Goal: Task Accomplishment & Management: Manage account settings

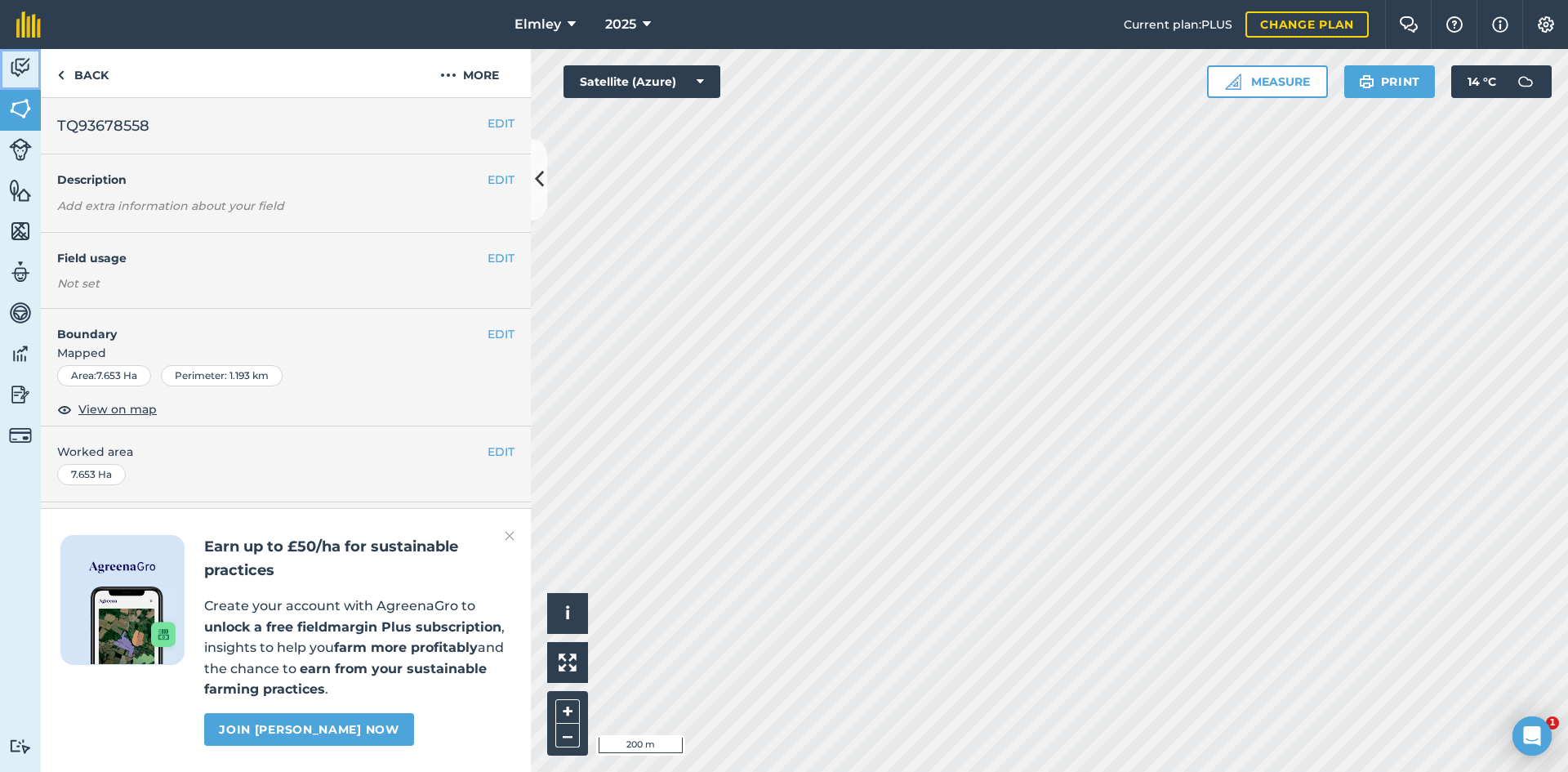
click at [13, 70] on img at bounding box center [20, 68] width 23 height 25
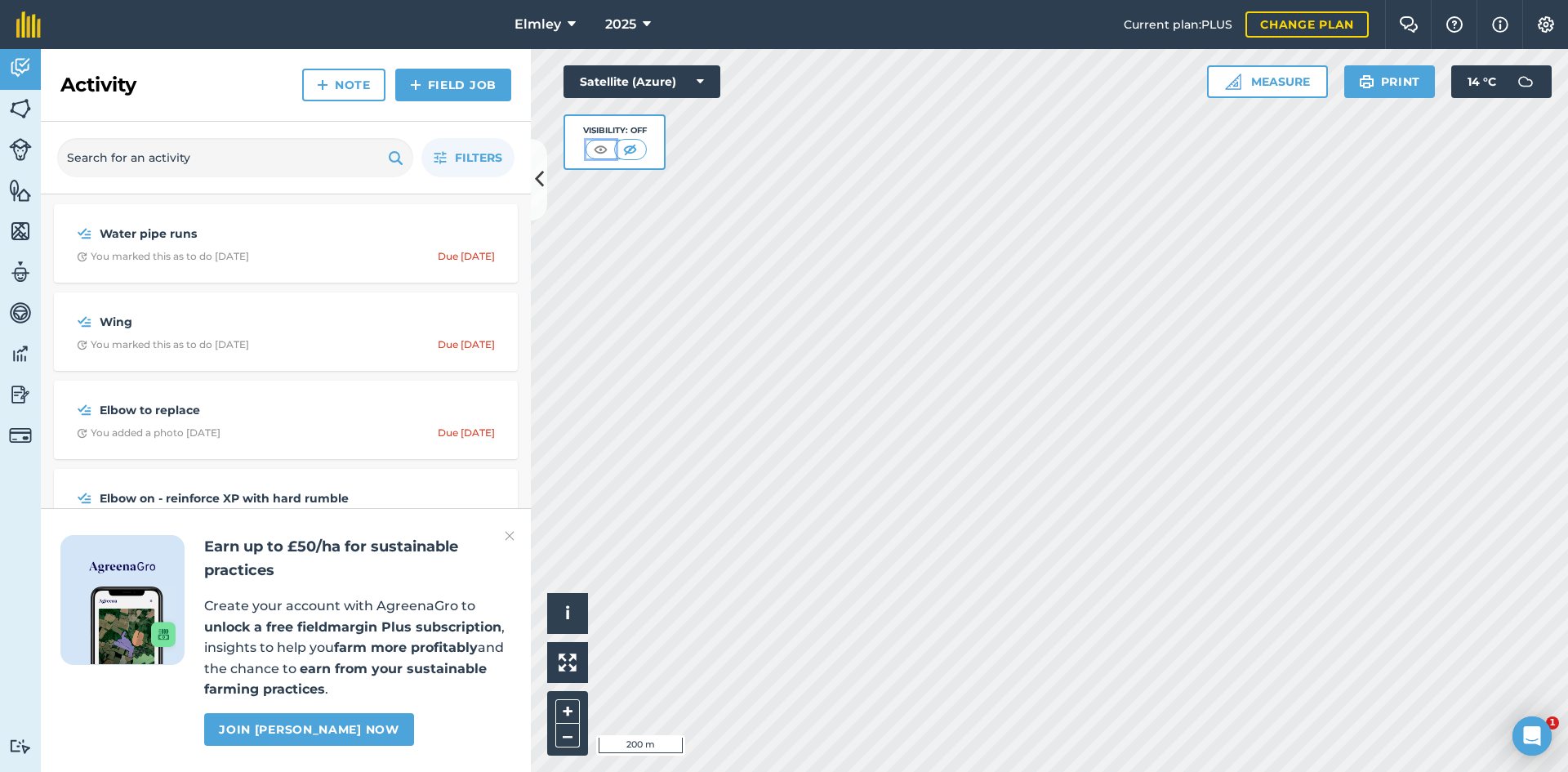
click at [601, 155] on img at bounding box center [601, 149] width 20 height 16
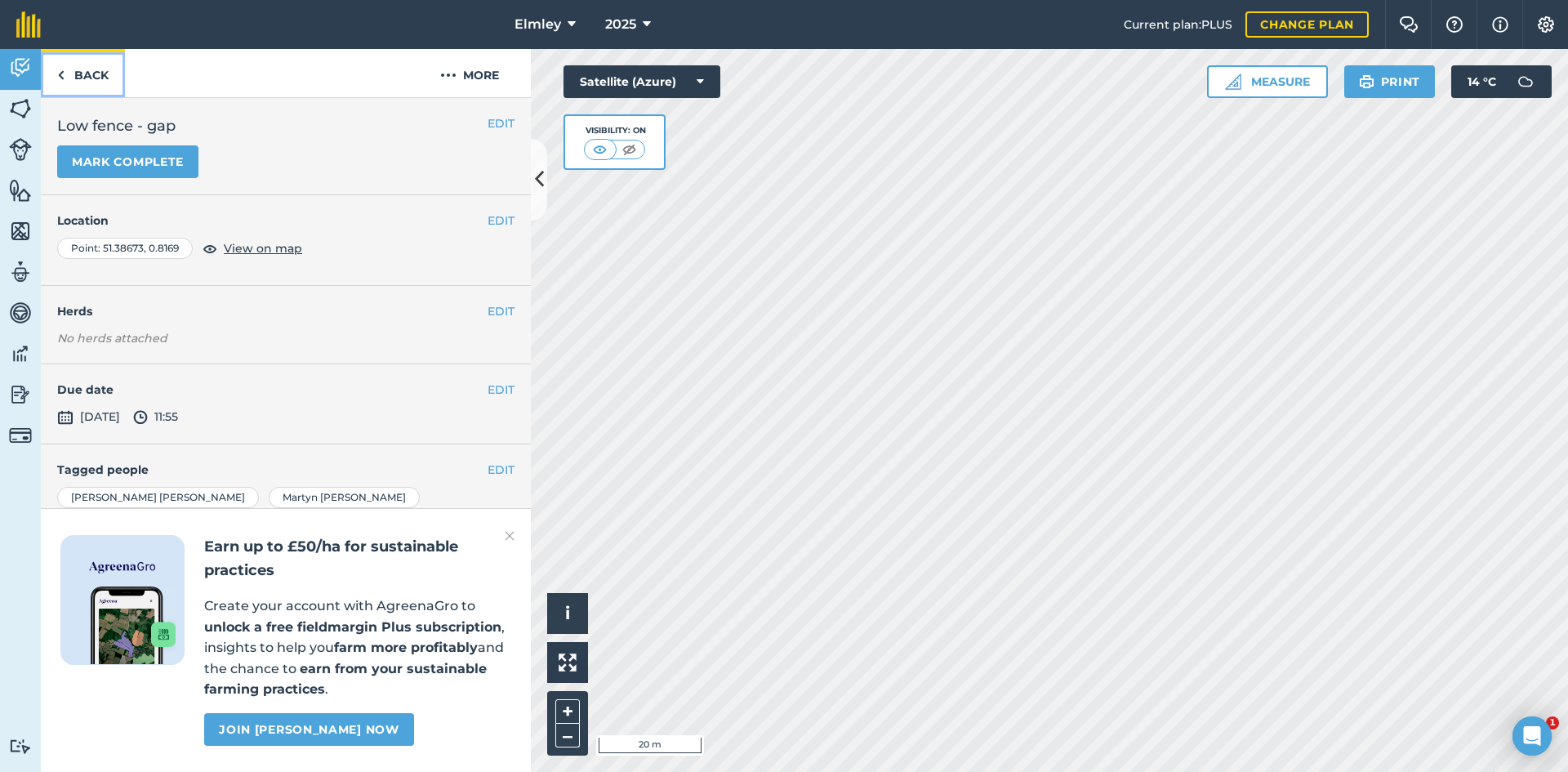
click at [90, 80] on link "Back" at bounding box center [82, 73] width 84 height 48
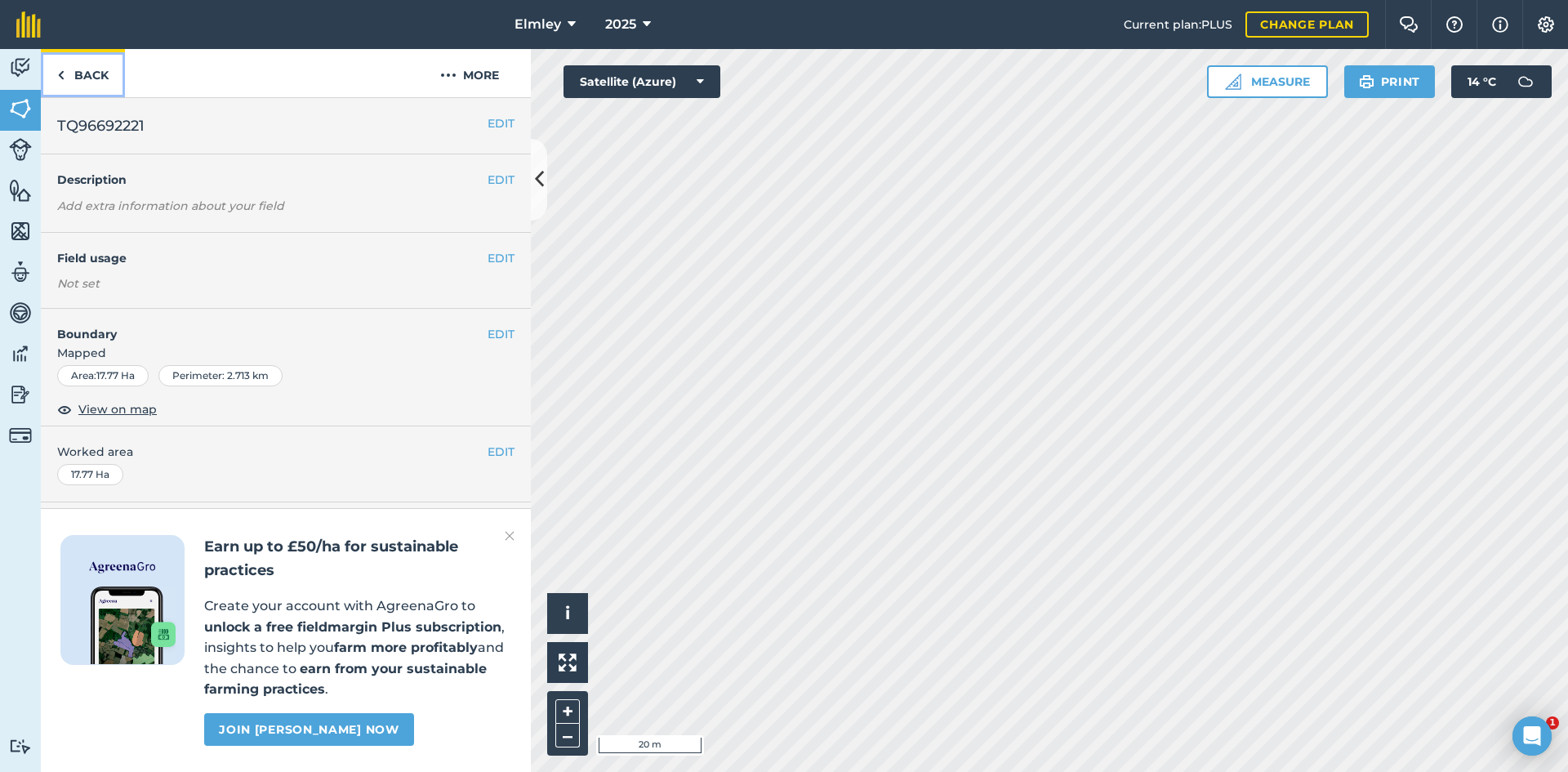
click at [91, 66] on link "Back" at bounding box center [82, 73] width 84 height 48
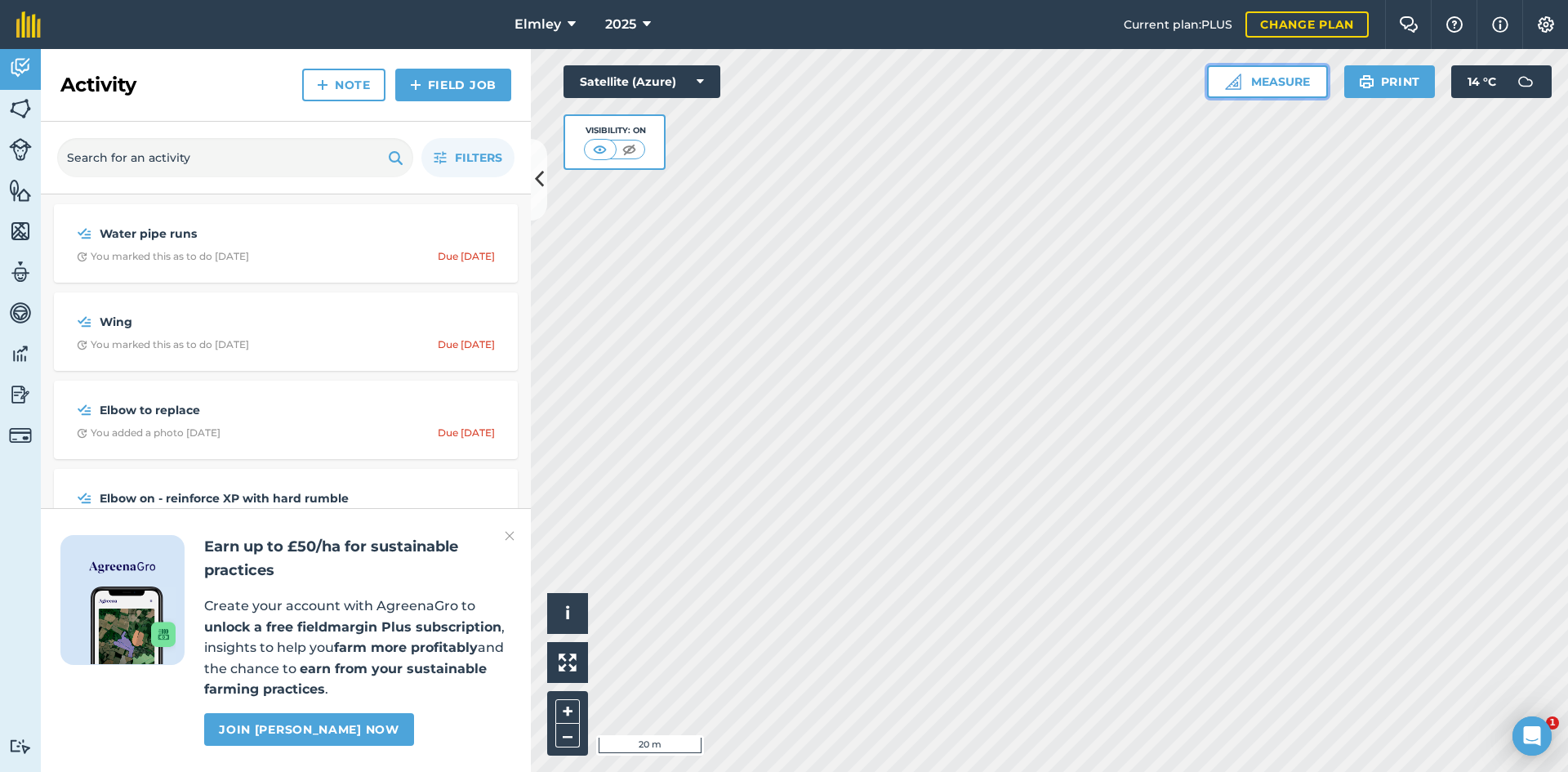
click at [1238, 81] on img at bounding box center [1233, 81] width 16 height 16
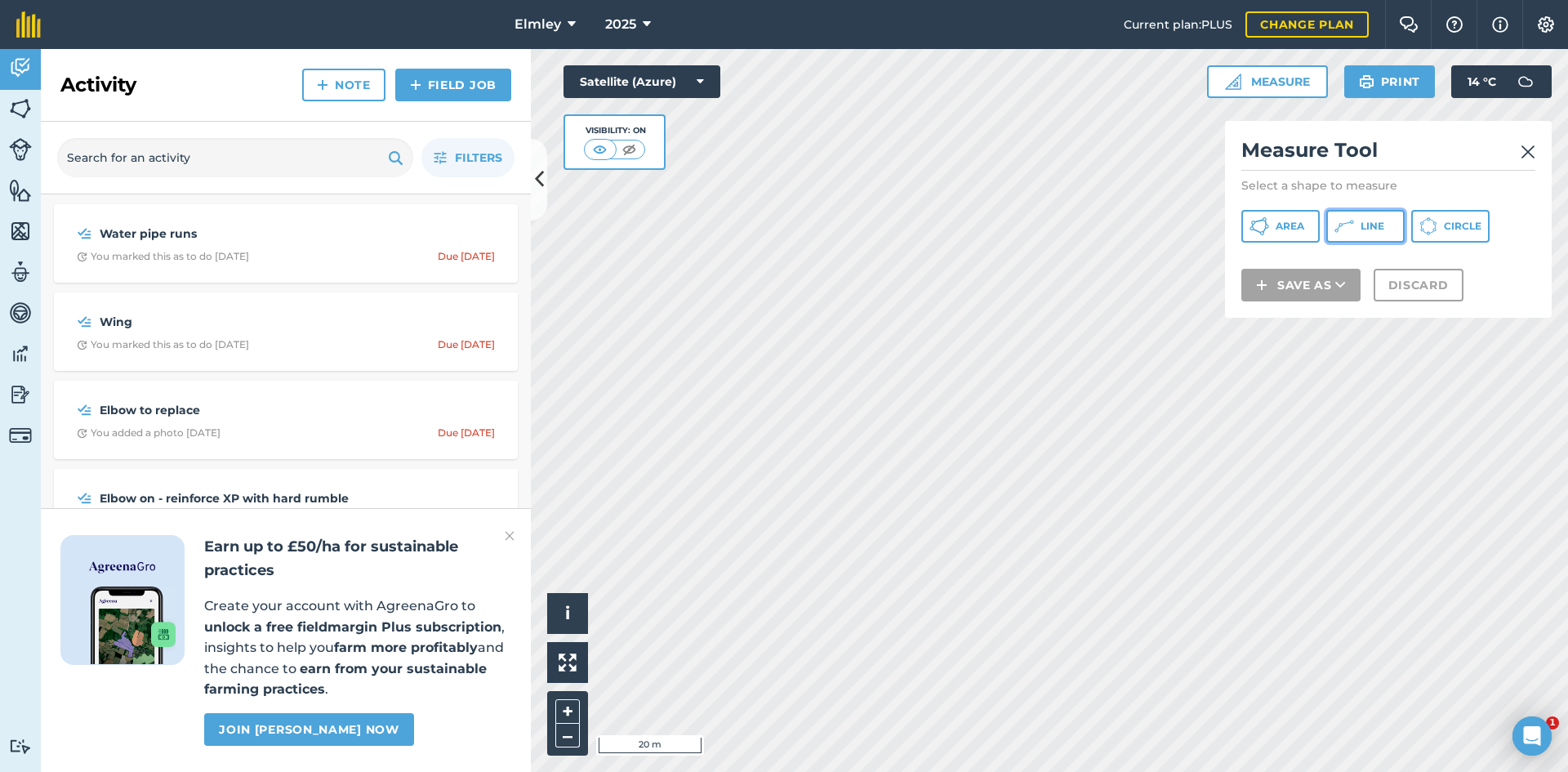
click at [1382, 237] on button "Line" at bounding box center [1365, 226] width 79 height 33
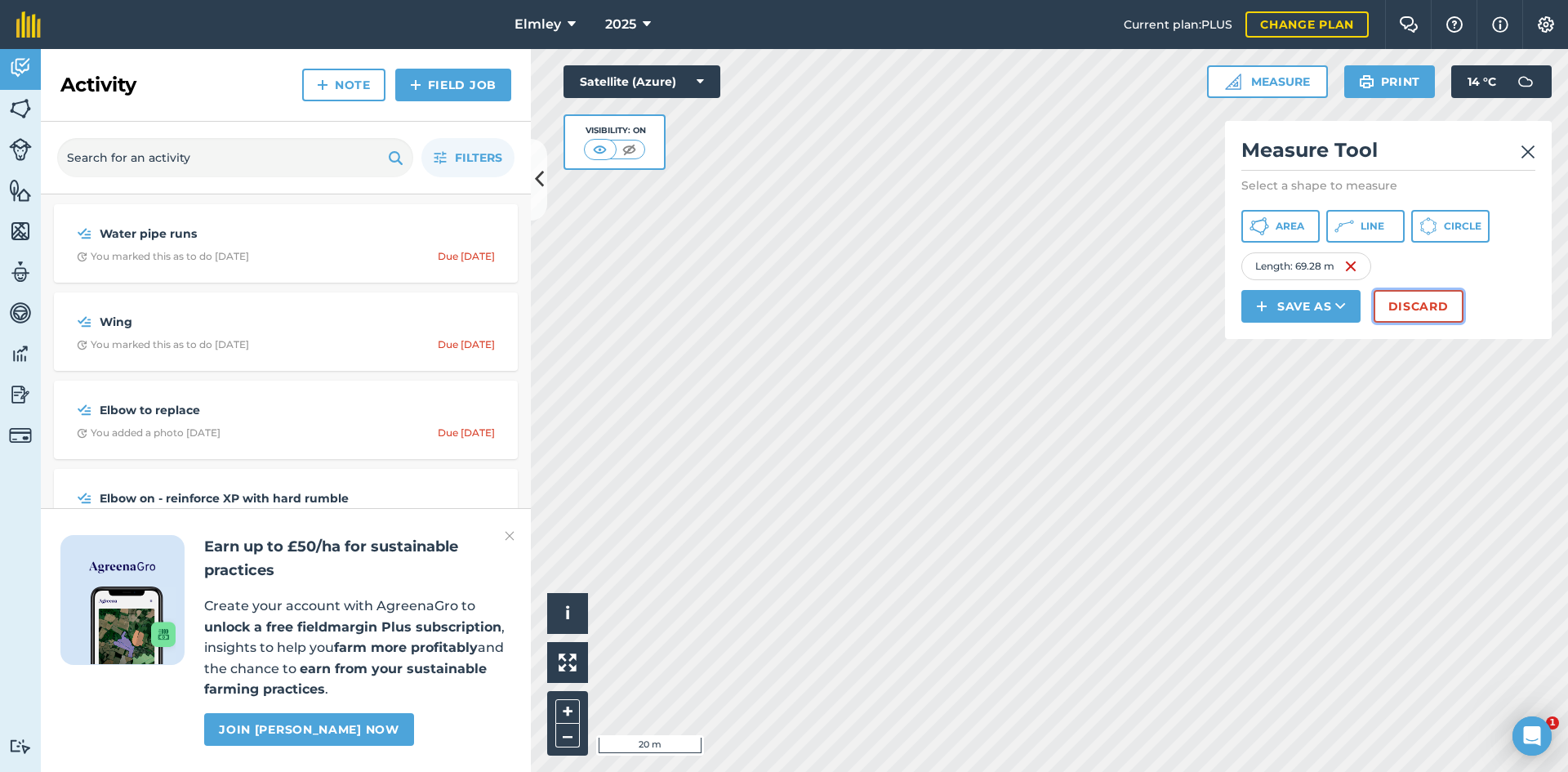
click at [1435, 300] on button "Discard" at bounding box center [1418, 306] width 90 height 33
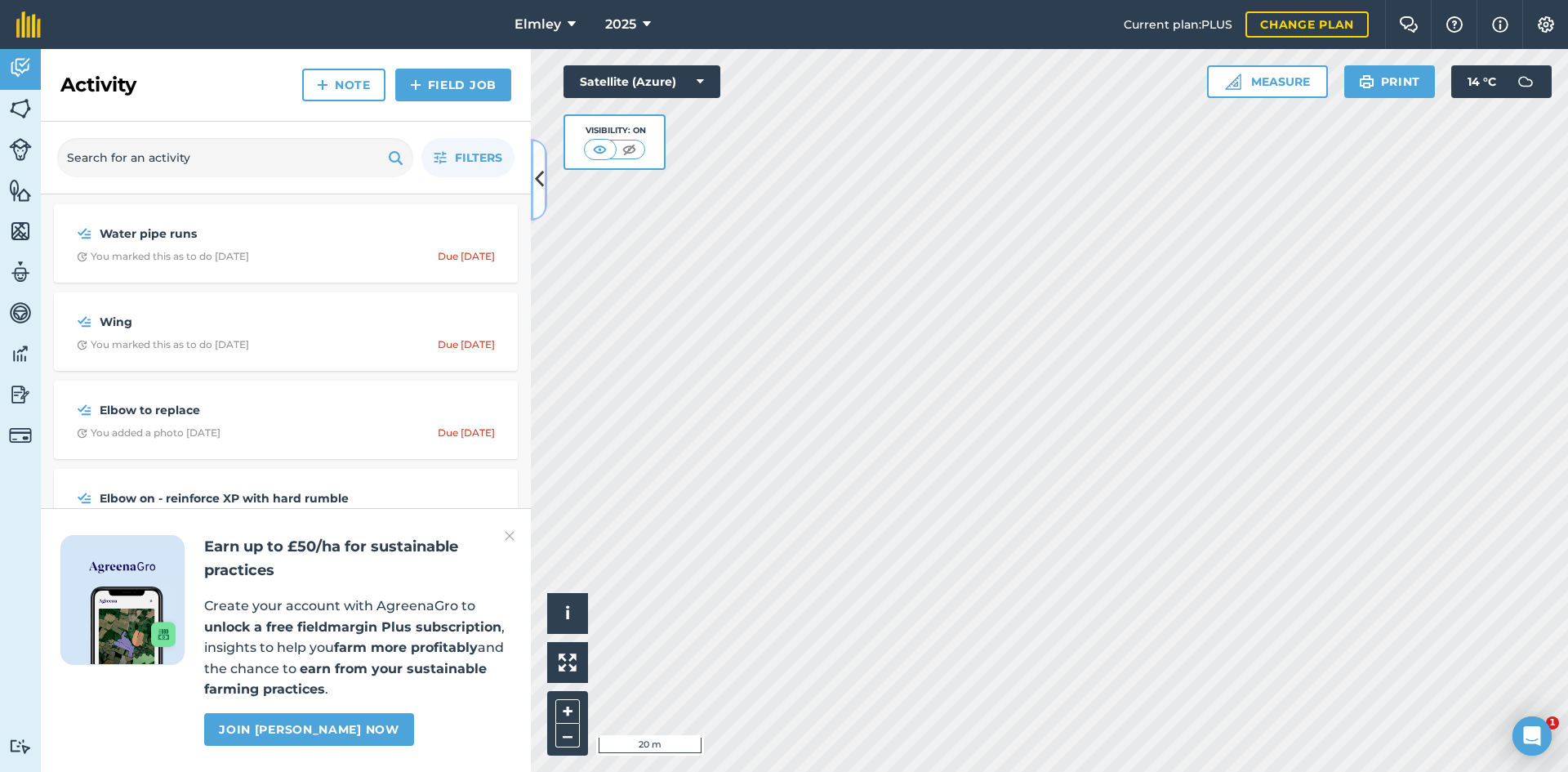
click at [544, 180] on button at bounding box center [539, 180] width 16 height 81
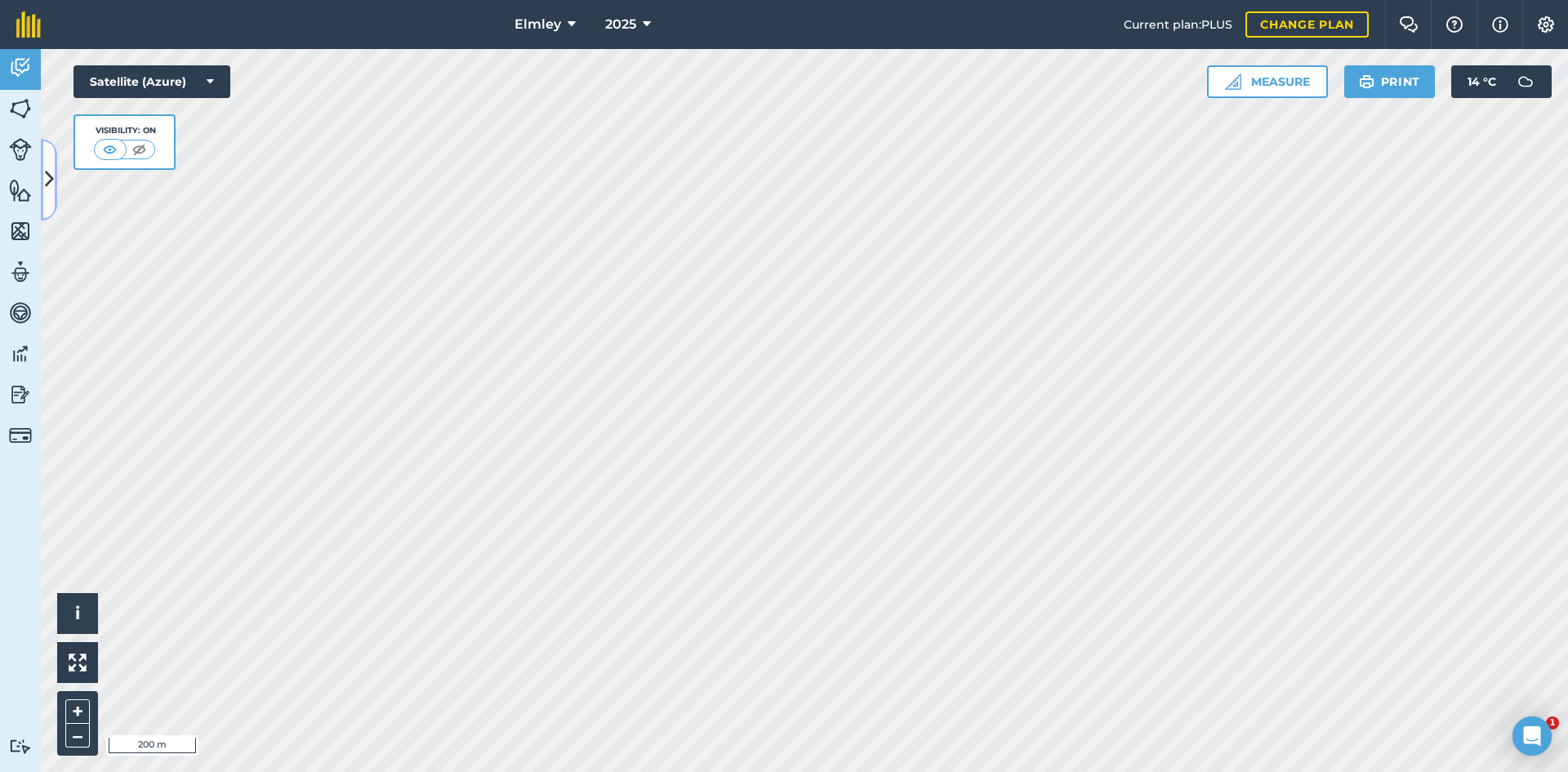
click at [42, 170] on button at bounding box center [48, 180] width 16 height 81
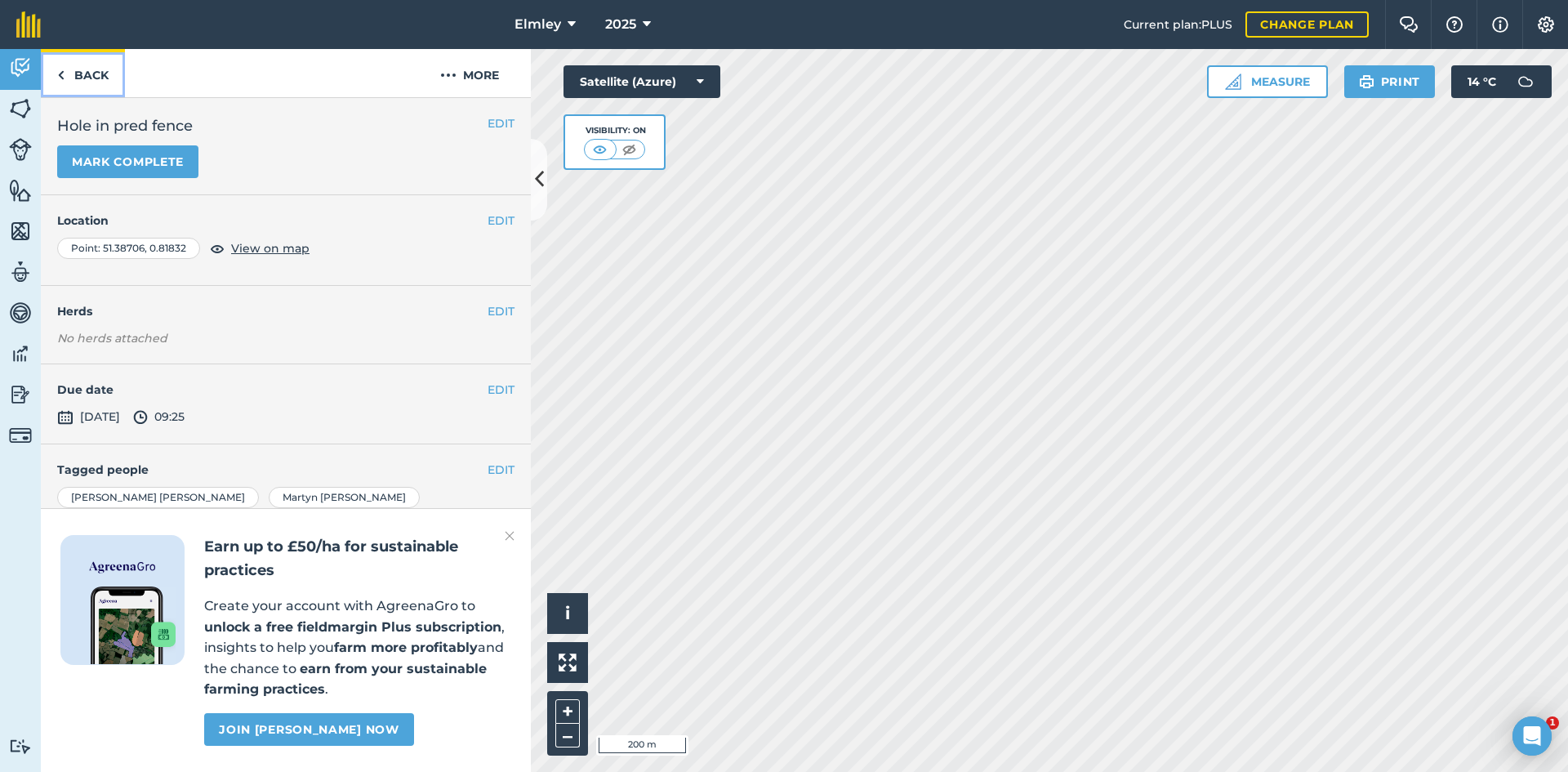
click at [64, 75] on img at bounding box center [60, 75] width 8 height 19
click at [90, 70] on link "Back" at bounding box center [82, 73] width 84 height 48
click at [99, 69] on link "Back" at bounding box center [82, 73] width 84 height 48
click at [88, 75] on link "Back" at bounding box center [82, 73] width 84 height 48
click at [101, 73] on link "Back" at bounding box center [82, 73] width 84 height 48
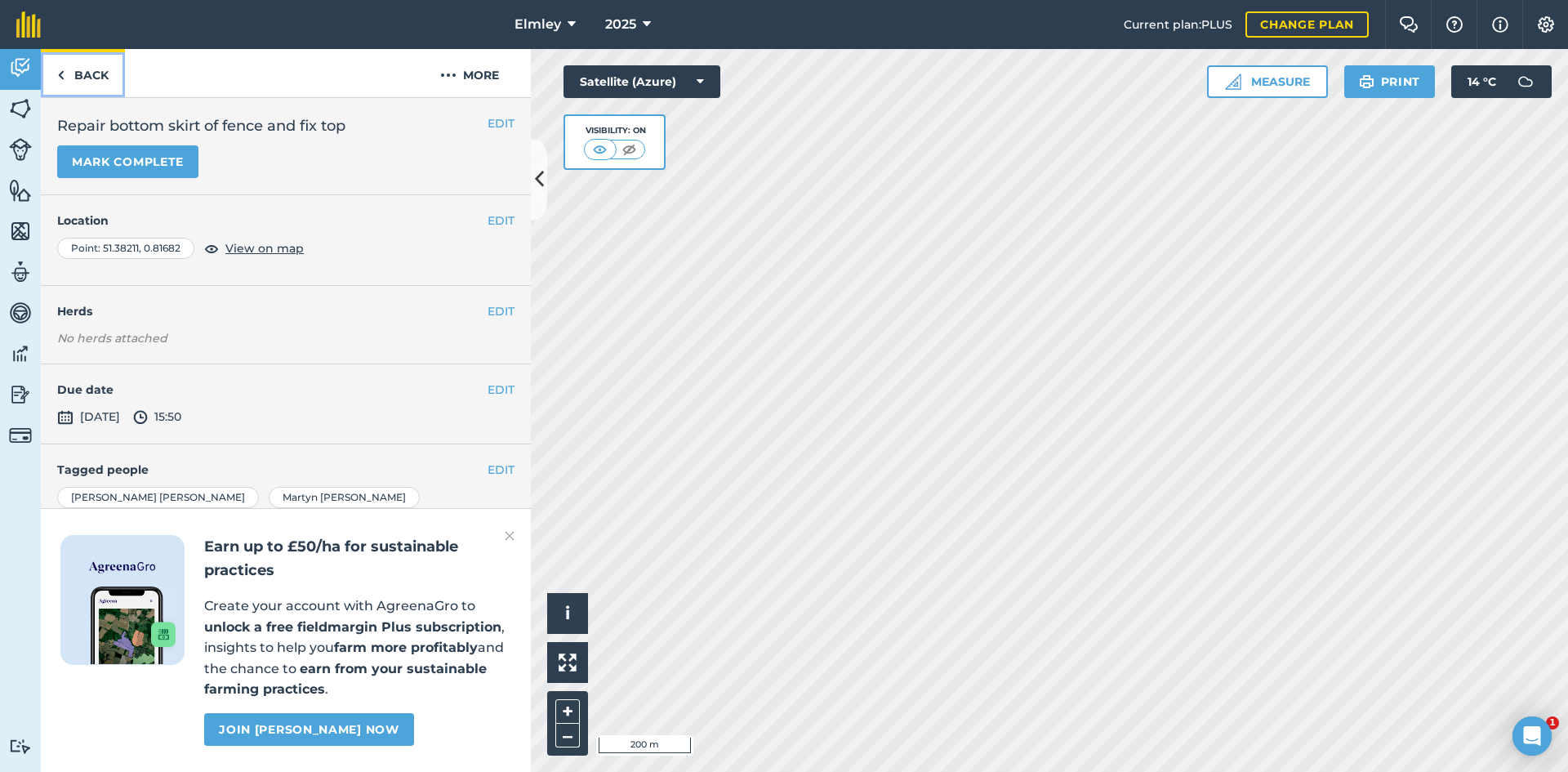
click at [75, 76] on link "Back" at bounding box center [82, 73] width 84 height 48
click at [84, 69] on link "Back" at bounding box center [82, 73] width 84 height 48
click at [99, 83] on link "Back" at bounding box center [82, 73] width 84 height 48
click at [85, 79] on link "Back" at bounding box center [82, 73] width 84 height 48
click at [86, 72] on link "Back" at bounding box center [82, 73] width 84 height 48
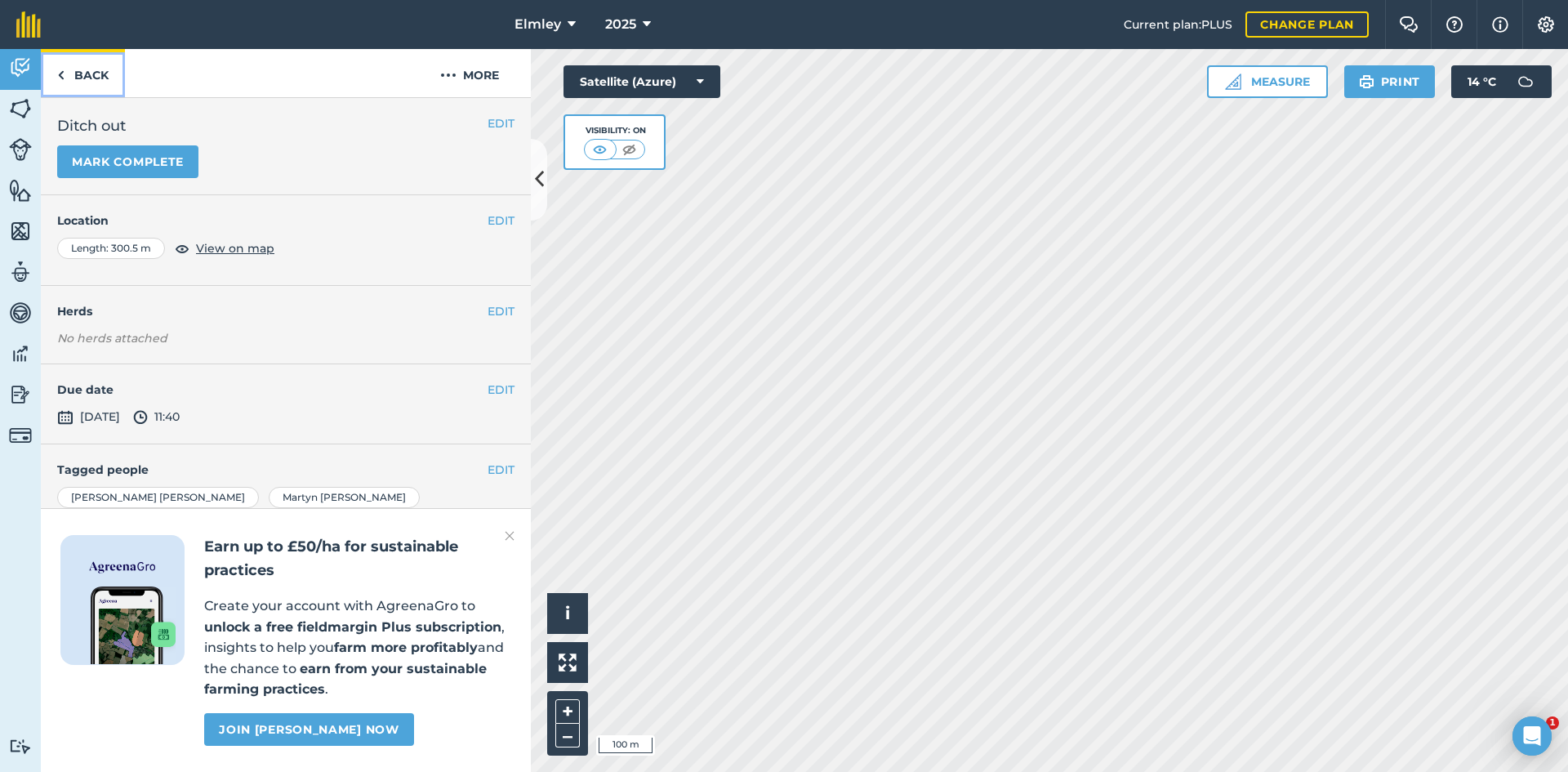
click at [86, 78] on link "Back" at bounding box center [82, 73] width 84 height 48
click at [80, 76] on link "Back" at bounding box center [82, 73] width 84 height 48
click at [102, 78] on link "Back" at bounding box center [82, 73] width 84 height 48
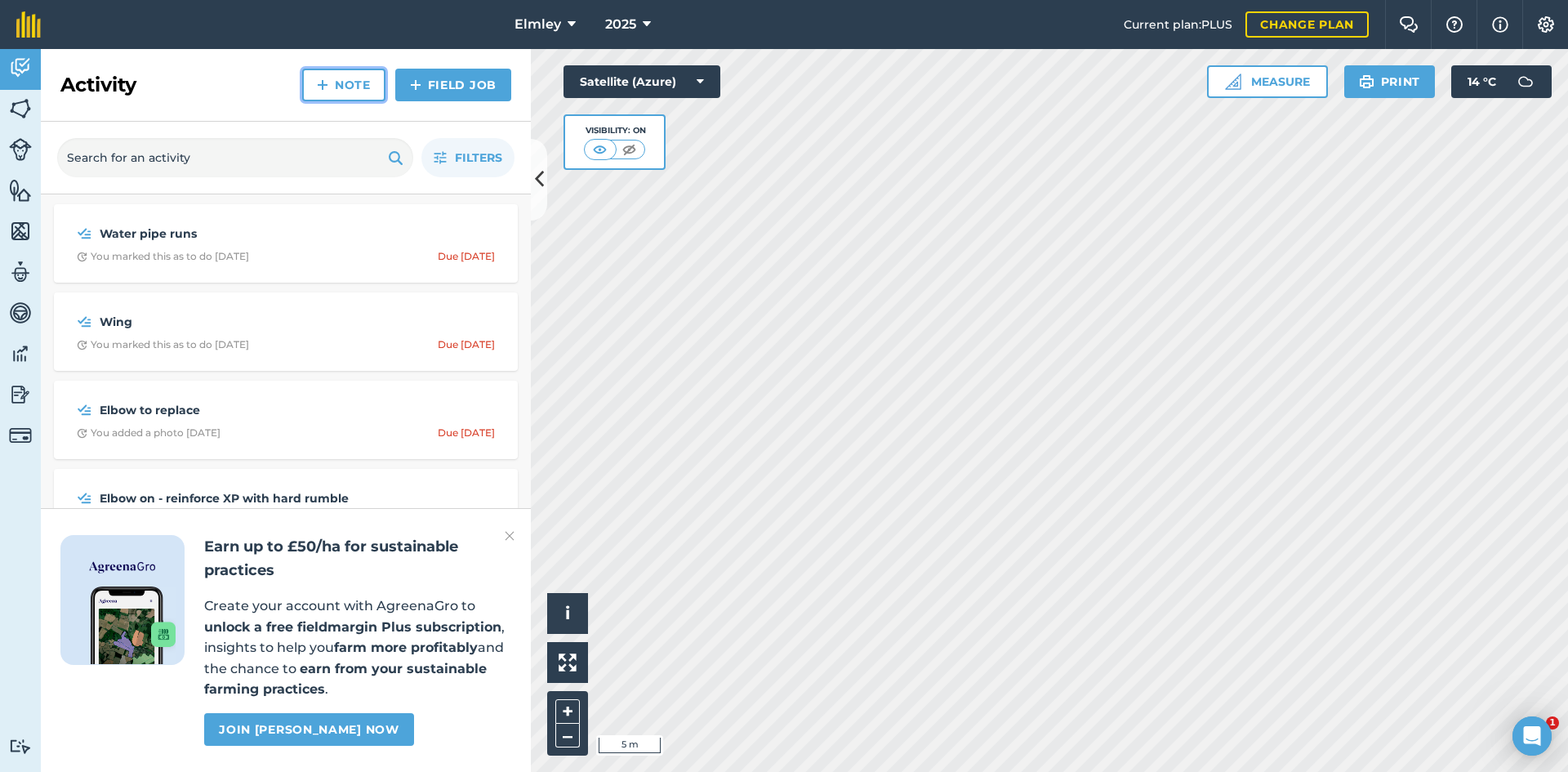
click at [362, 77] on link "Note" at bounding box center [344, 85] width 83 height 33
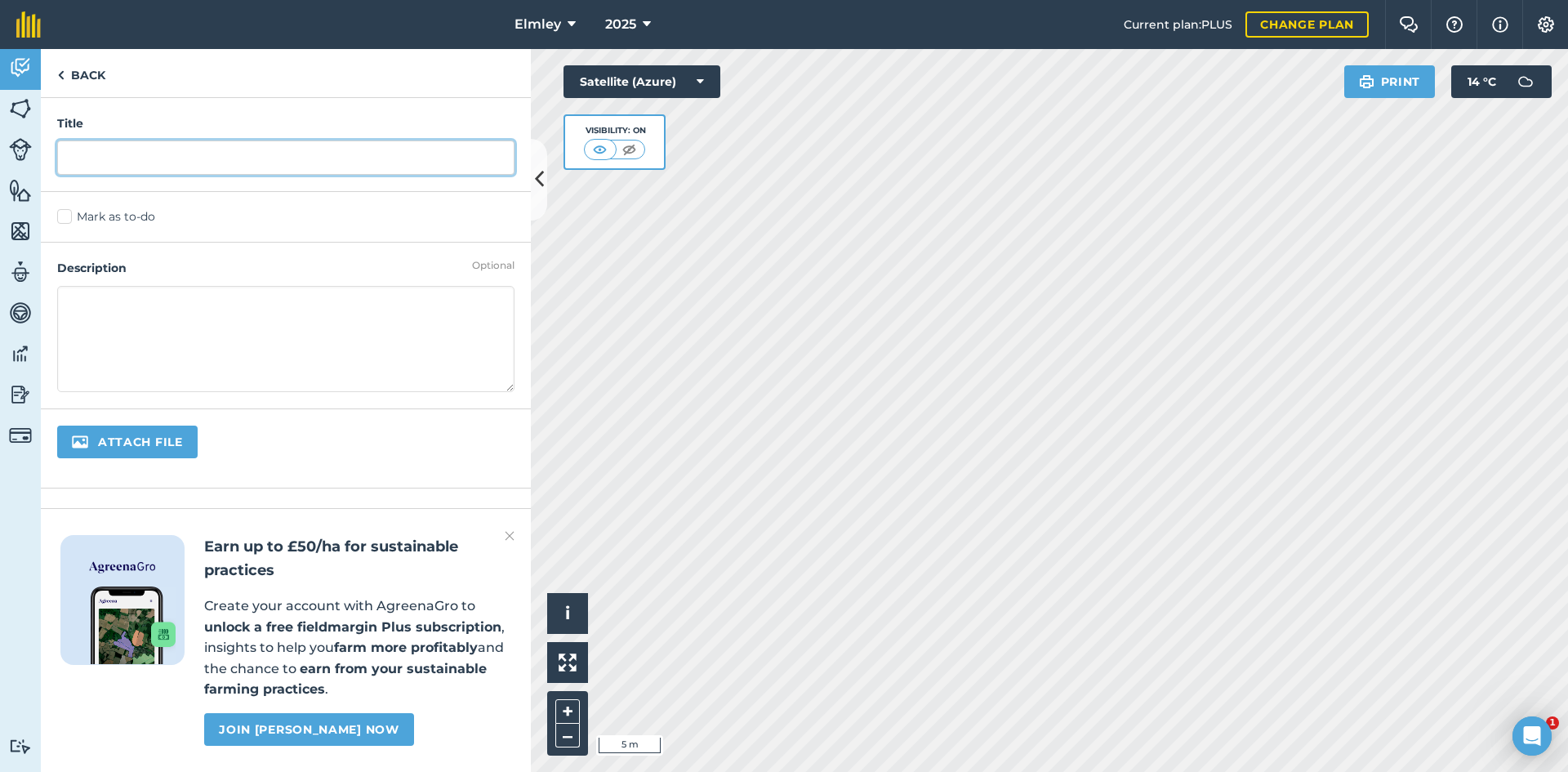
click at [108, 145] on input "text" at bounding box center [285, 158] width 457 height 34
type input "dig out and make pump pad then fence off"
click at [91, 219] on label "Mark as to-do" at bounding box center [285, 217] width 457 height 17
click at [56, 215] on div "Mark as to-do" at bounding box center [285, 218] width 490 height 51
click at [65, 217] on label "Mark as to-do" at bounding box center [285, 217] width 457 height 17
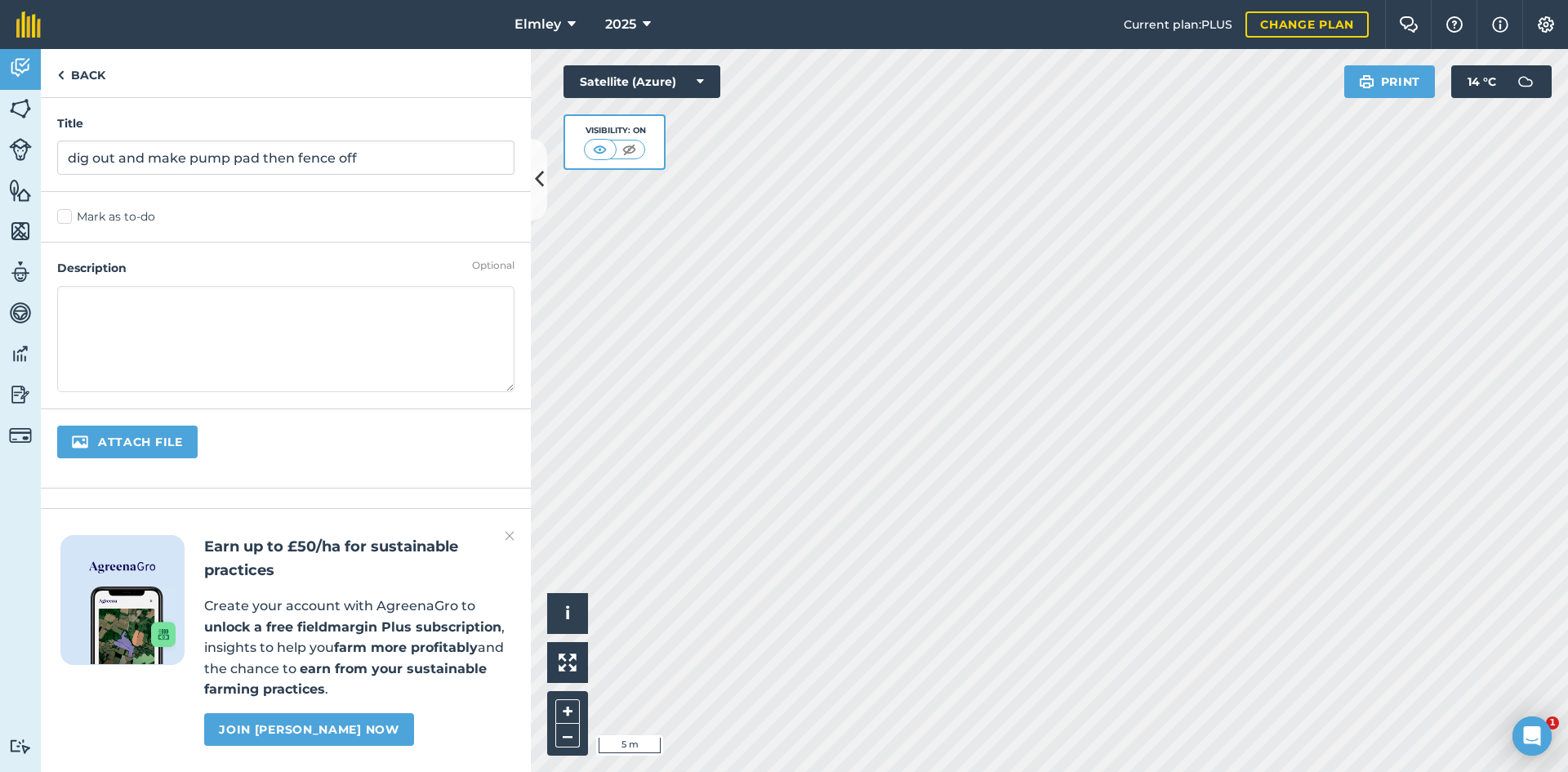
click at [65, 217] on input "Mark as to-do" at bounding box center [62, 214] width 11 height 11
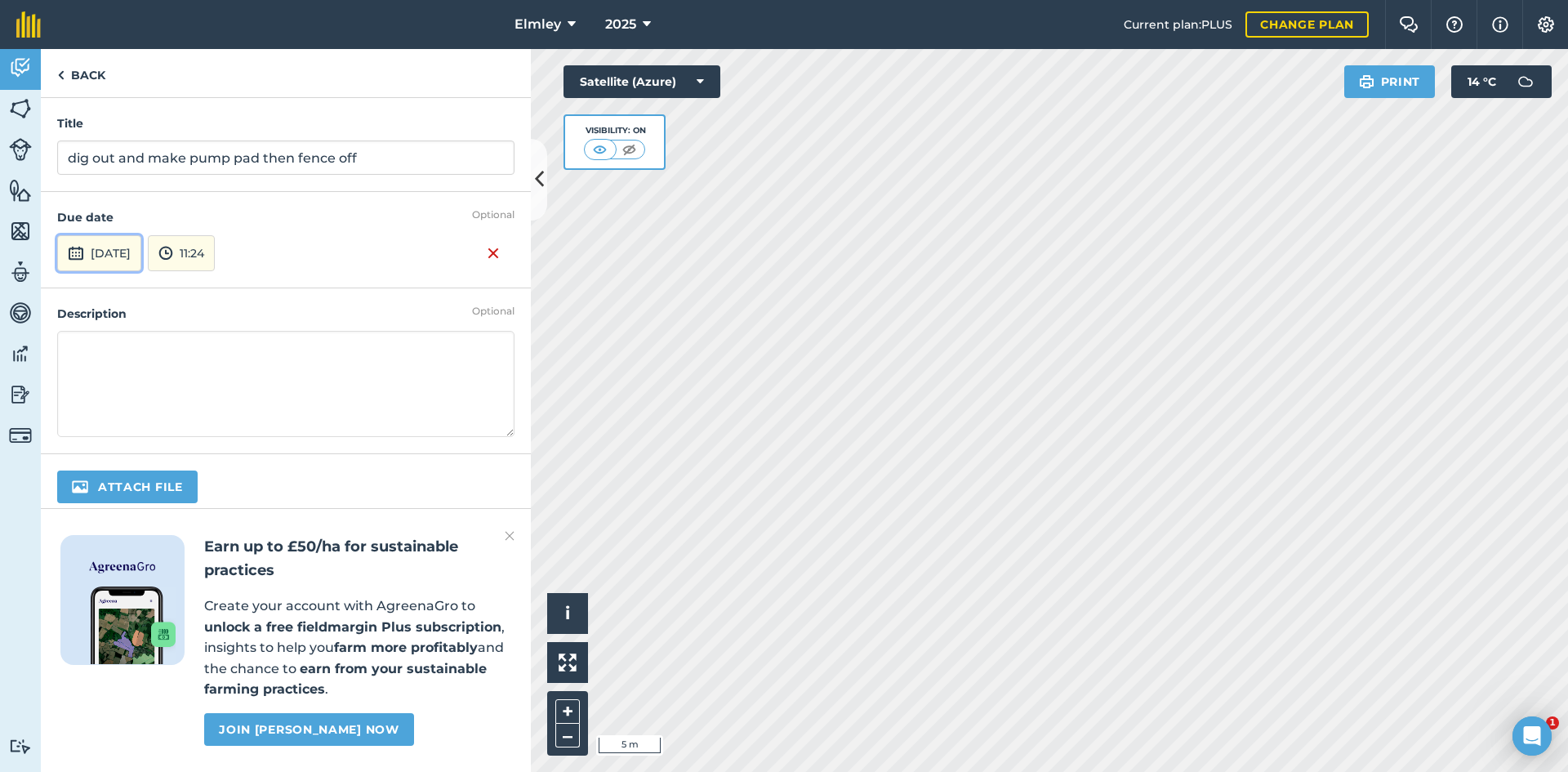
click at [141, 254] on button "[DATE]" at bounding box center [98, 253] width 84 height 36
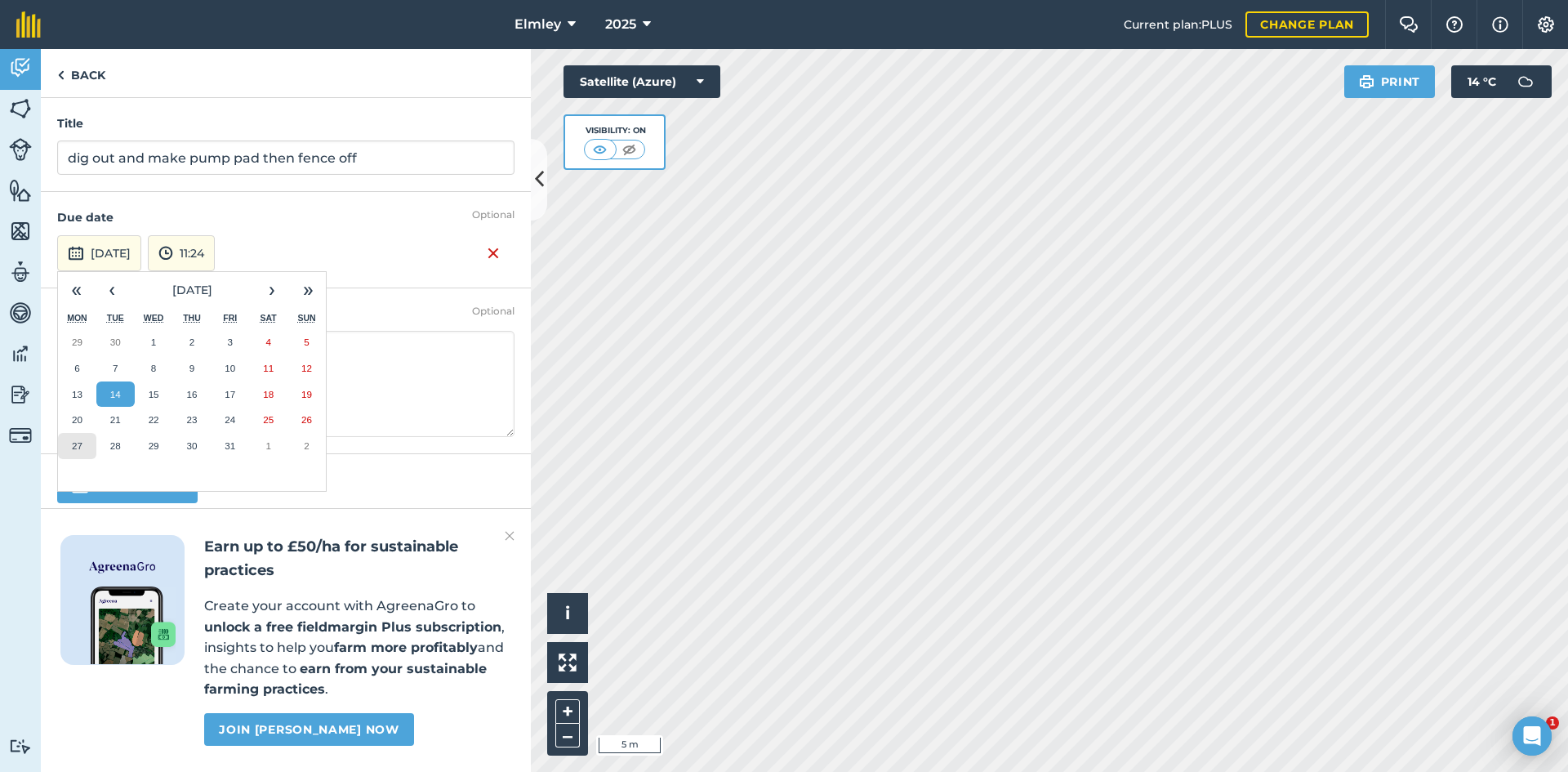
drag, startPoint x: 75, startPoint y: 441, endPoint x: 89, endPoint y: 434, distance: 15.7
click at [75, 442] on abbr "27" at bounding box center [77, 446] width 11 height 11
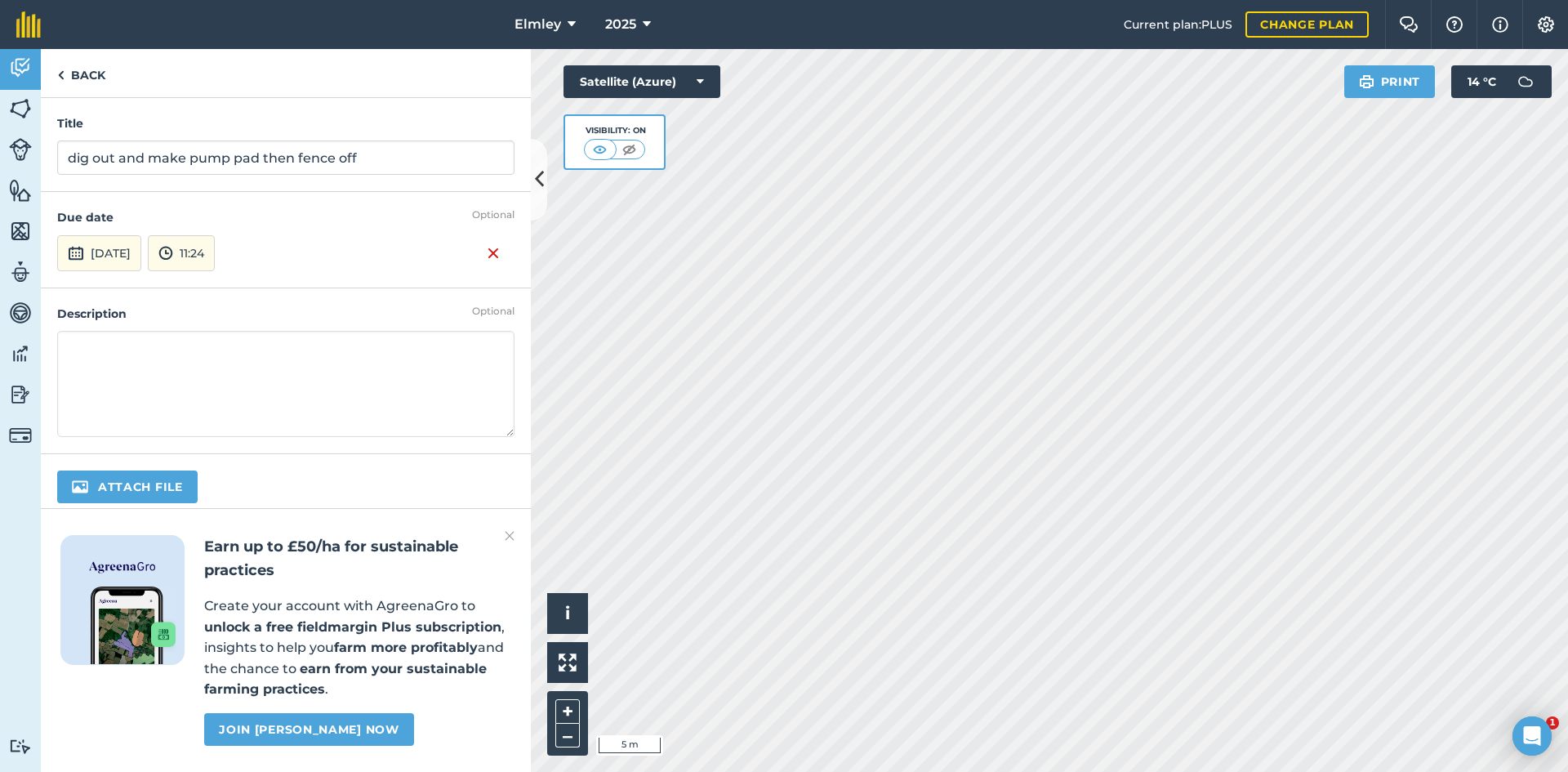
click at [513, 530] on img at bounding box center [510, 536] width 10 height 19
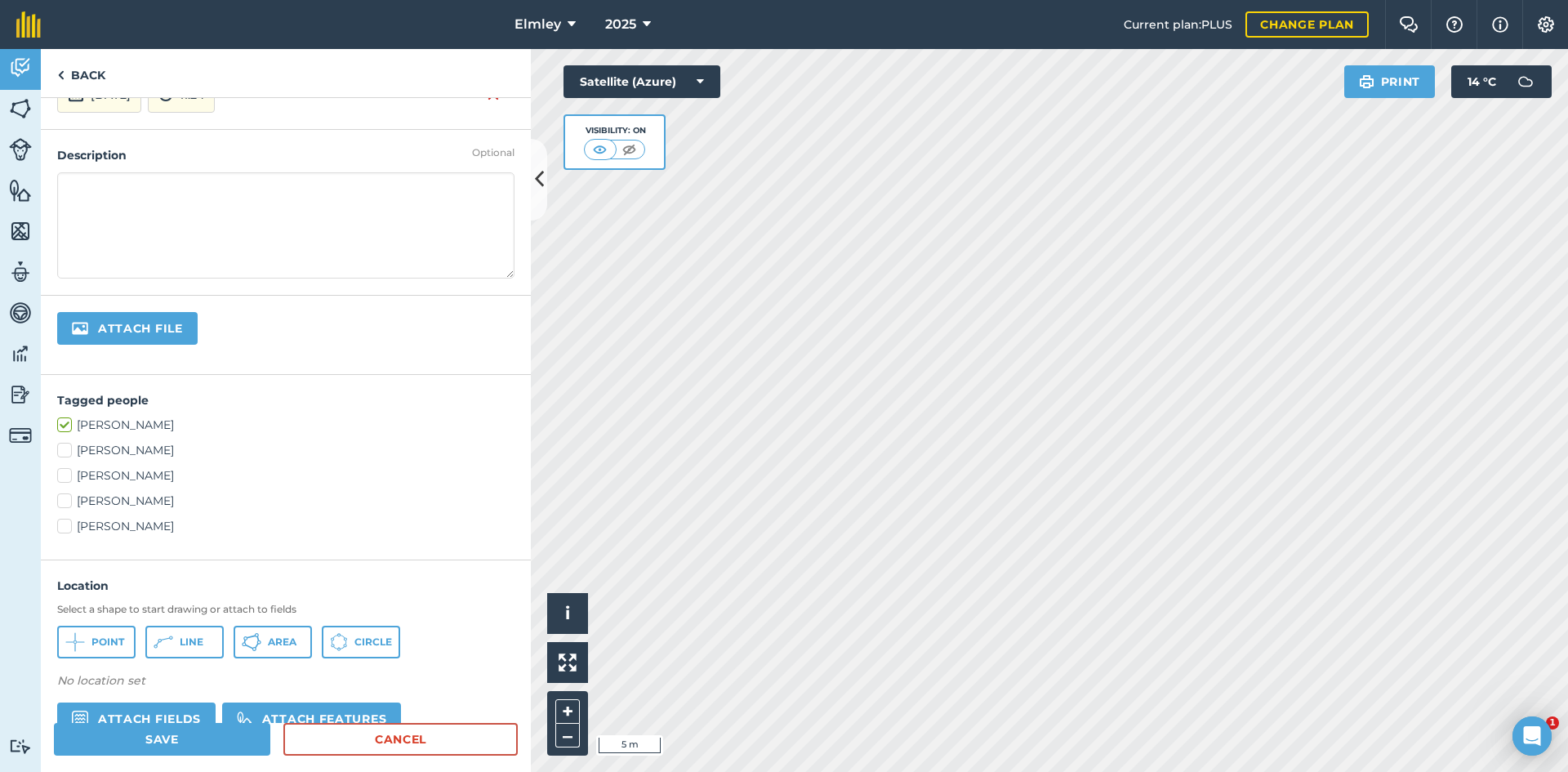
scroll to position [164, 0]
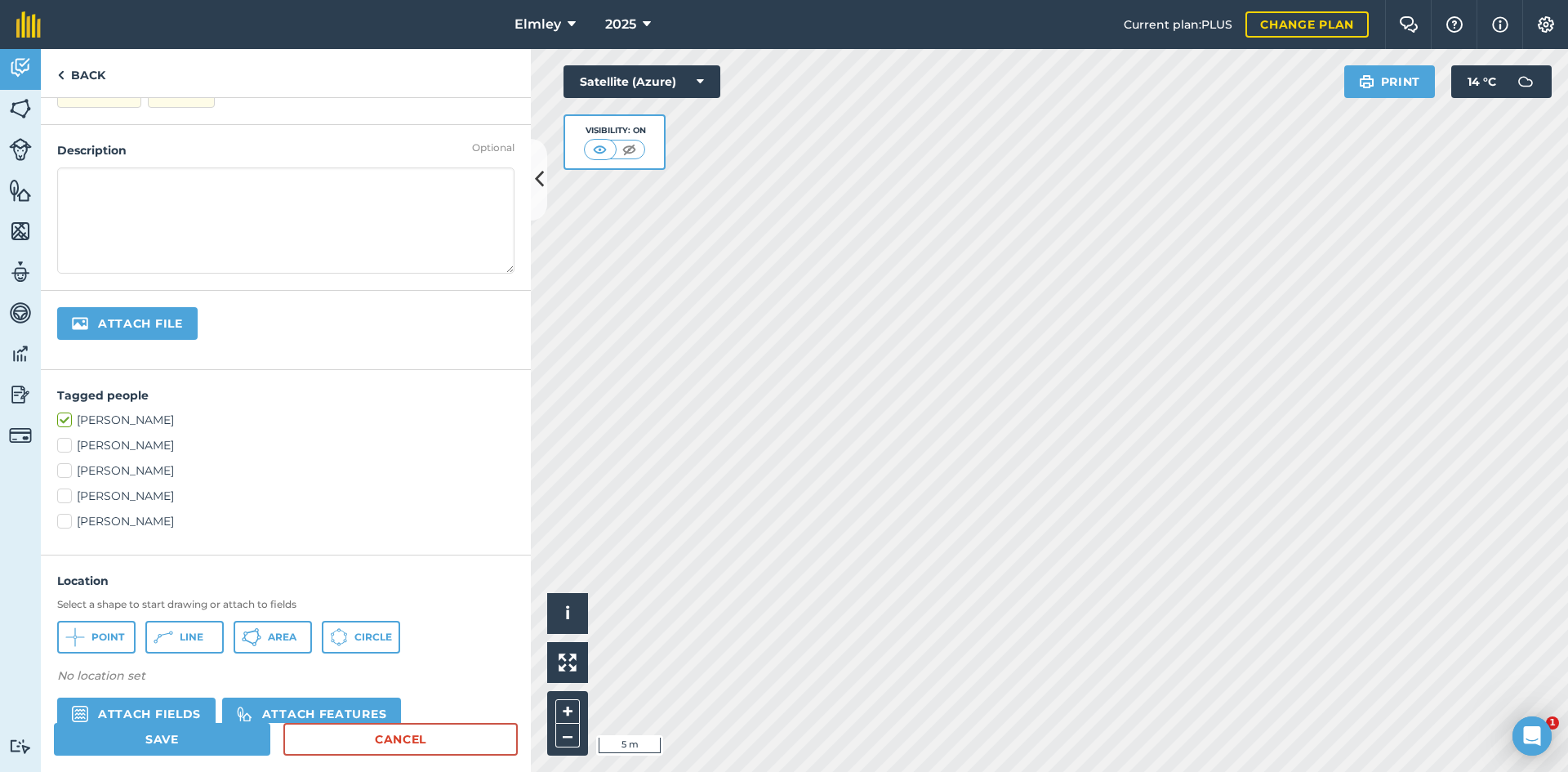
click at [110, 471] on label "[PERSON_NAME]" at bounding box center [285, 471] width 457 height 17
click at [68, 471] on input "[PERSON_NAME]" at bounding box center [62, 468] width 11 height 11
checkbox input "true"
click at [110, 492] on label "[PERSON_NAME]" at bounding box center [285, 496] width 457 height 17
click at [68, 492] on input "[PERSON_NAME]" at bounding box center [62, 492] width 11 height 11
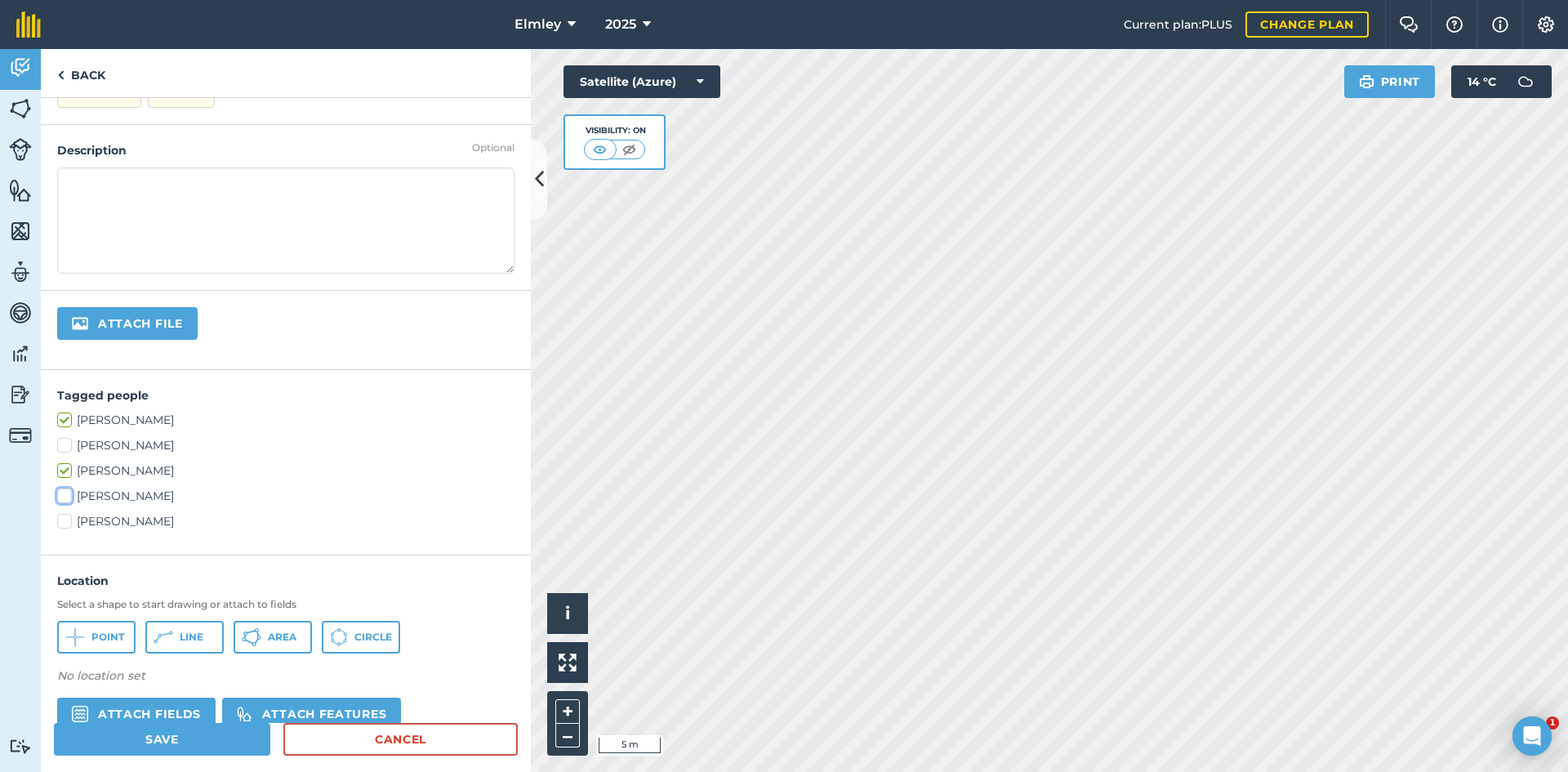
checkbox input "true"
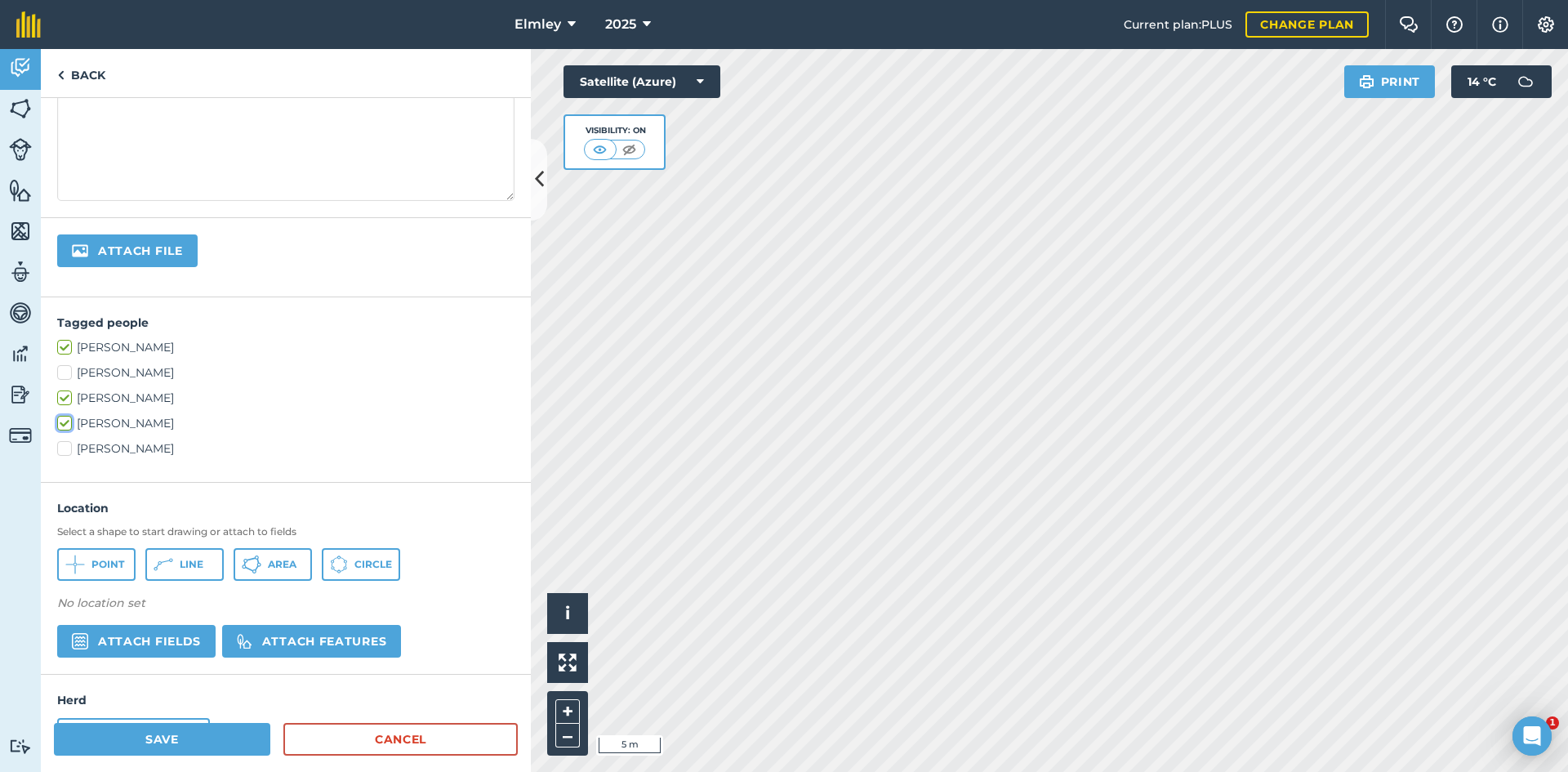
scroll to position [297, 0]
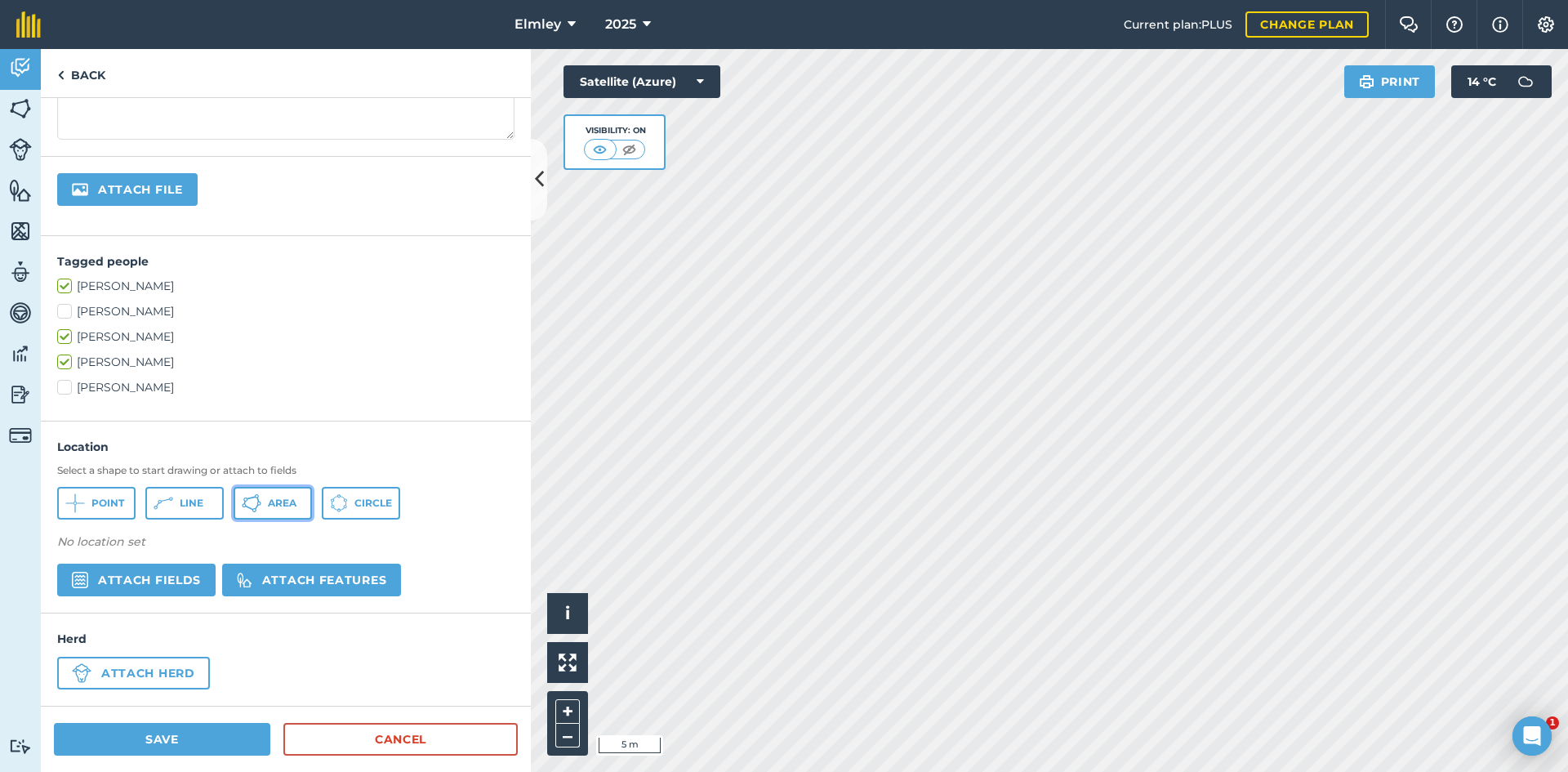
click at [274, 503] on span "Area" at bounding box center [282, 503] width 29 height 13
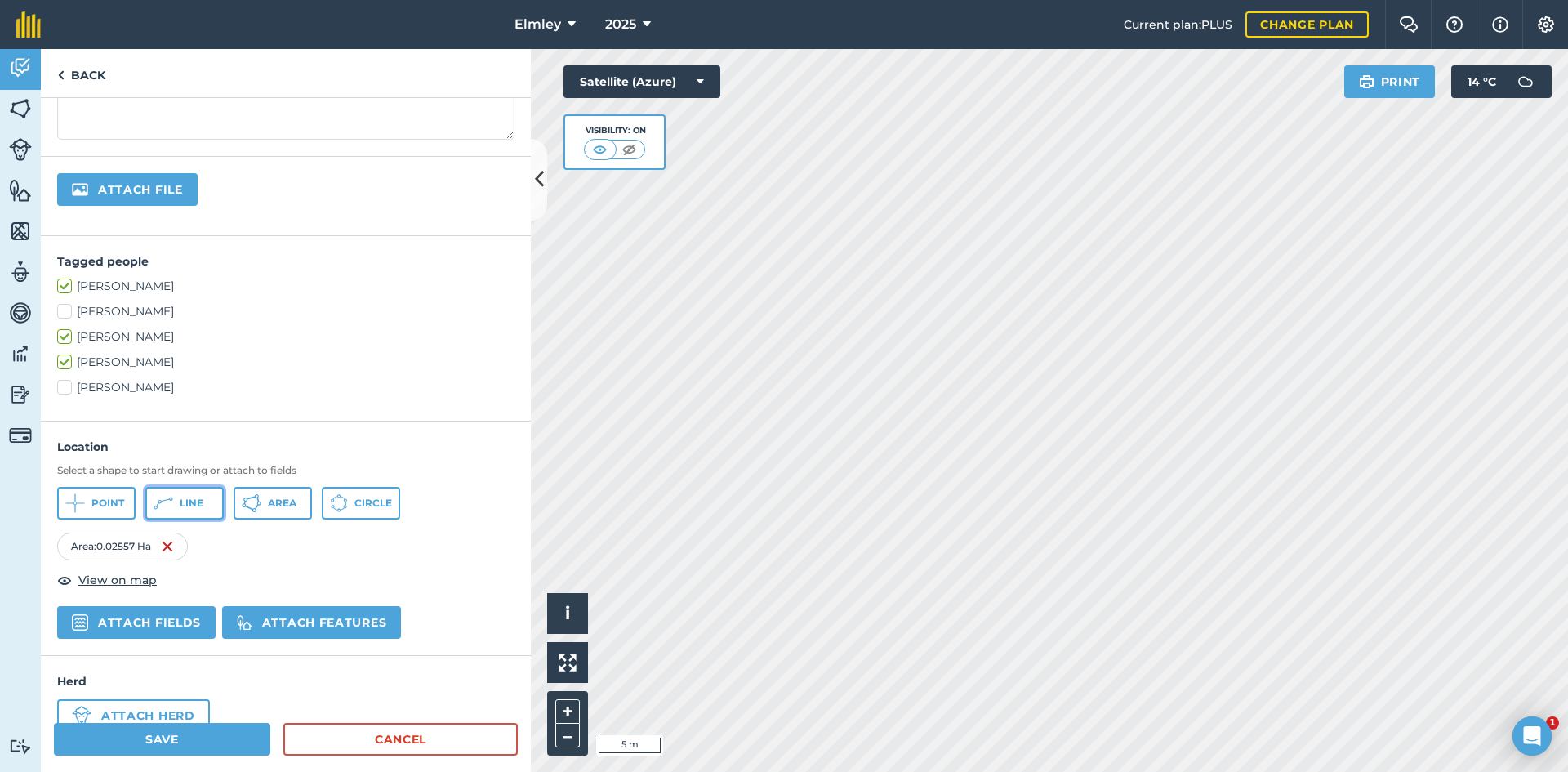
click at [197, 495] on button "Line" at bounding box center [185, 503] width 79 height 33
click at [308, 549] on img at bounding box center [307, 546] width 13 height 19
click at [215, 516] on button "Line" at bounding box center [185, 503] width 79 height 33
click at [185, 737] on button "Save" at bounding box center [162, 739] width 216 height 33
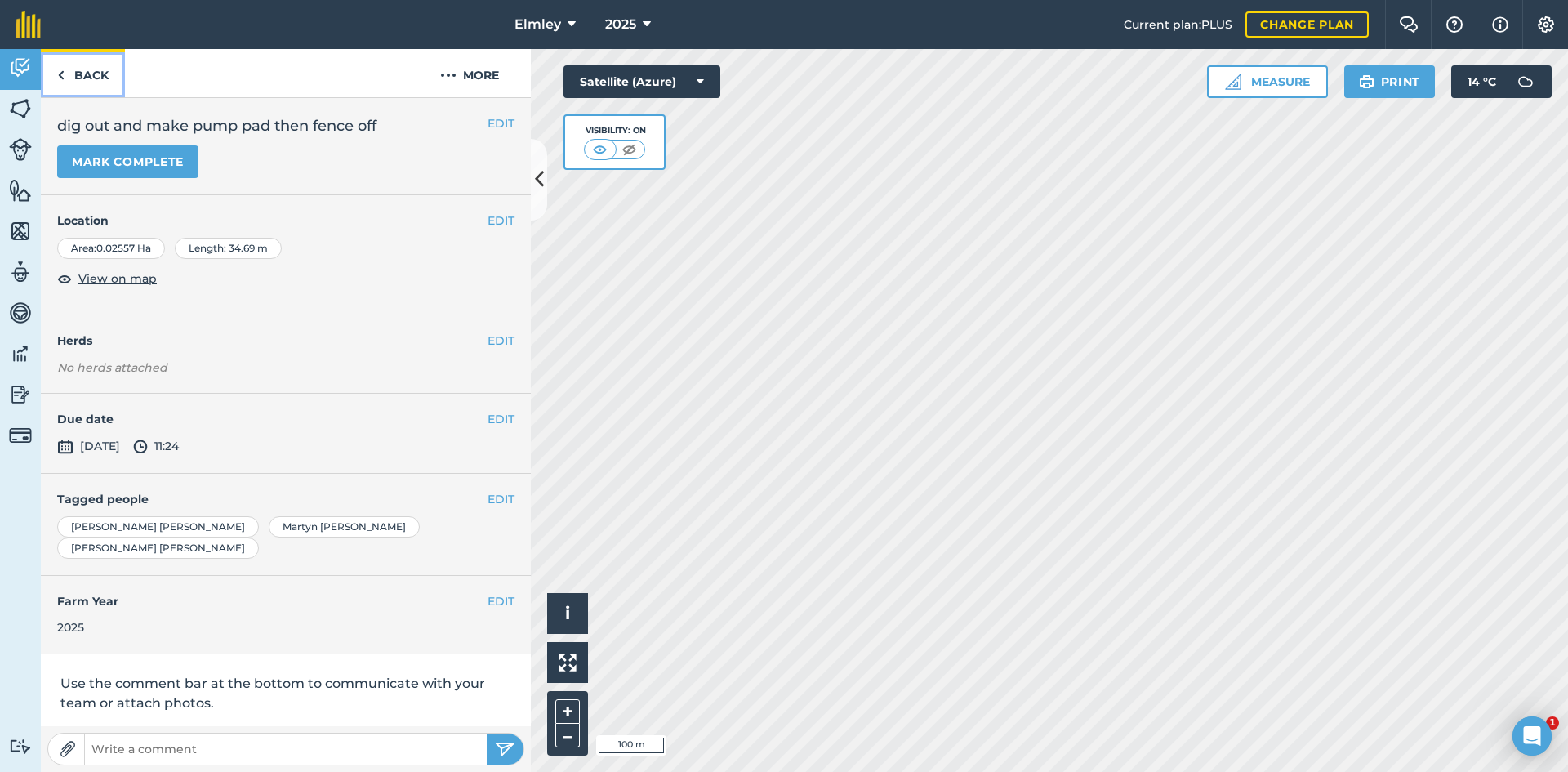
click at [73, 79] on link "Back" at bounding box center [82, 73] width 84 height 48
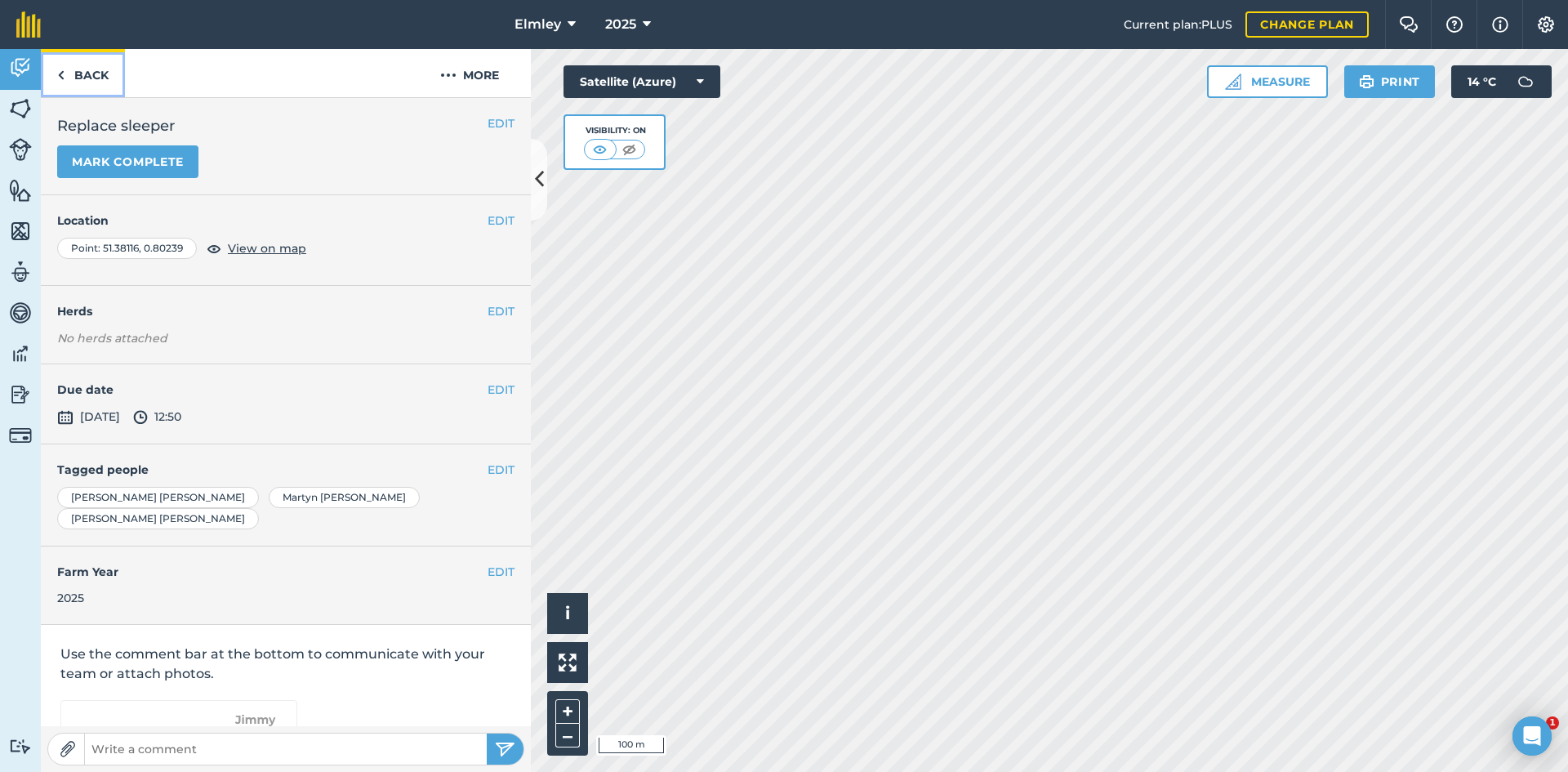
click at [88, 80] on link "Back" at bounding box center [82, 73] width 84 height 48
click at [76, 73] on link "Back" at bounding box center [82, 73] width 84 height 48
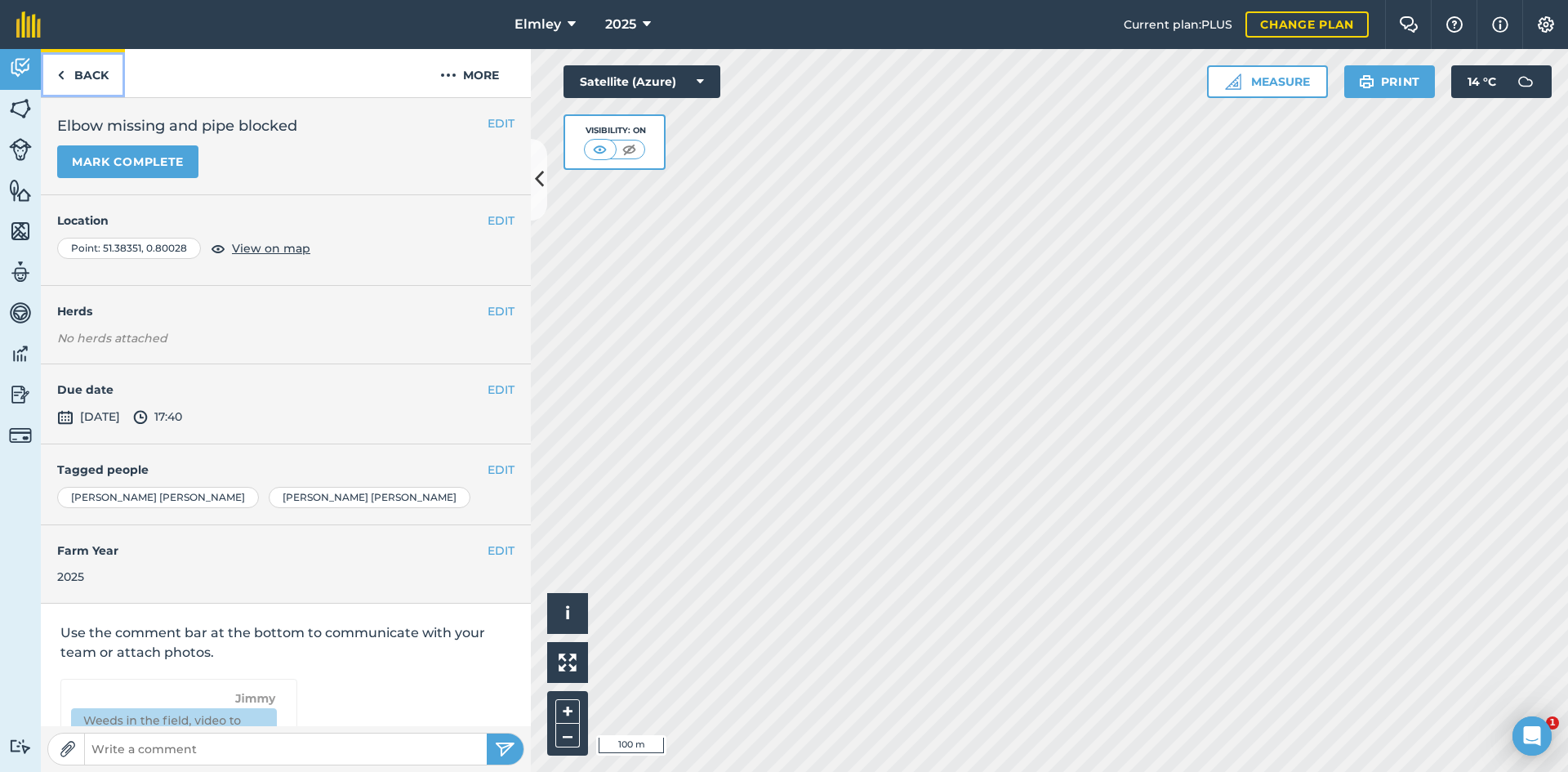
click at [100, 75] on link "Back" at bounding box center [82, 73] width 84 height 48
click at [90, 74] on link "Back" at bounding box center [82, 73] width 84 height 48
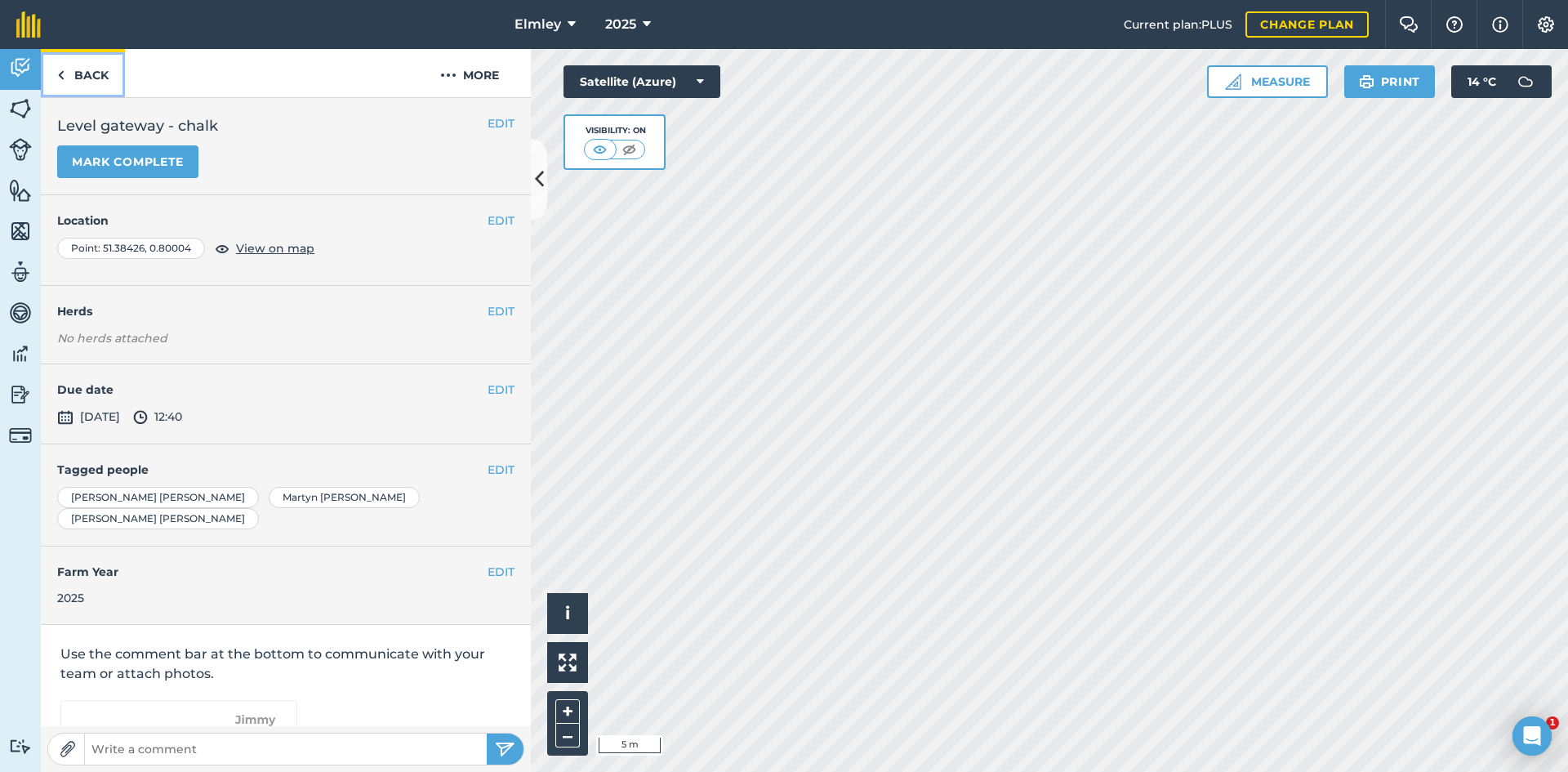
click at [86, 73] on link "Back" at bounding box center [82, 73] width 84 height 48
click at [104, 75] on link "Back" at bounding box center [82, 73] width 84 height 48
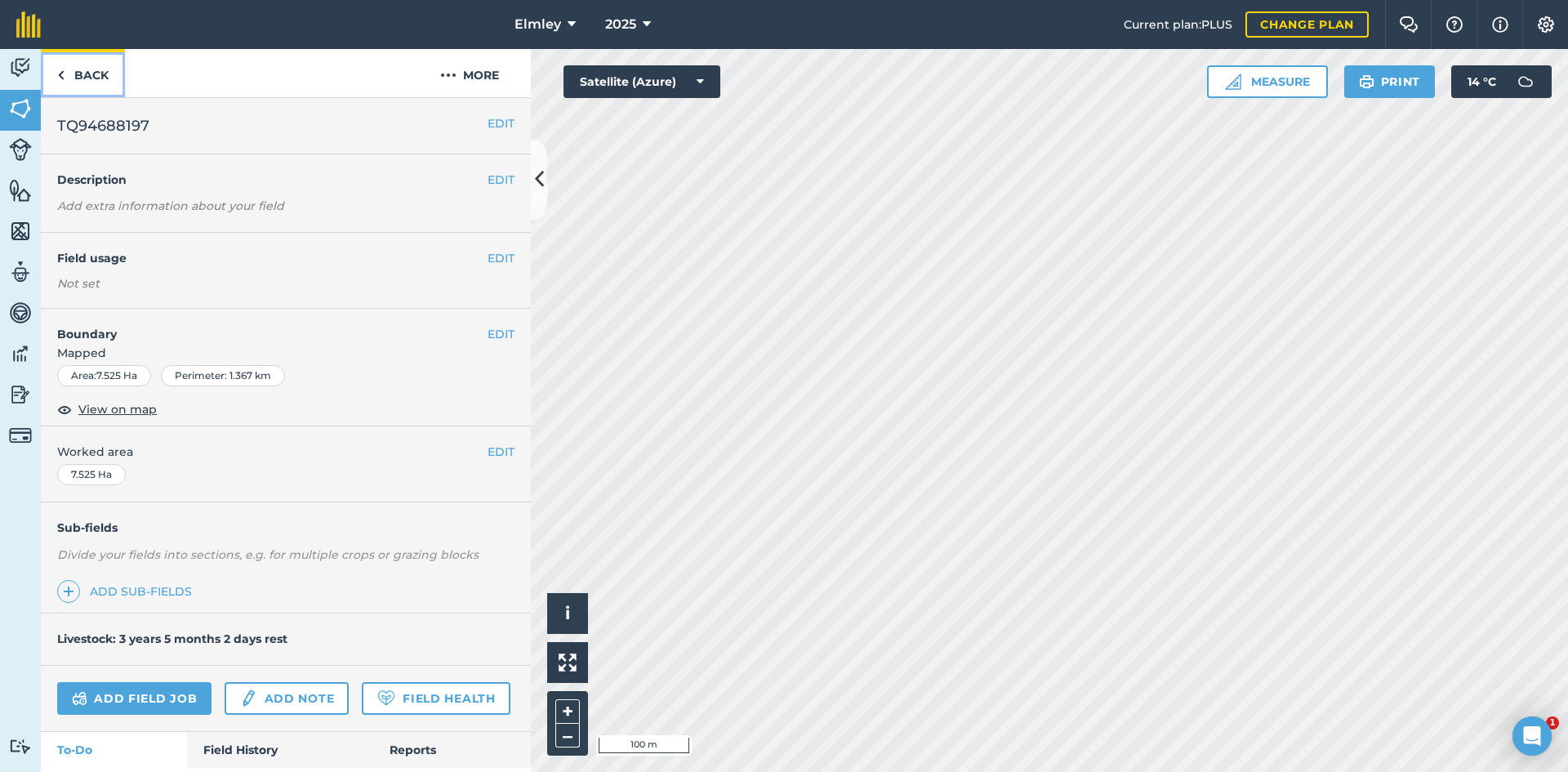
click at [78, 65] on link "Back" at bounding box center [82, 73] width 84 height 48
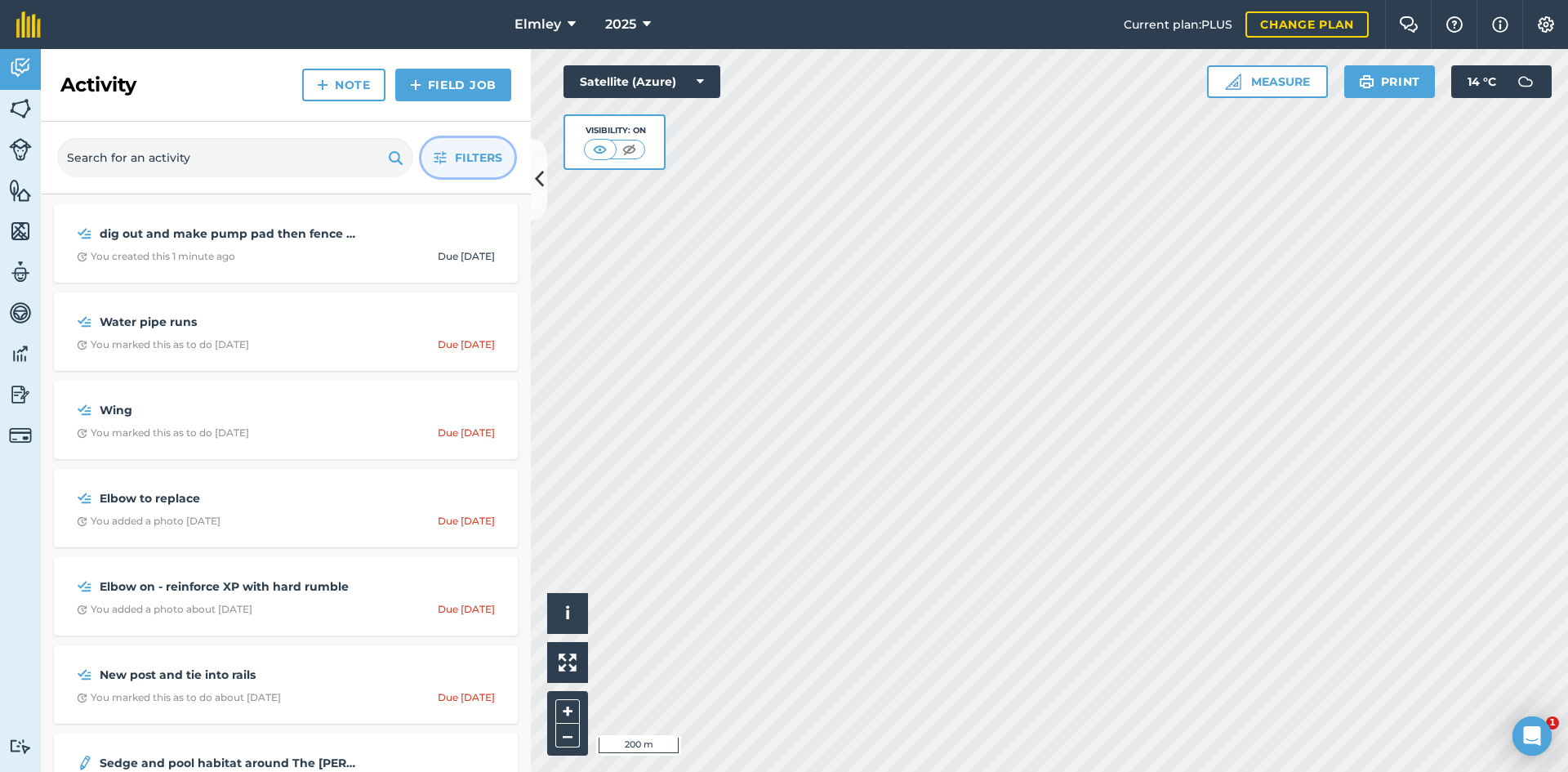
click at [468, 148] on span "Filters" at bounding box center [479, 157] width 47 height 18
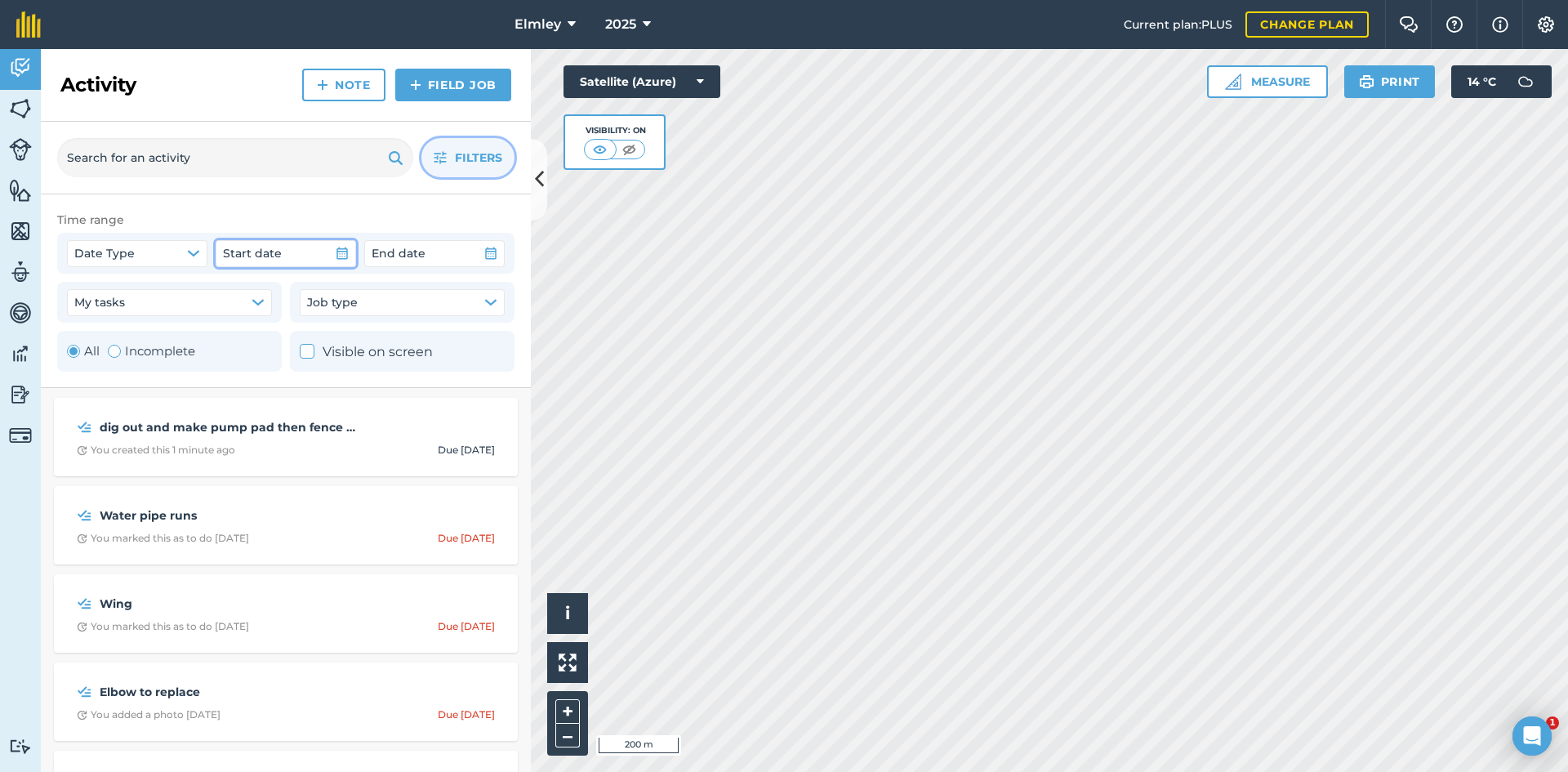
click at [327, 247] on button "Start date" at bounding box center [285, 253] width 141 height 26
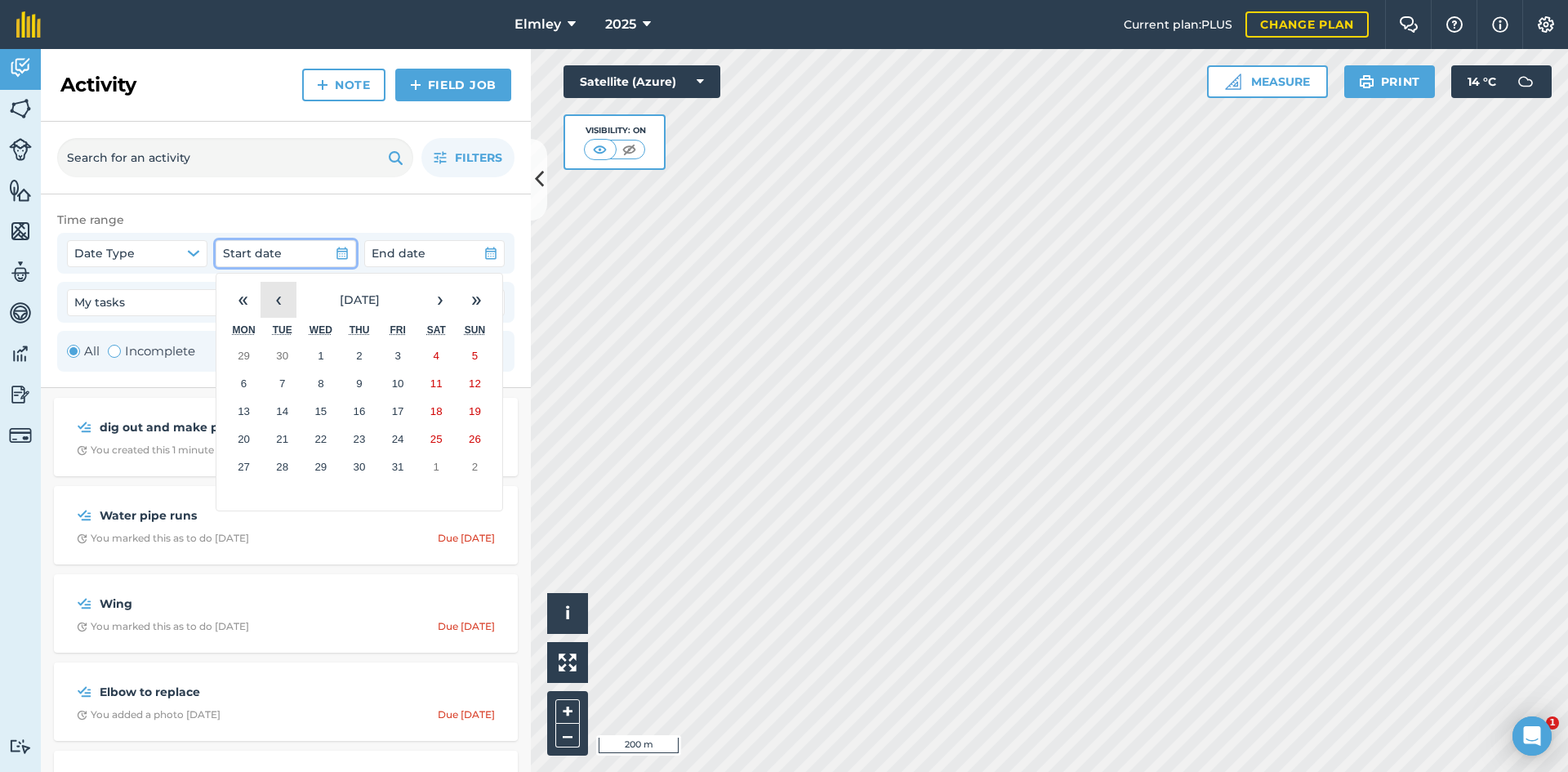
click at [285, 304] on button "‹" at bounding box center [279, 300] width 36 height 36
click at [251, 358] on button "1" at bounding box center [243, 356] width 38 height 28
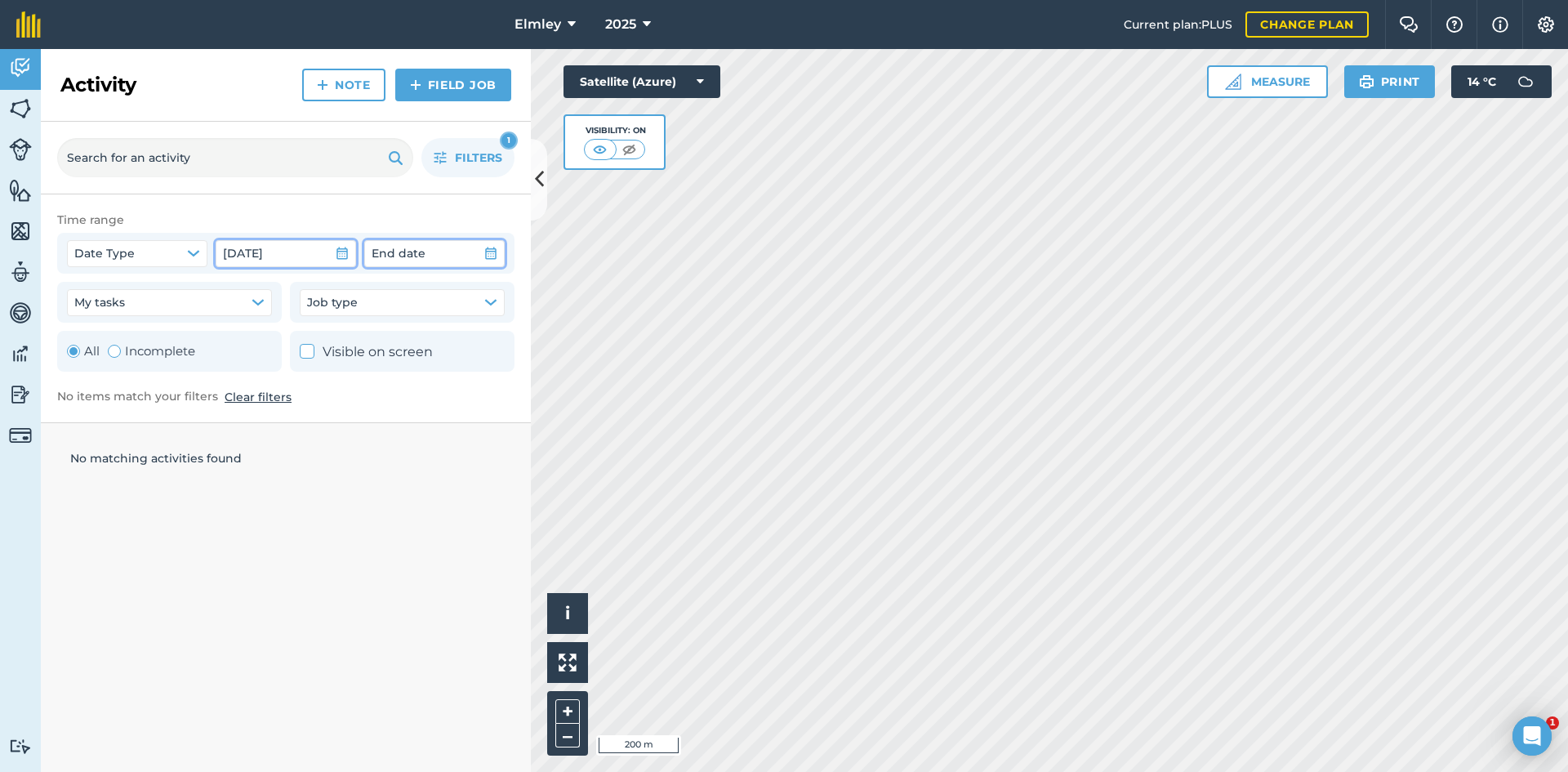
click at [491, 251] on icon "button" at bounding box center [490, 253] width 13 height 13
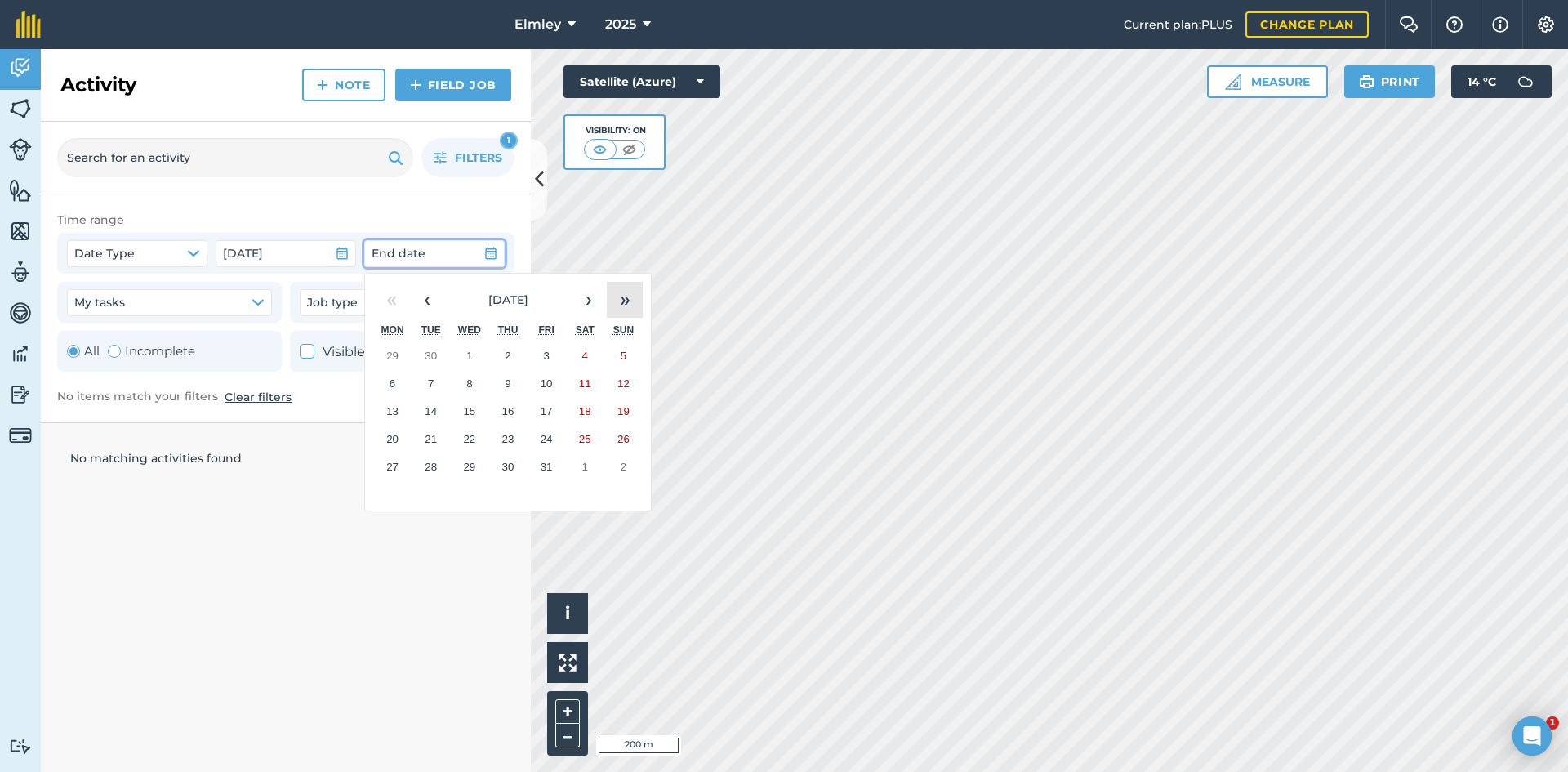
click at [609, 308] on button "»" at bounding box center [624, 300] width 36 height 36
click at [401, 298] on button "«" at bounding box center [391, 300] width 36 height 36
click at [392, 304] on button "«" at bounding box center [391, 300] width 36 height 36
click at [588, 310] on button "›" at bounding box center [589, 300] width 36 height 36
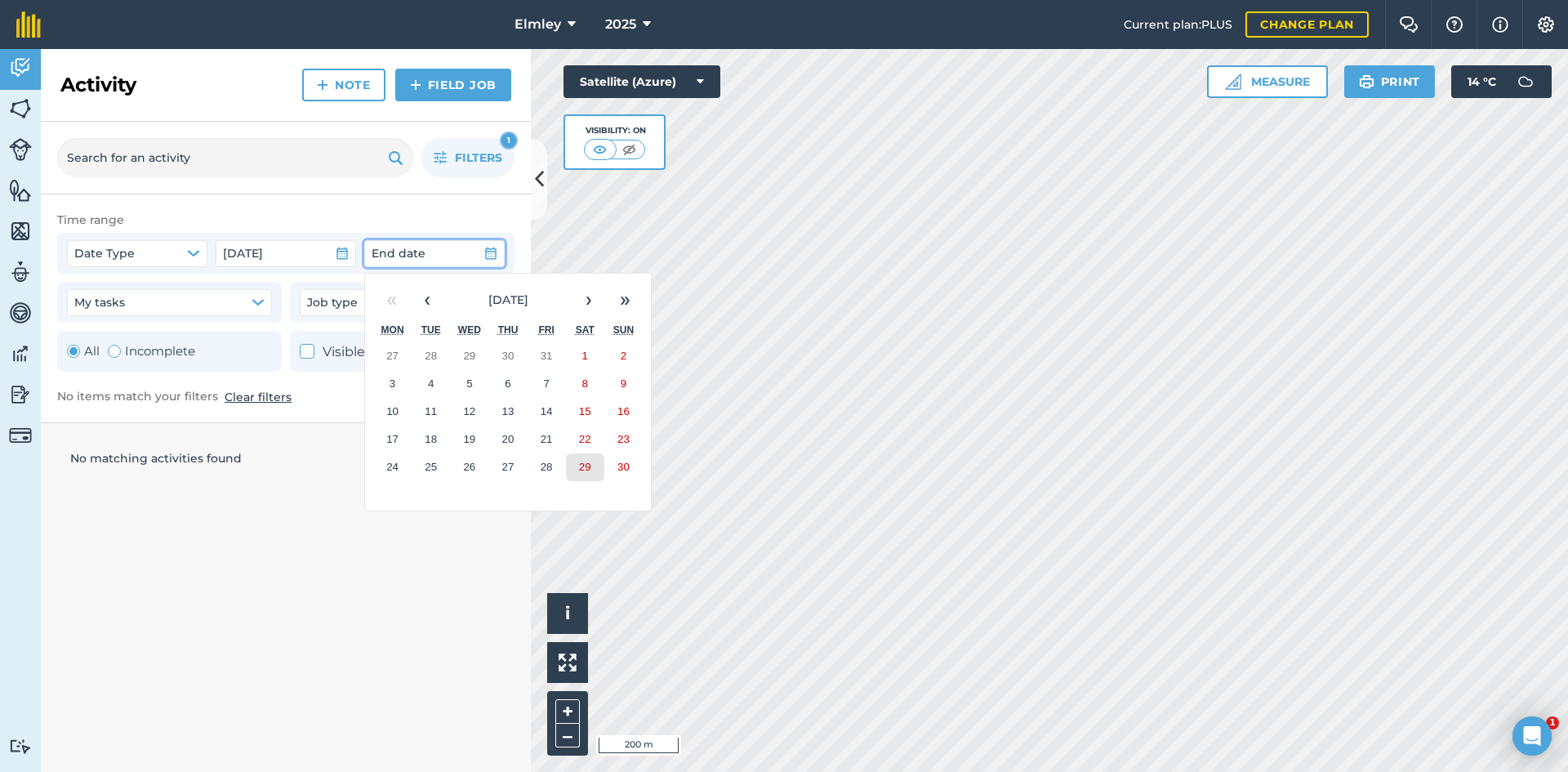
click at [579, 463] on abbr "29" at bounding box center [585, 467] width 12 height 12
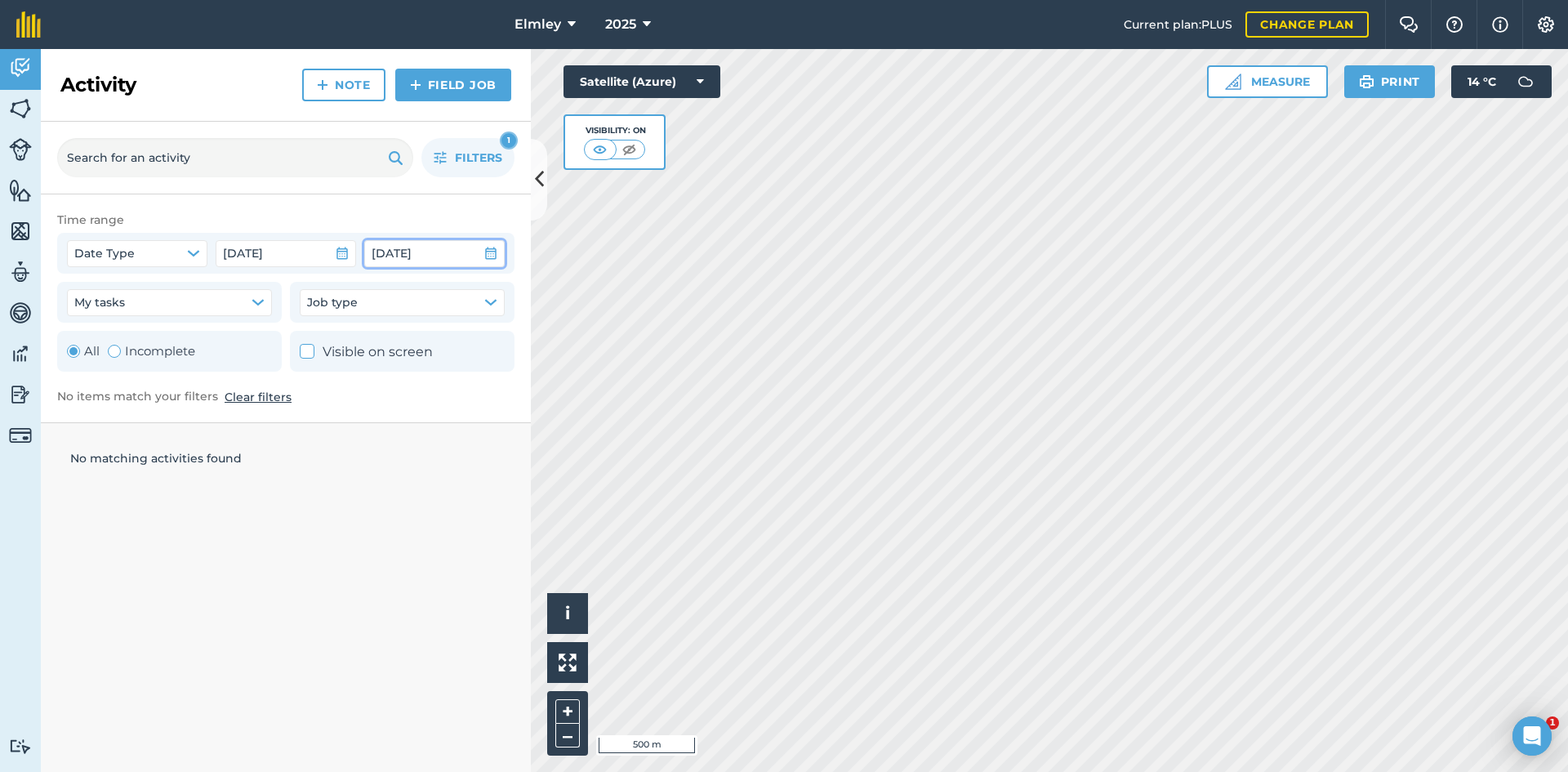
click at [274, 399] on button "Clear filters" at bounding box center [258, 397] width 67 height 18
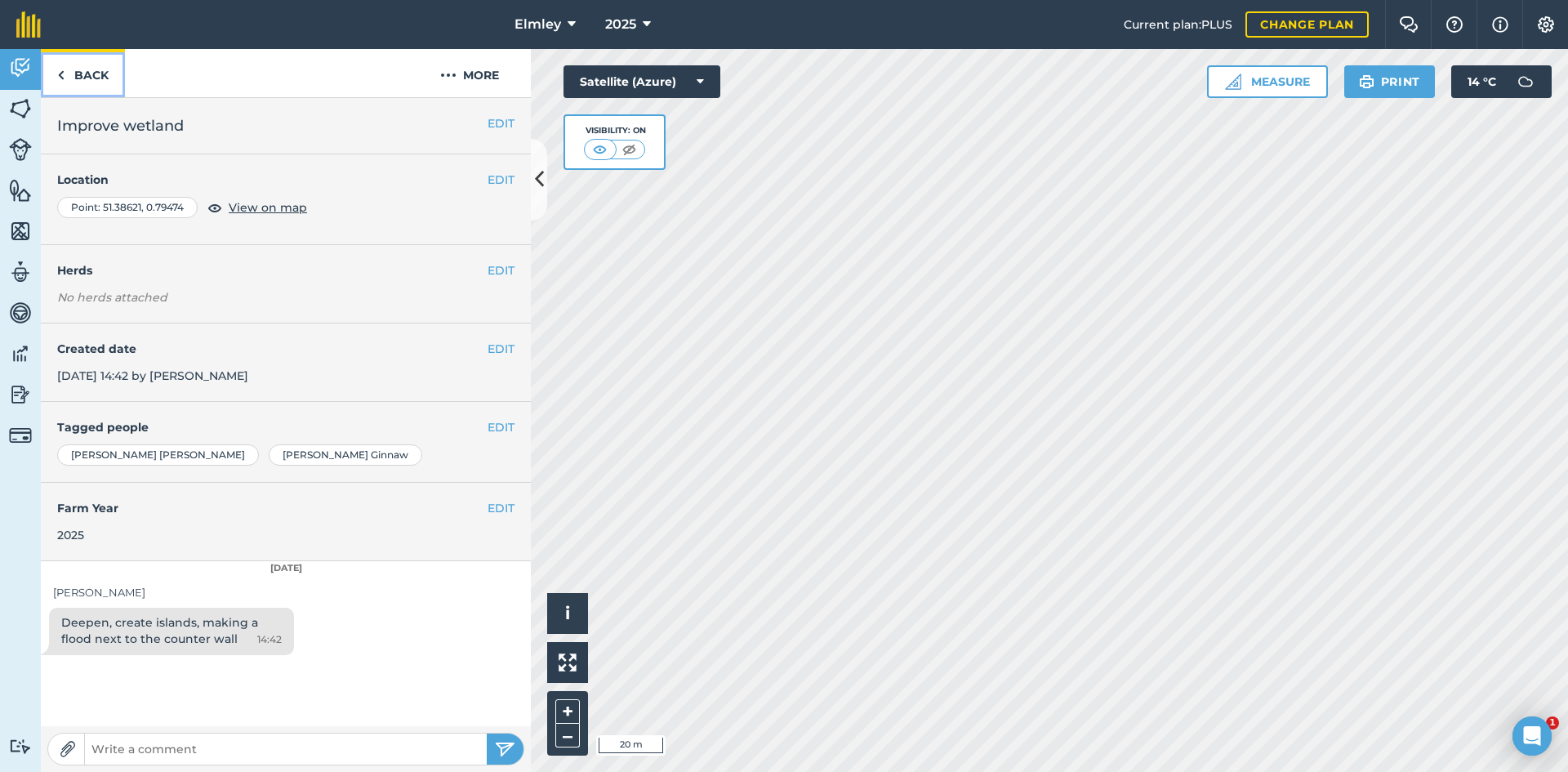
click at [102, 78] on link "Back" at bounding box center [82, 73] width 84 height 48
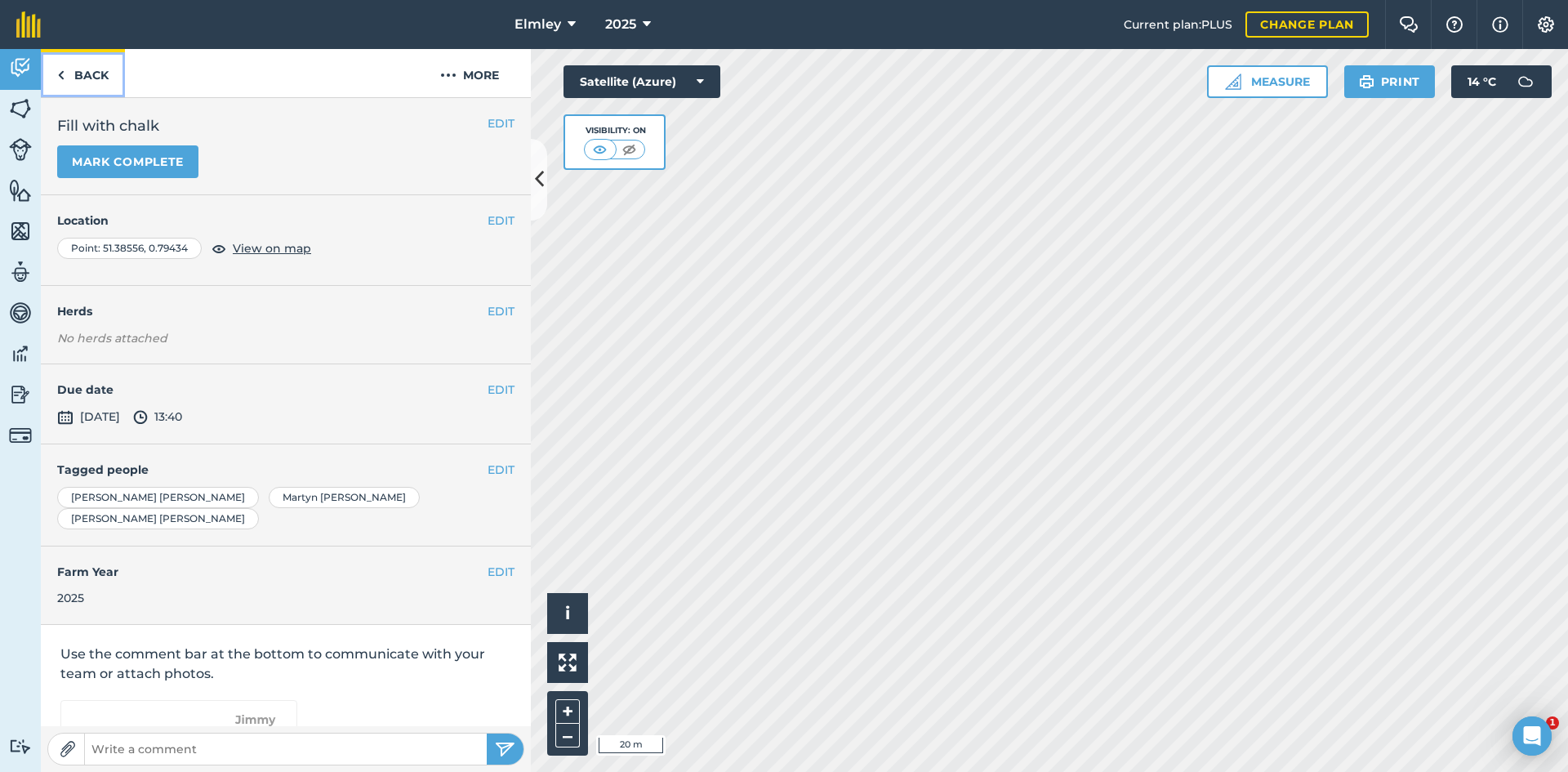
click at [104, 75] on link "Back" at bounding box center [82, 73] width 84 height 48
click at [97, 74] on link "Back" at bounding box center [82, 73] width 84 height 48
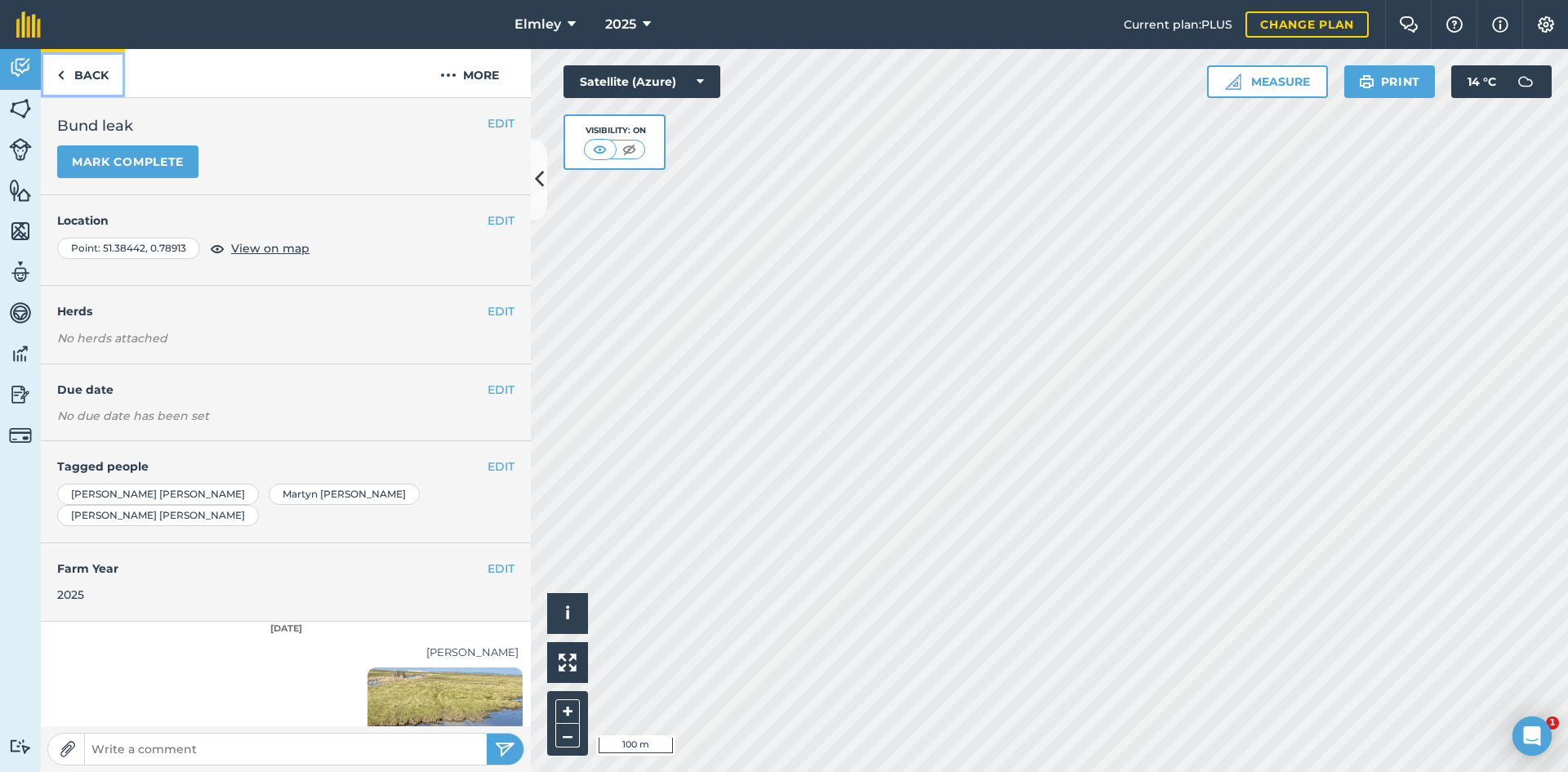
click at [96, 74] on link "Back" at bounding box center [82, 73] width 84 height 48
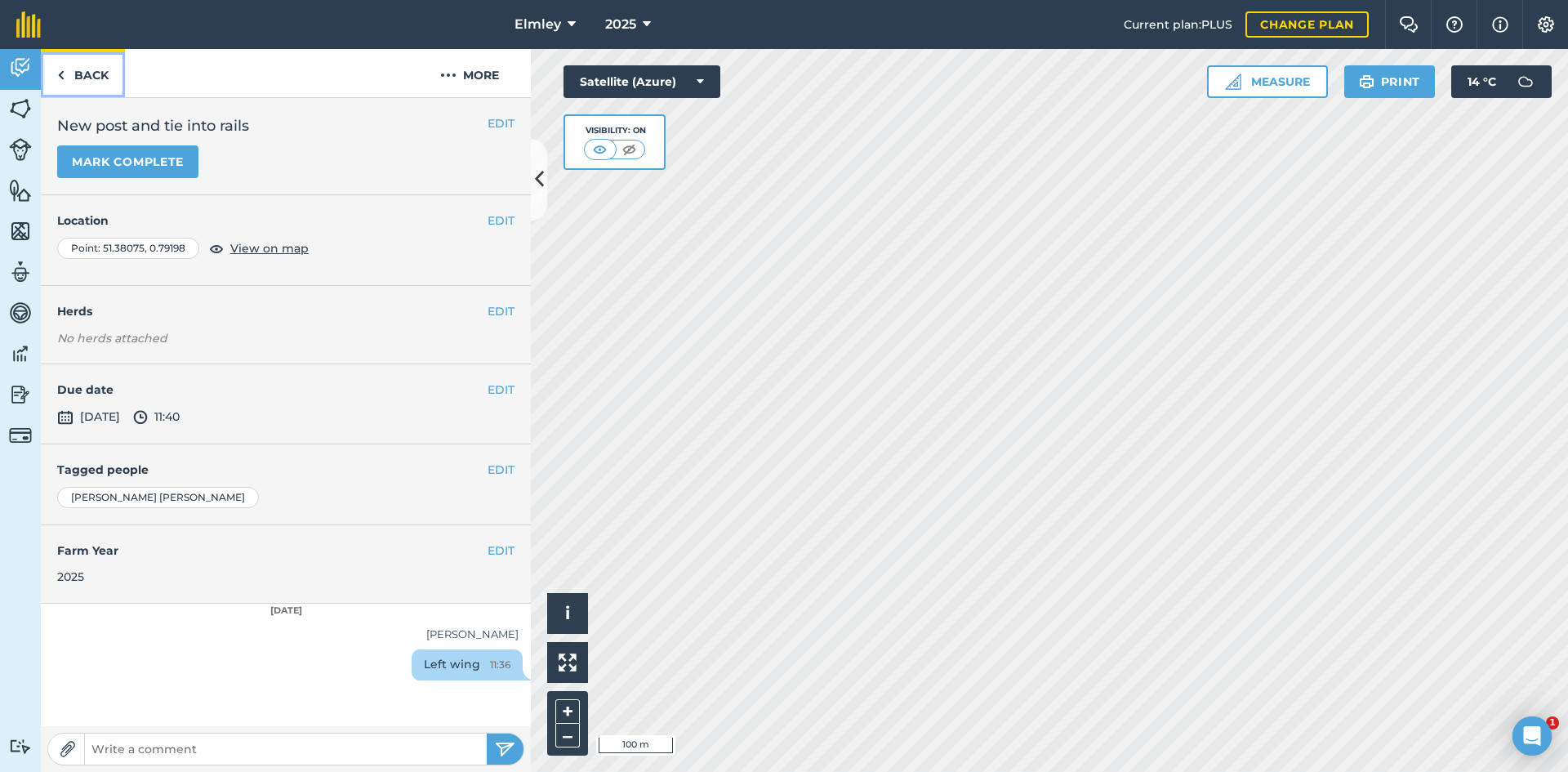
click at [91, 69] on link "Back" at bounding box center [82, 73] width 84 height 48
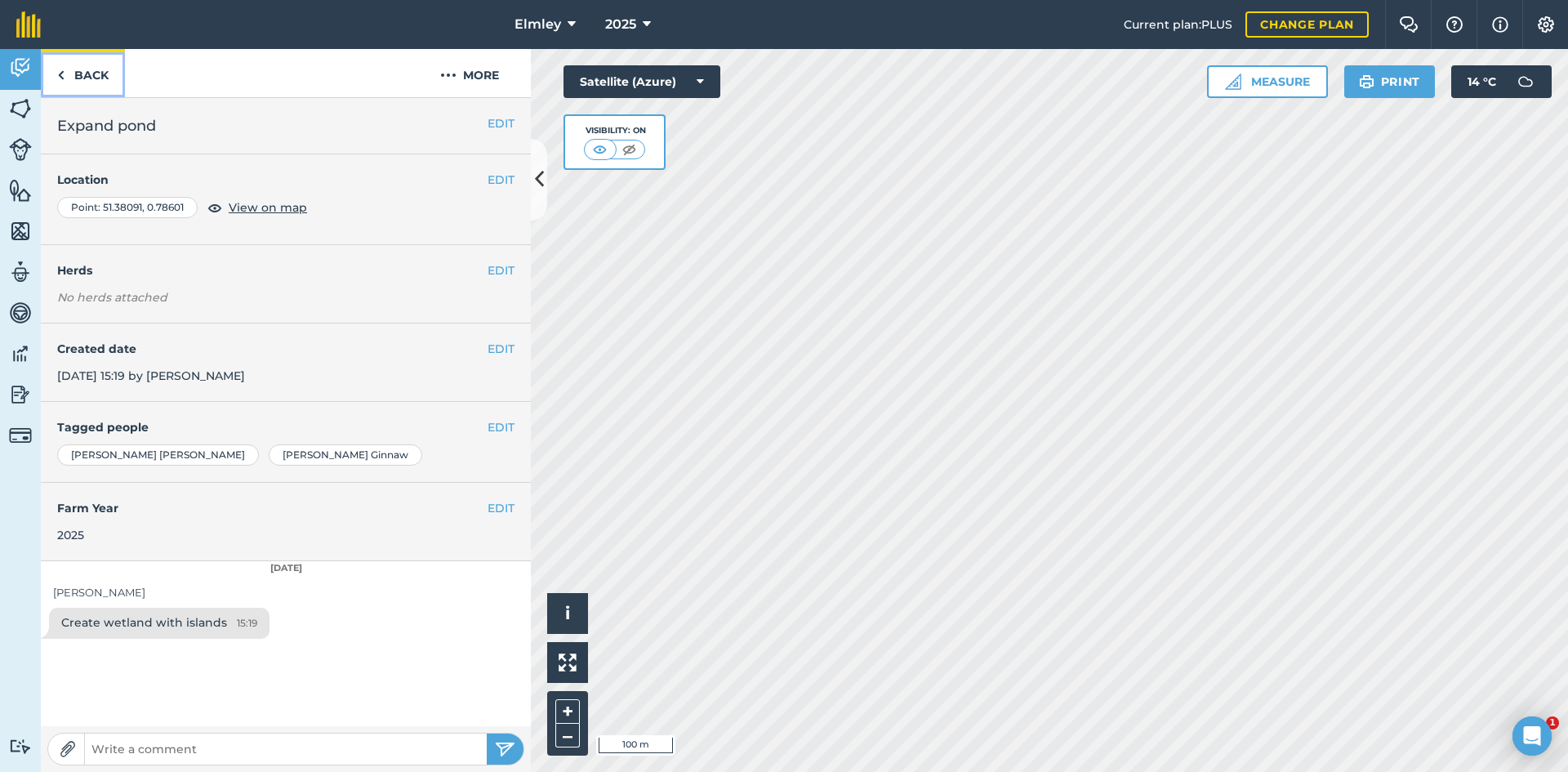
click at [90, 80] on link "Back" at bounding box center [82, 73] width 84 height 48
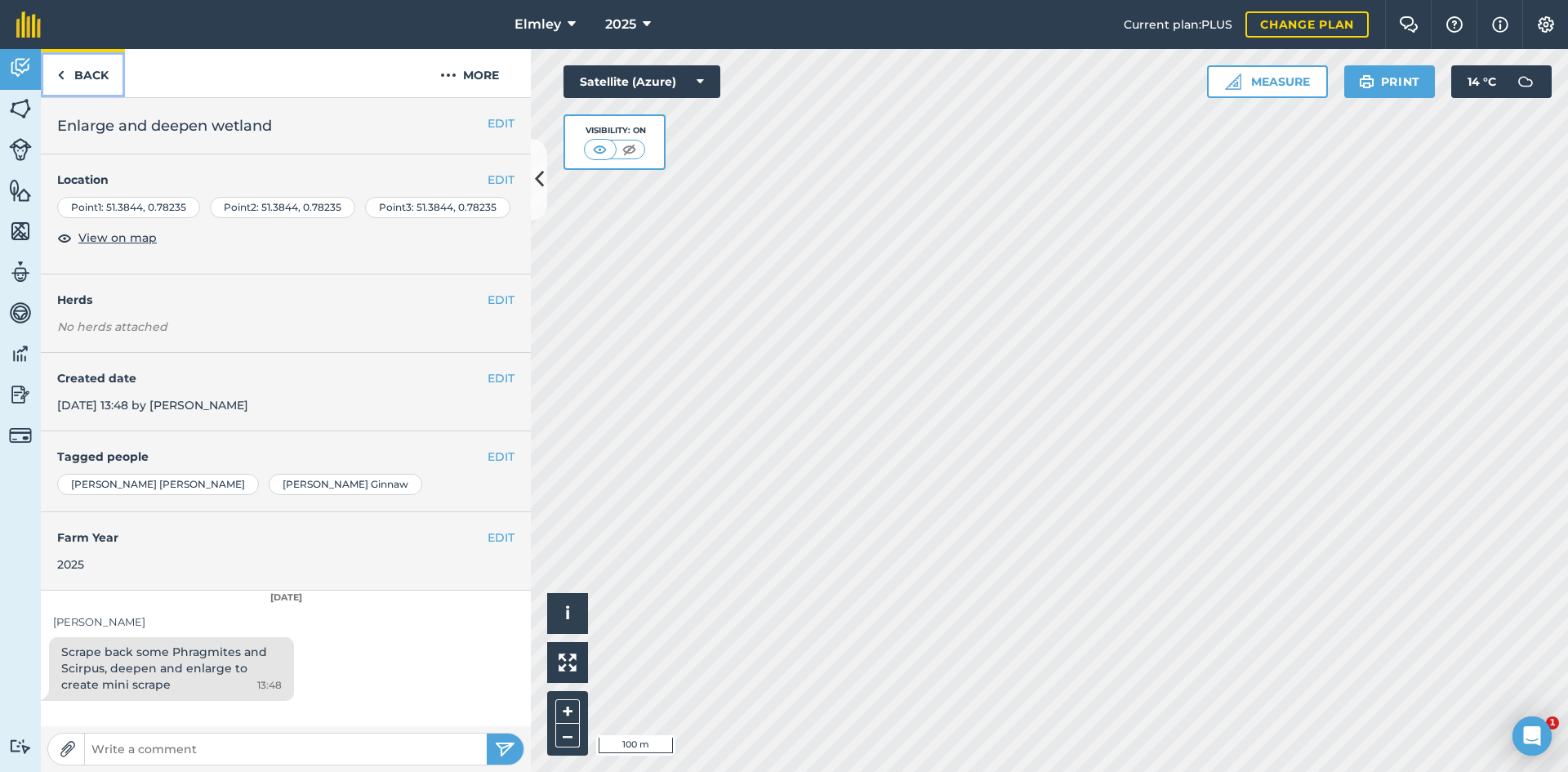
click at [92, 71] on link "Back" at bounding box center [82, 73] width 84 height 48
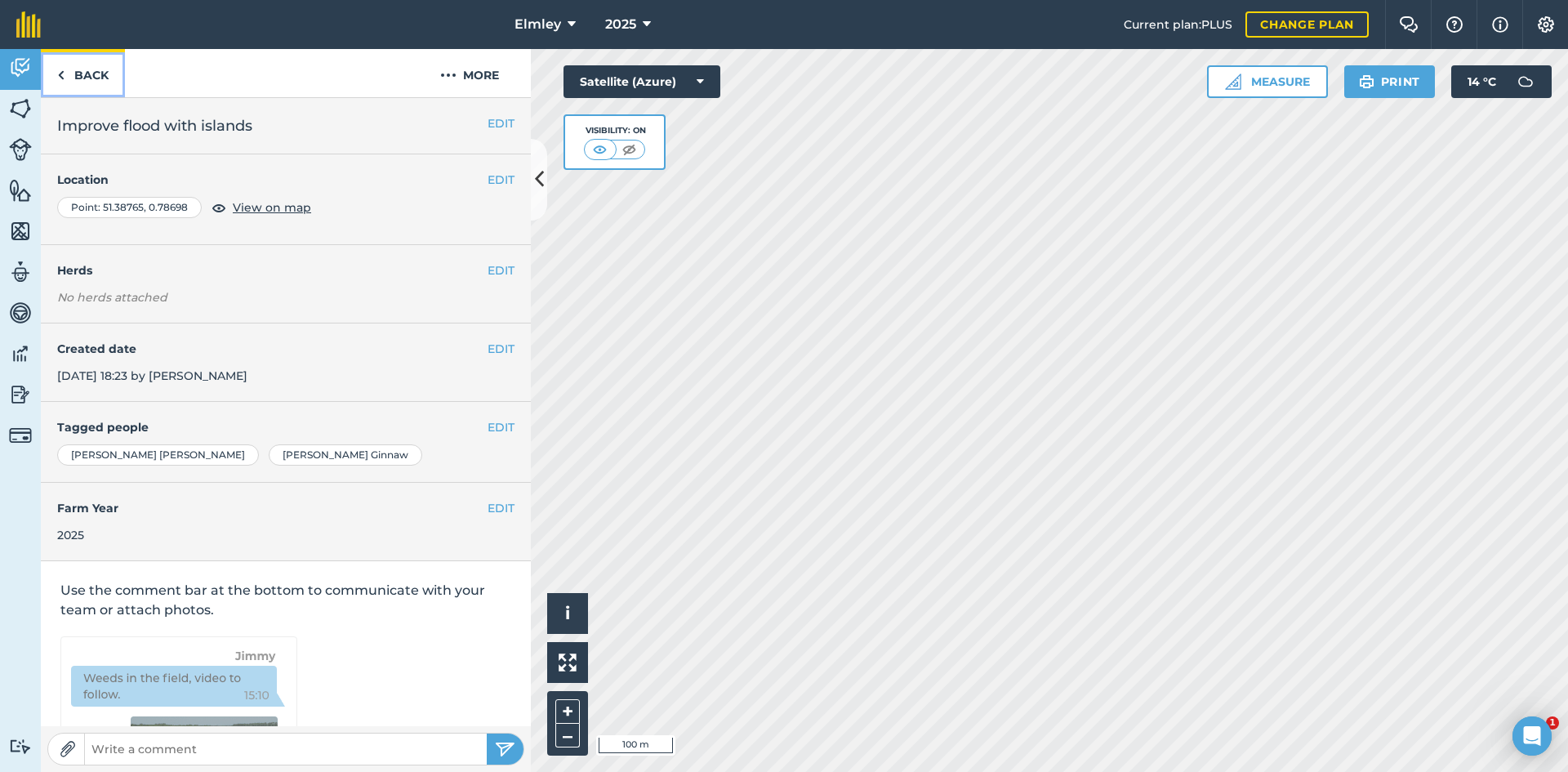
click at [96, 78] on link "Back" at bounding box center [82, 73] width 84 height 48
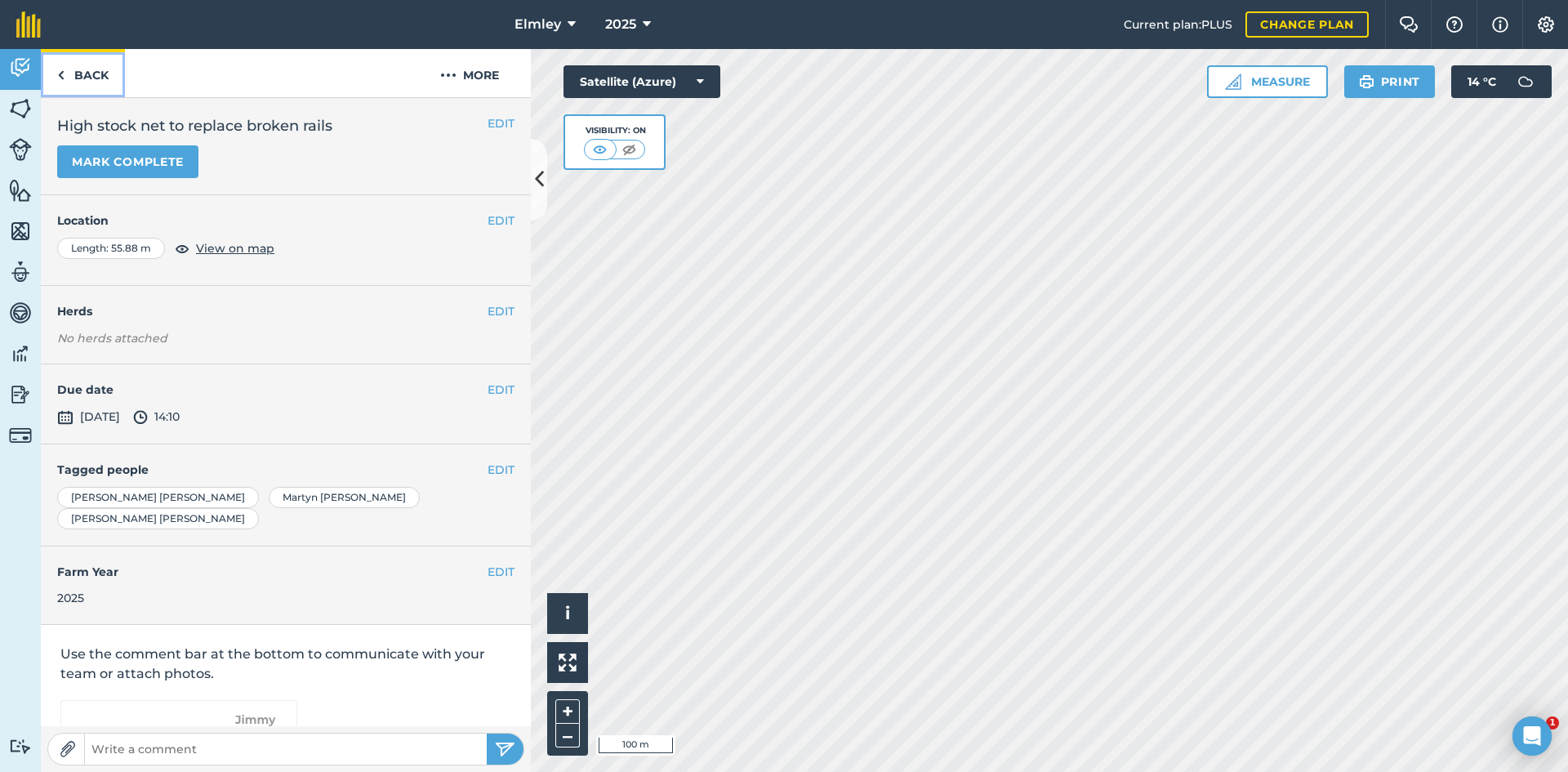
click at [70, 69] on link "Back" at bounding box center [82, 73] width 84 height 48
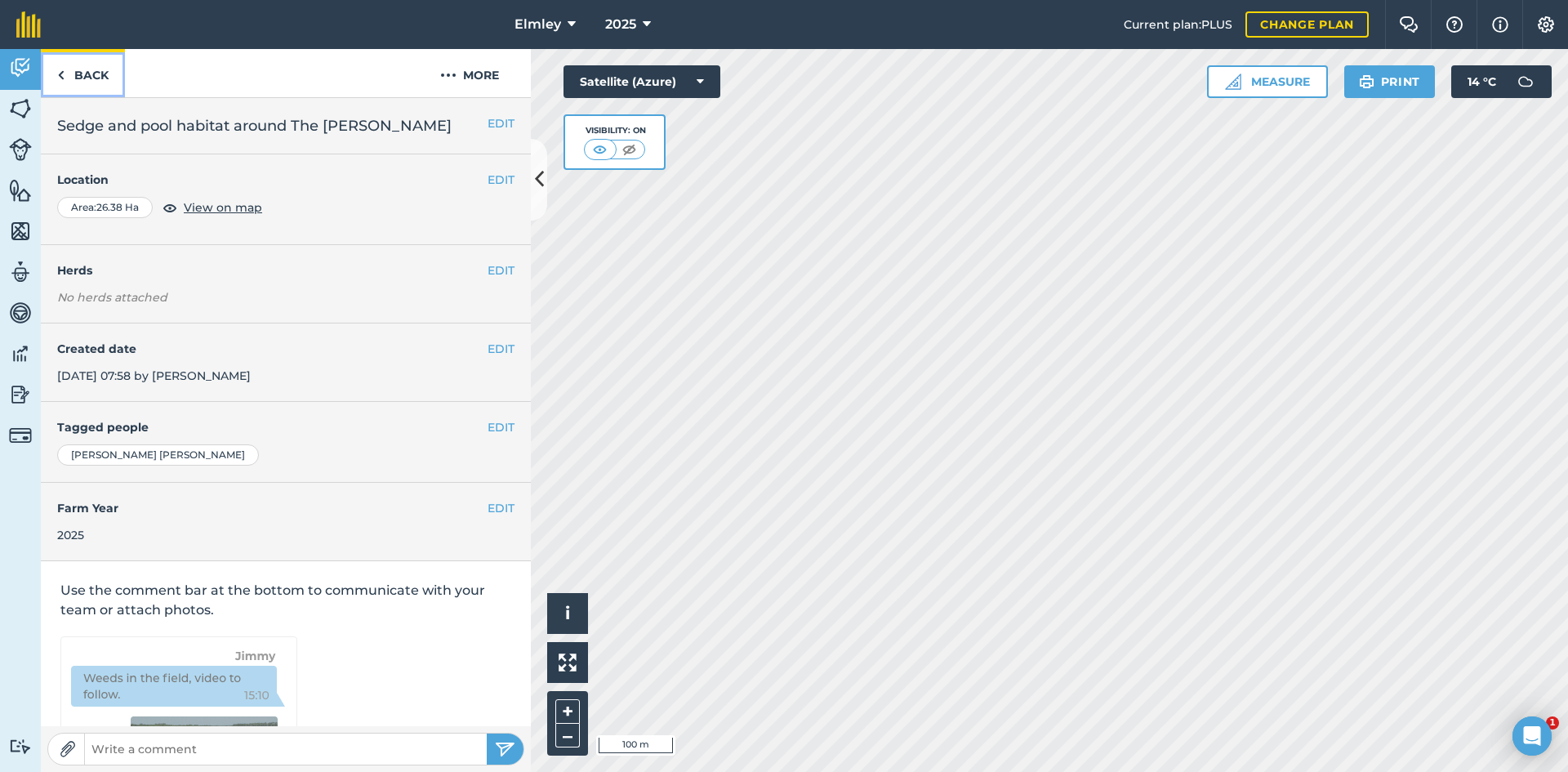
click at [95, 77] on link "Back" at bounding box center [82, 73] width 84 height 48
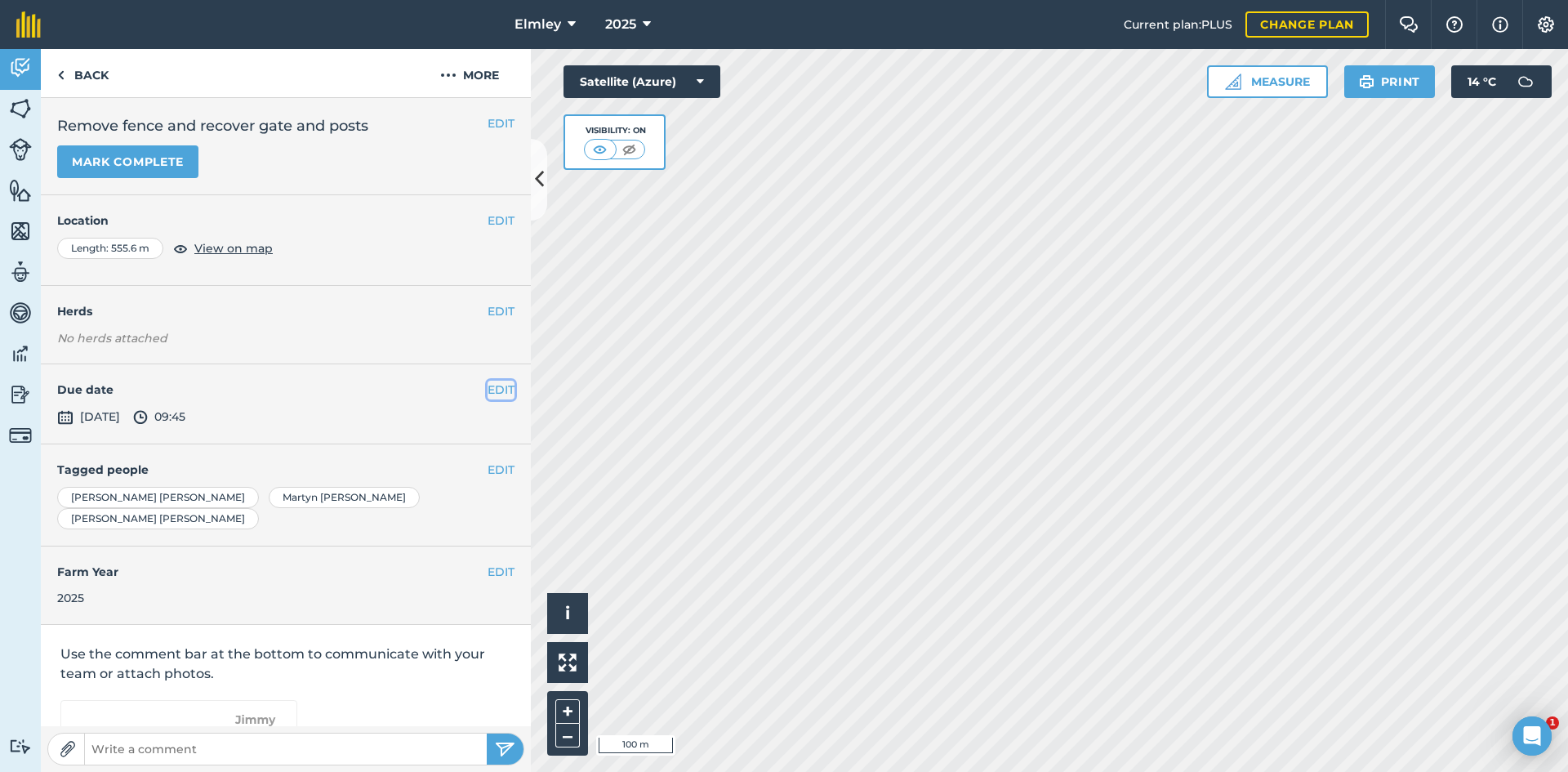
click at [487, 392] on button "EDIT" at bounding box center [501, 389] width 27 height 18
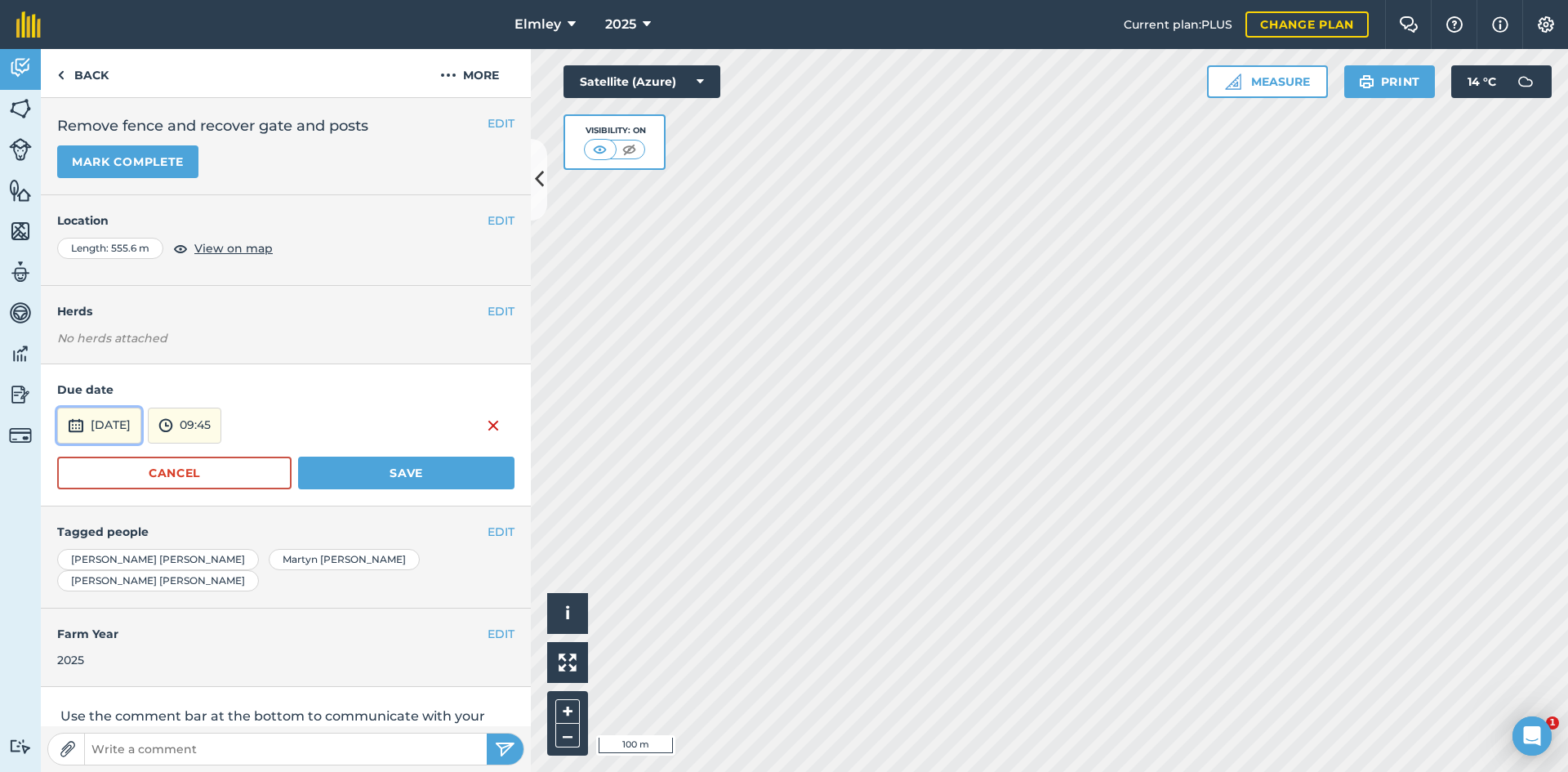
click at [141, 426] on button "[DATE]" at bounding box center [98, 425] width 84 height 36
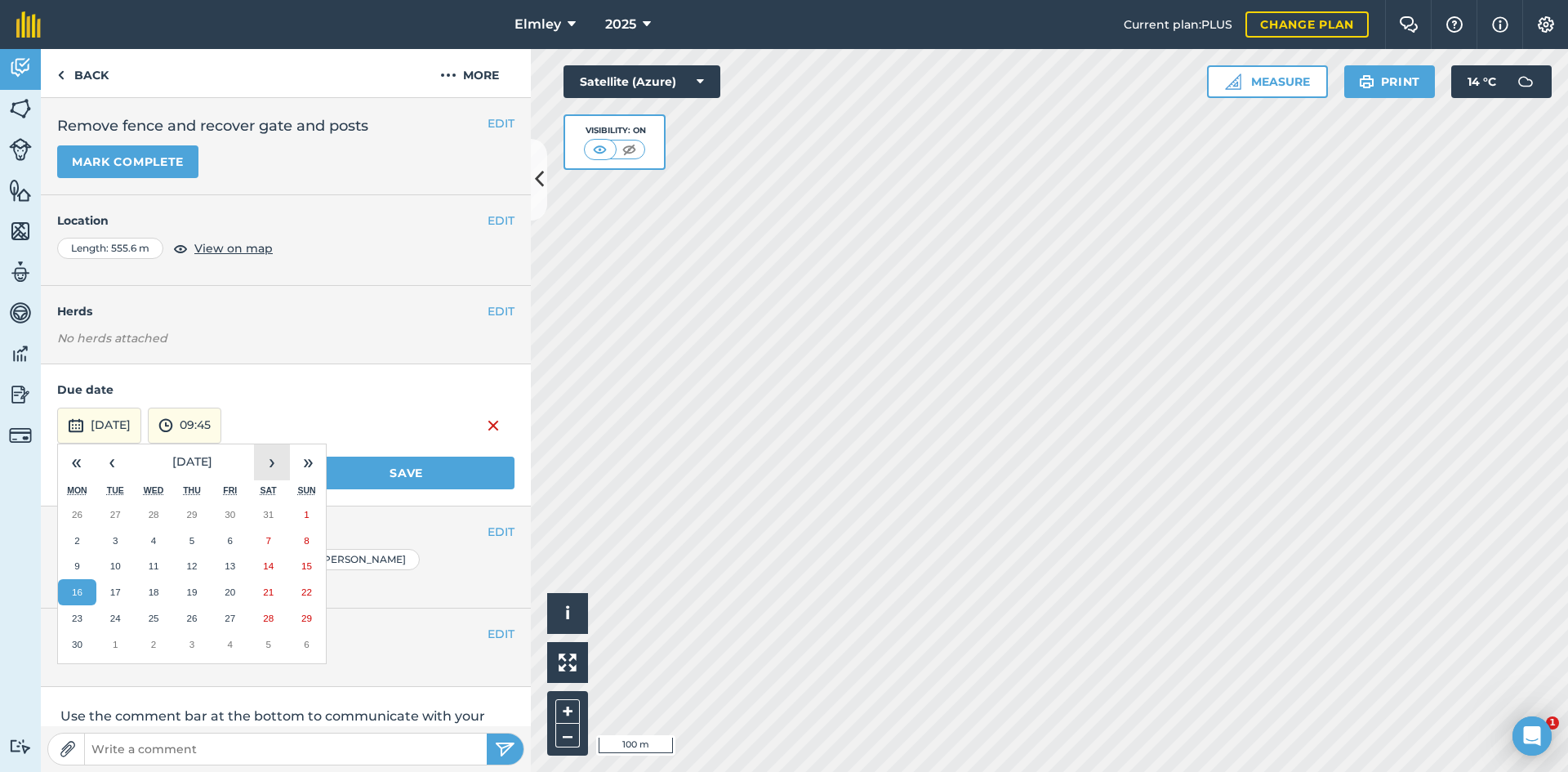
click at [270, 464] on button "›" at bounding box center [272, 462] width 36 height 36
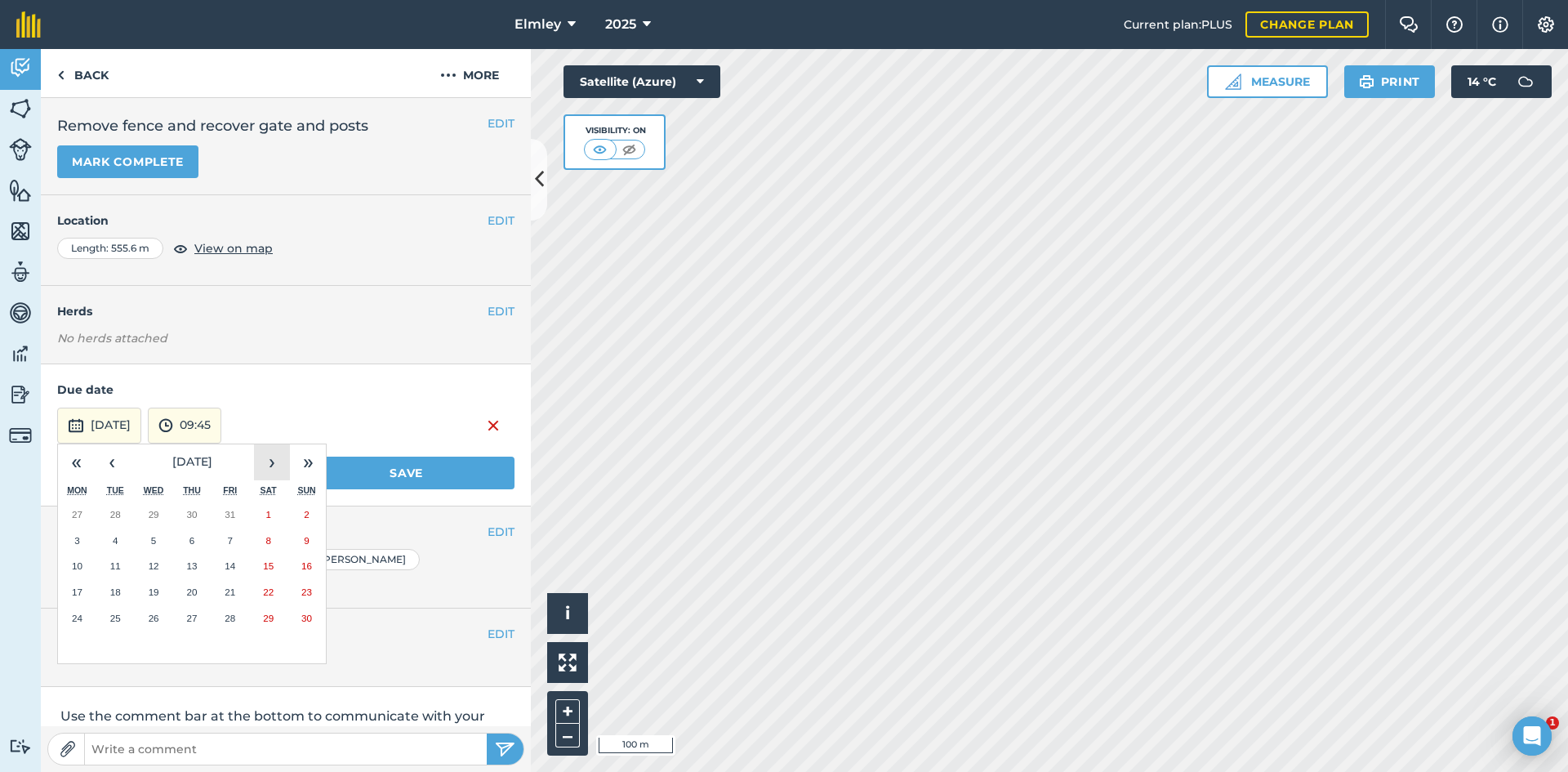
click at [270, 464] on button "›" at bounding box center [272, 462] width 36 height 36
click at [80, 509] on button "1" at bounding box center [76, 514] width 38 height 26
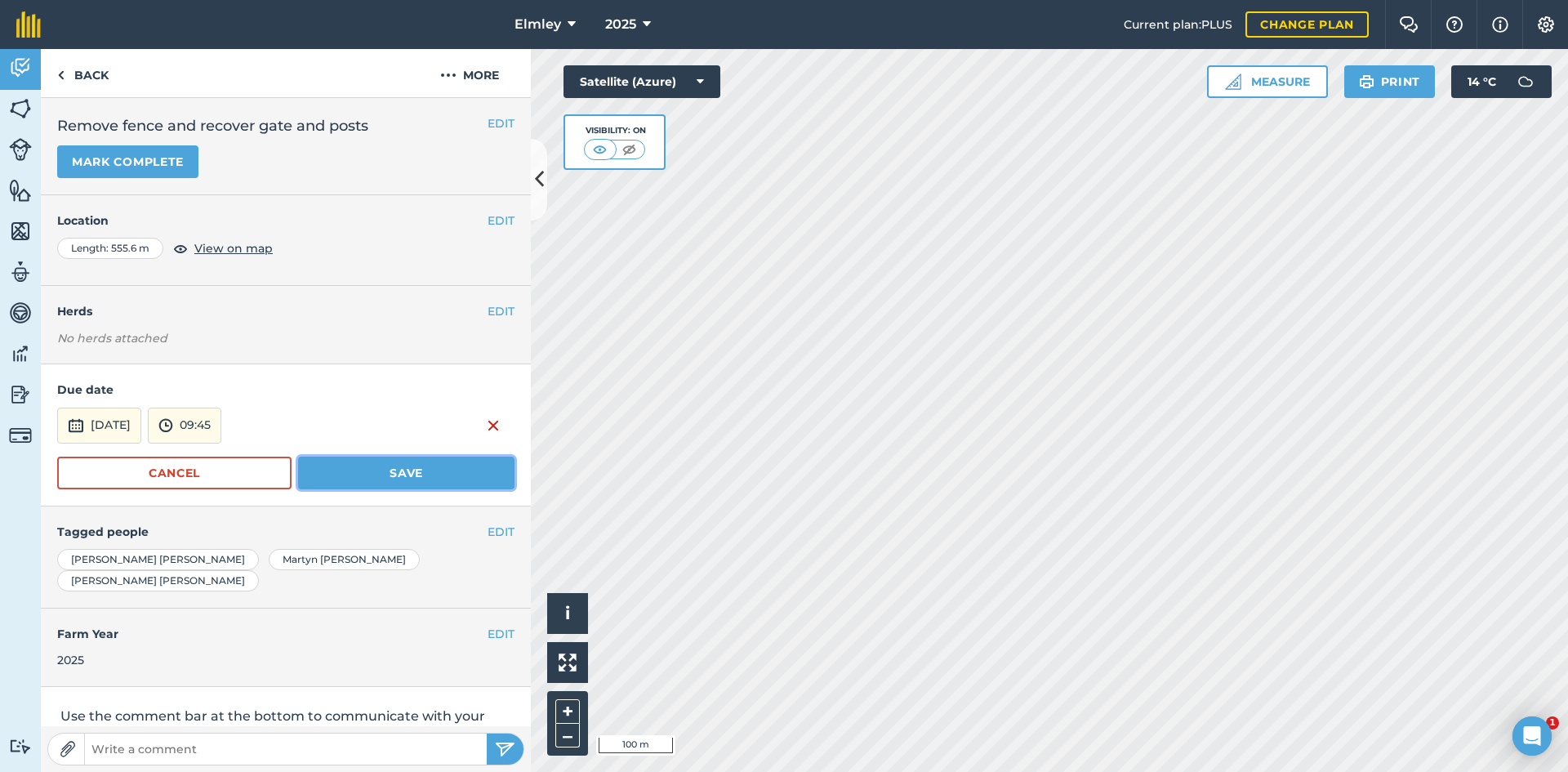
click at [361, 474] on button "Save" at bounding box center [406, 473] width 216 height 33
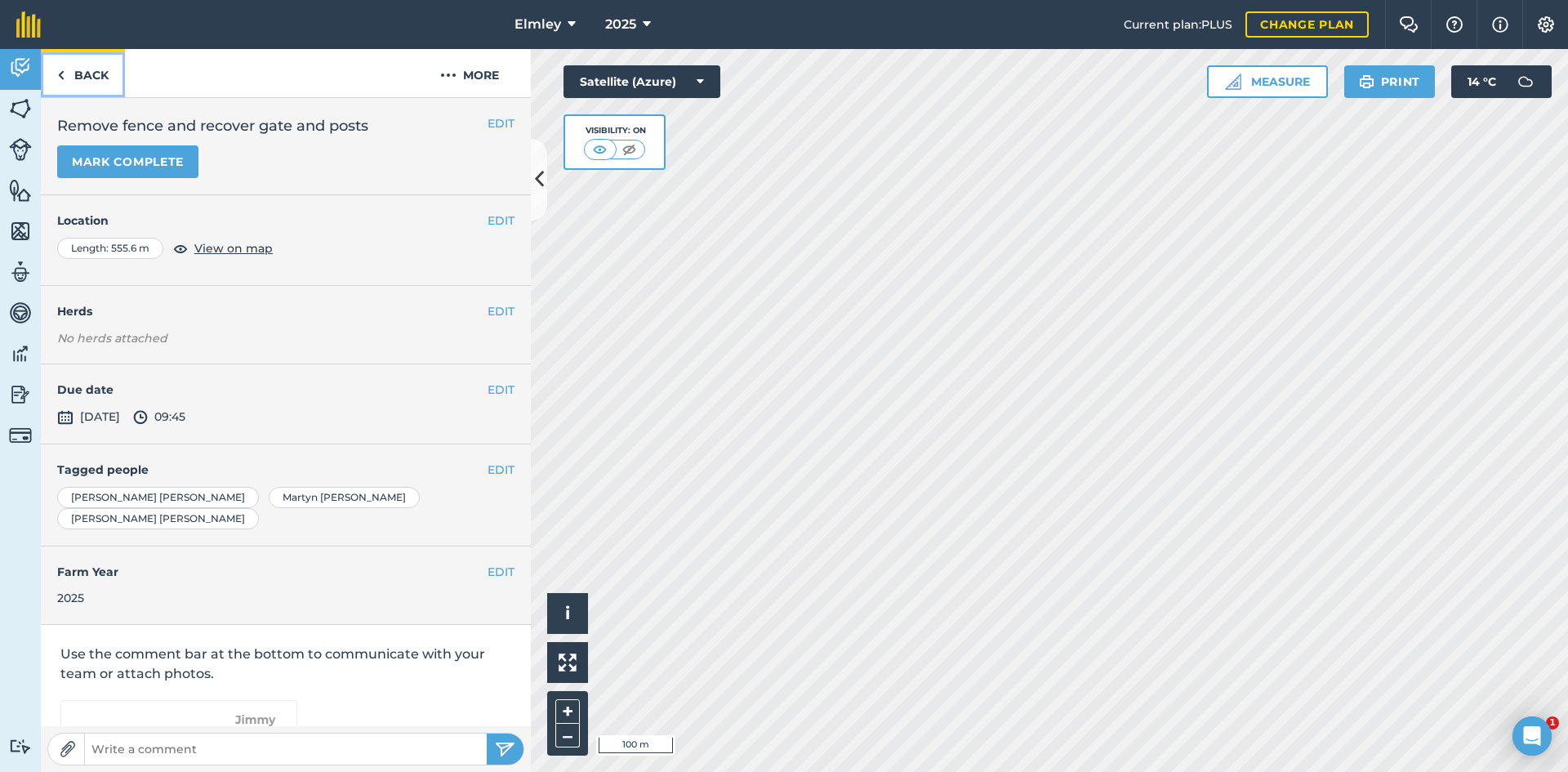
click at [103, 69] on link "Back" at bounding box center [82, 73] width 84 height 48
click at [80, 77] on link "Back" at bounding box center [82, 73] width 84 height 48
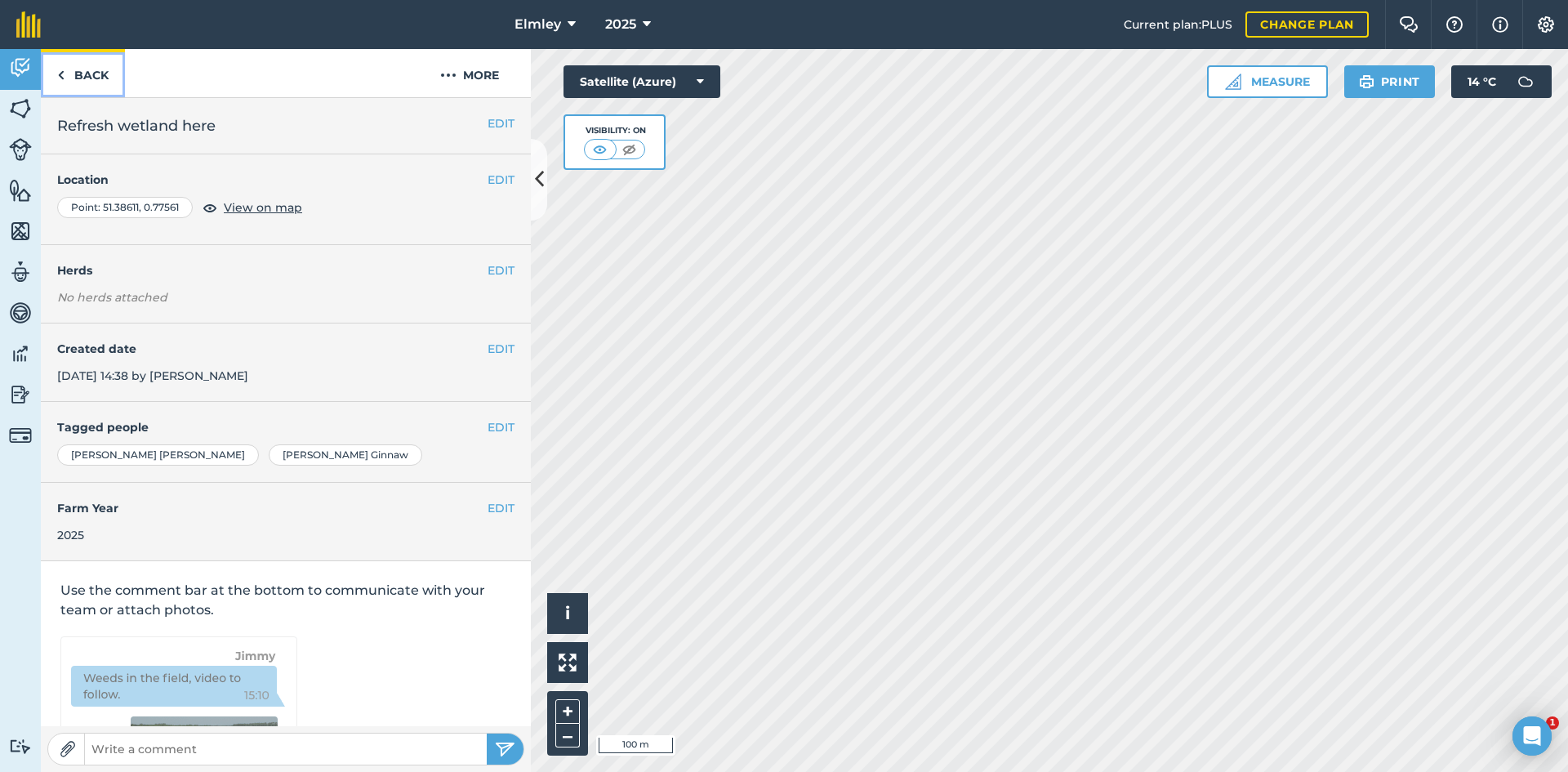
click at [84, 64] on link "Back" at bounding box center [82, 73] width 84 height 48
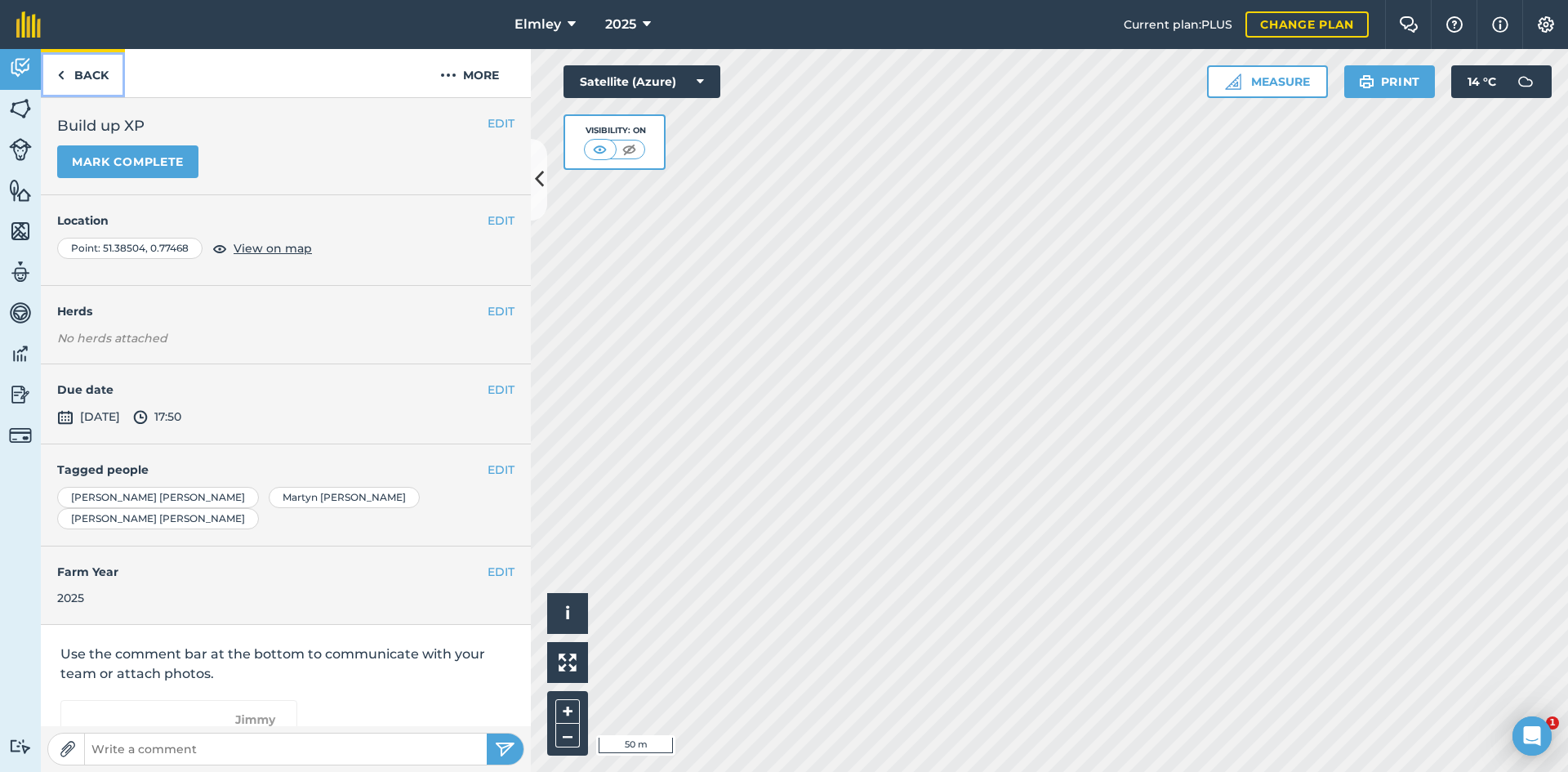
click at [92, 75] on link "Back" at bounding box center [82, 73] width 84 height 48
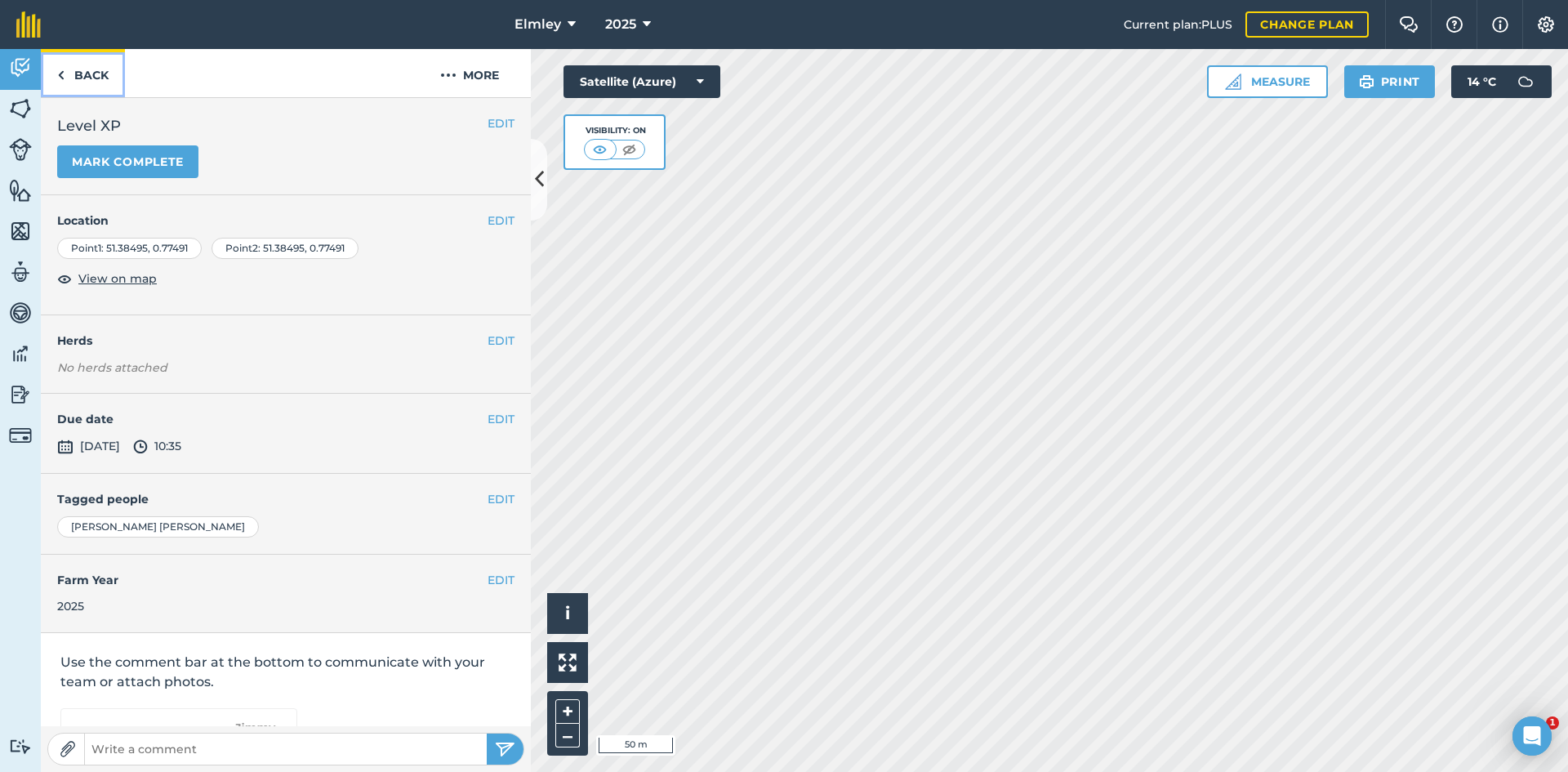
click at [94, 78] on link "Back" at bounding box center [82, 73] width 84 height 48
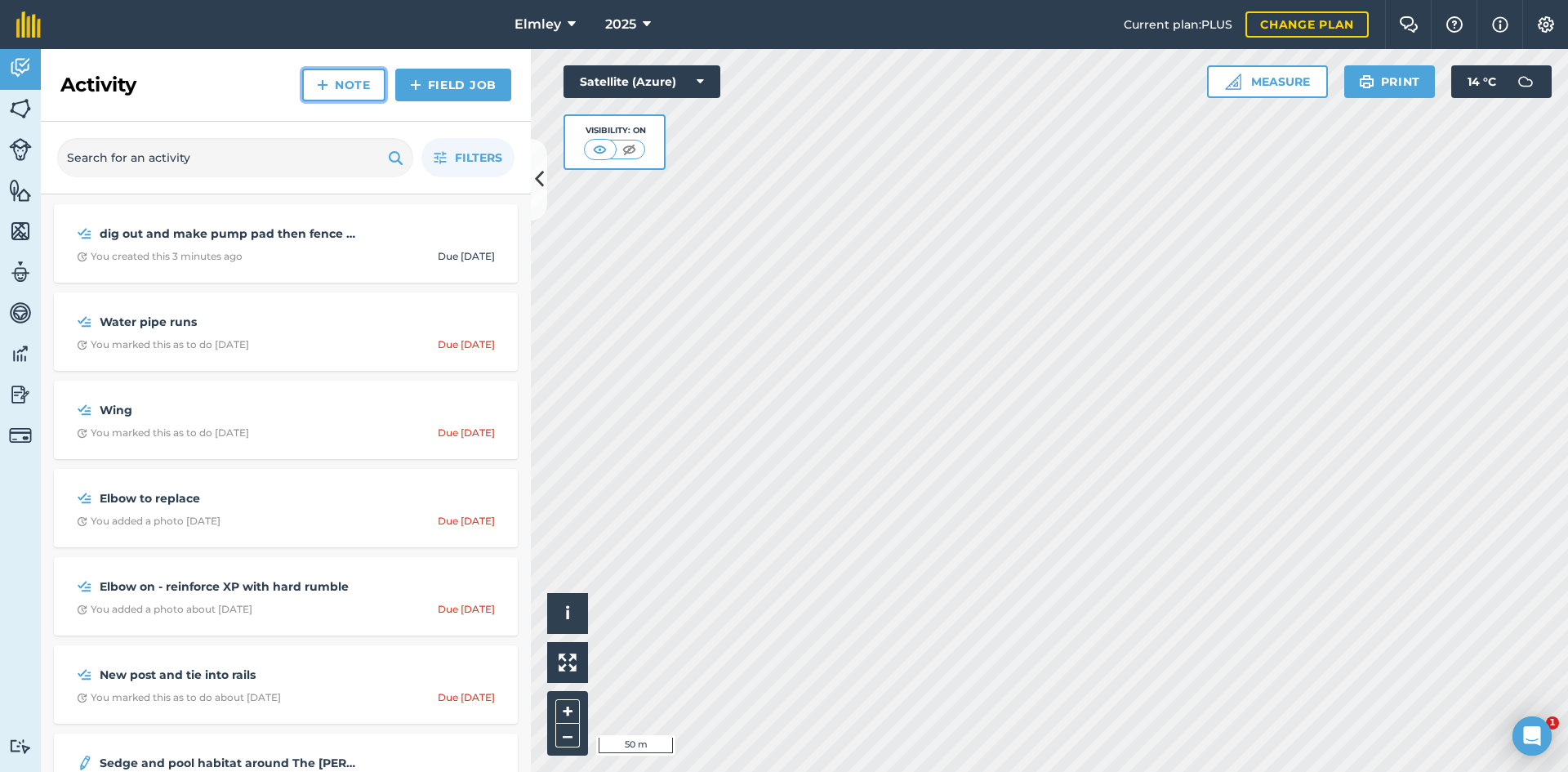
click at [358, 83] on link "Note" at bounding box center [344, 85] width 83 height 33
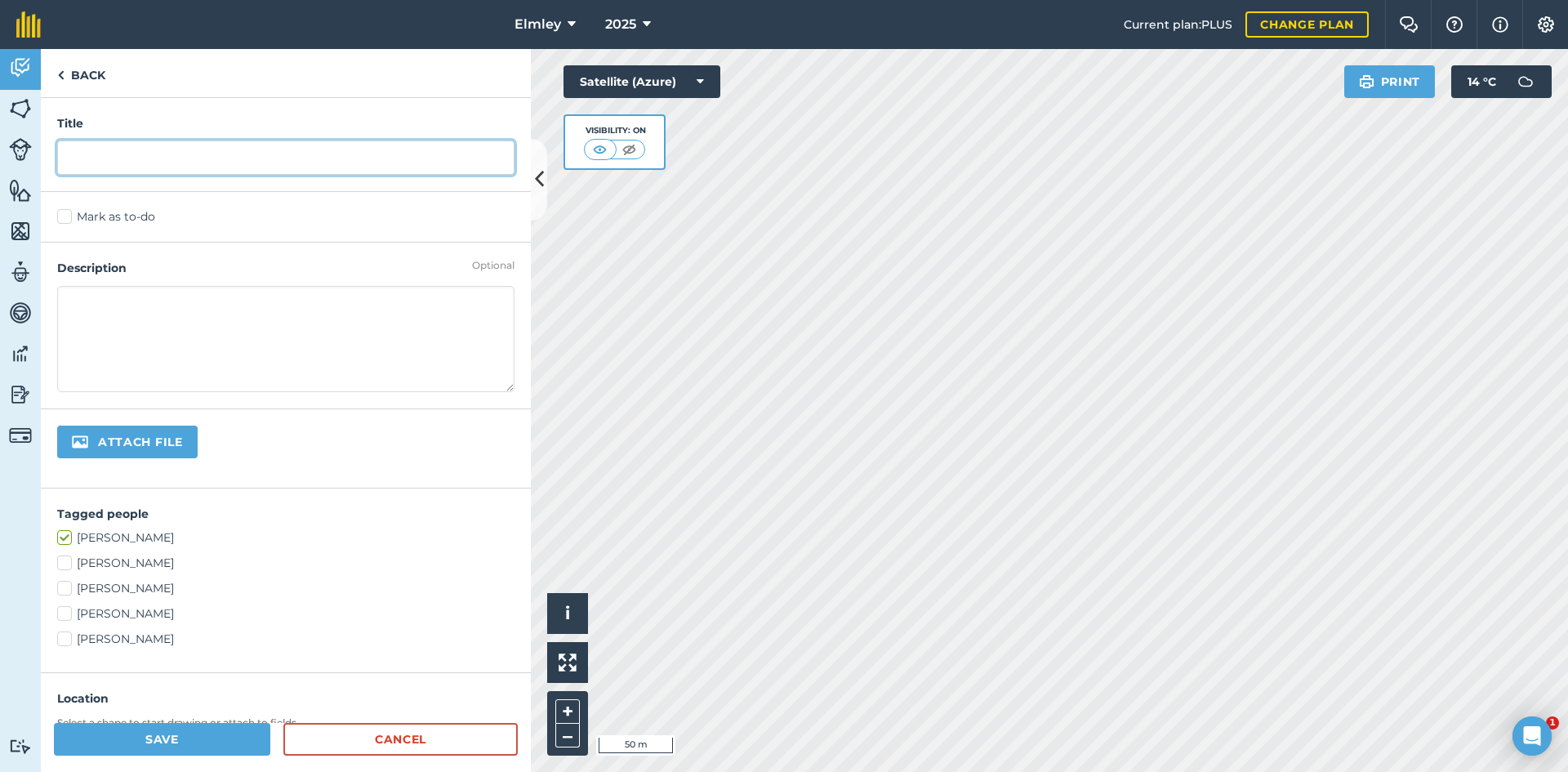
click at [95, 147] on input "text" at bounding box center [285, 158] width 457 height 34
type input "remove gateway"
click at [62, 215] on label "Mark as to-do" at bounding box center [285, 217] width 457 height 17
click at [62, 215] on input "Mark as to-do" at bounding box center [62, 214] width 11 height 11
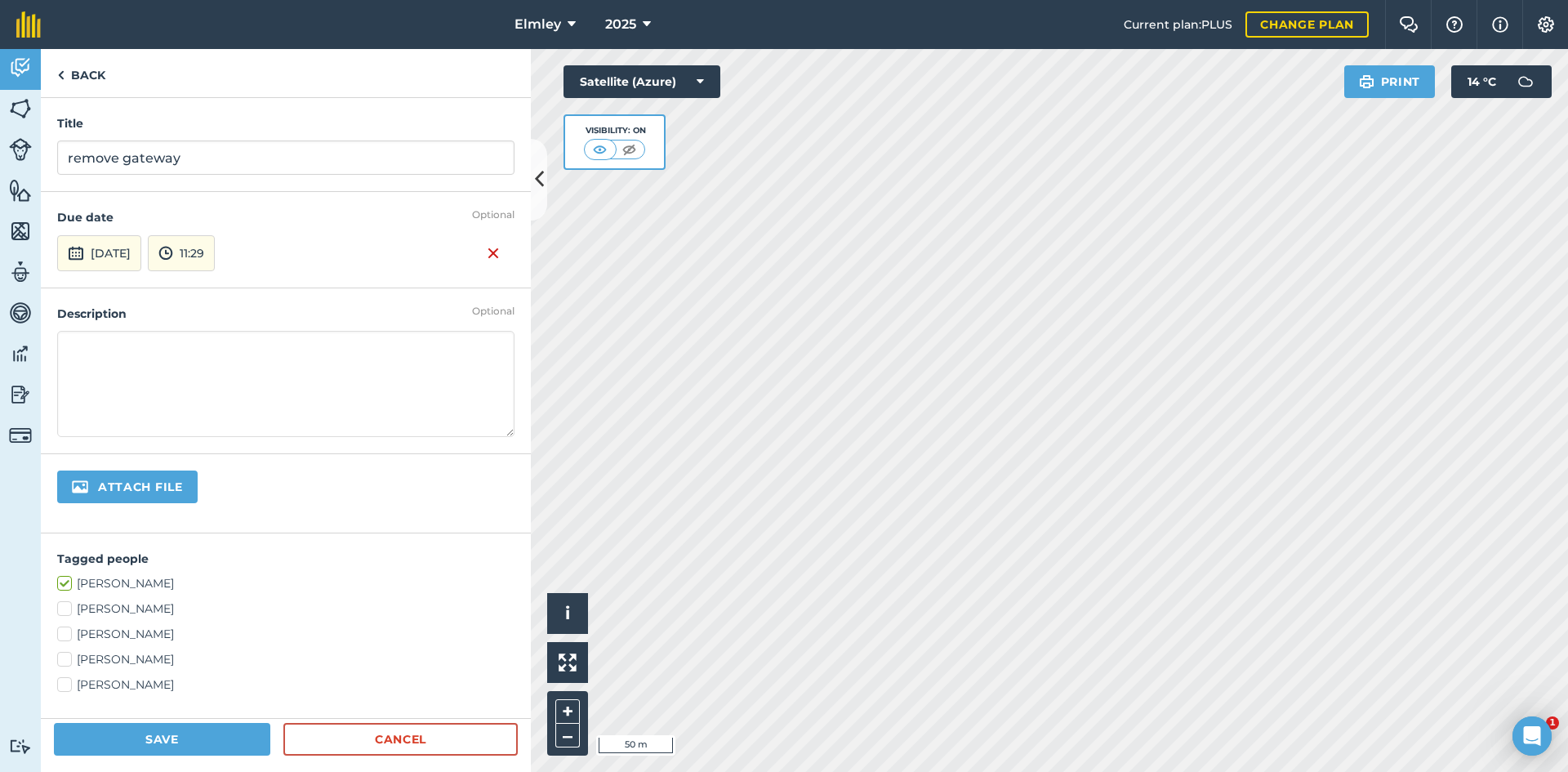
click at [95, 653] on label "[PERSON_NAME]" at bounding box center [285, 659] width 457 height 17
click at [68, 653] on input "[PERSON_NAME]" at bounding box center [62, 656] width 11 height 11
checkbox input "true"
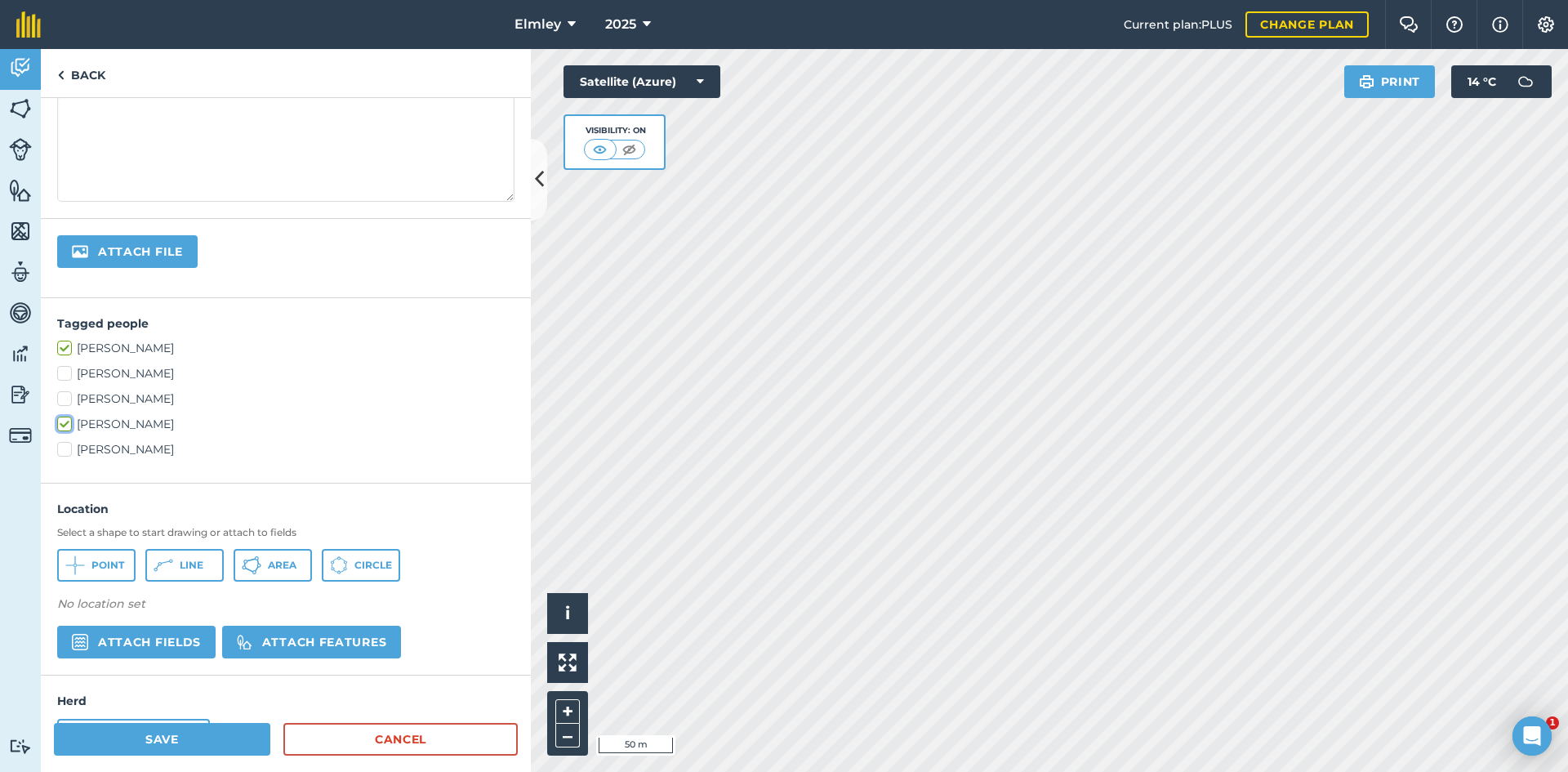
scroll to position [245, 0]
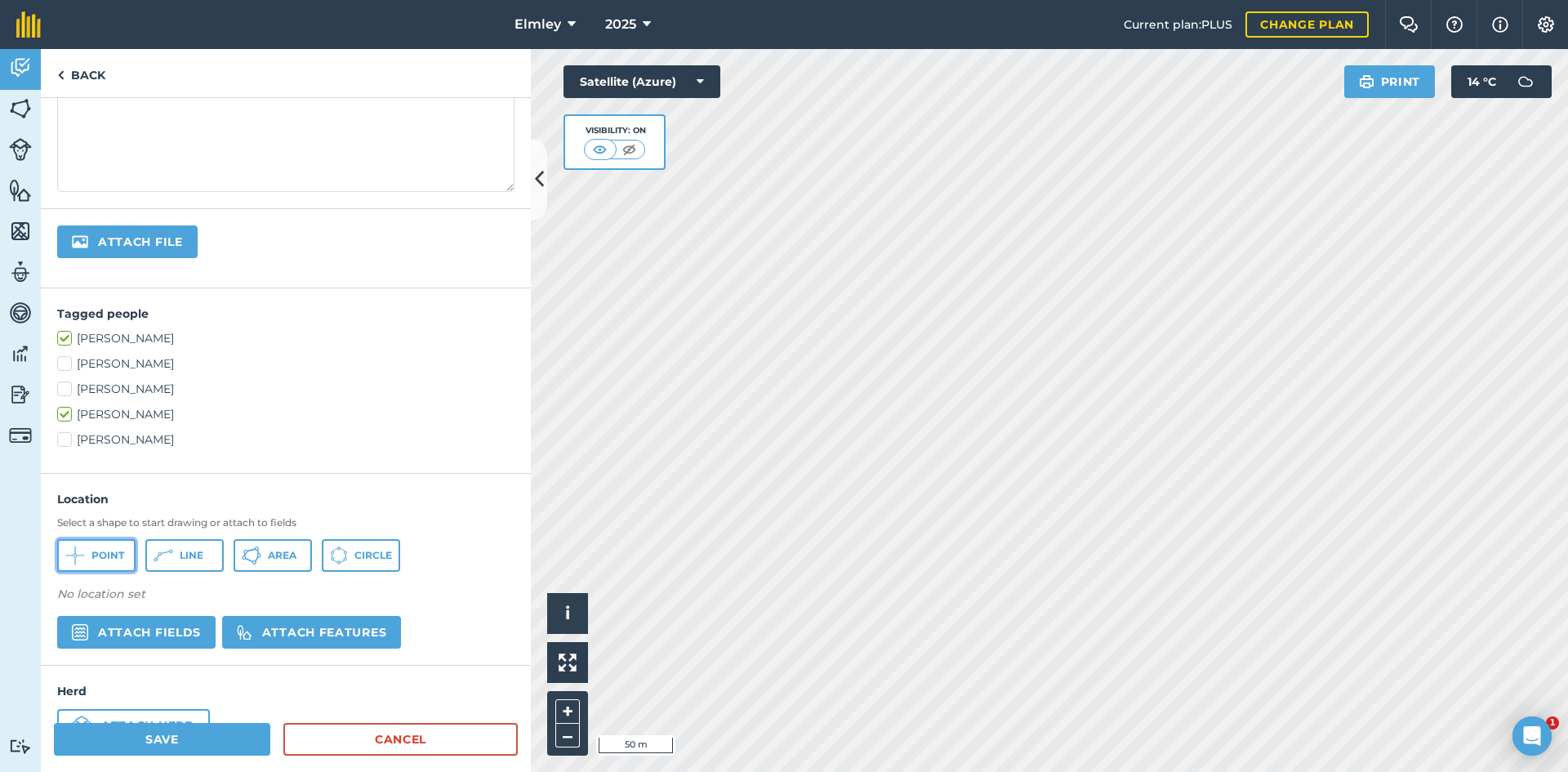
click at [104, 554] on span "Point" at bounding box center [108, 555] width 33 height 13
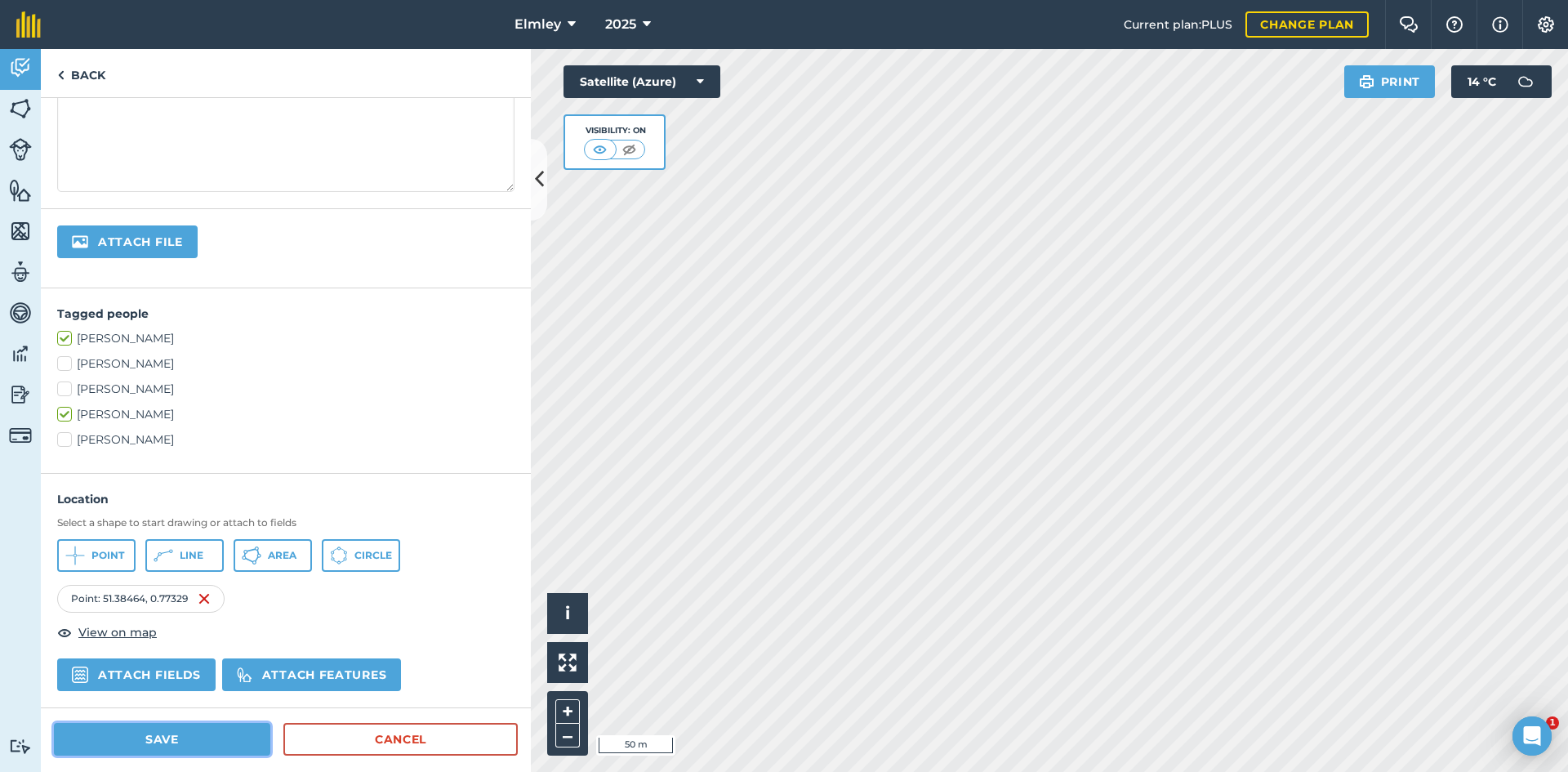
click at [231, 746] on button "Save" at bounding box center [162, 739] width 216 height 33
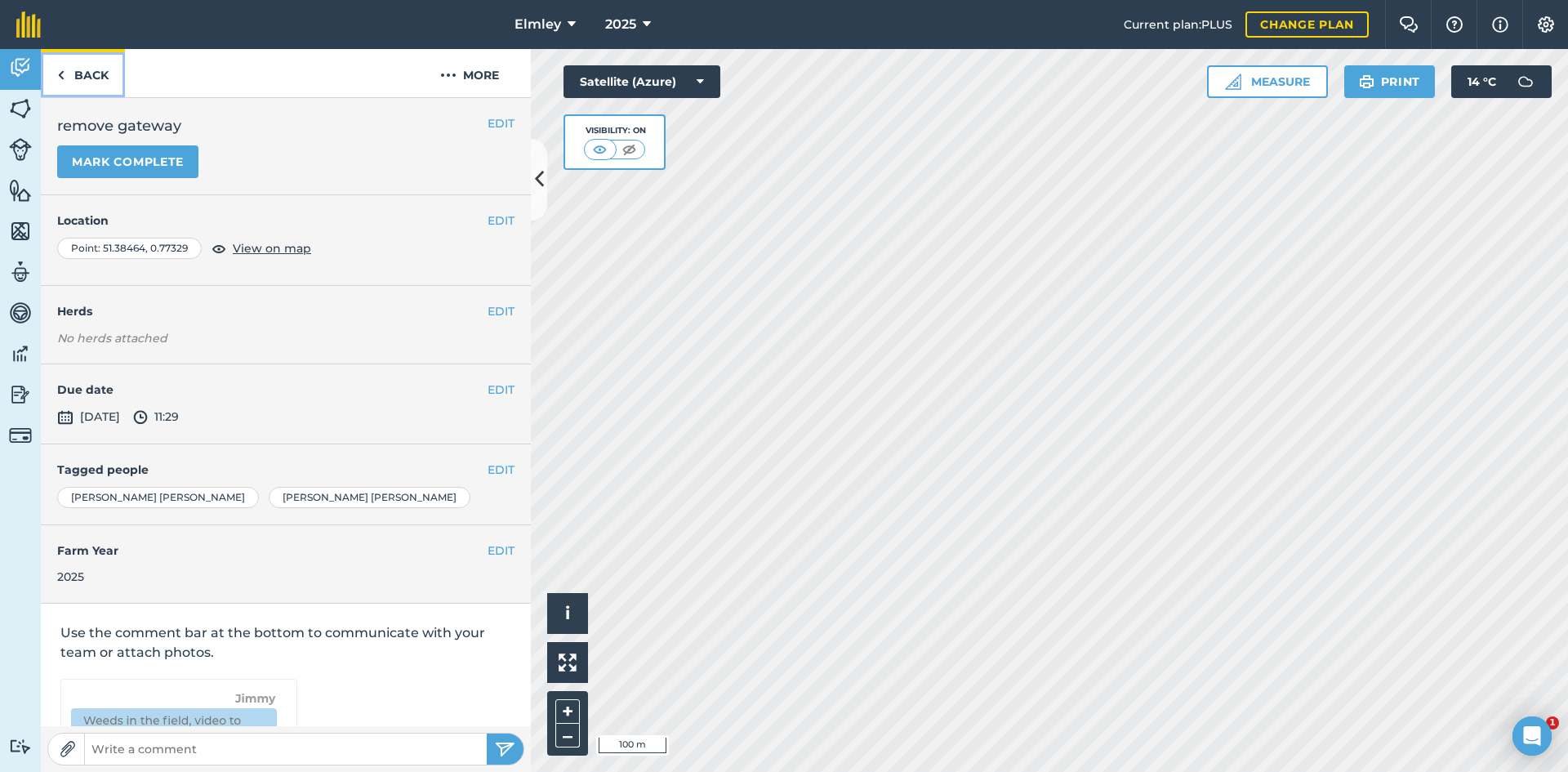
click at [83, 76] on link "Back" at bounding box center [82, 73] width 84 height 48
click at [91, 73] on link "Back" at bounding box center [82, 73] width 84 height 48
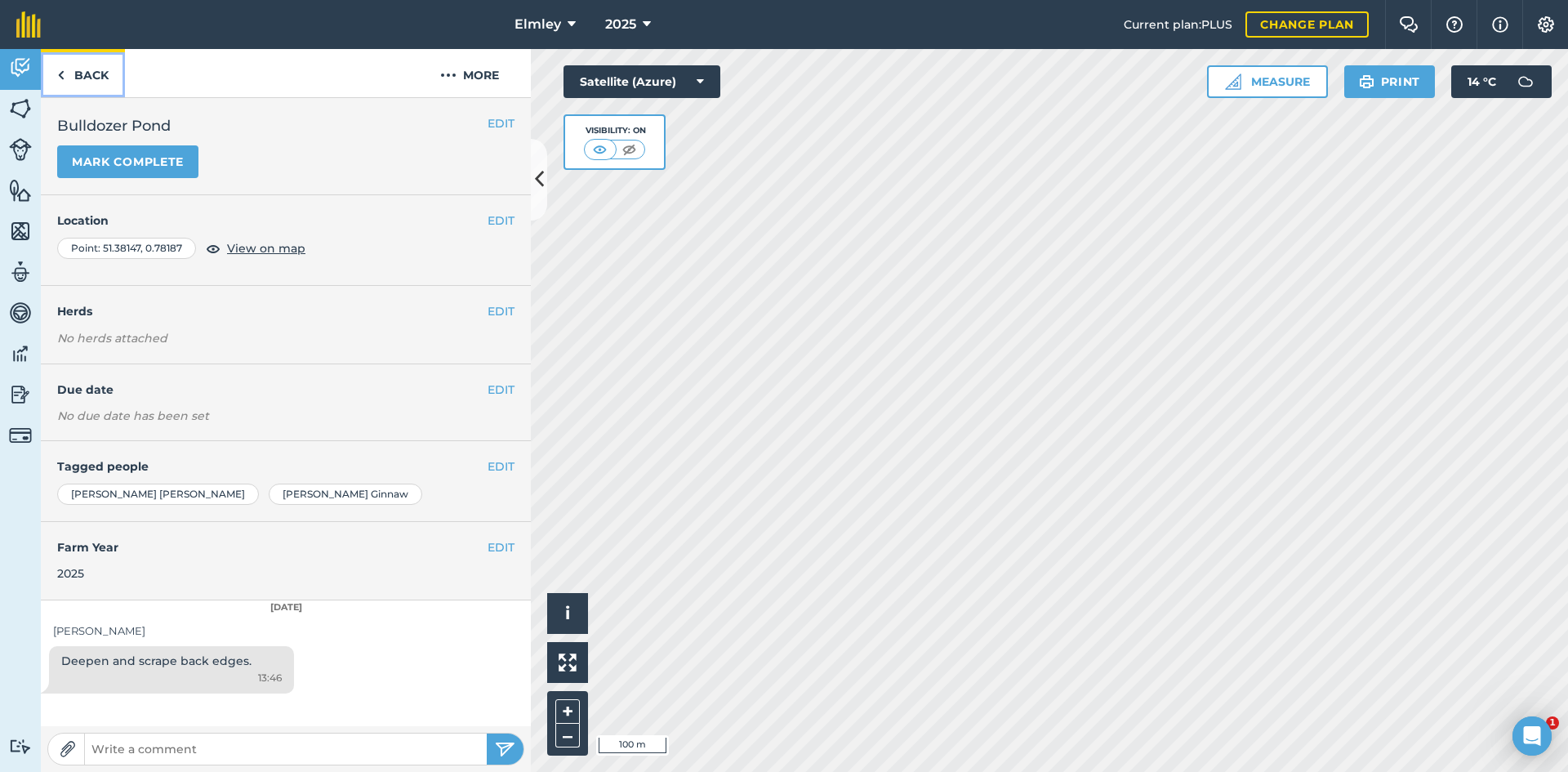
click at [103, 81] on link "Back" at bounding box center [82, 73] width 84 height 48
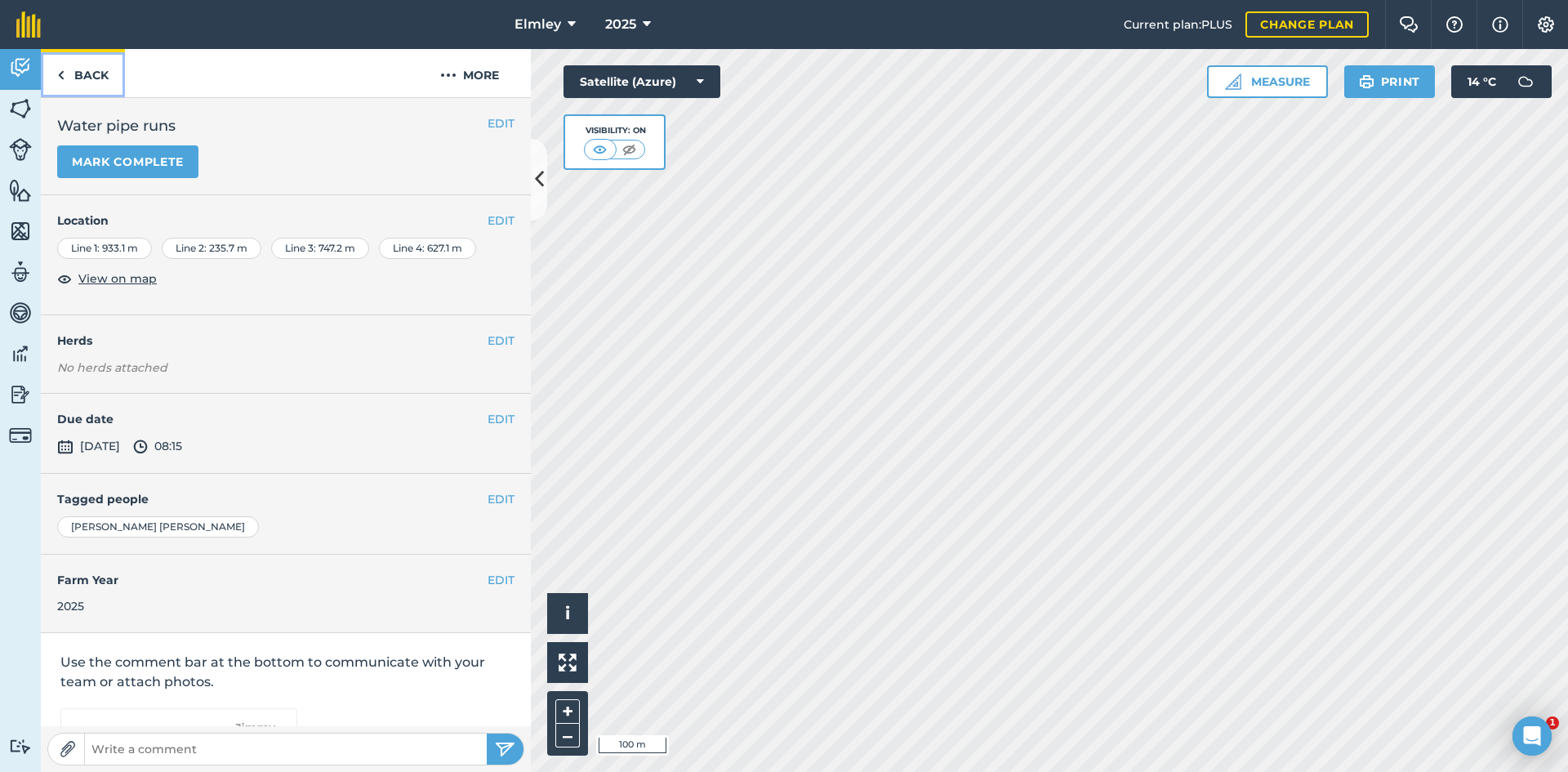
click at [108, 75] on link "Back" at bounding box center [82, 73] width 84 height 48
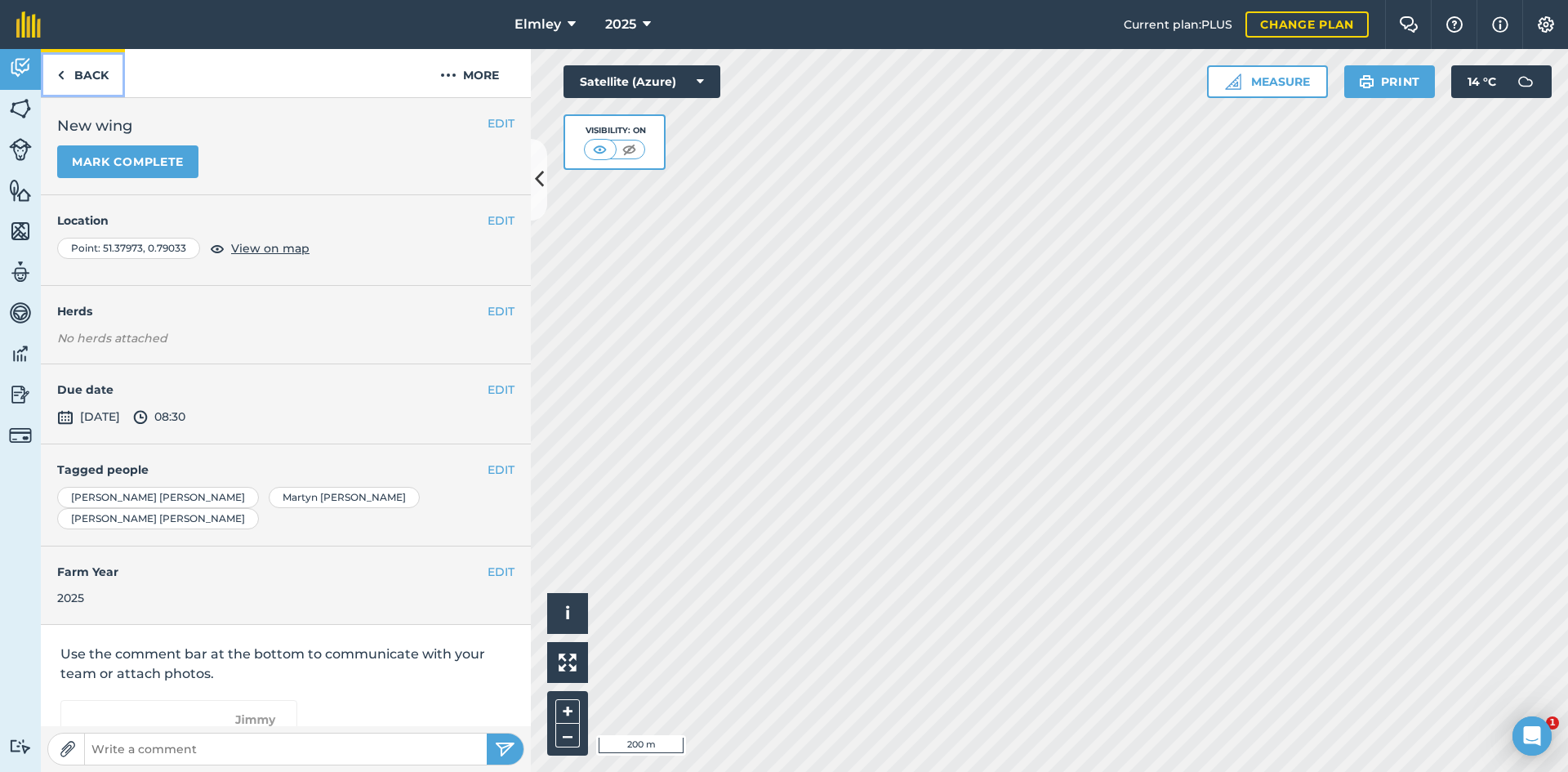
click at [75, 69] on link "Back" at bounding box center [82, 73] width 84 height 48
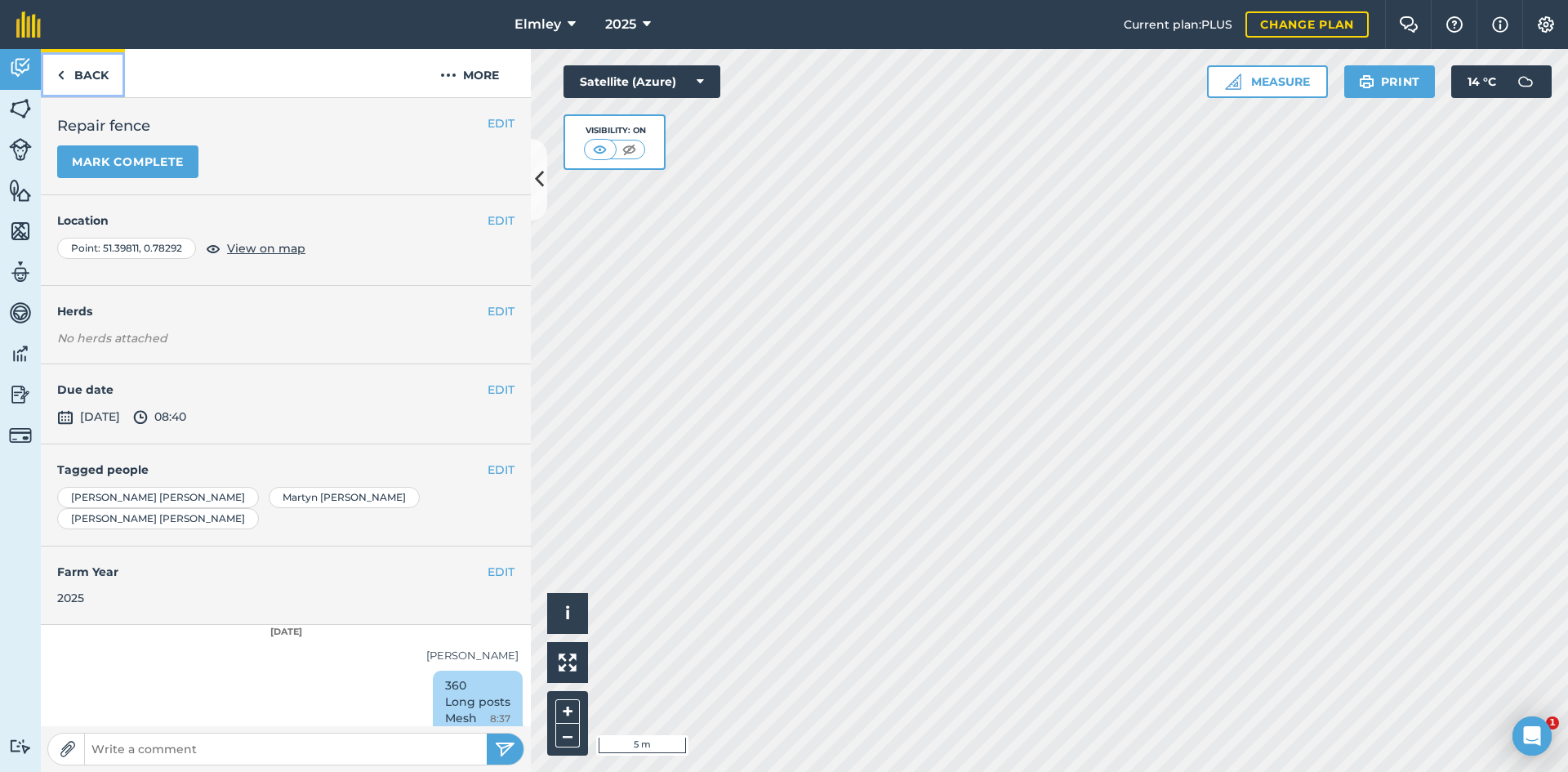
click at [95, 80] on link "Back" at bounding box center [82, 73] width 84 height 48
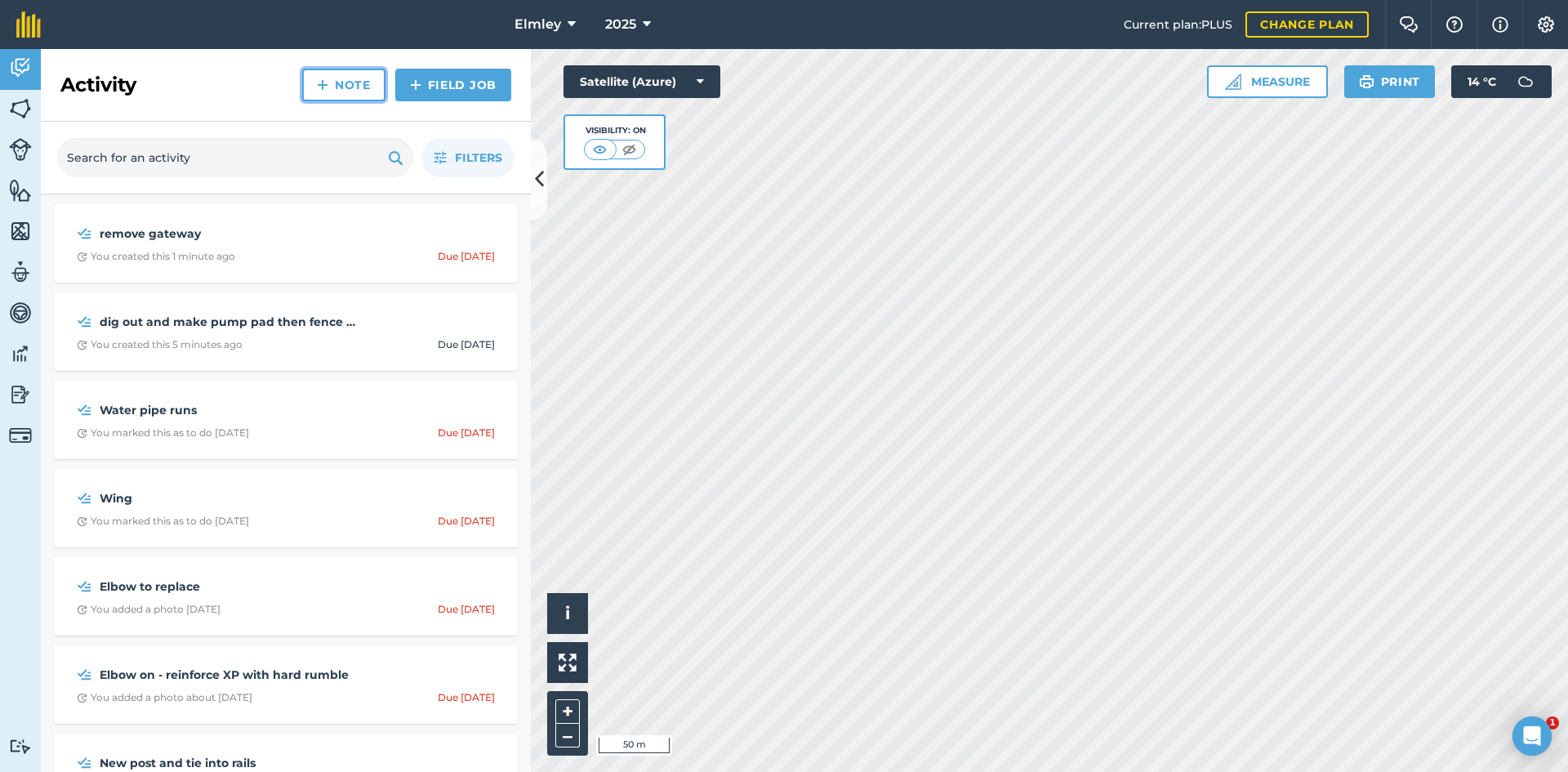
click at [344, 91] on link "Note" at bounding box center [344, 85] width 83 height 33
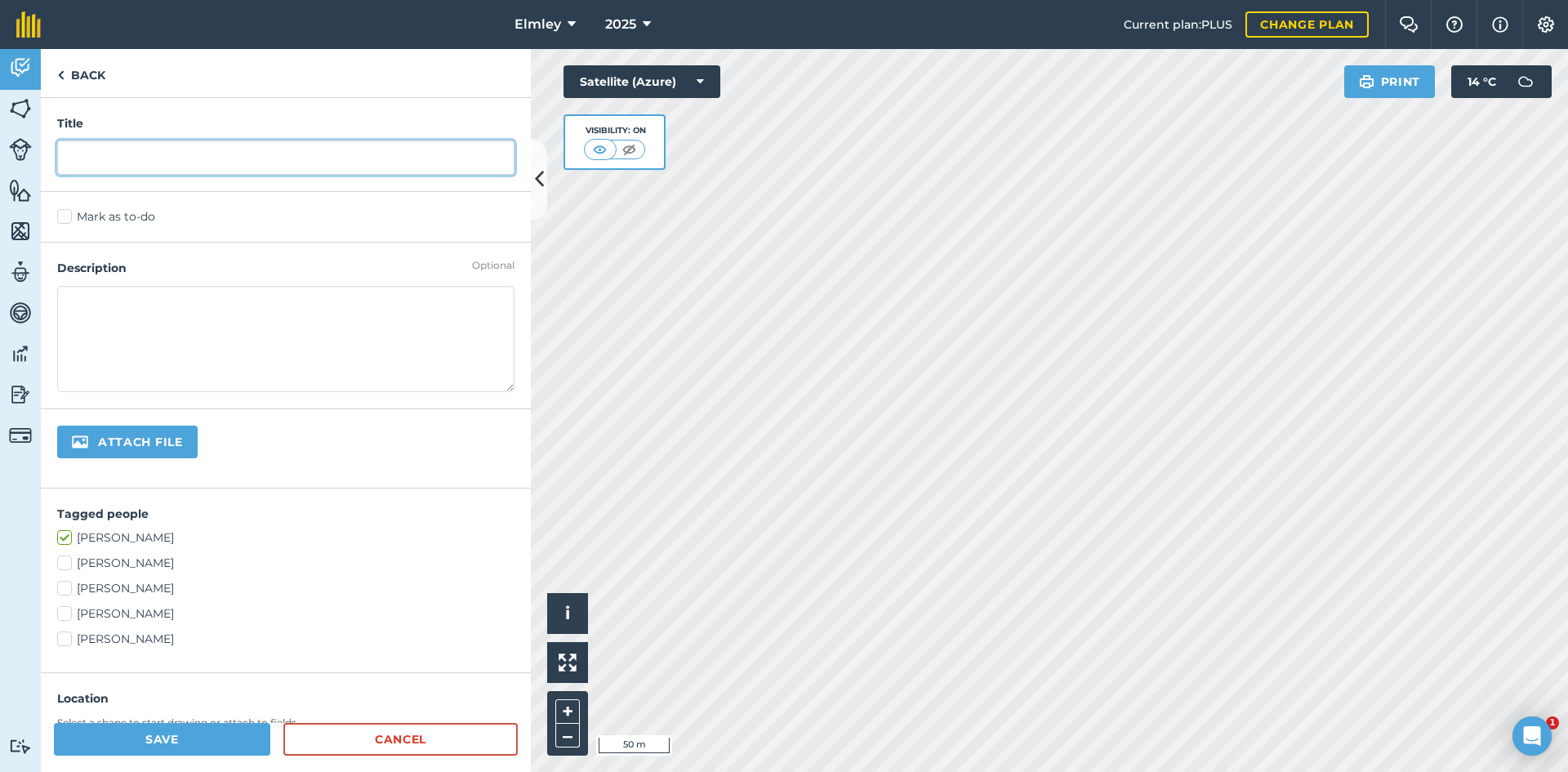
click at [189, 152] on input "text" at bounding box center [285, 158] width 457 height 34
type input "dig out pipe"
click at [68, 211] on label "Mark as to-do" at bounding box center [285, 217] width 457 height 17
click at [68, 211] on input "Mark as to-do" at bounding box center [62, 214] width 11 height 11
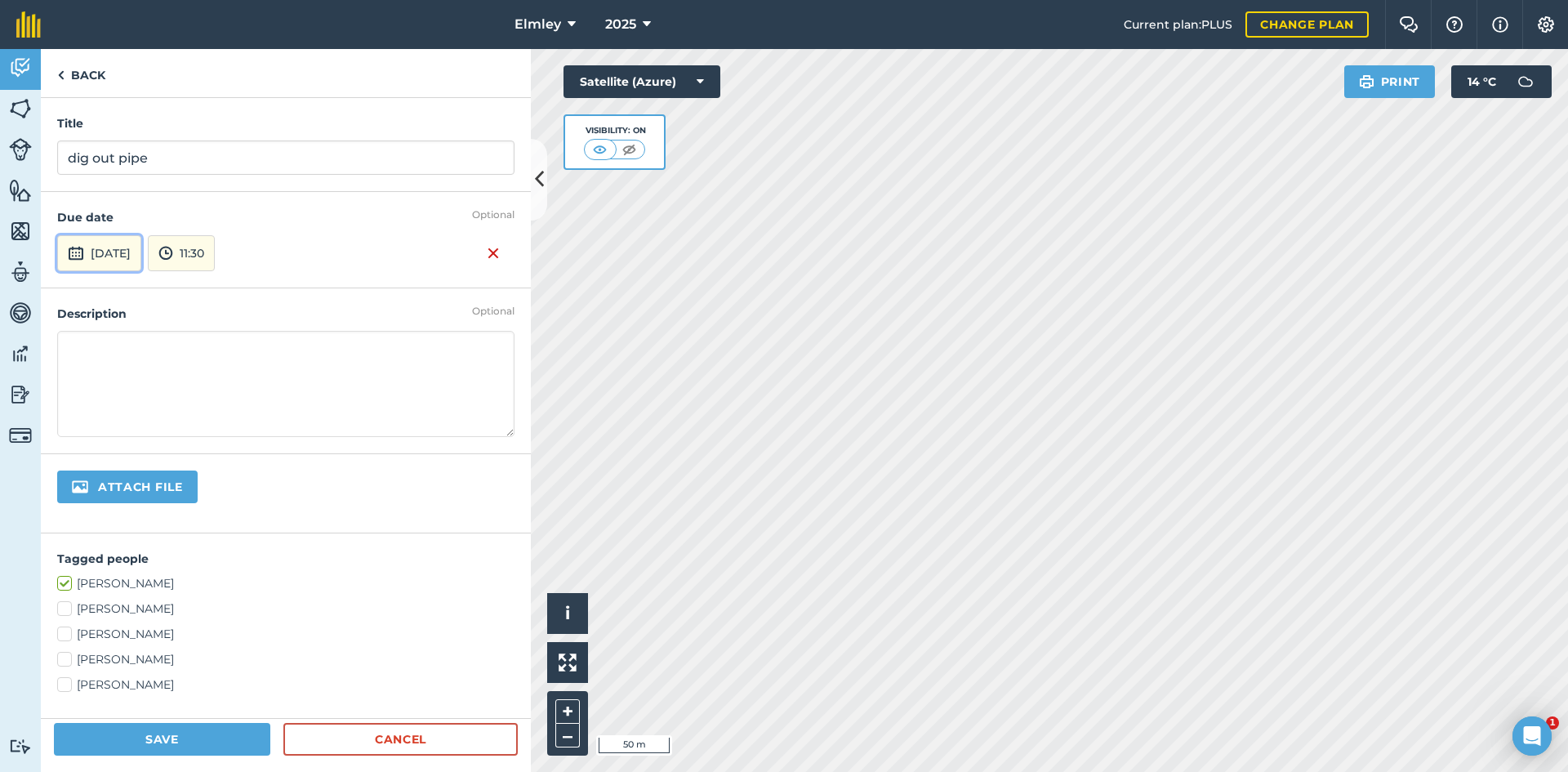
click at [135, 265] on button "[DATE]" at bounding box center [98, 253] width 84 height 36
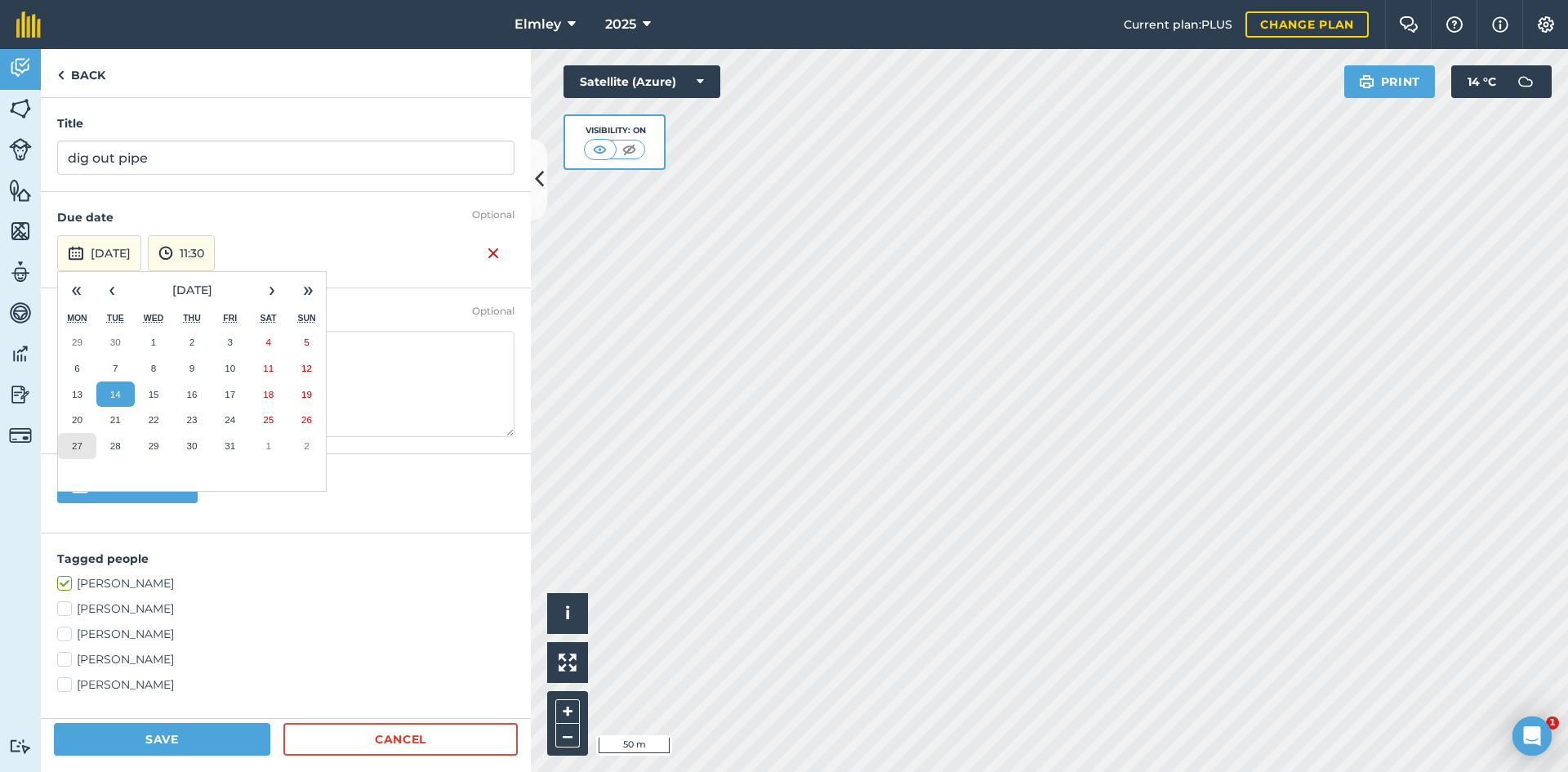
click at [80, 440] on button "27" at bounding box center [76, 446] width 38 height 26
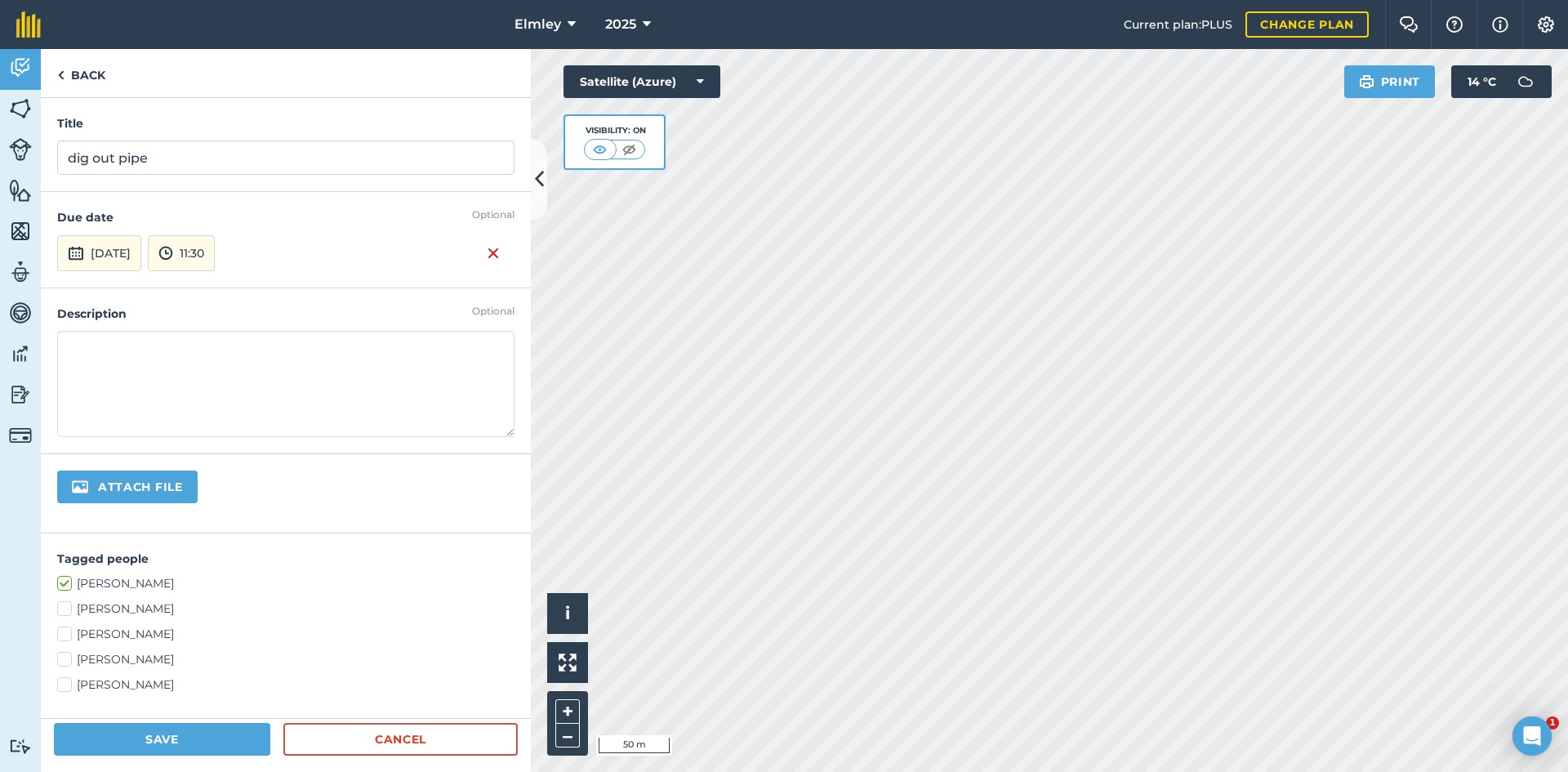
click at [117, 658] on label "[PERSON_NAME]" at bounding box center [285, 659] width 457 height 17
click at [68, 658] on input "[PERSON_NAME]" at bounding box center [62, 656] width 11 height 11
checkbox input "true"
click at [165, 740] on button "Save" at bounding box center [162, 739] width 216 height 33
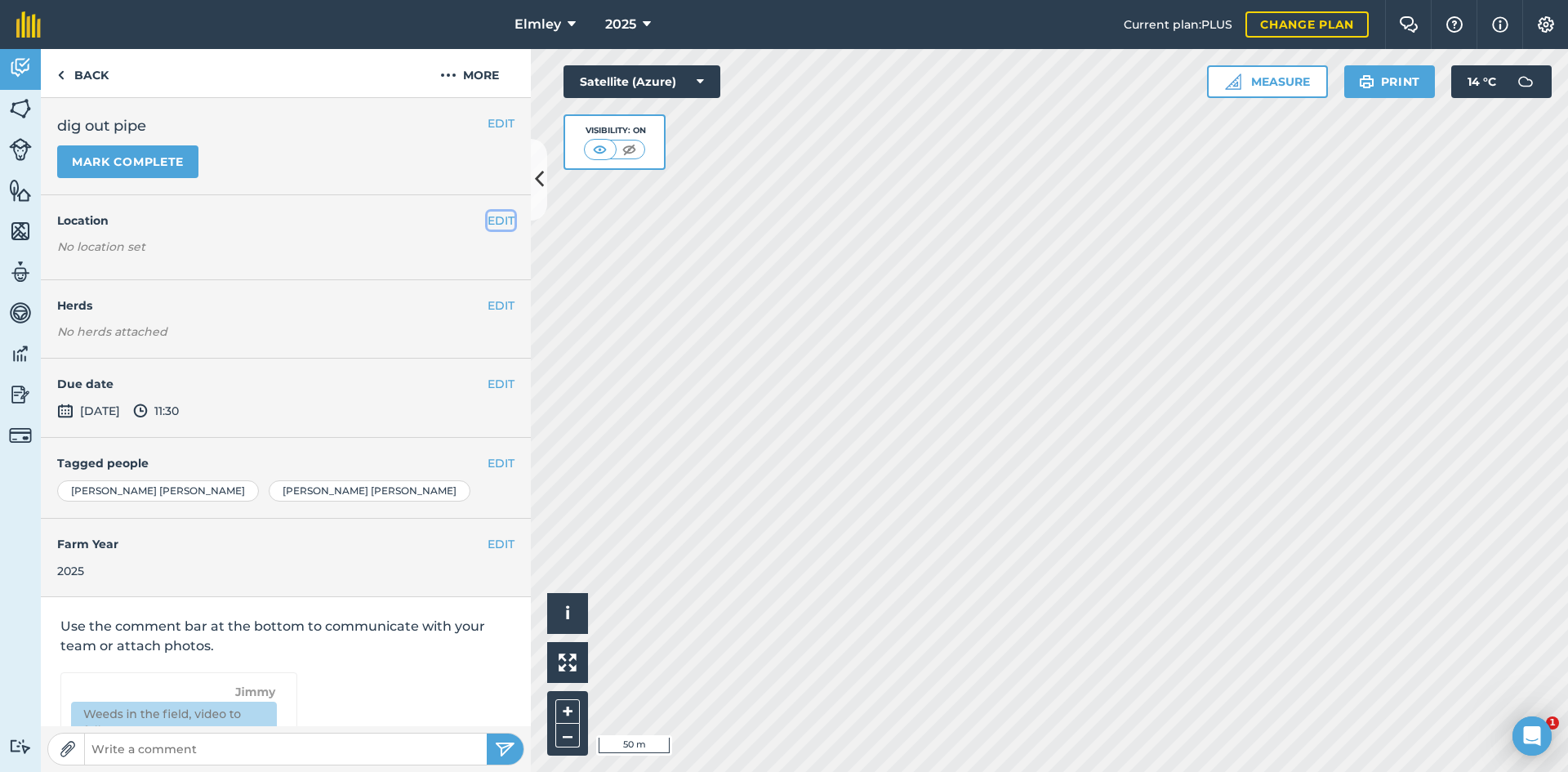
click at [487, 219] on button "EDIT" at bounding box center [501, 220] width 27 height 18
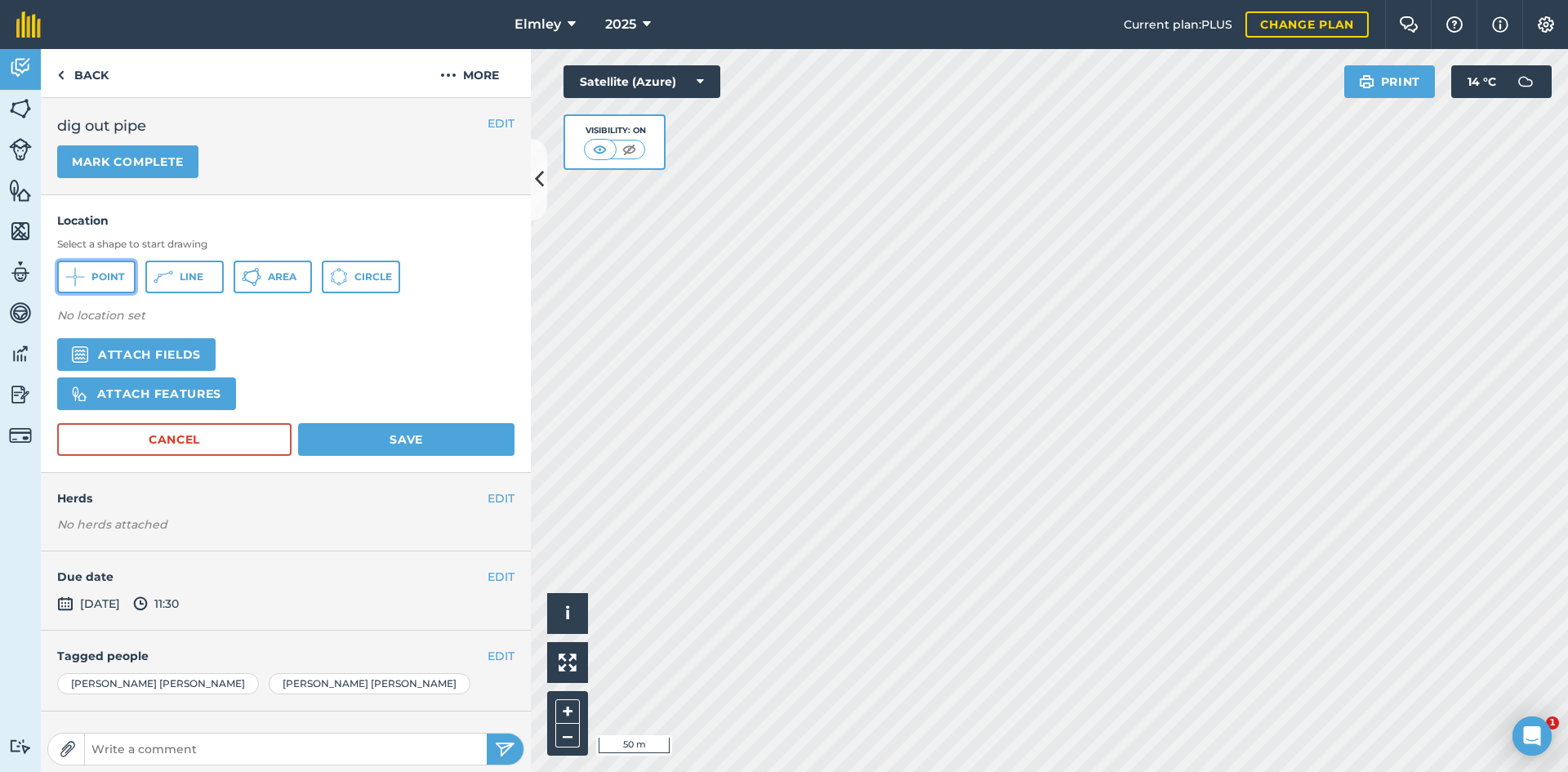
click at [102, 280] on span "Point" at bounding box center [108, 276] width 33 height 13
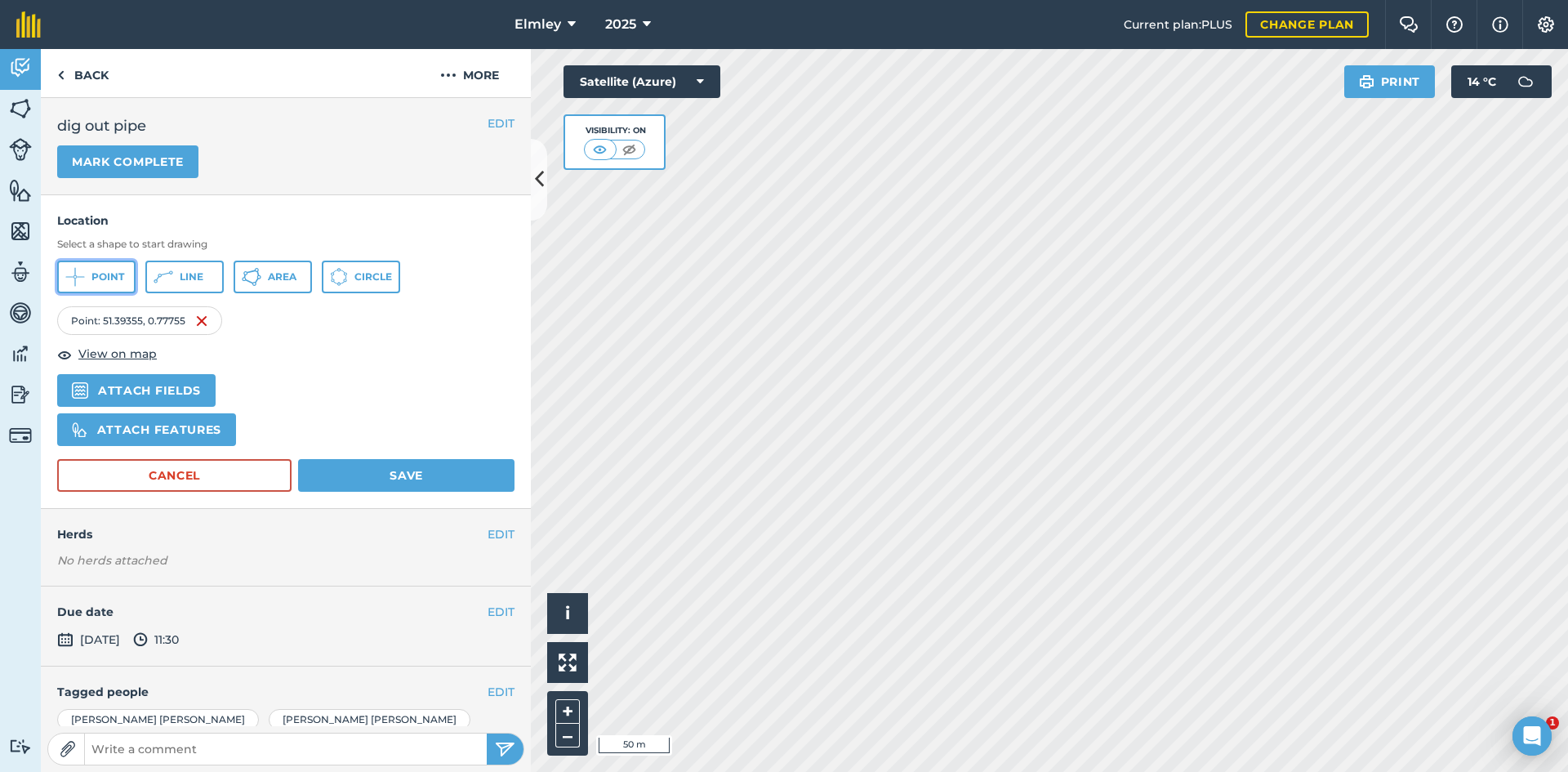
click at [122, 277] on span "Point" at bounding box center [108, 276] width 33 height 13
click at [364, 467] on button "Save" at bounding box center [406, 475] width 216 height 33
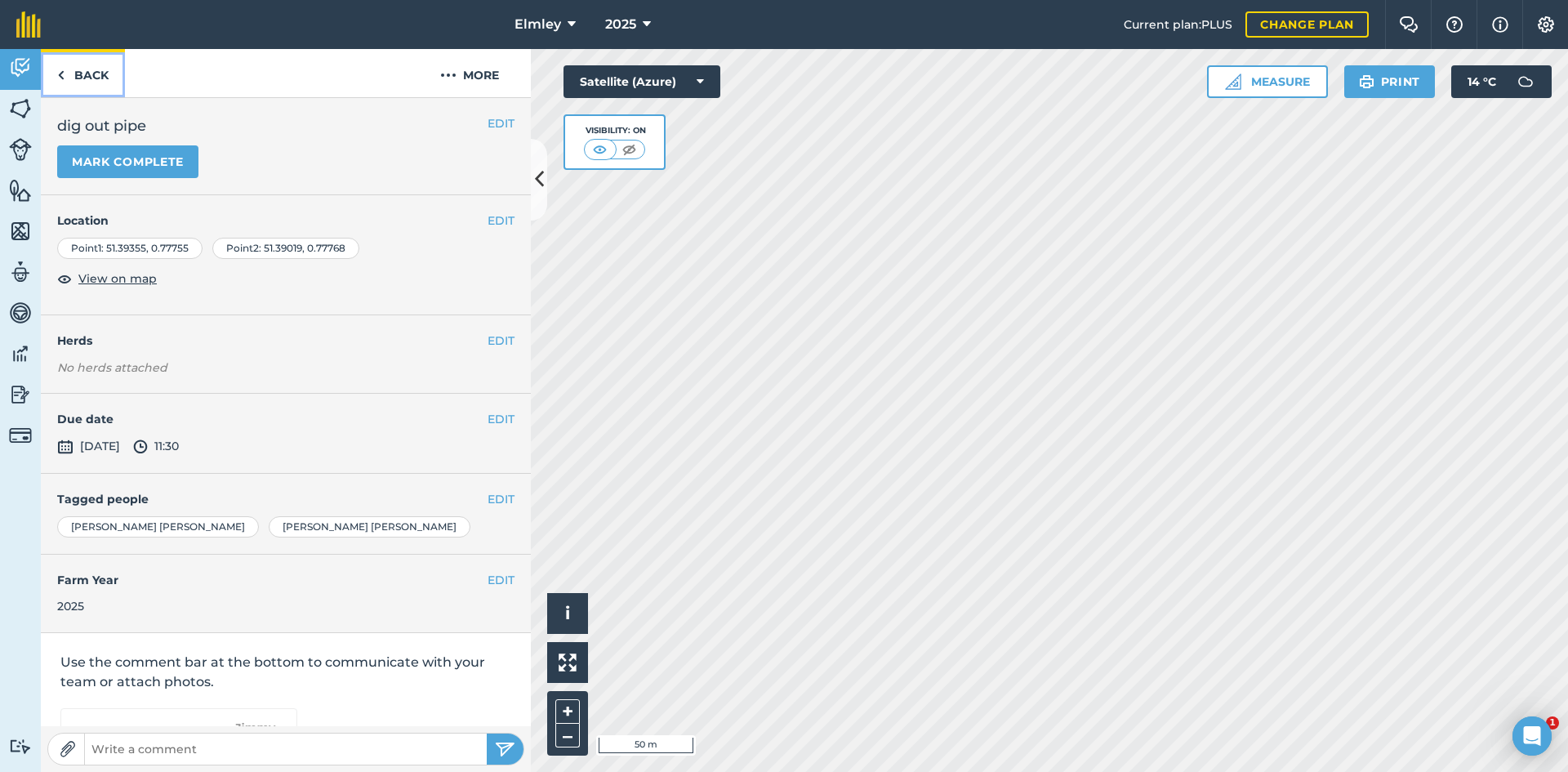
click at [110, 75] on link "Back" at bounding box center [82, 73] width 84 height 48
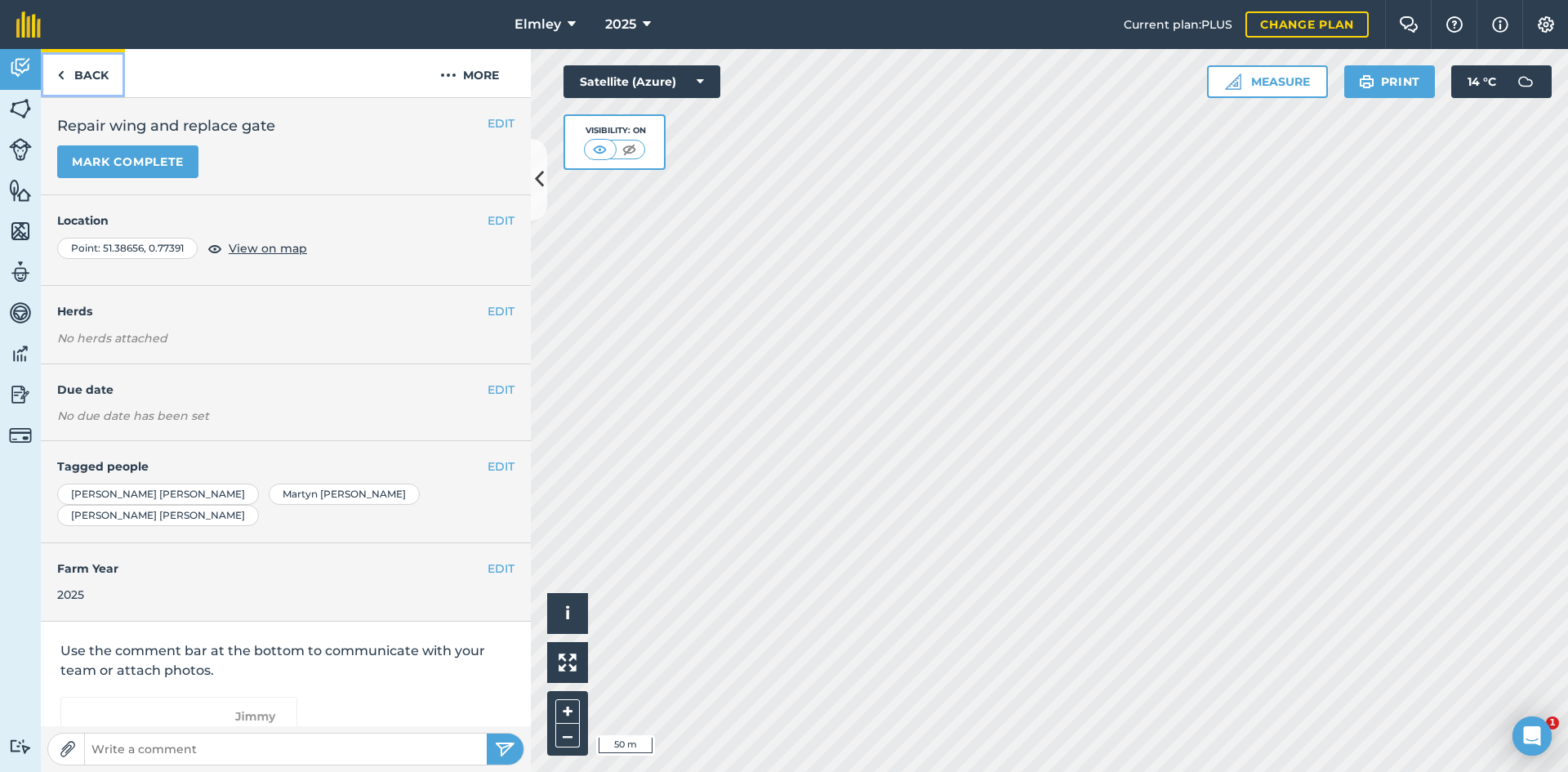
click at [81, 80] on link "Back" at bounding box center [82, 73] width 84 height 48
click at [91, 72] on link "Back" at bounding box center [82, 73] width 84 height 48
click at [91, 70] on link "Back" at bounding box center [82, 73] width 84 height 48
click at [96, 71] on link "Back" at bounding box center [82, 73] width 84 height 48
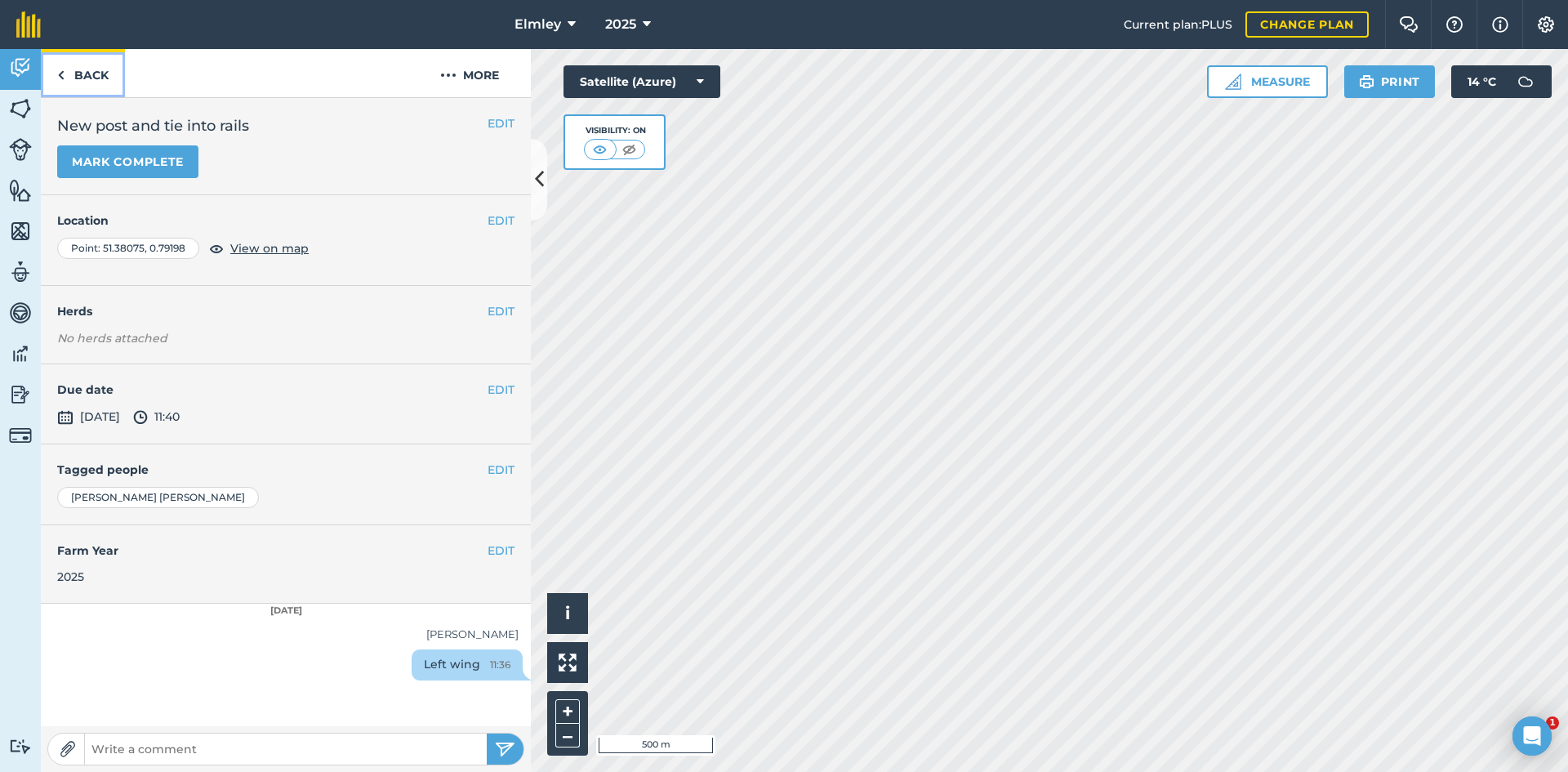
click at [95, 68] on link "Back" at bounding box center [82, 73] width 84 height 48
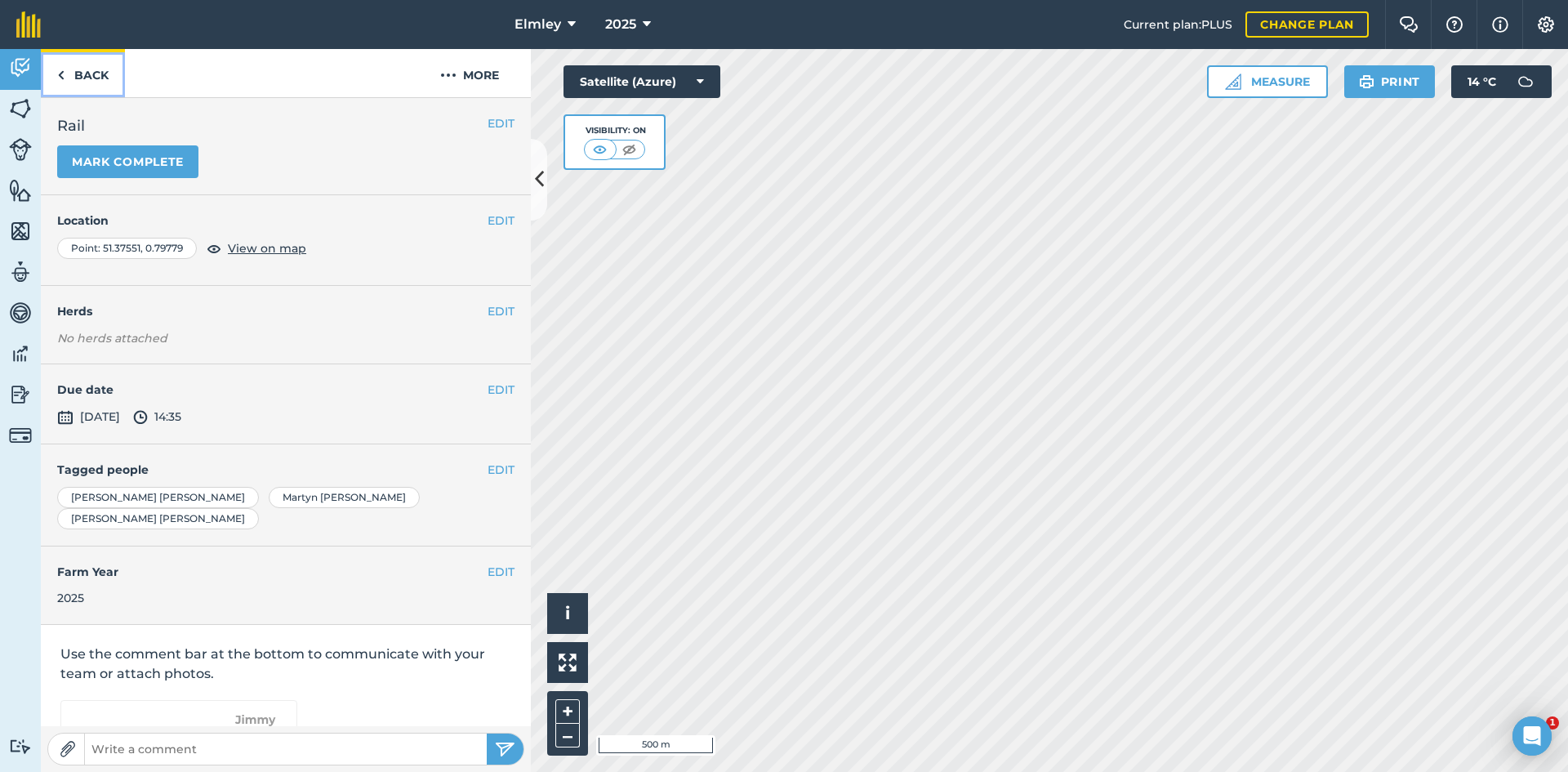
click at [109, 73] on link "Back" at bounding box center [82, 73] width 84 height 48
click at [96, 82] on link "Back" at bounding box center [82, 73] width 84 height 48
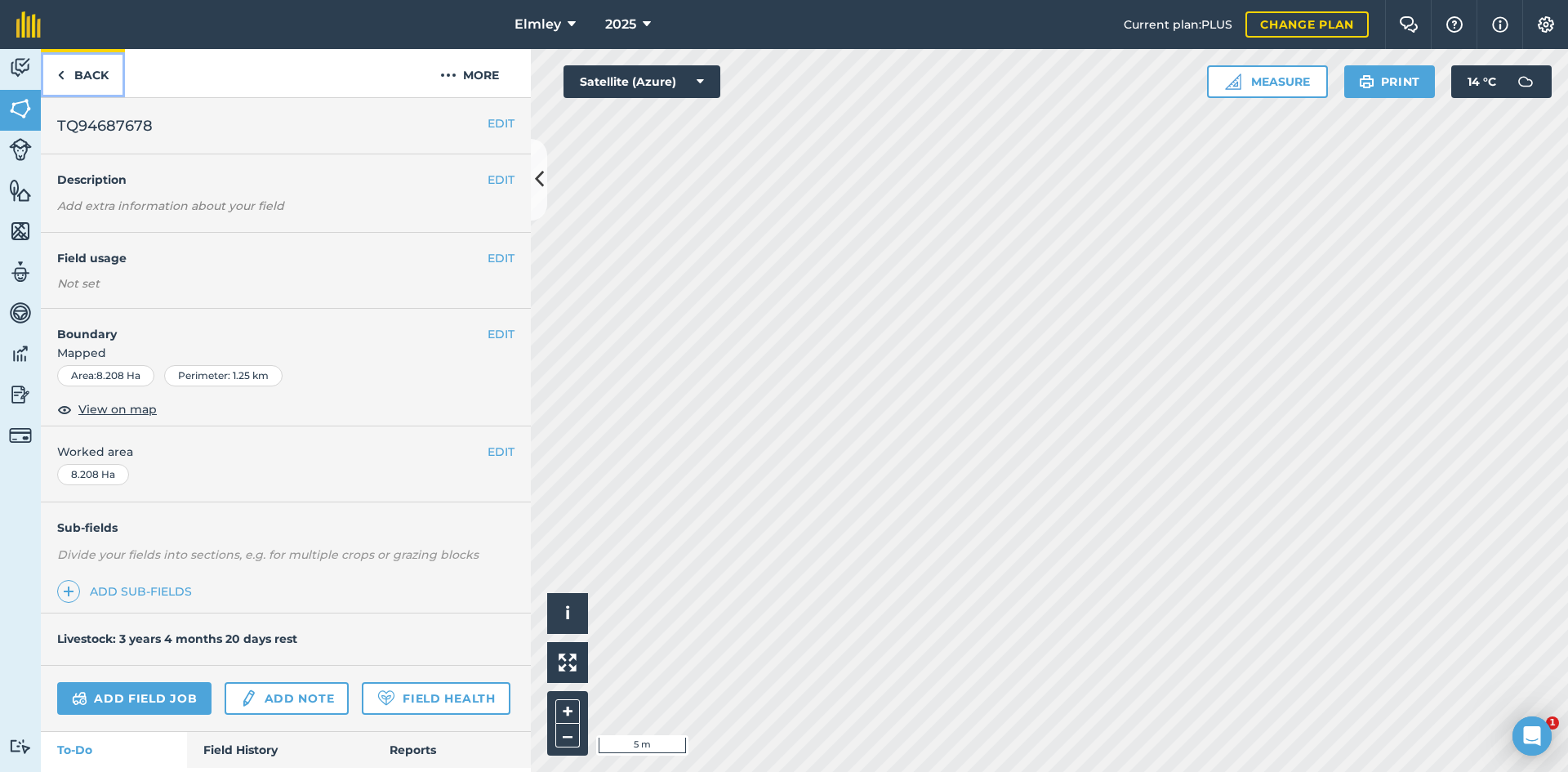
click at [86, 79] on link "Back" at bounding box center [82, 73] width 84 height 48
click at [62, 71] on img at bounding box center [60, 75] width 8 height 19
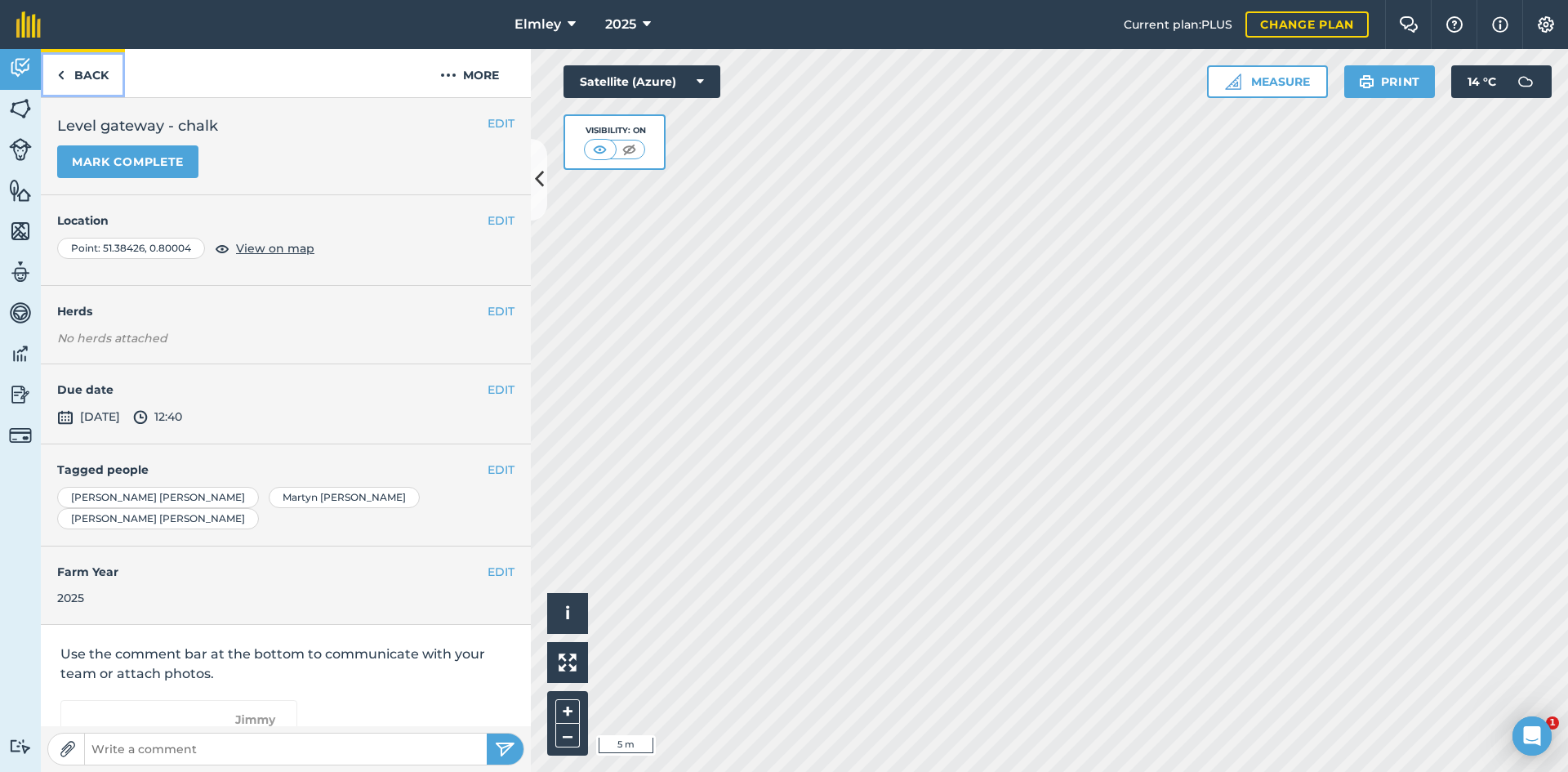
click at [105, 78] on link "Back" at bounding box center [82, 73] width 84 height 48
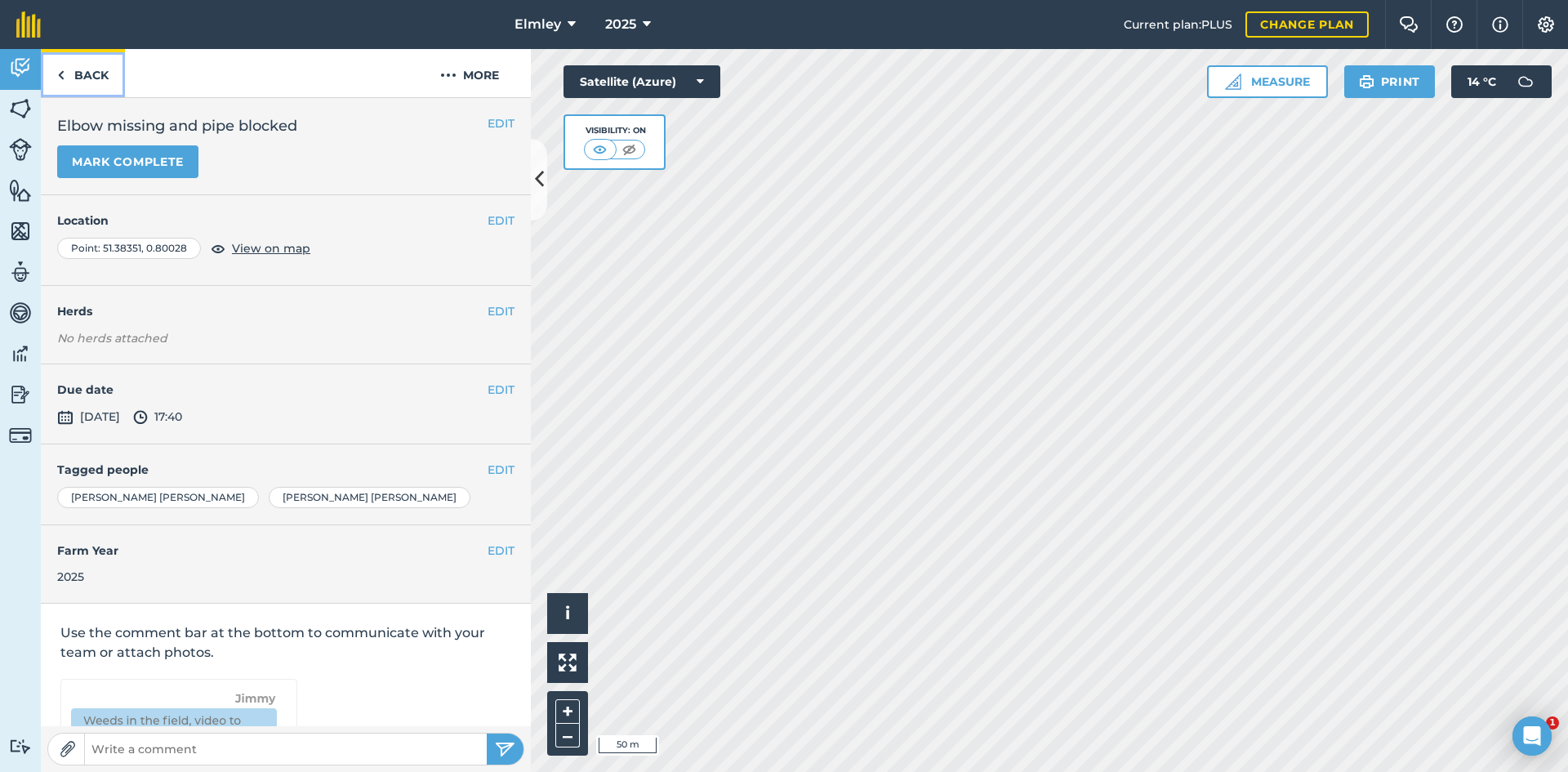
click at [73, 69] on link "Back" at bounding box center [82, 73] width 84 height 48
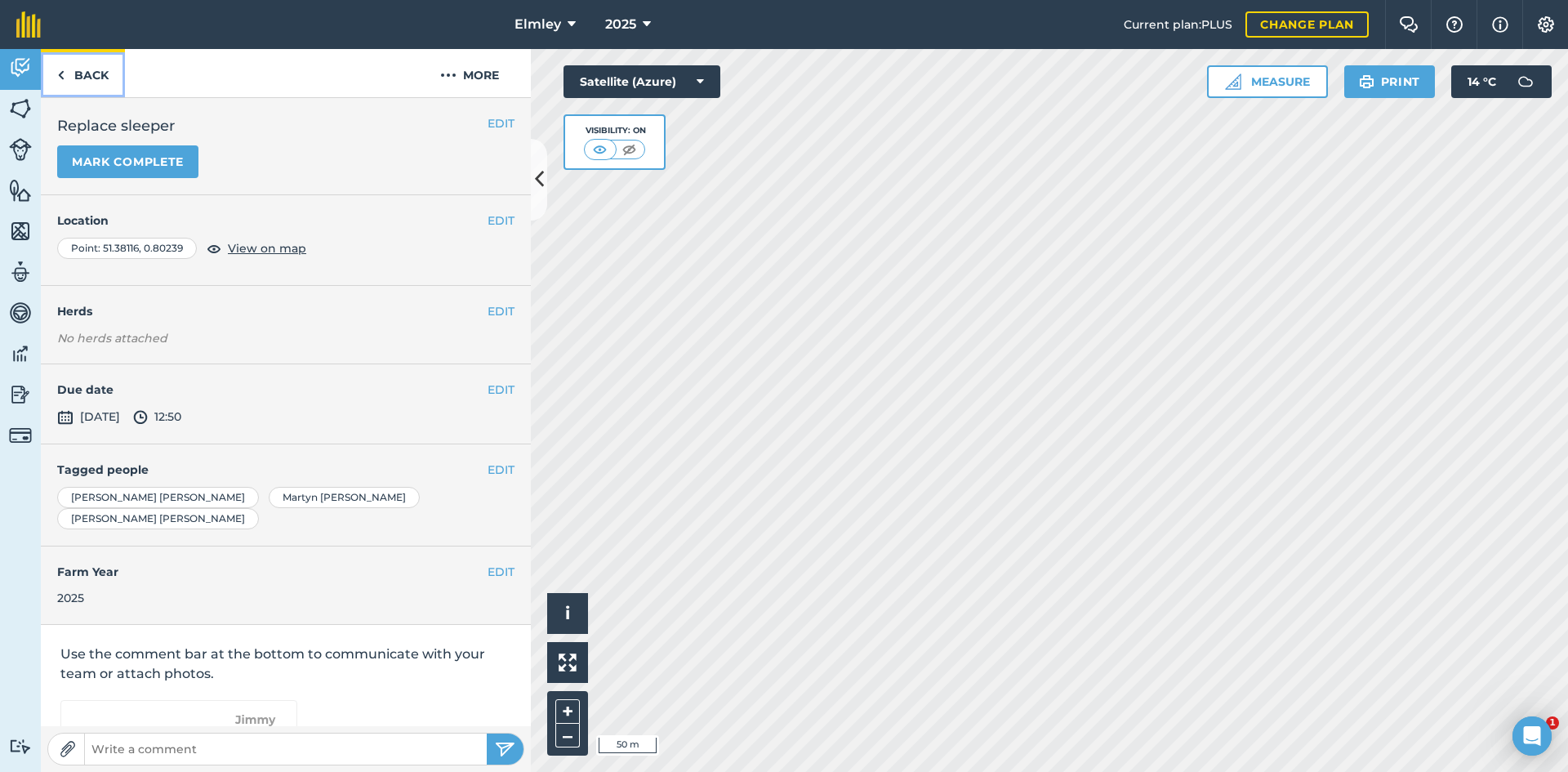
click at [81, 85] on link "Back" at bounding box center [82, 73] width 84 height 48
click at [105, 71] on link "Back" at bounding box center [82, 73] width 84 height 48
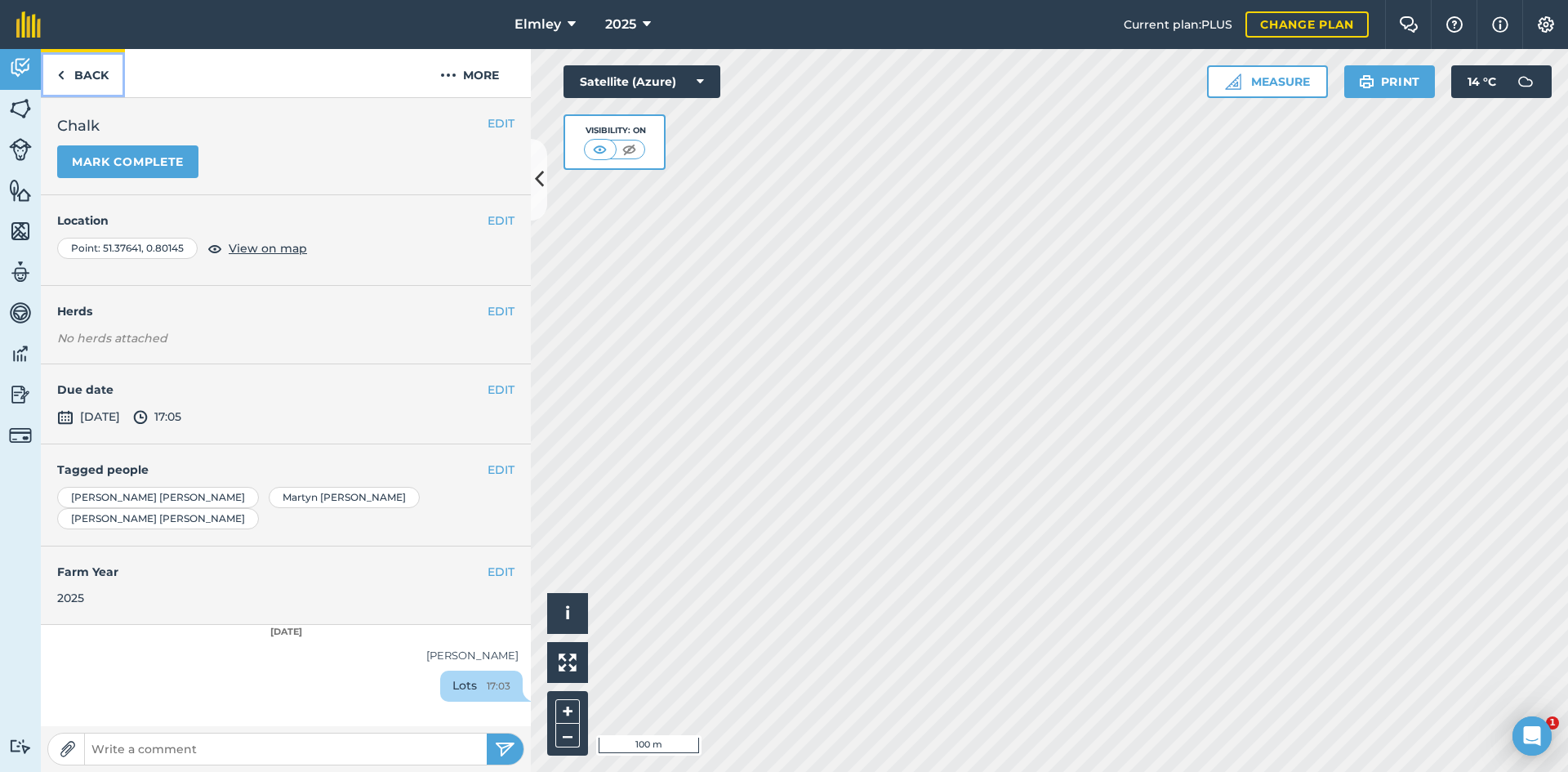
click at [82, 75] on link "Back" at bounding box center [82, 73] width 84 height 48
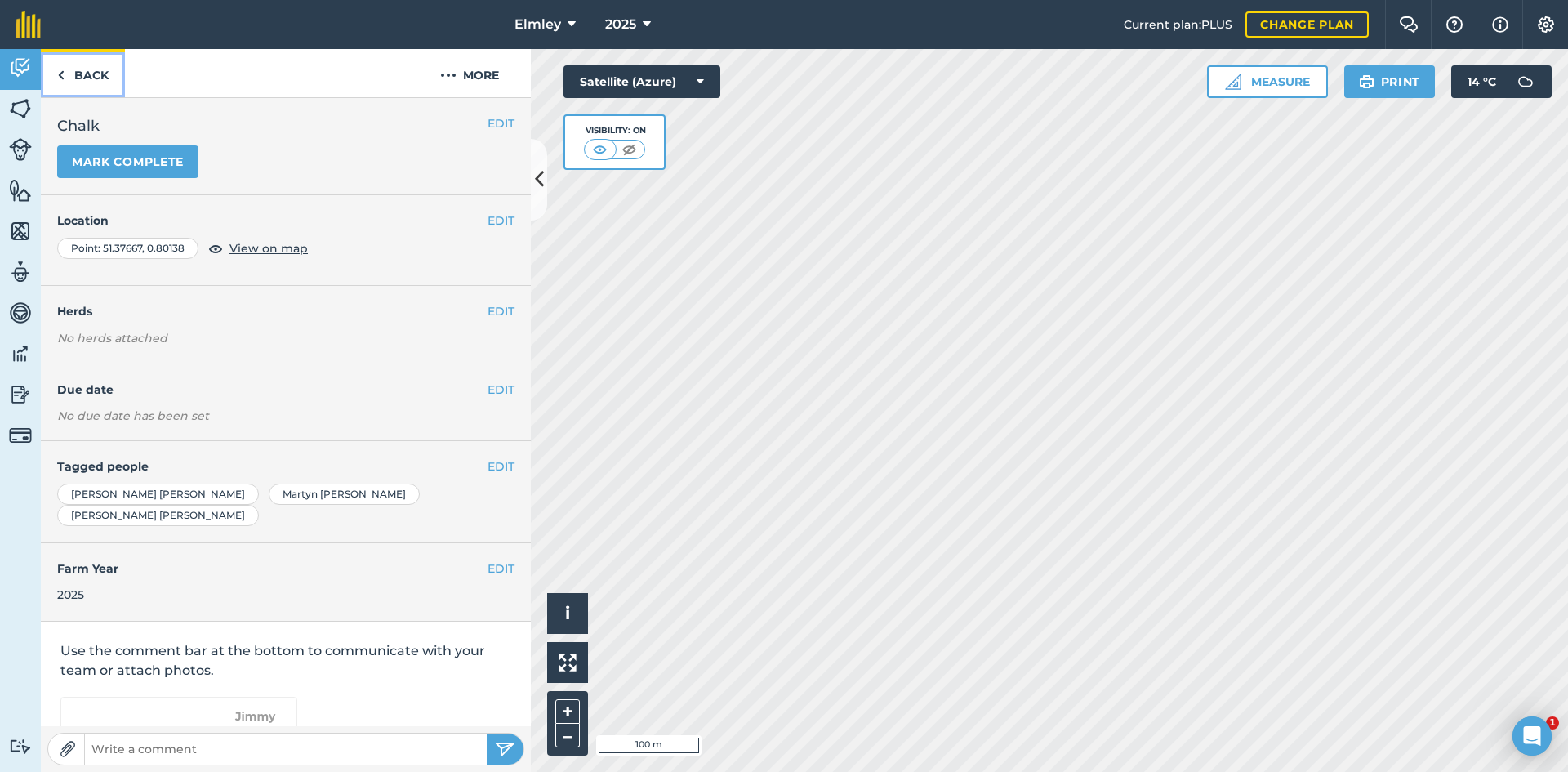
click at [97, 78] on link "Back" at bounding box center [82, 73] width 84 height 48
click at [92, 80] on link "Back" at bounding box center [82, 73] width 84 height 48
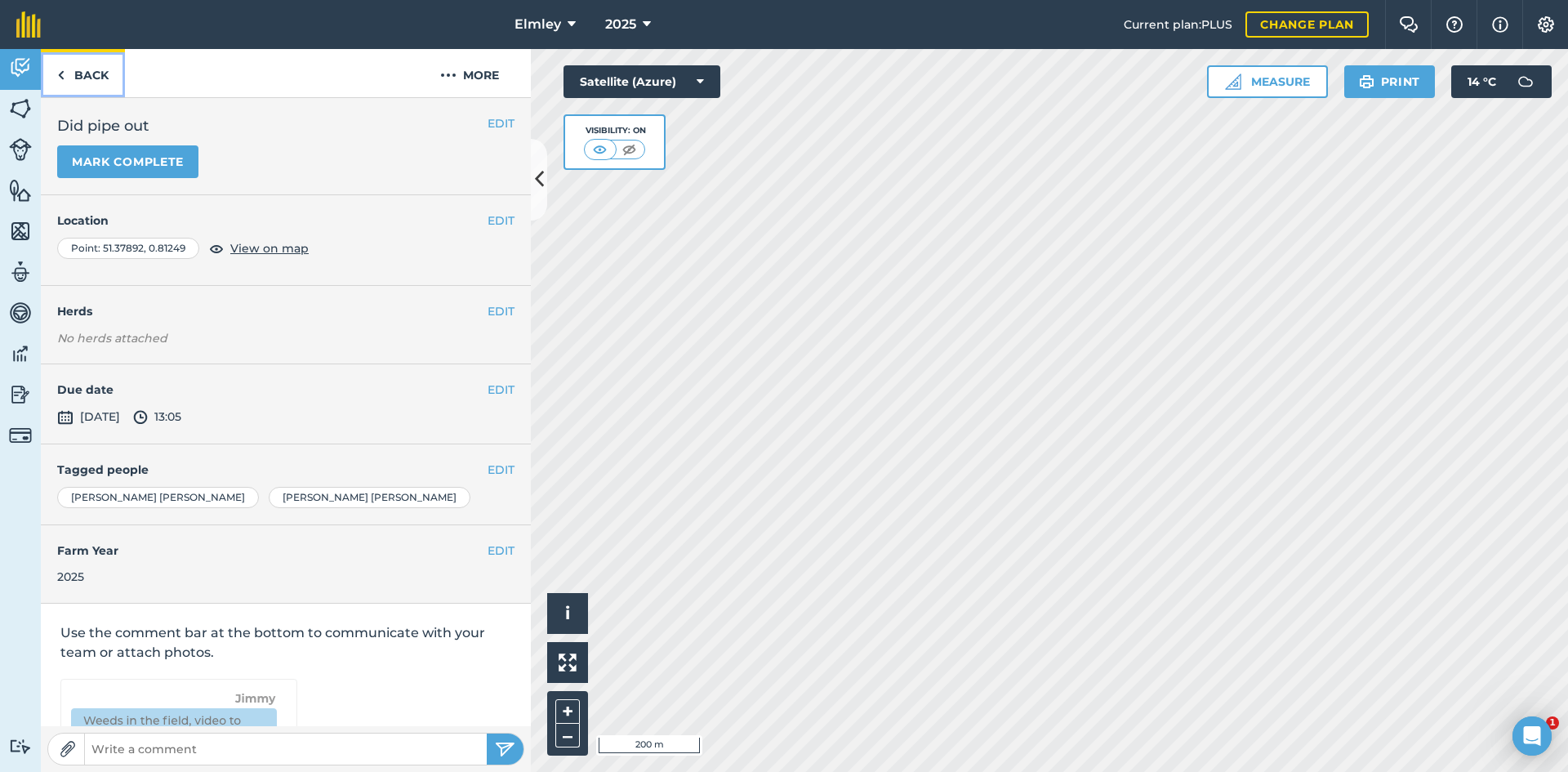
click at [102, 77] on link "Back" at bounding box center [82, 73] width 84 height 48
click at [76, 82] on link "Back" at bounding box center [82, 73] width 84 height 48
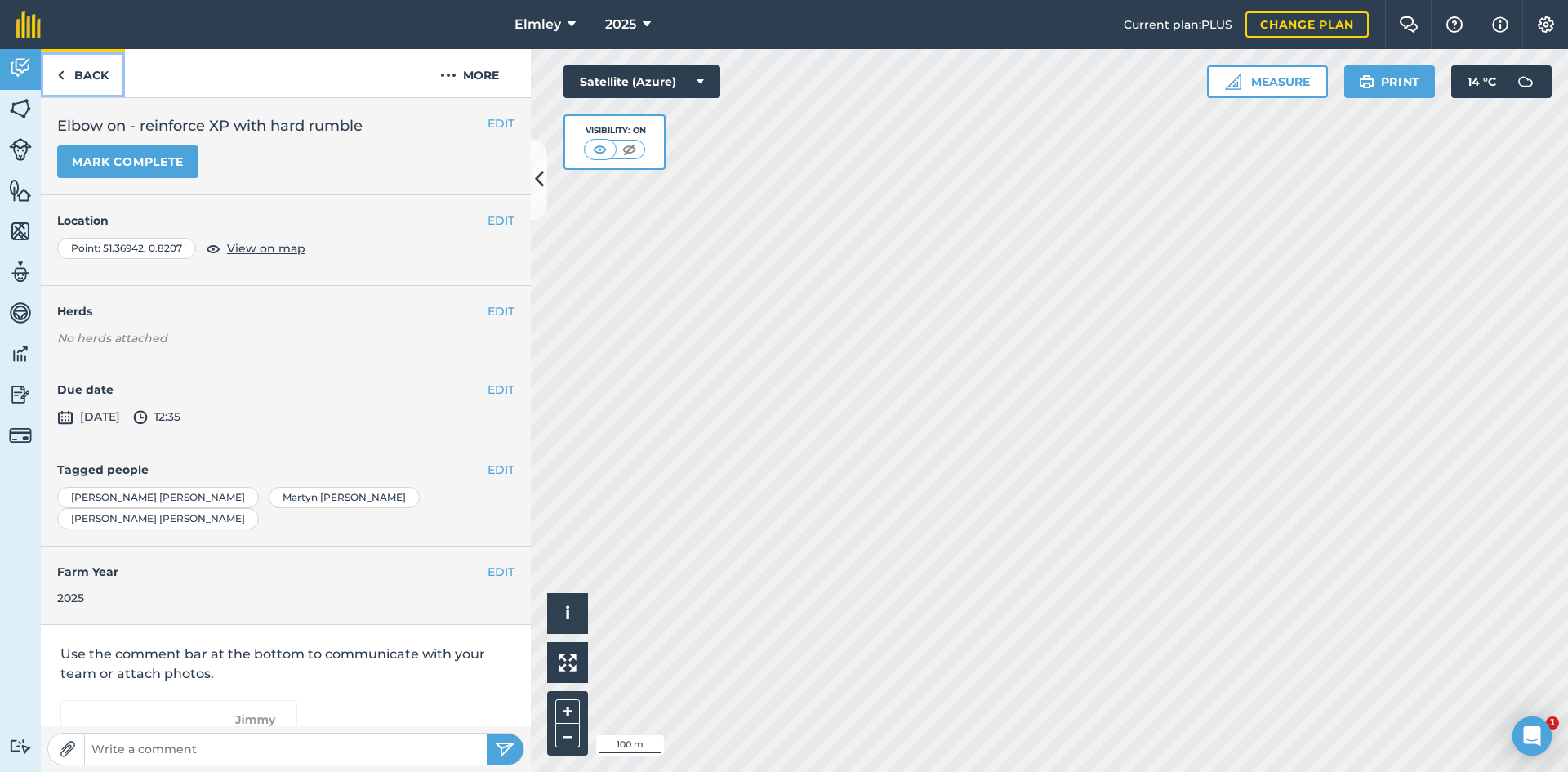
click at [93, 83] on link "Back" at bounding box center [82, 73] width 84 height 48
click at [86, 81] on link "Back" at bounding box center [82, 73] width 84 height 48
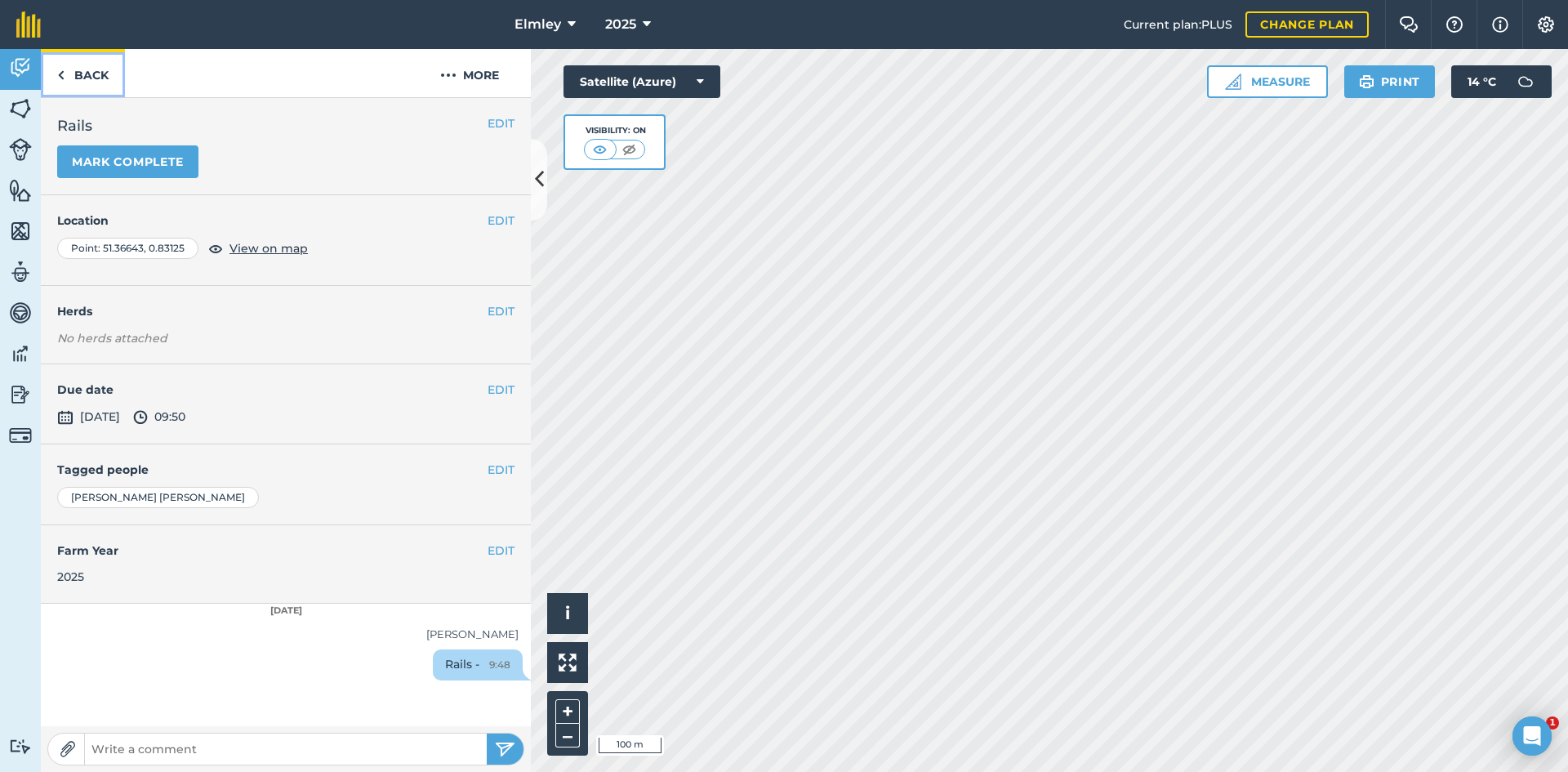
click at [97, 68] on link "Back" at bounding box center [82, 73] width 84 height 48
click at [72, 67] on link "Back" at bounding box center [82, 73] width 84 height 48
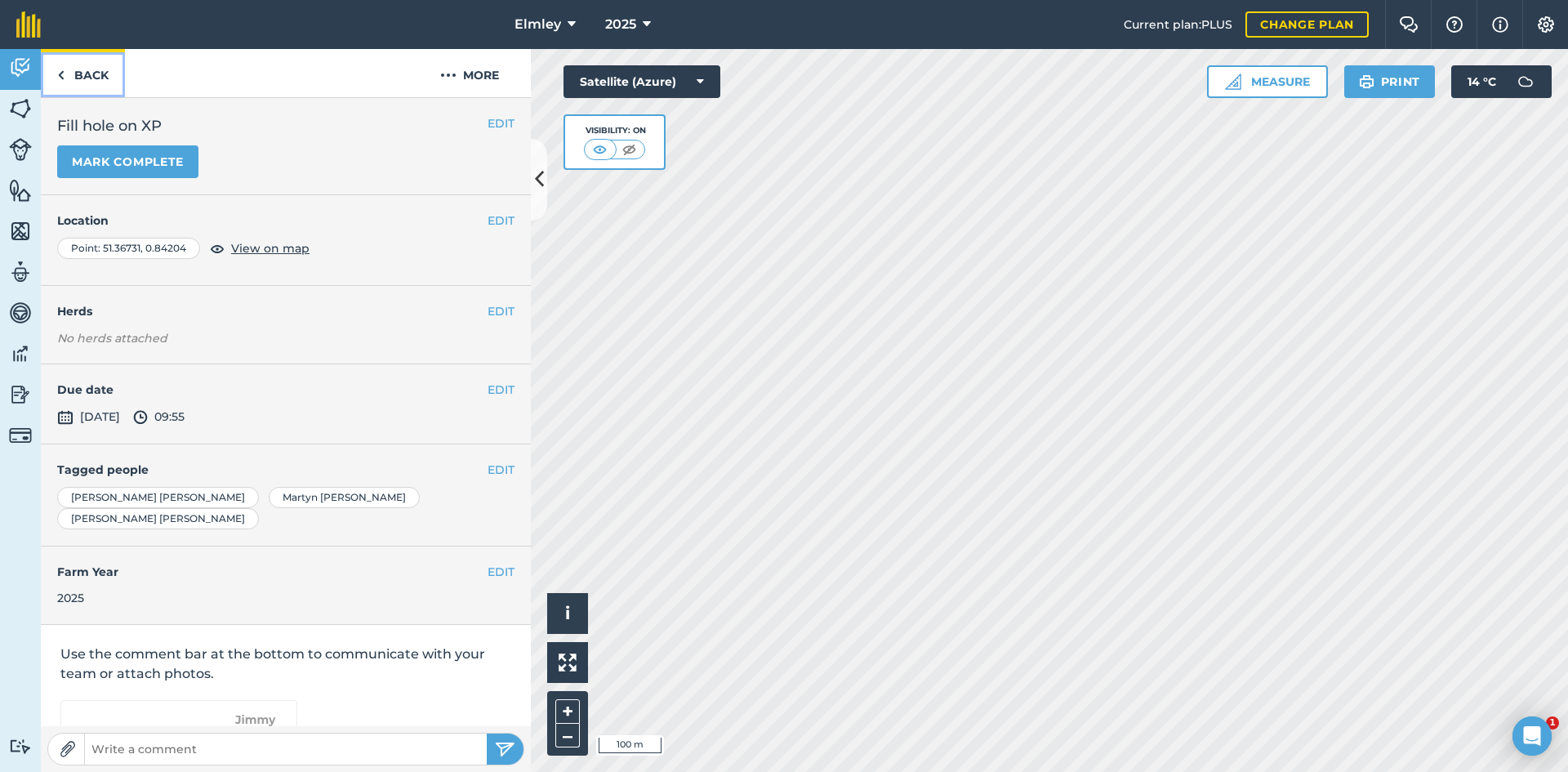
click at [98, 80] on link "Back" at bounding box center [82, 73] width 84 height 48
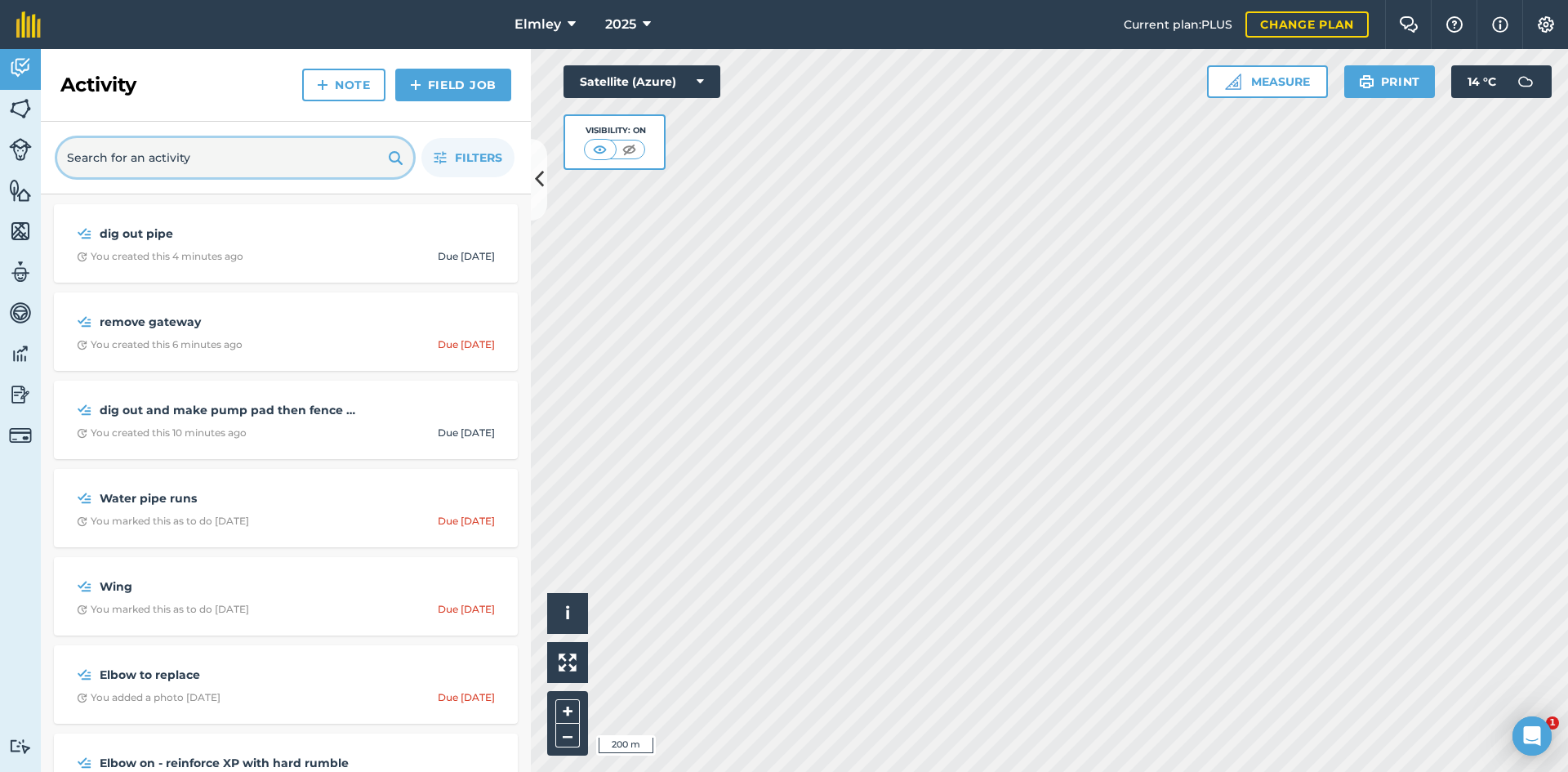
click at [249, 161] on input "text" at bounding box center [235, 158] width 356 height 39
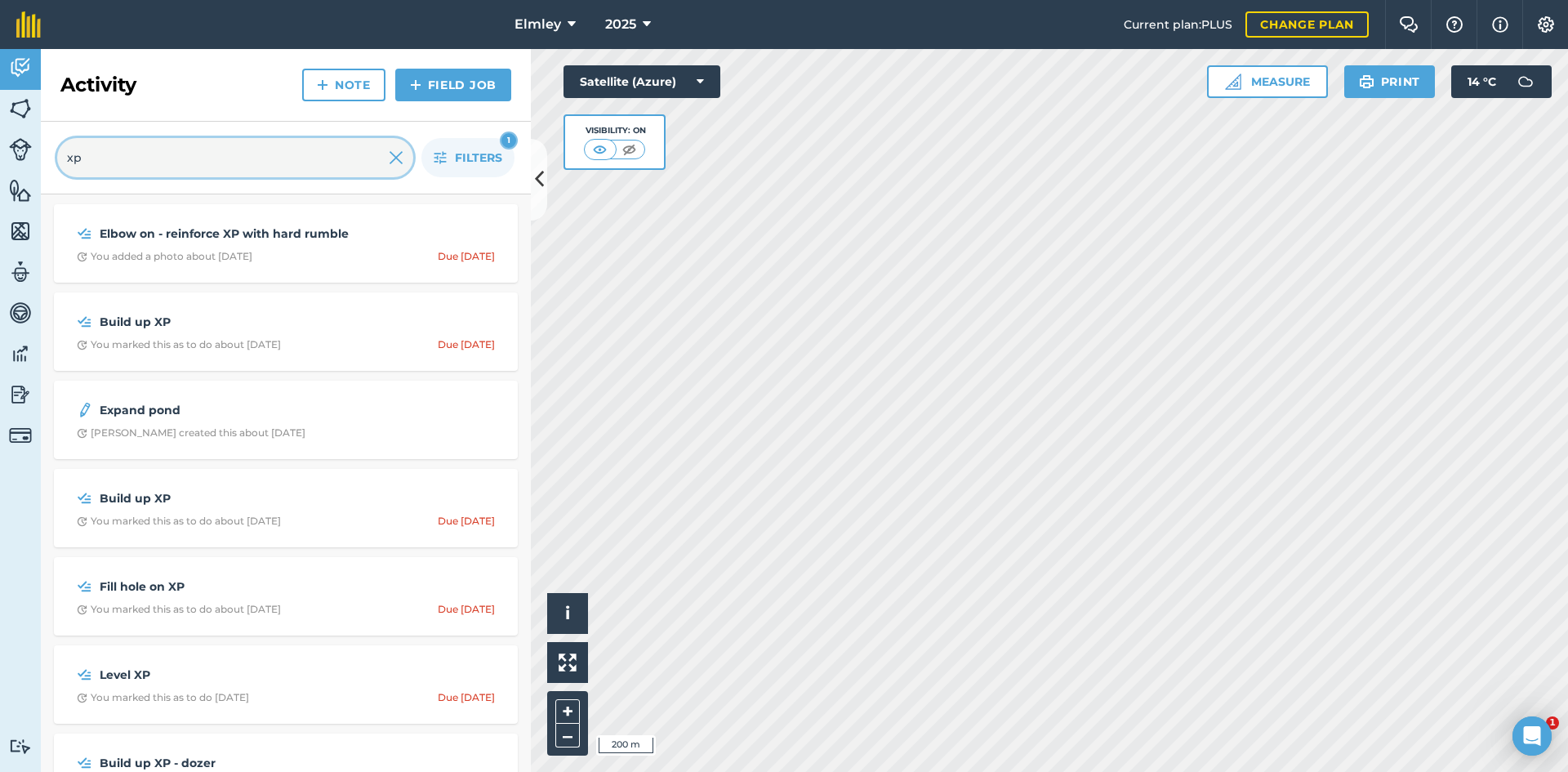
type input "xp"
click at [329, 84] on img at bounding box center [322, 85] width 11 height 19
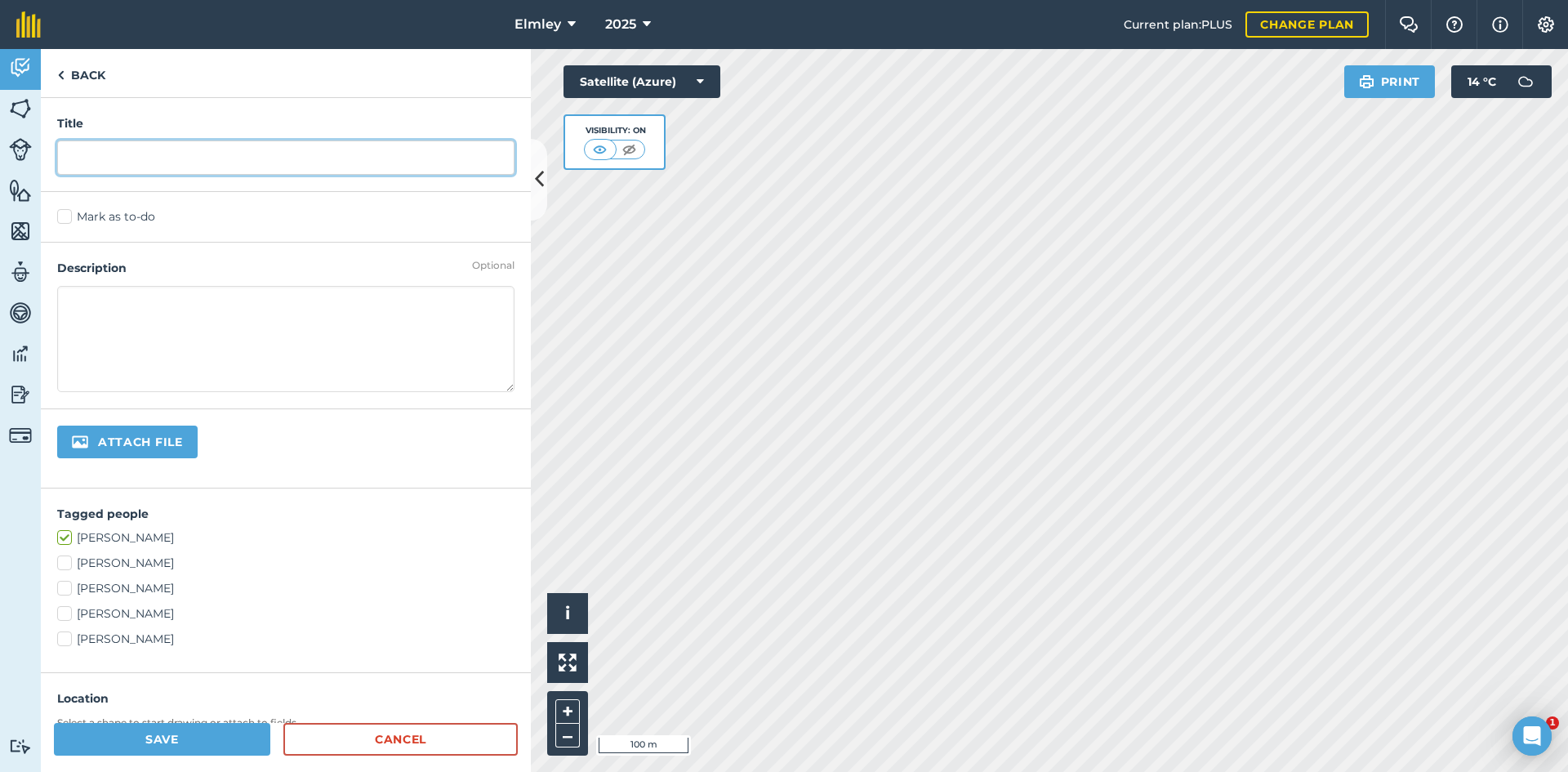
click at [94, 153] on input "text" at bounding box center [285, 158] width 457 height 34
type input "fill holes to pump"
click at [69, 215] on label "Mark as to-do" at bounding box center [285, 217] width 457 height 17
click at [68, 215] on input "Mark as to-do" at bounding box center [62, 214] width 11 height 11
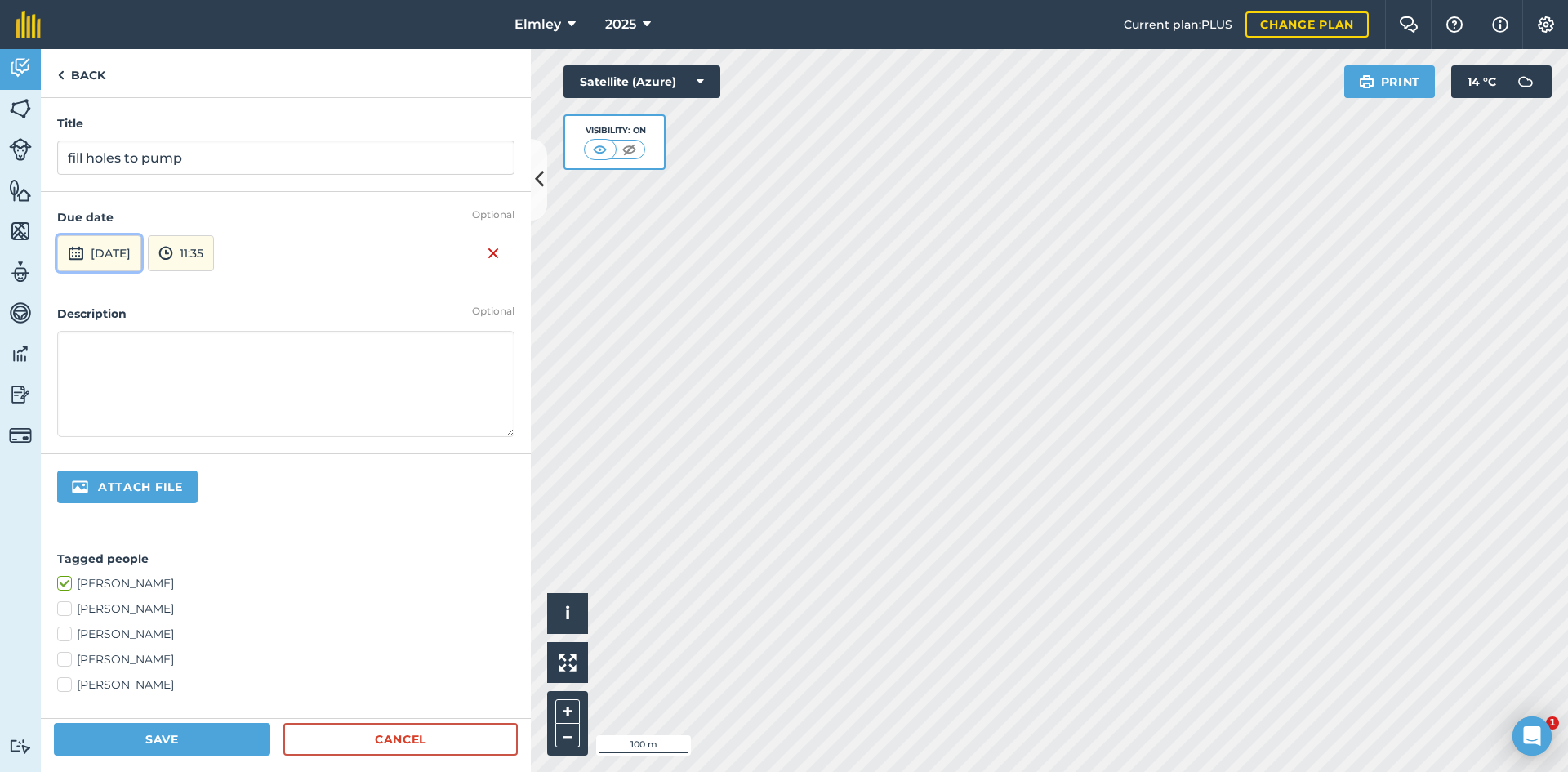
click at [119, 258] on button "[DATE]" at bounding box center [98, 253] width 84 height 36
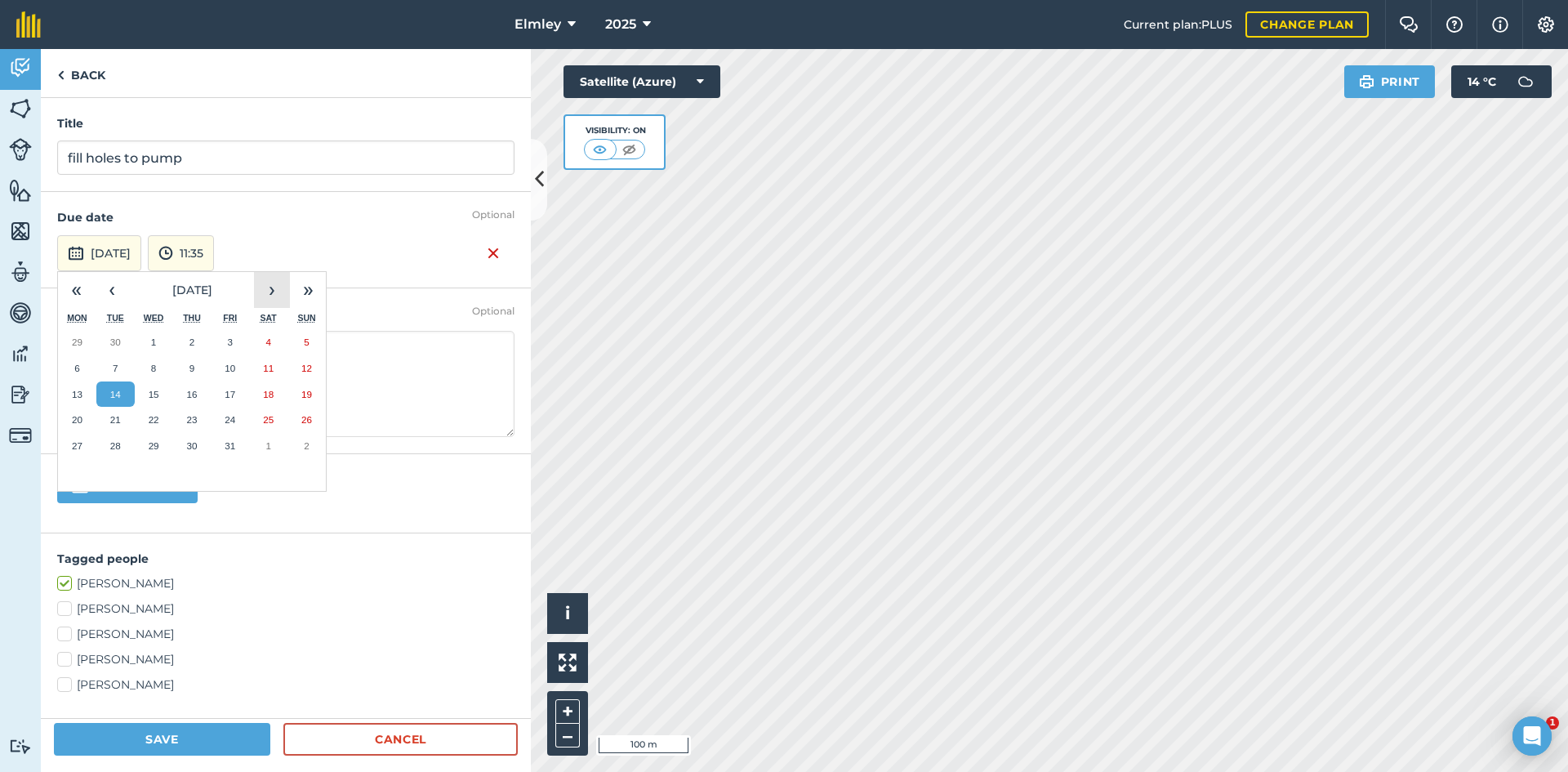
click at [269, 291] on button "›" at bounding box center [272, 290] width 36 height 36
click at [81, 358] on button "3" at bounding box center [76, 368] width 38 height 26
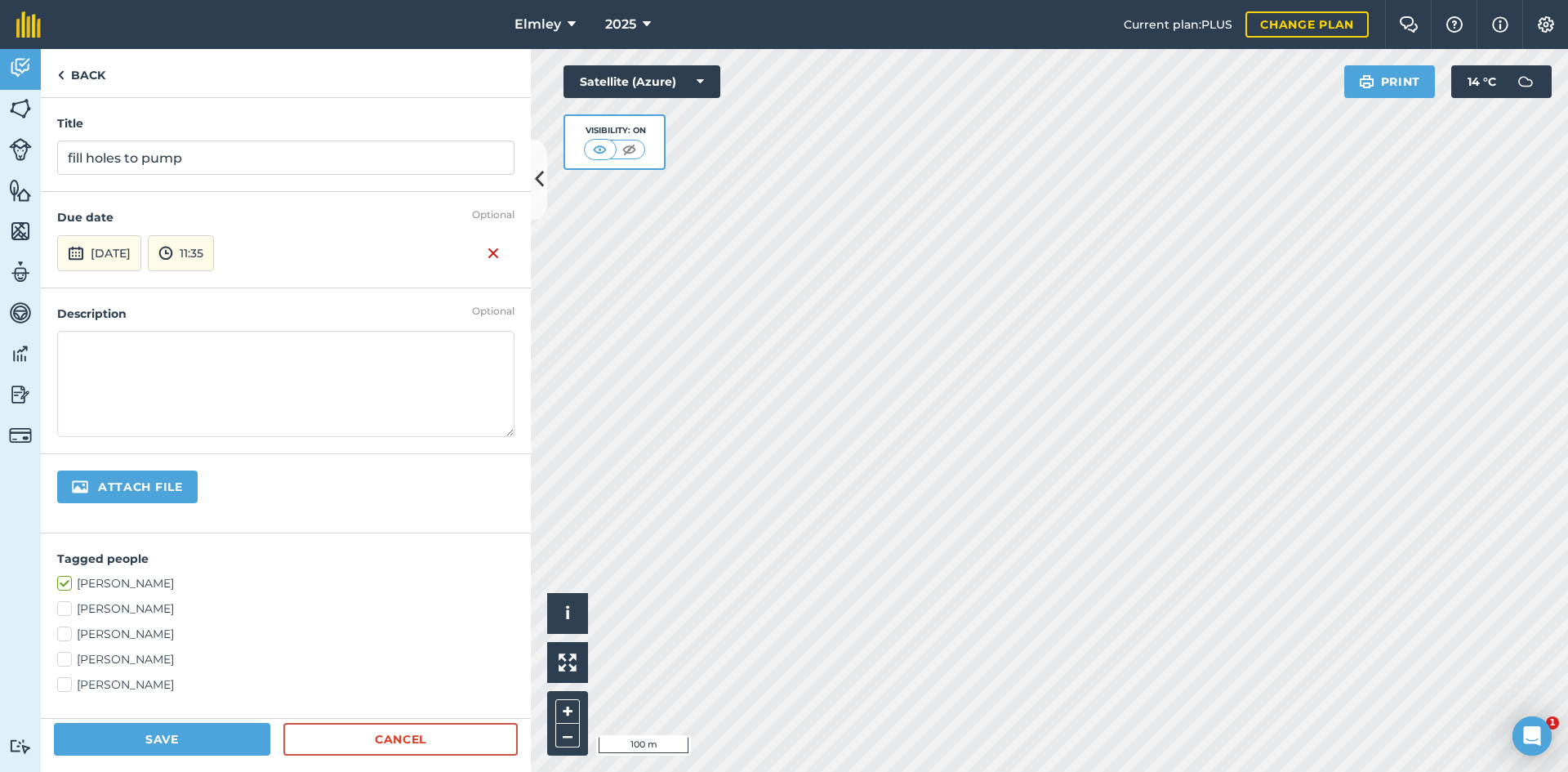
click at [101, 635] on label "[PERSON_NAME]" at bounding box center [285, 634] width 457 height 17
click at [68, 635] on input "[PERSON_NAME]" at bounding box center [62, 630] width 11 height 11
checkbox input "true"
click at [102, 651] on label "[PERSON_NAME]" at bounding box center [285, 659] width 457 height 17
click at [68, 651] on input "[PERSON_NAME]" at bounding box center [62, 656] width 11 height 11
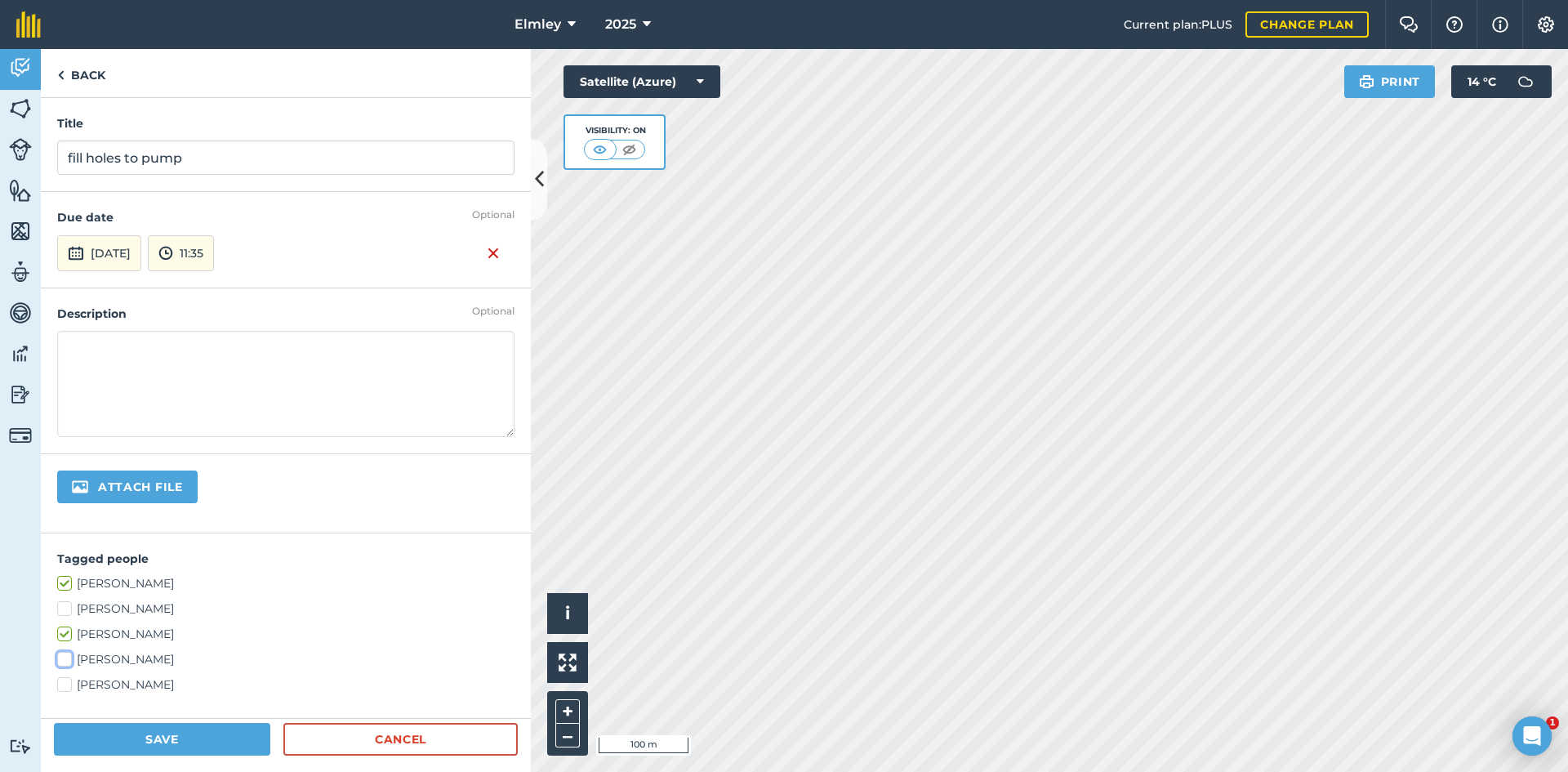
checkbox input "true"
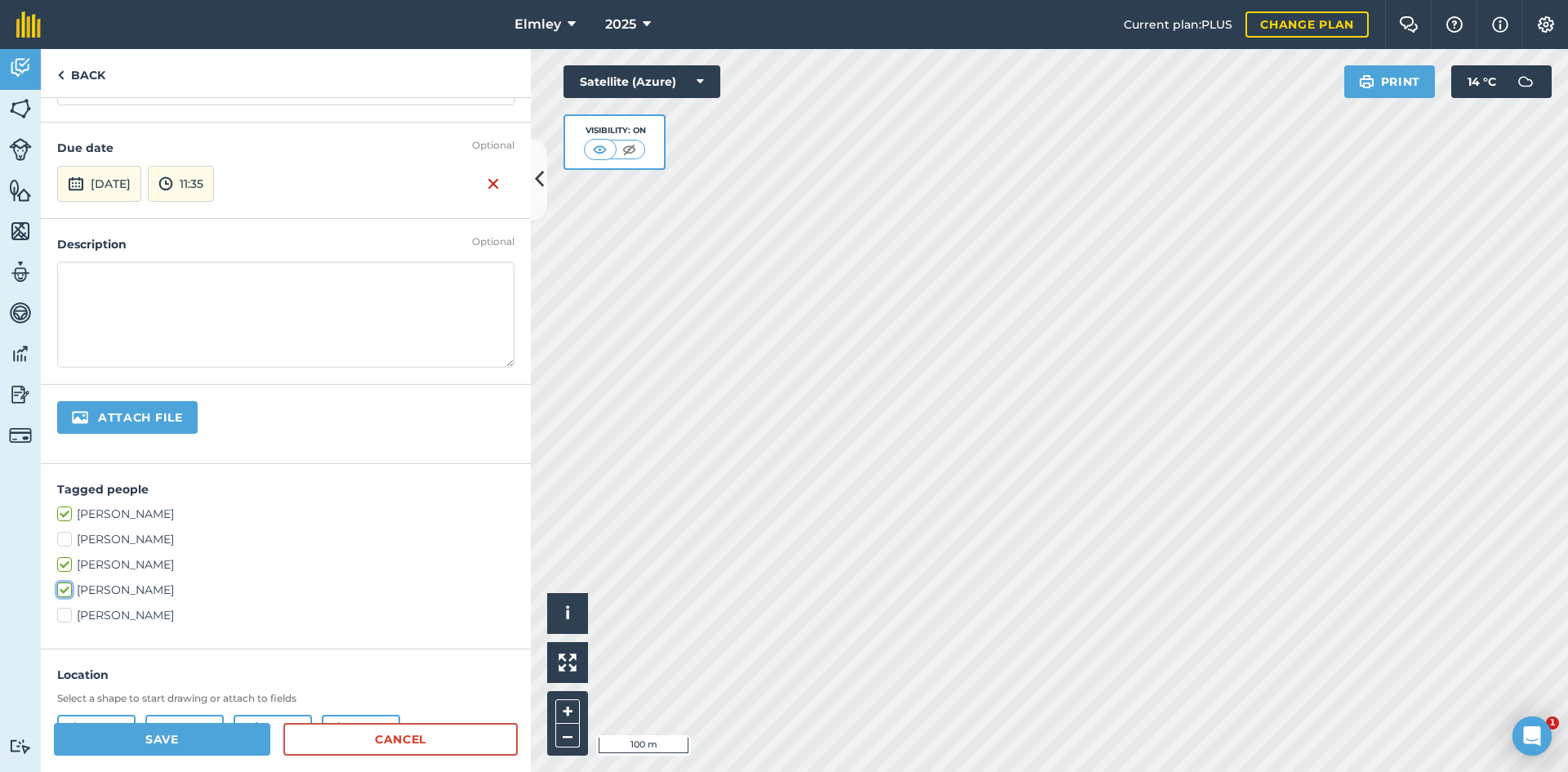
scroll to position [164, 0]
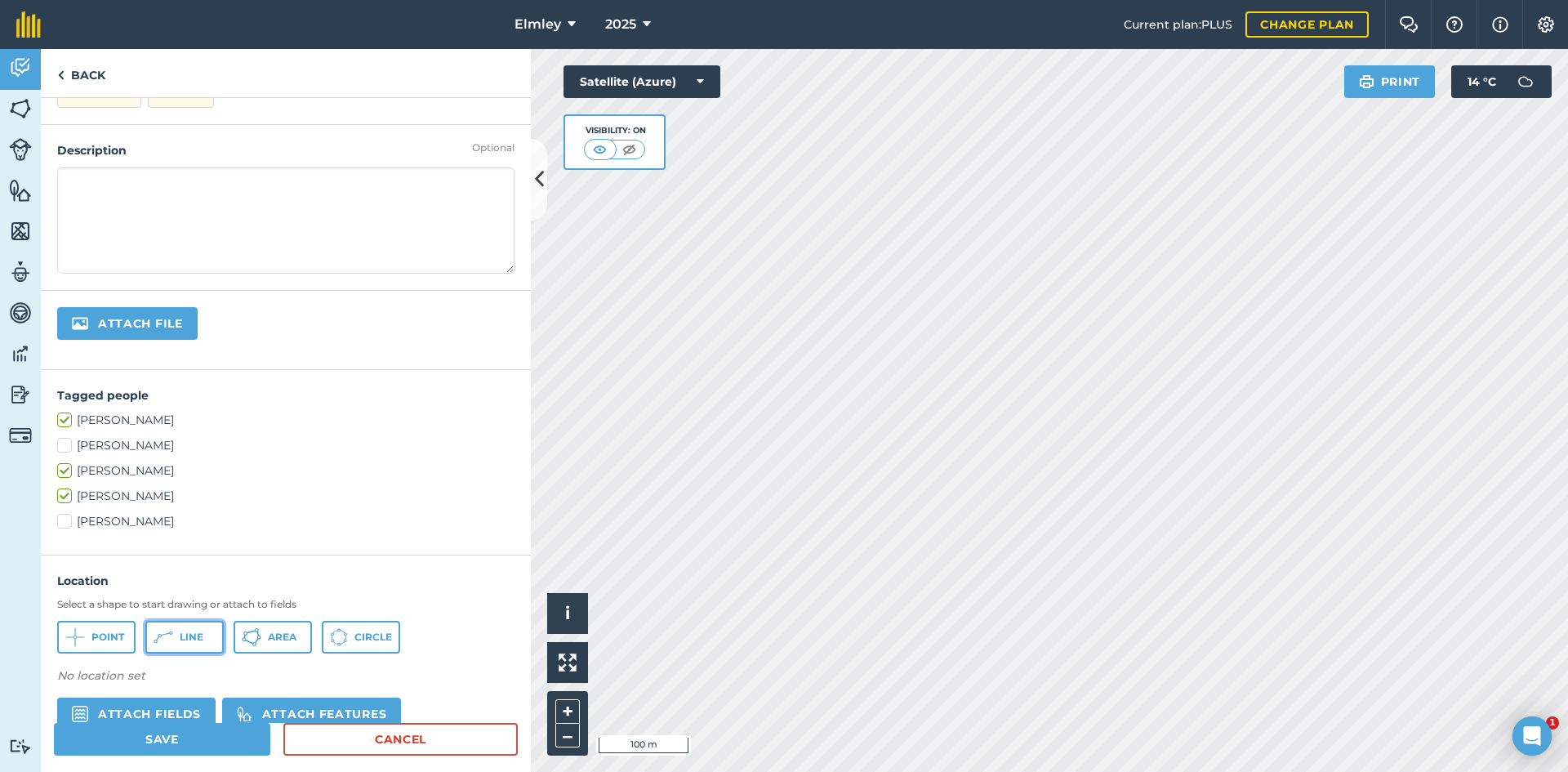
click at [163, 638] on icon at bounding box center [163, 636] width 19 height 19
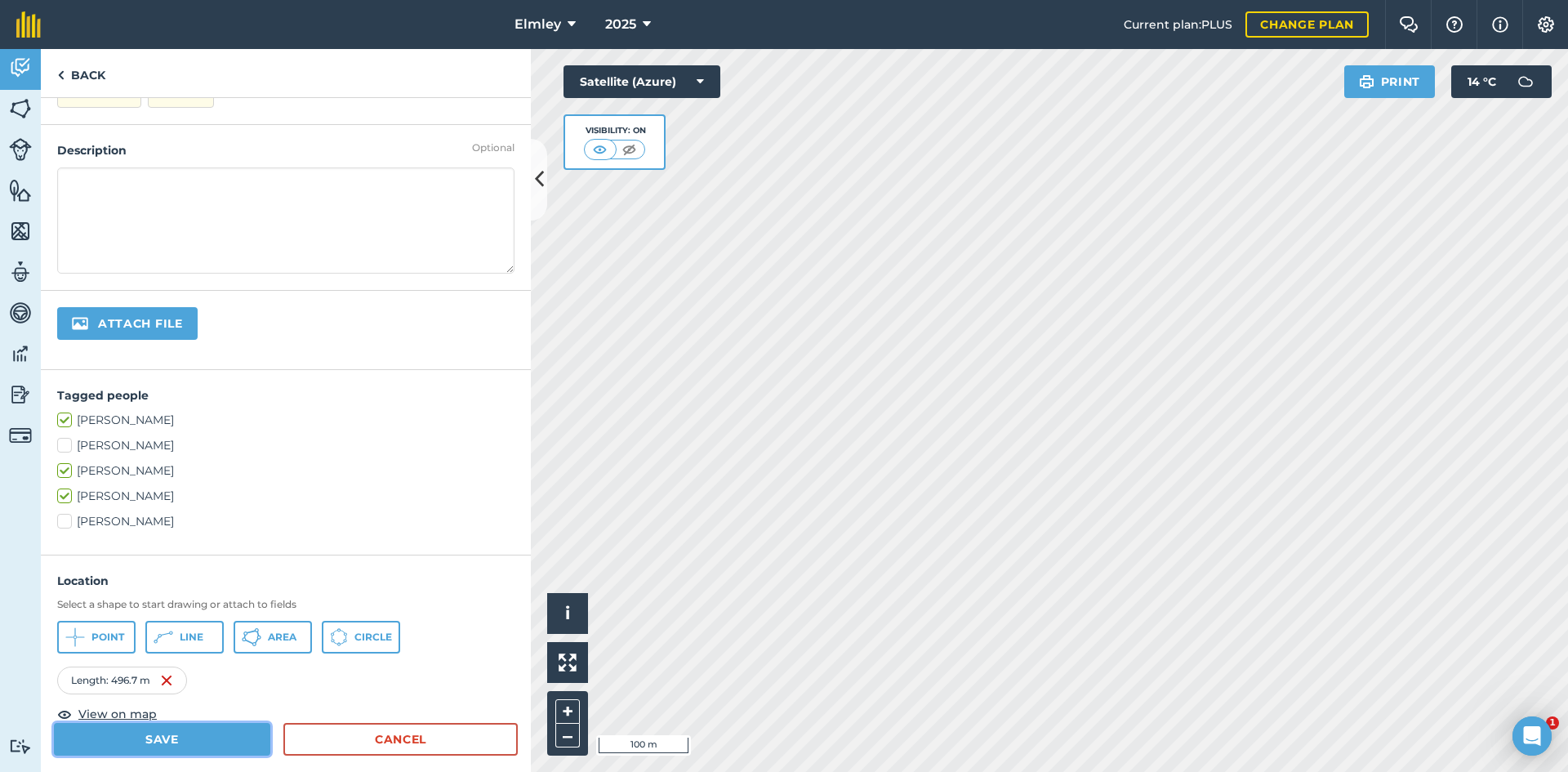
click at [191, 733] on button "Save" at bounding box center [162, 739] width 216 height 33
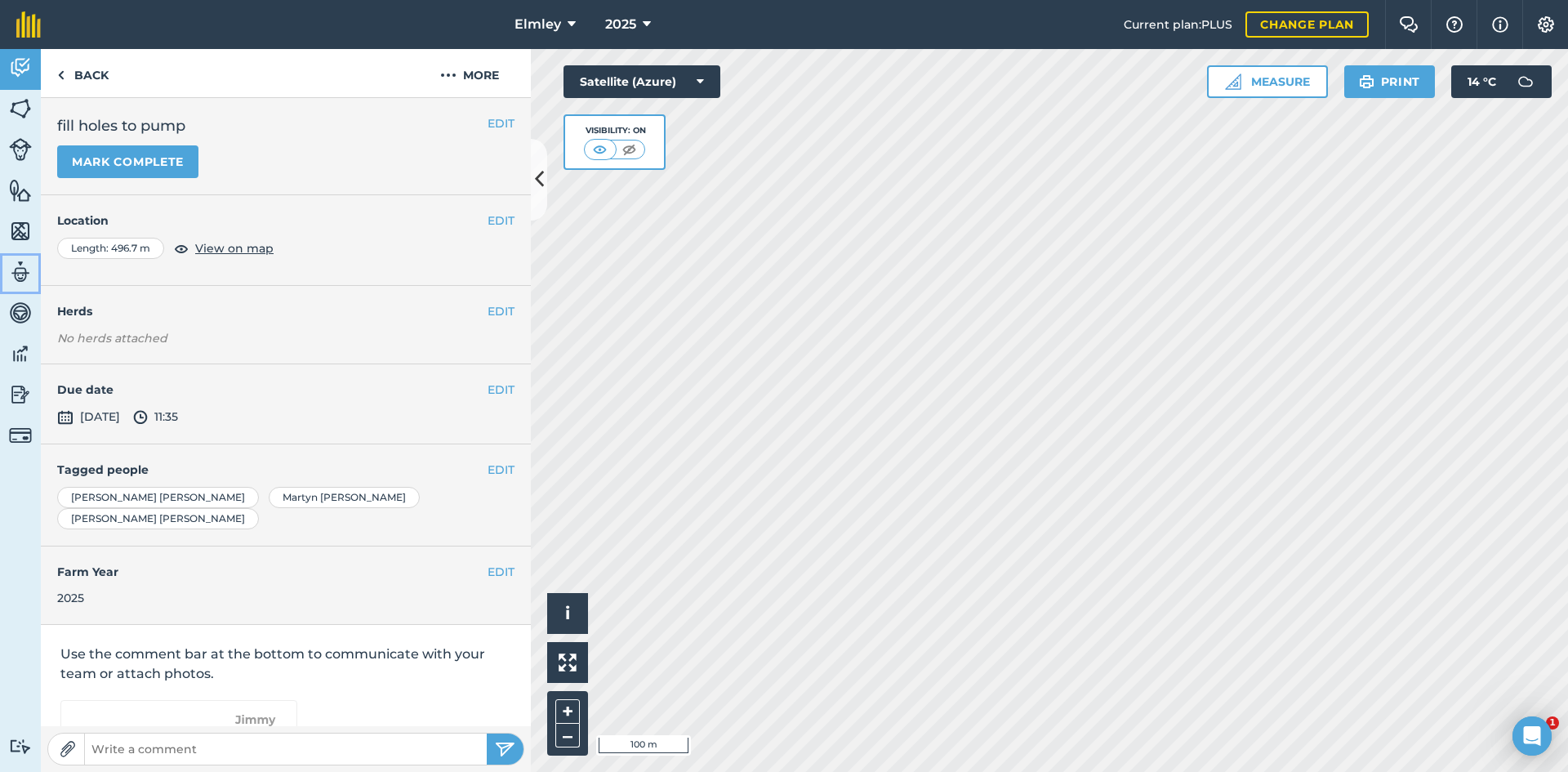
click at [21, 278] on img at bounding box center [20, 272] width 23 height 25
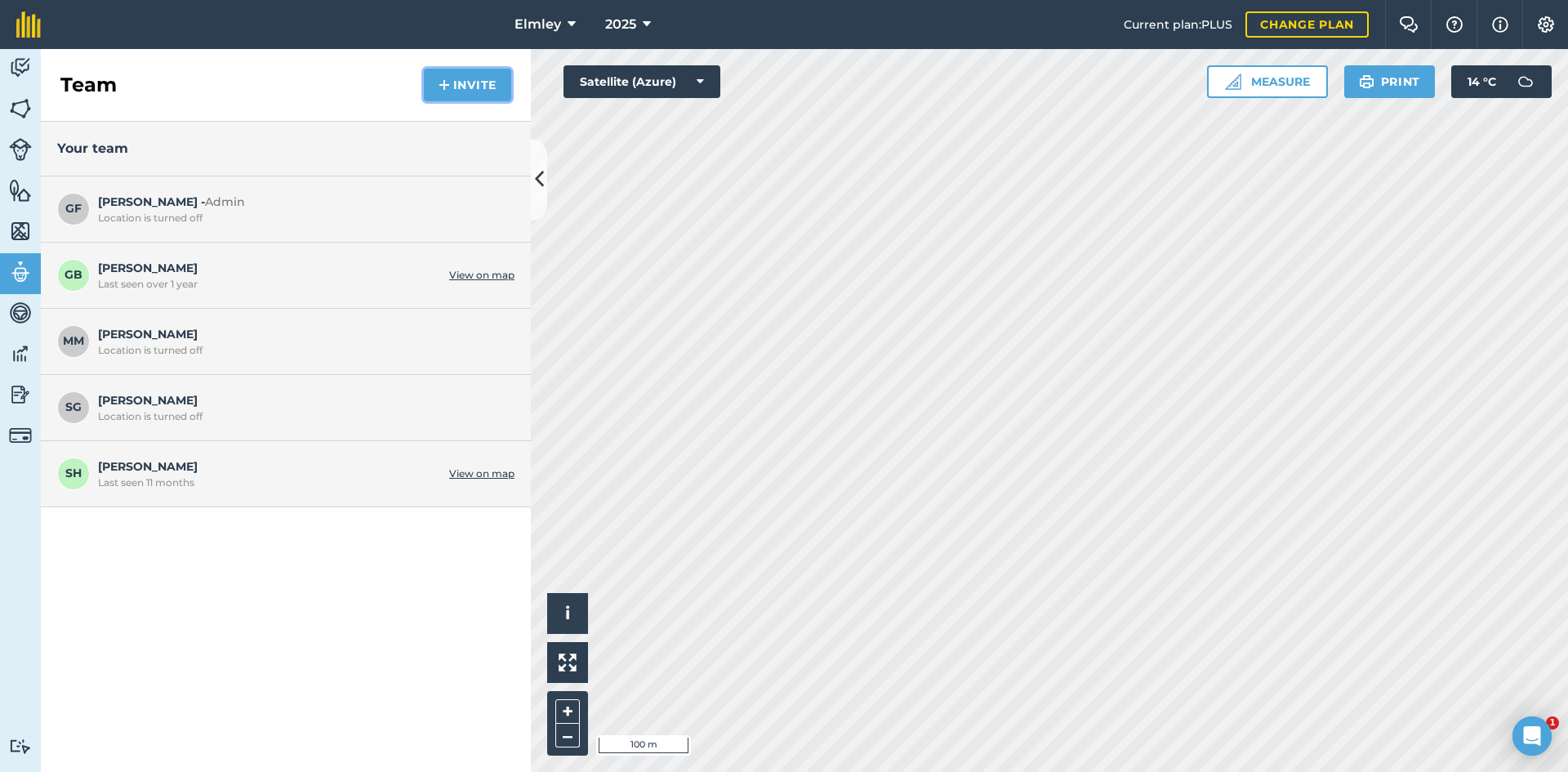
click at [471, 92] on button "Invite" at bounding box center [467, 85] width 87 height 33
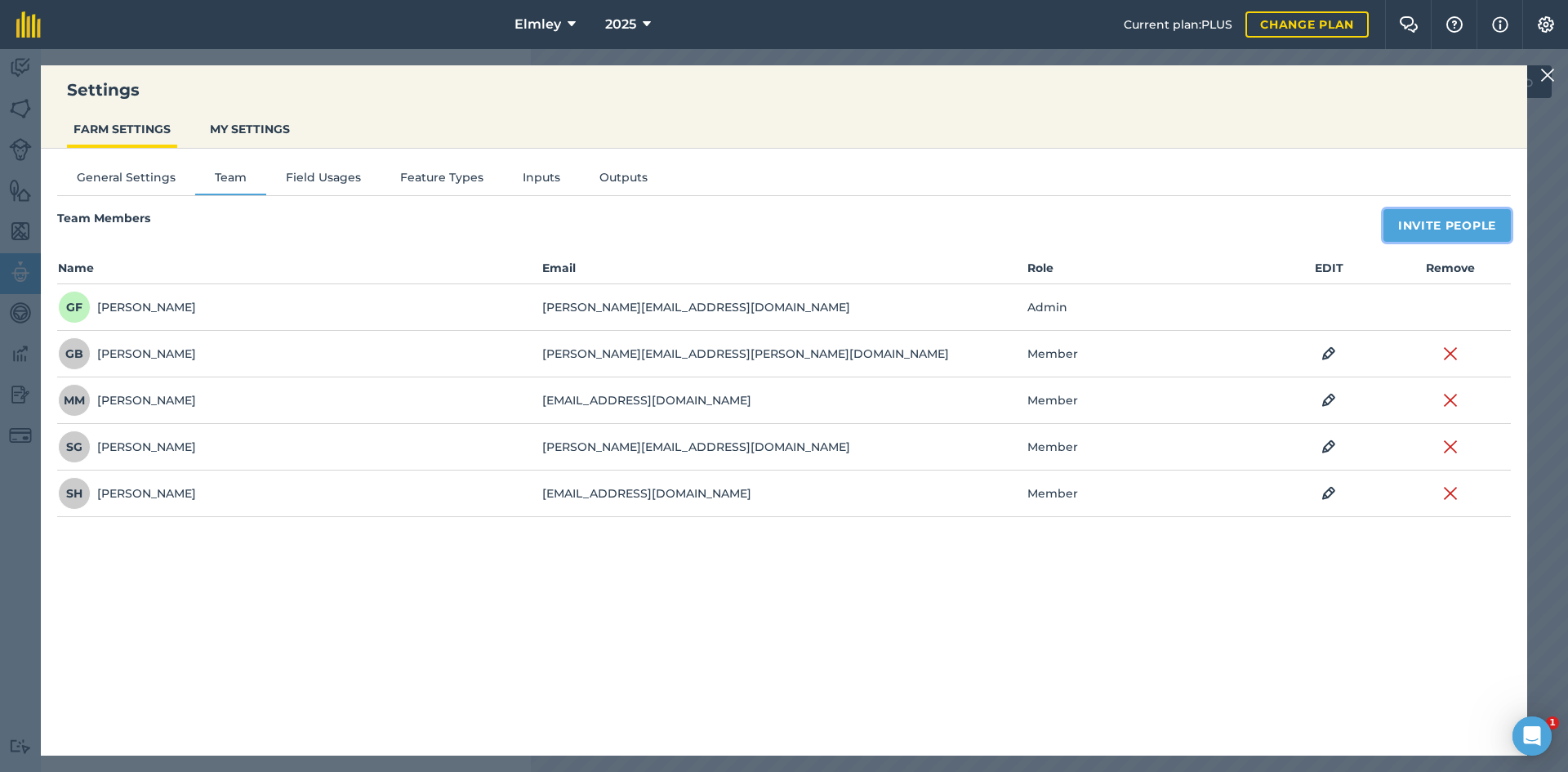
click at [1399, 236] on button "Invite People" at bounding box center [1447, 225] width 127 height 33
select select "MEMBER"
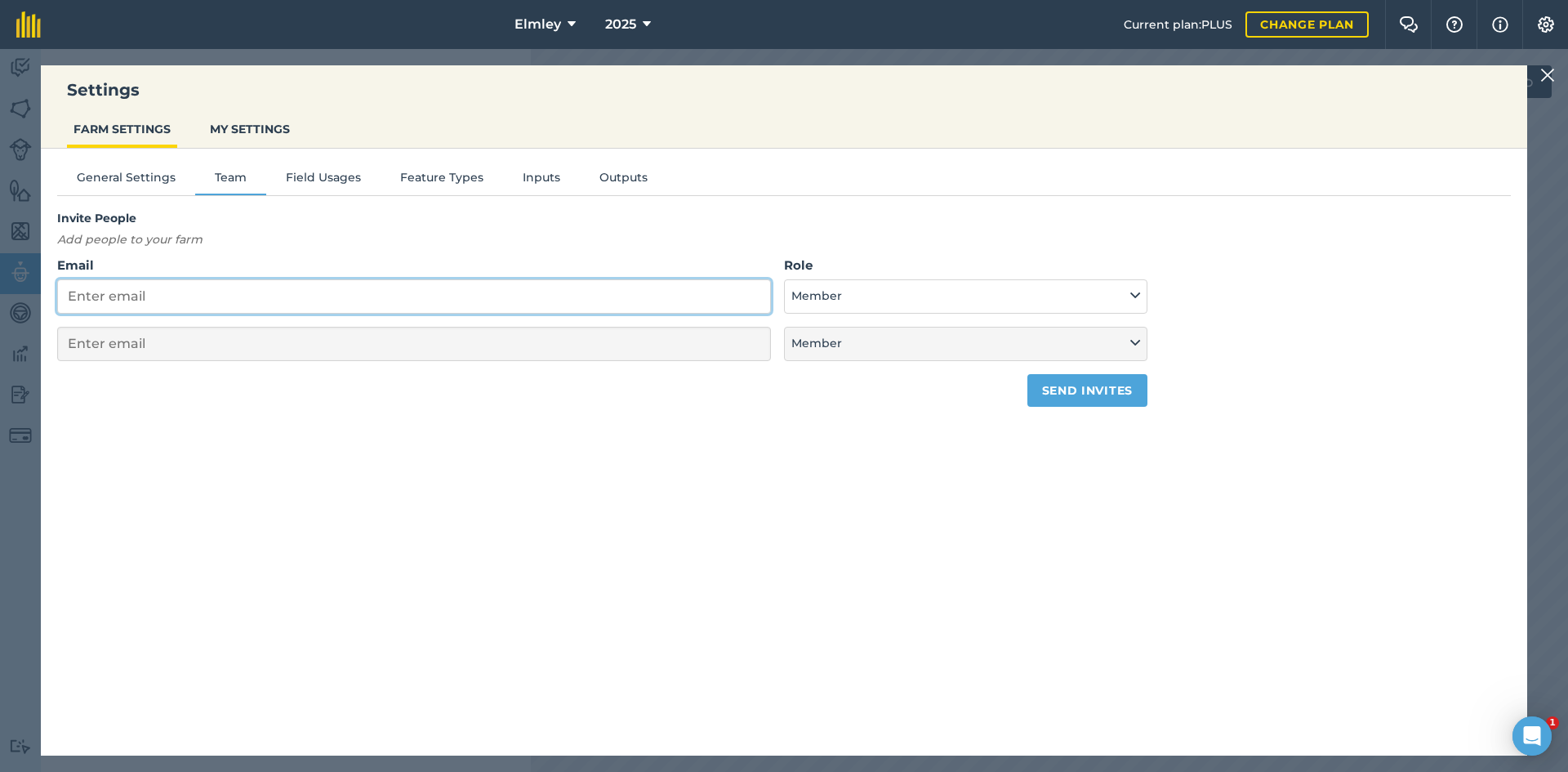
click at [180, 300] on input "Email" at bounding box center [413, 297] width 714 height 34
type input "c"
select select "MEMBER"
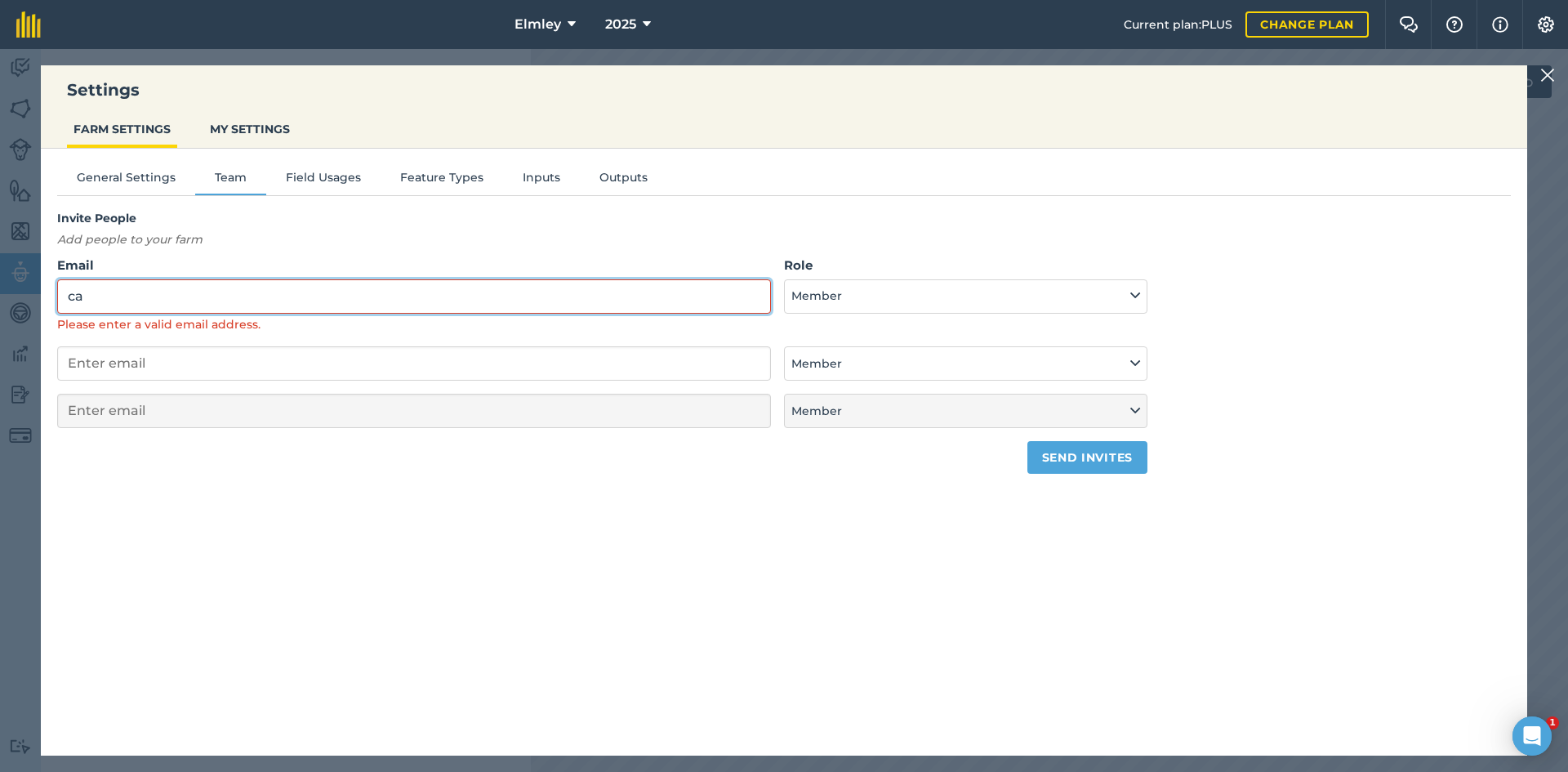
type input "c"
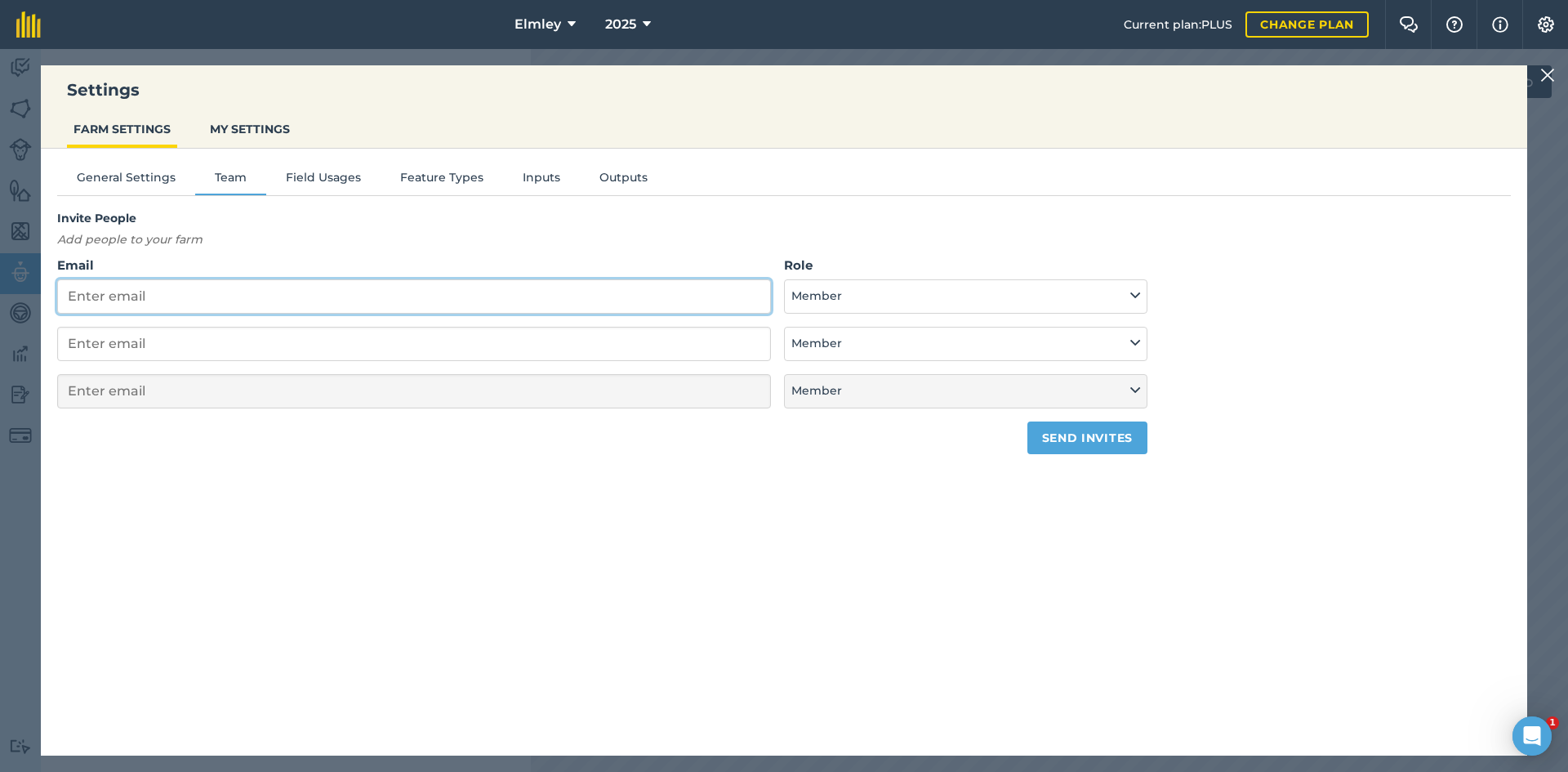
paste input "[EMAIL_ADDRESS][DOMAIN_NAME]"
type input "[EMAIL_ADDRESS][DOMAIN_NAME]"
click at [863, 303] on button "Member" at bounding box center [965, 297] width 363 height 34
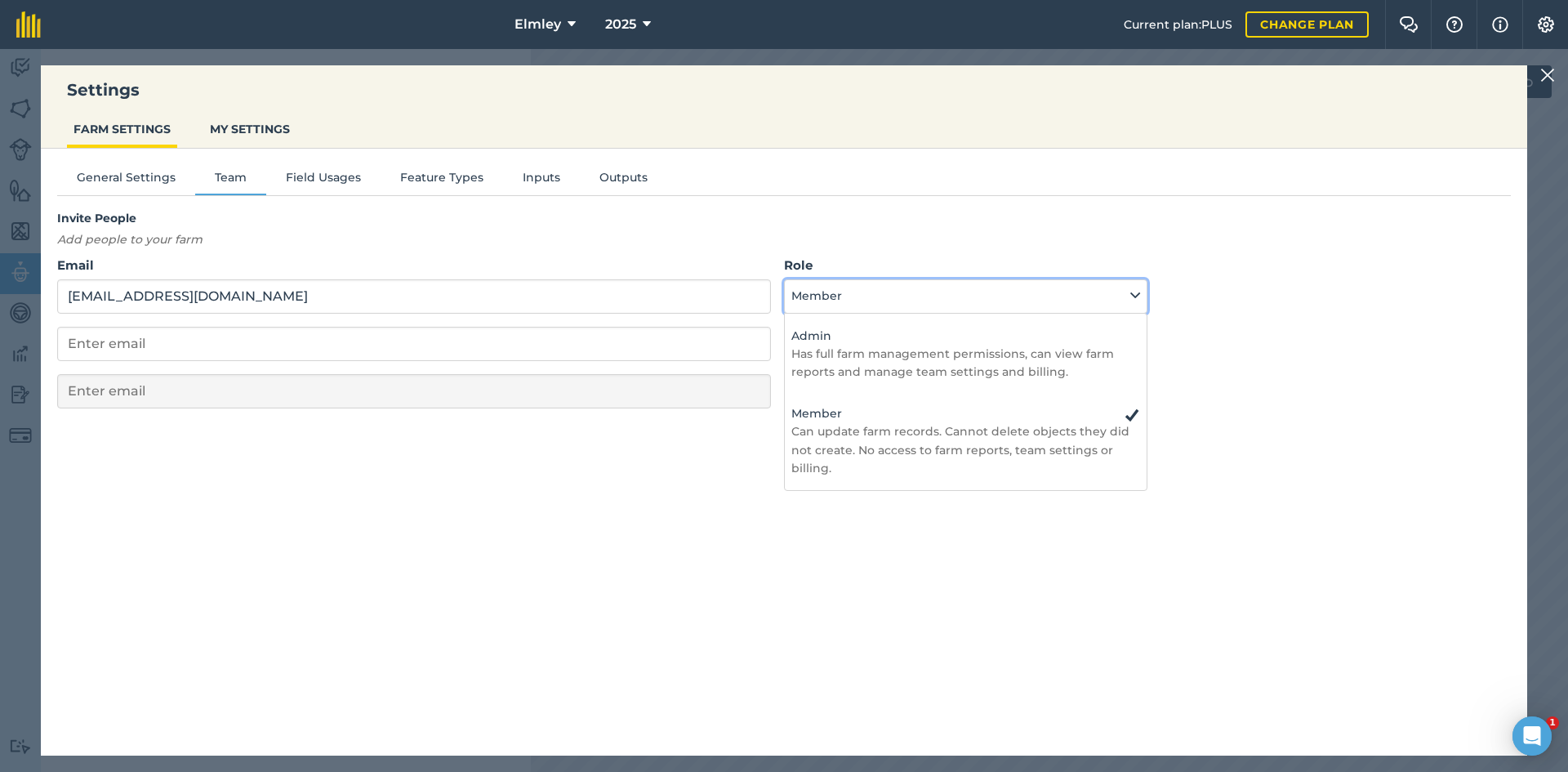
click at [862, 303] on button "Member" at bounding box center [965, 297] width 363 height 34
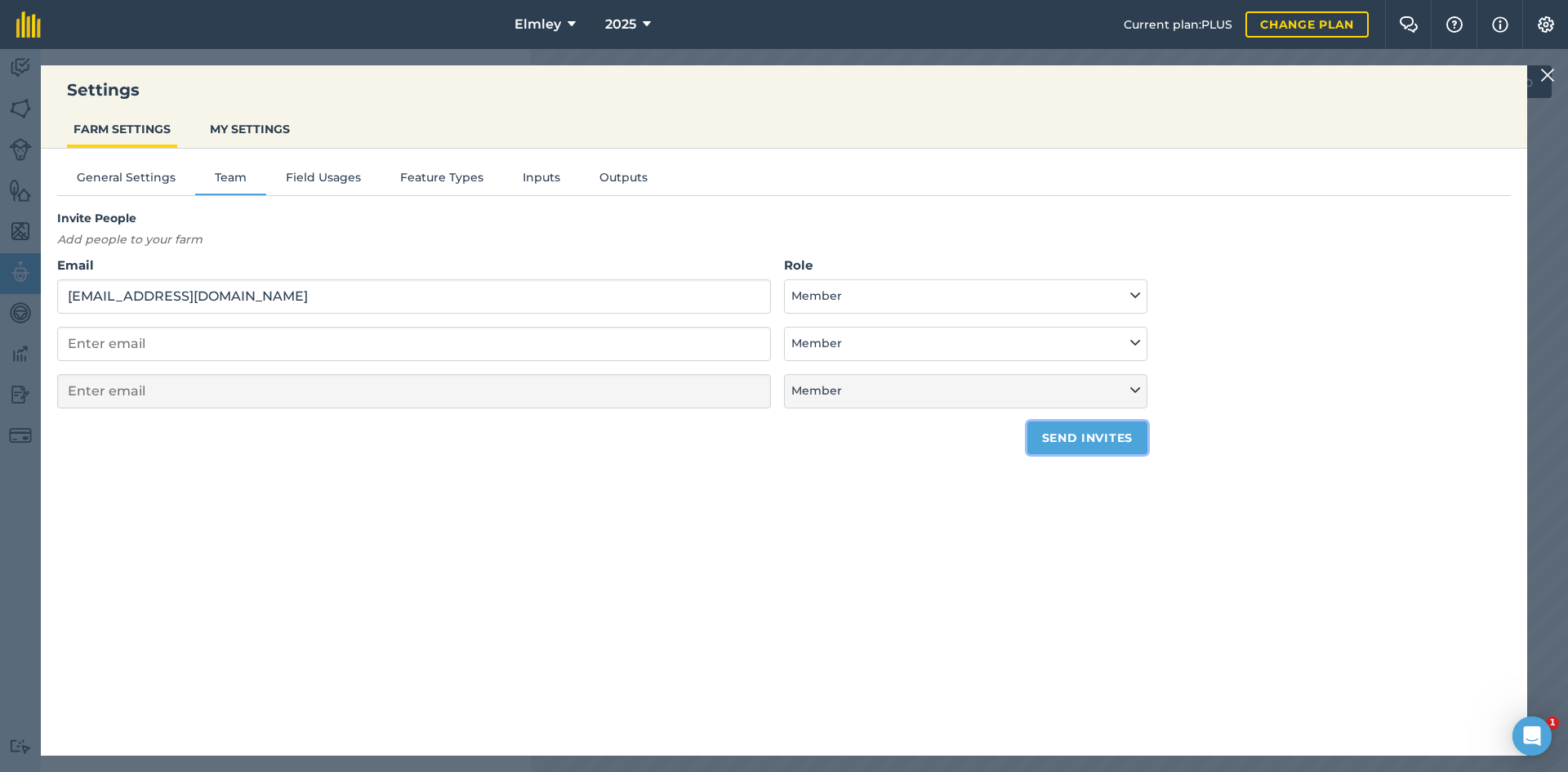
click at [1042, 432] on button "Send invites" at bounding box center [1088, 437] width 120 height 33
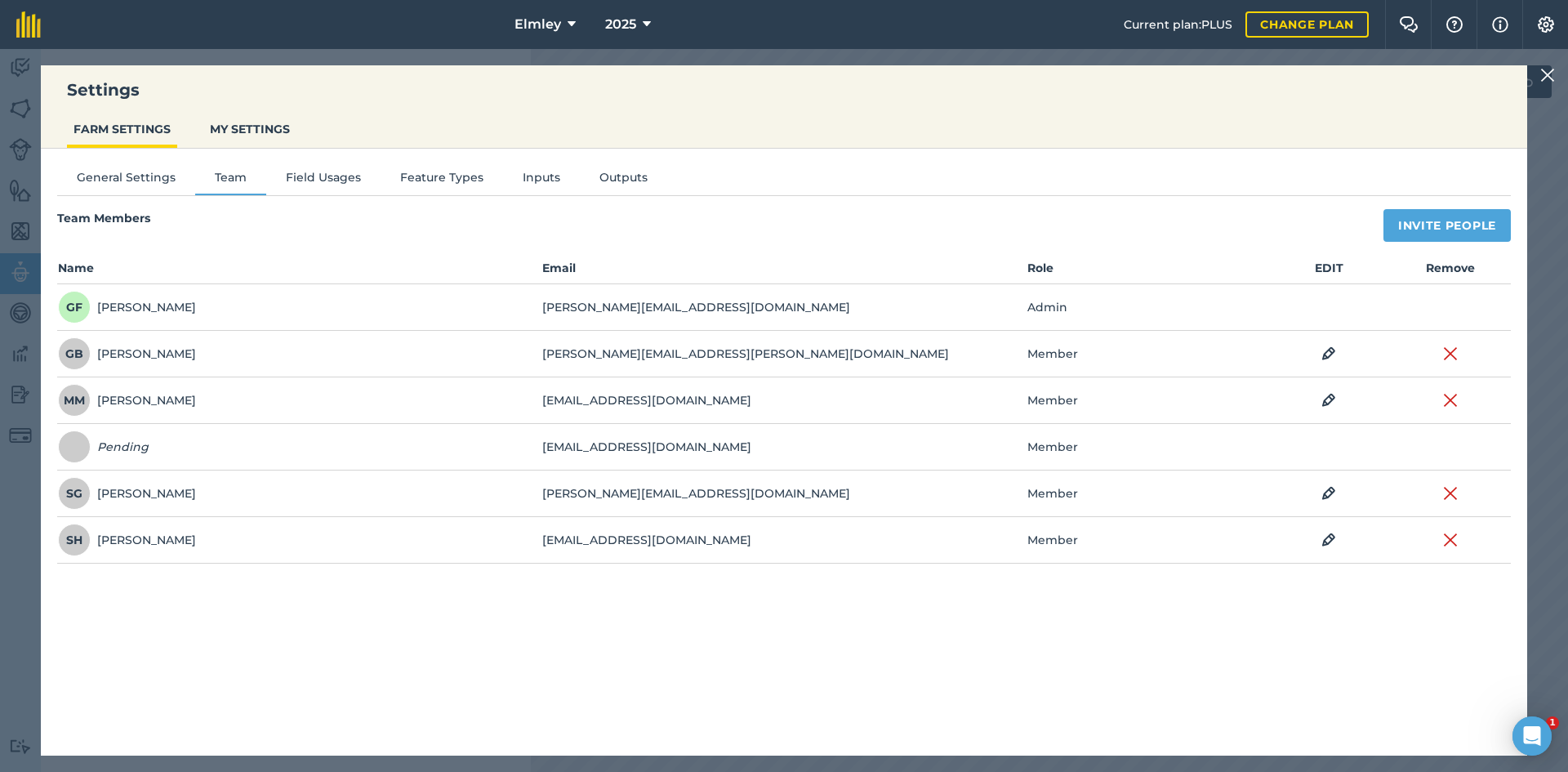
click at [1541, 67] on img at bounding box center [1547, 75] width 14 height 19
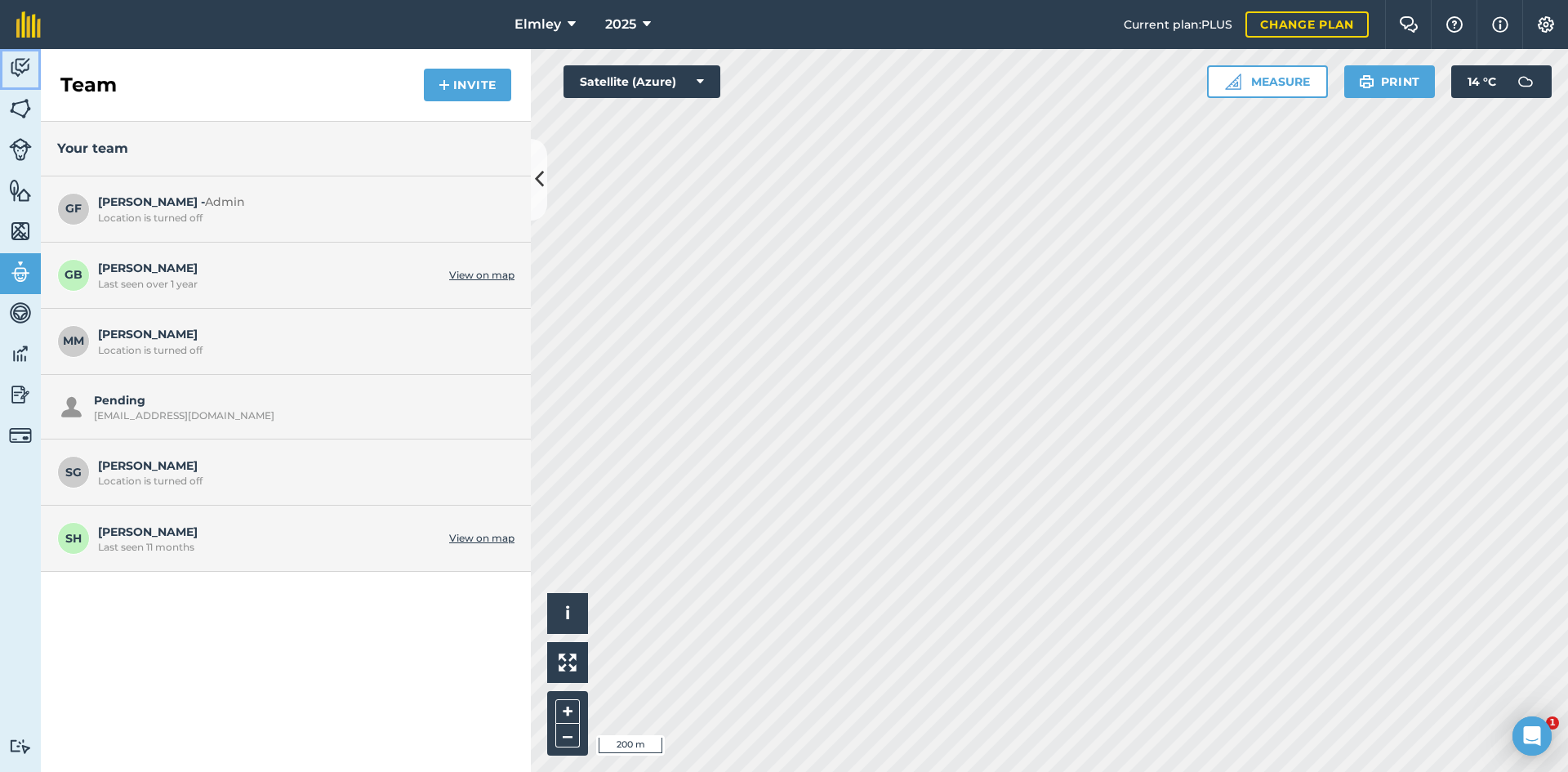
drag, startPoint x: 15, startPoint y: 61, endPoint x: 27, endPoint y: 74, distance: 17.7
click at [15, 61] on img at bounding box center [20, 68] width 23 height 25
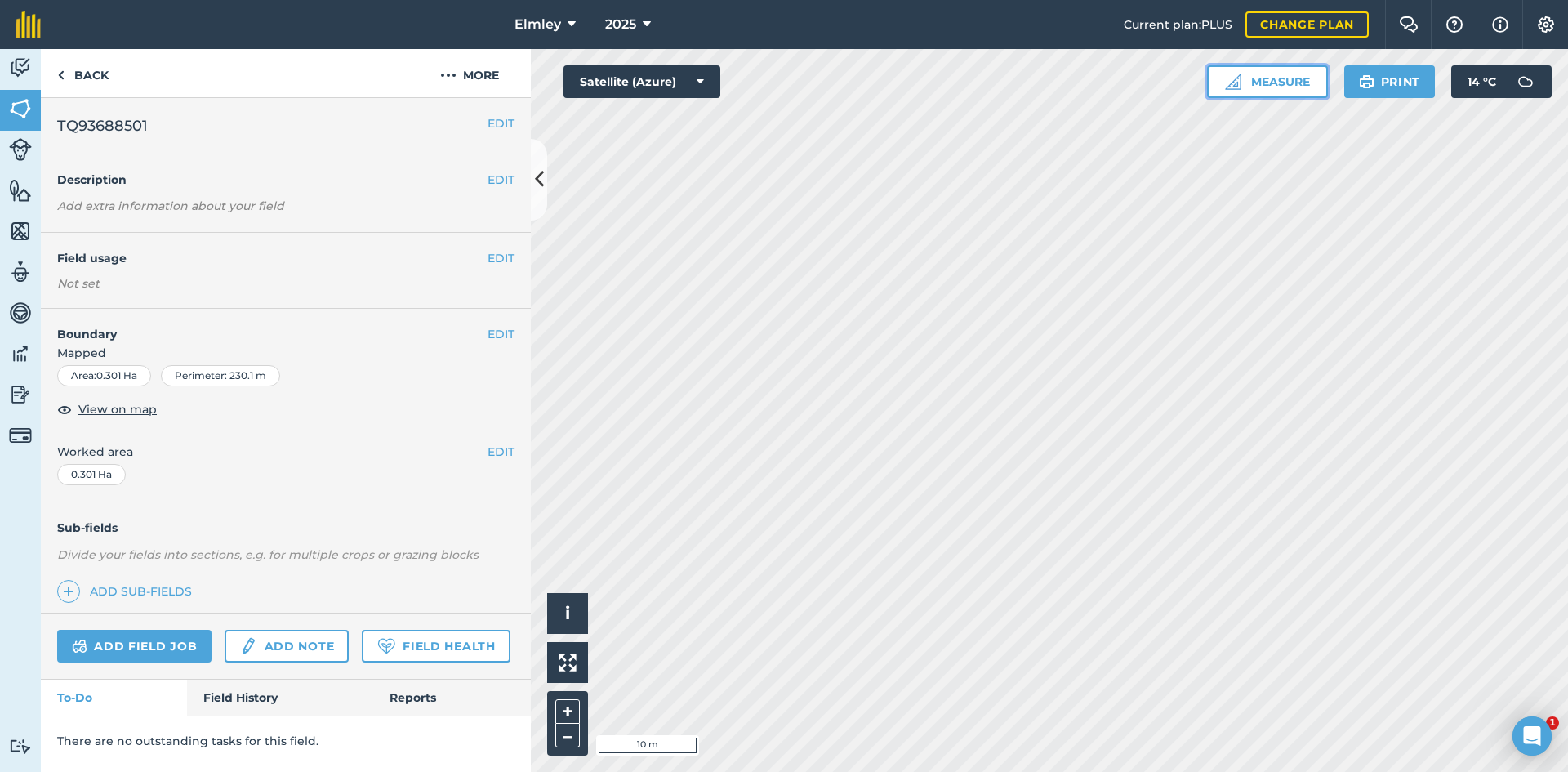
click at [1268, 86] on button "Measure" at bounding box center [1267, 81] width 121 height 33
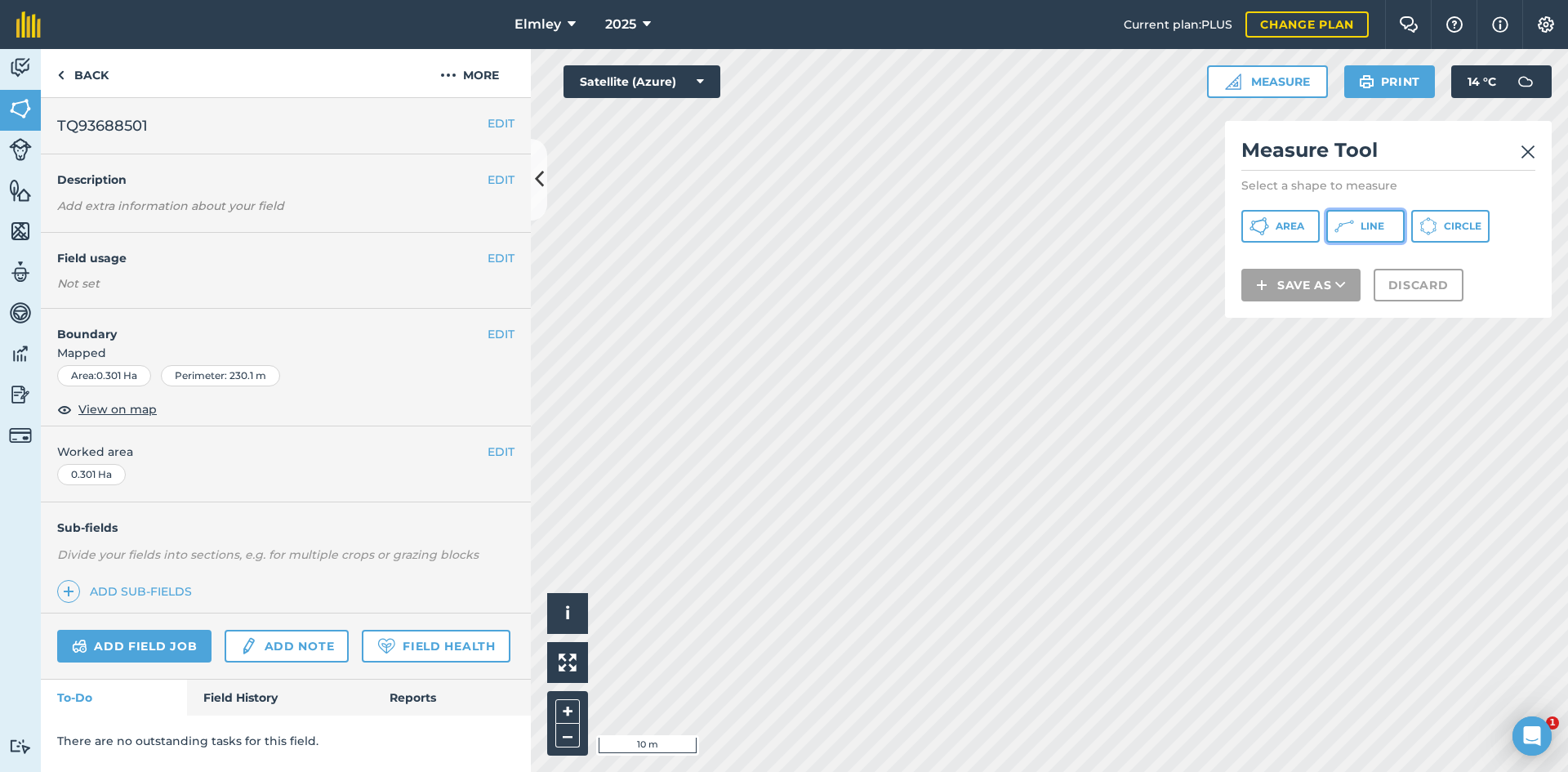
click at [1350, 227] on icon at bounding box center [1344, 225] width 19 height 19
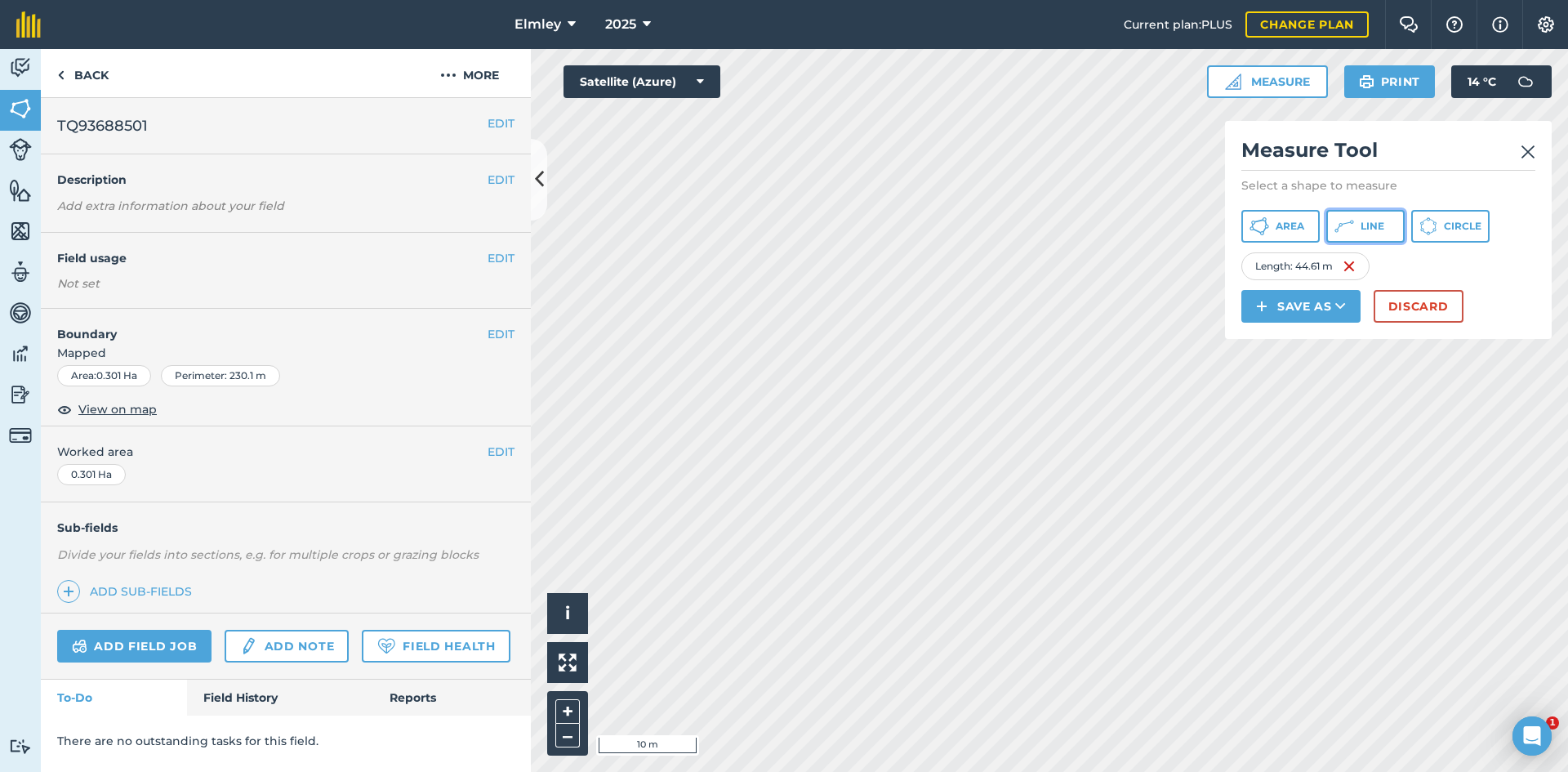
click at [1347, 216] on icon at bounding box center [1344, 225] width 19 height 19
click at [1414, 302] on button "Discard" at bounding box center [1418, 306] width 90 height 33
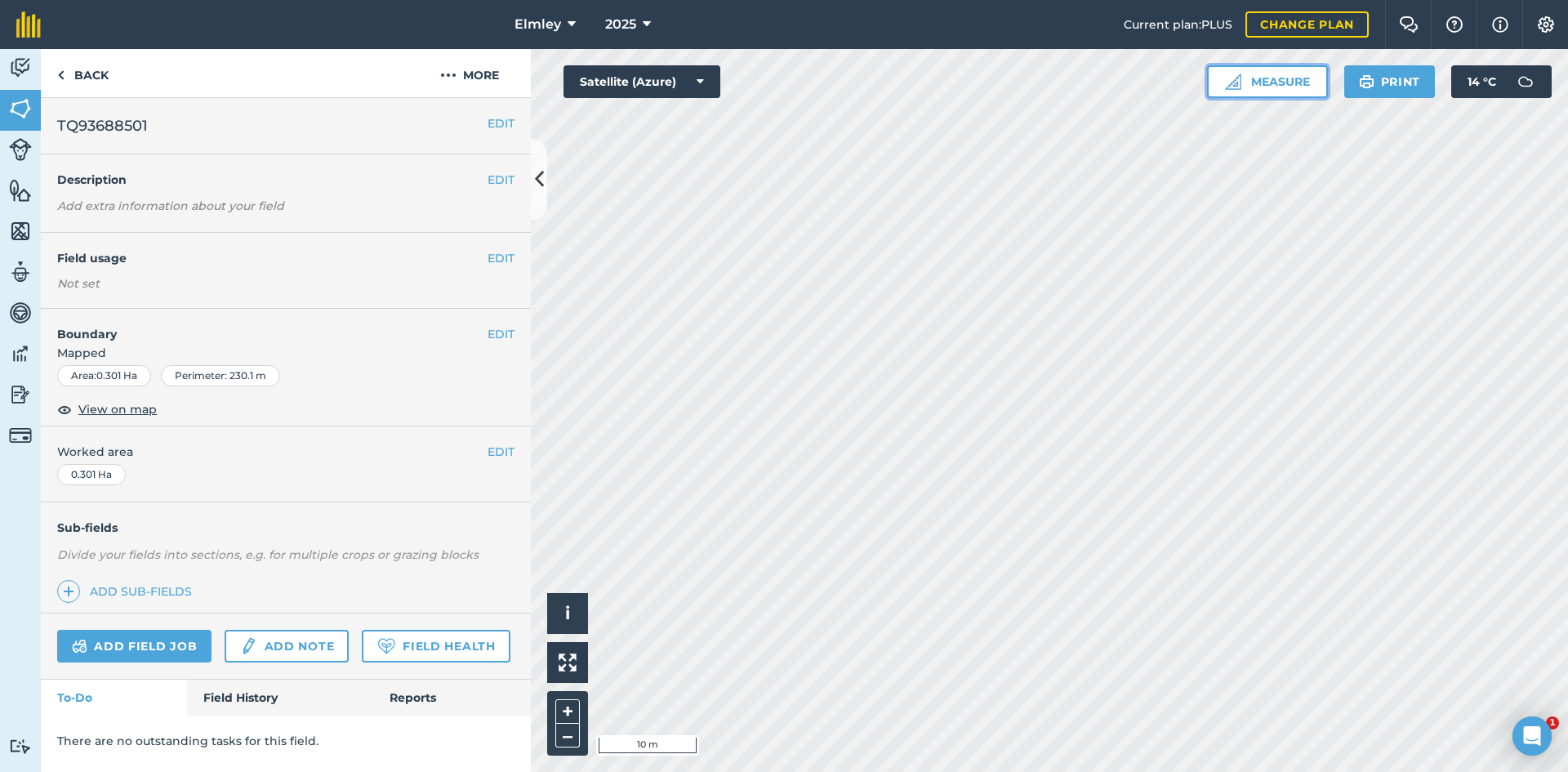
click at [1277, 92] on button "Measure" at bounding box center [1267, 81] width 121 height 33
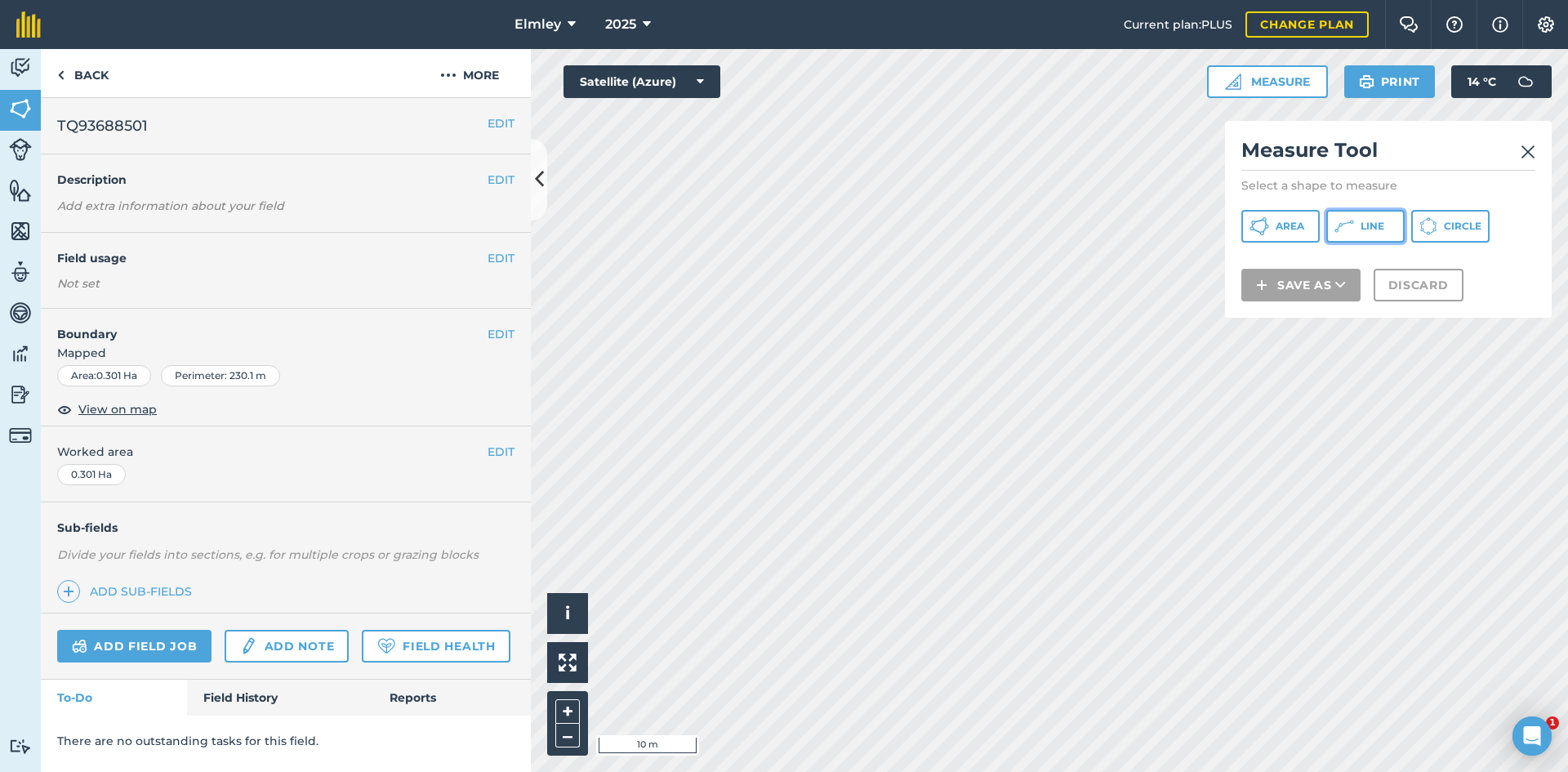
click at [1361, 230] on span "Line" at bounding box center [1372, 225] width 24 height 13
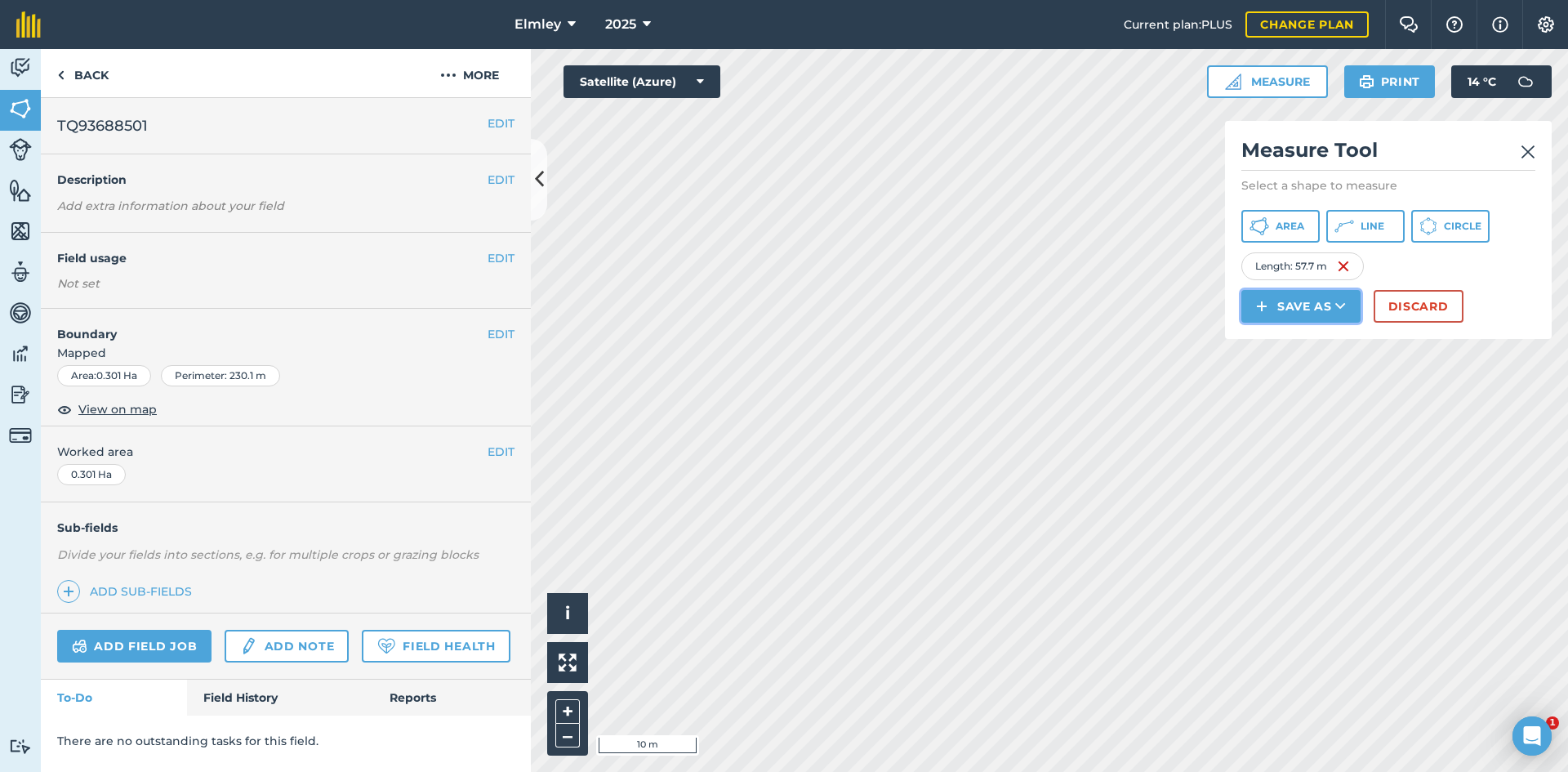
click at [1317, 303] on button "Save as" at bounding box center [1300, 306] width 119 height 33
click at [1305, 383] on link "Feature" at bounding box center [1300, 380] width 114 height 36
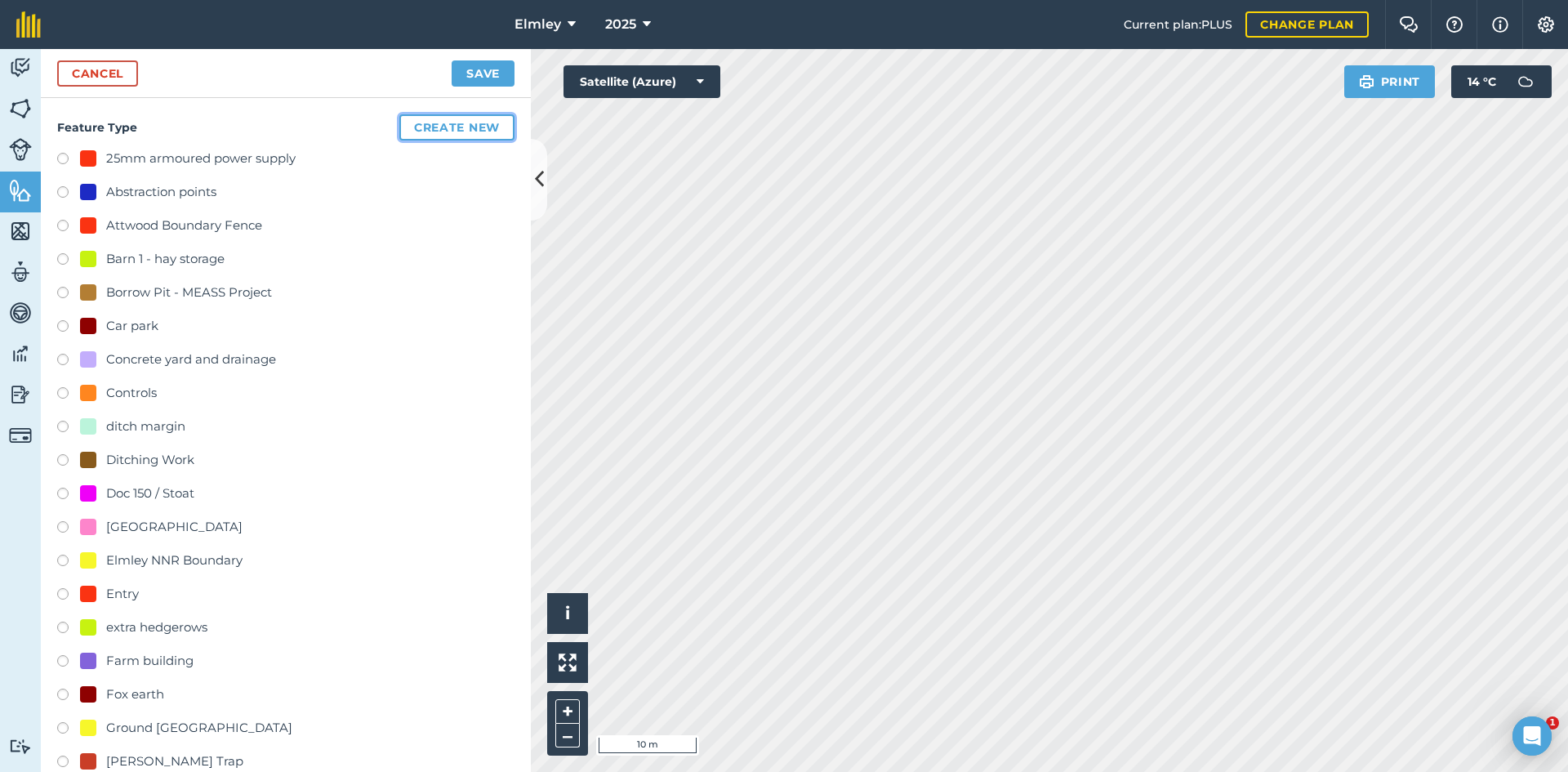
click at [431, 125] on button "Create new" at bounding box center [457, 127] width 115 height 26
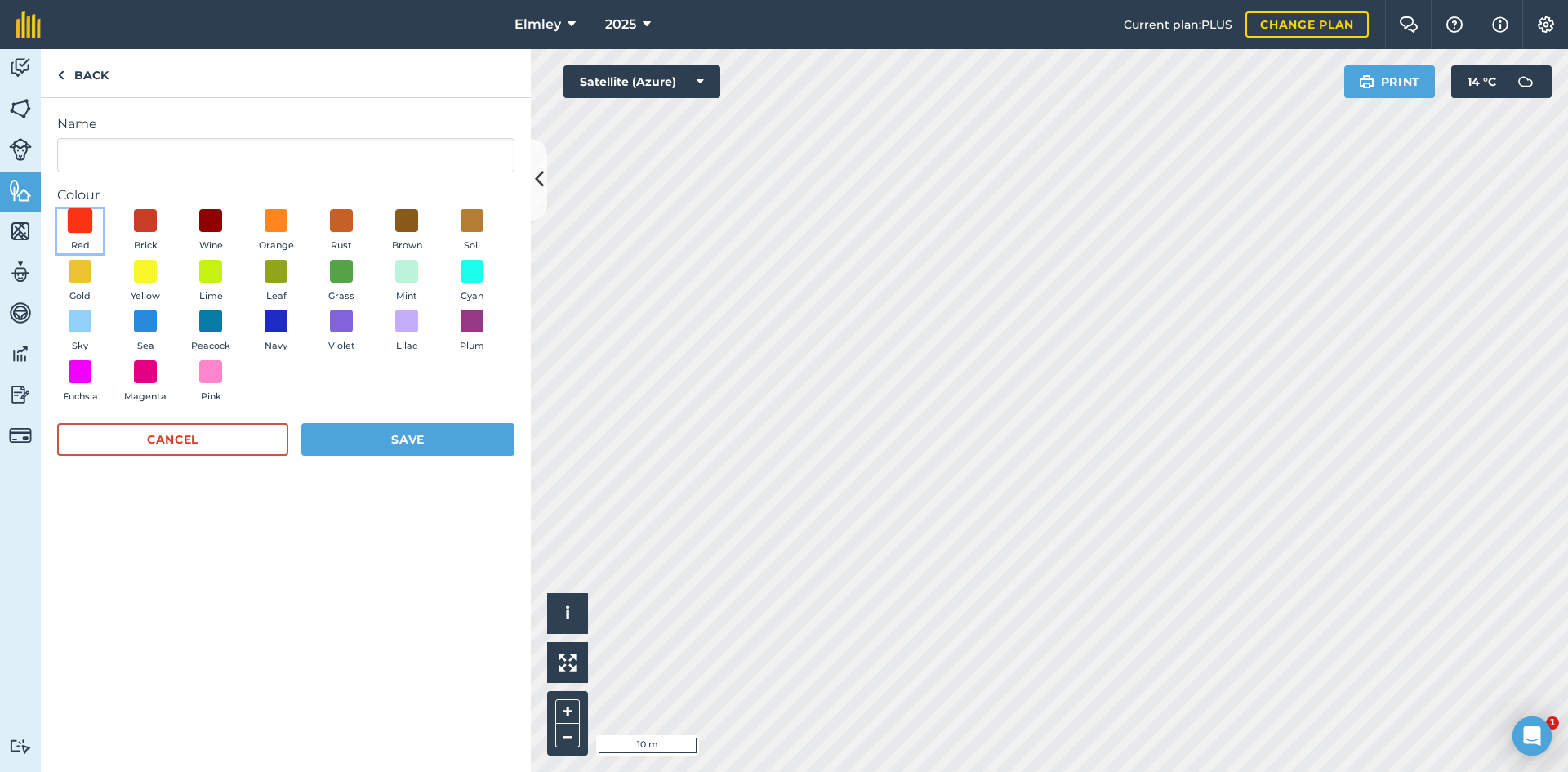
click at [85, 215] on span at bounding box center [80, 221] width 25 height 25
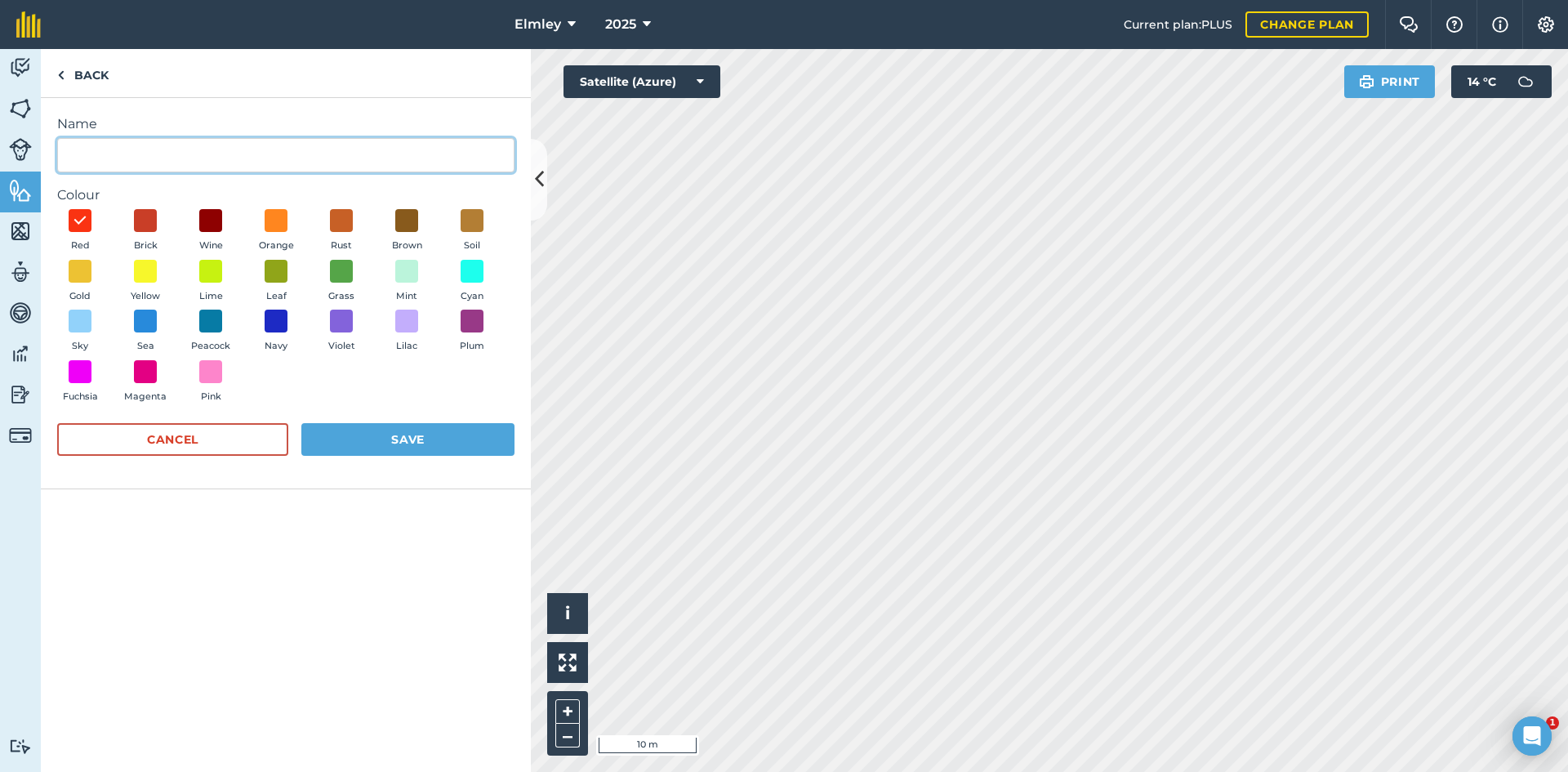
click at [91, 147] on input "Name" at bounding box center [285, 155] width 457 height 34
type input "50,, armopur power STABLES"
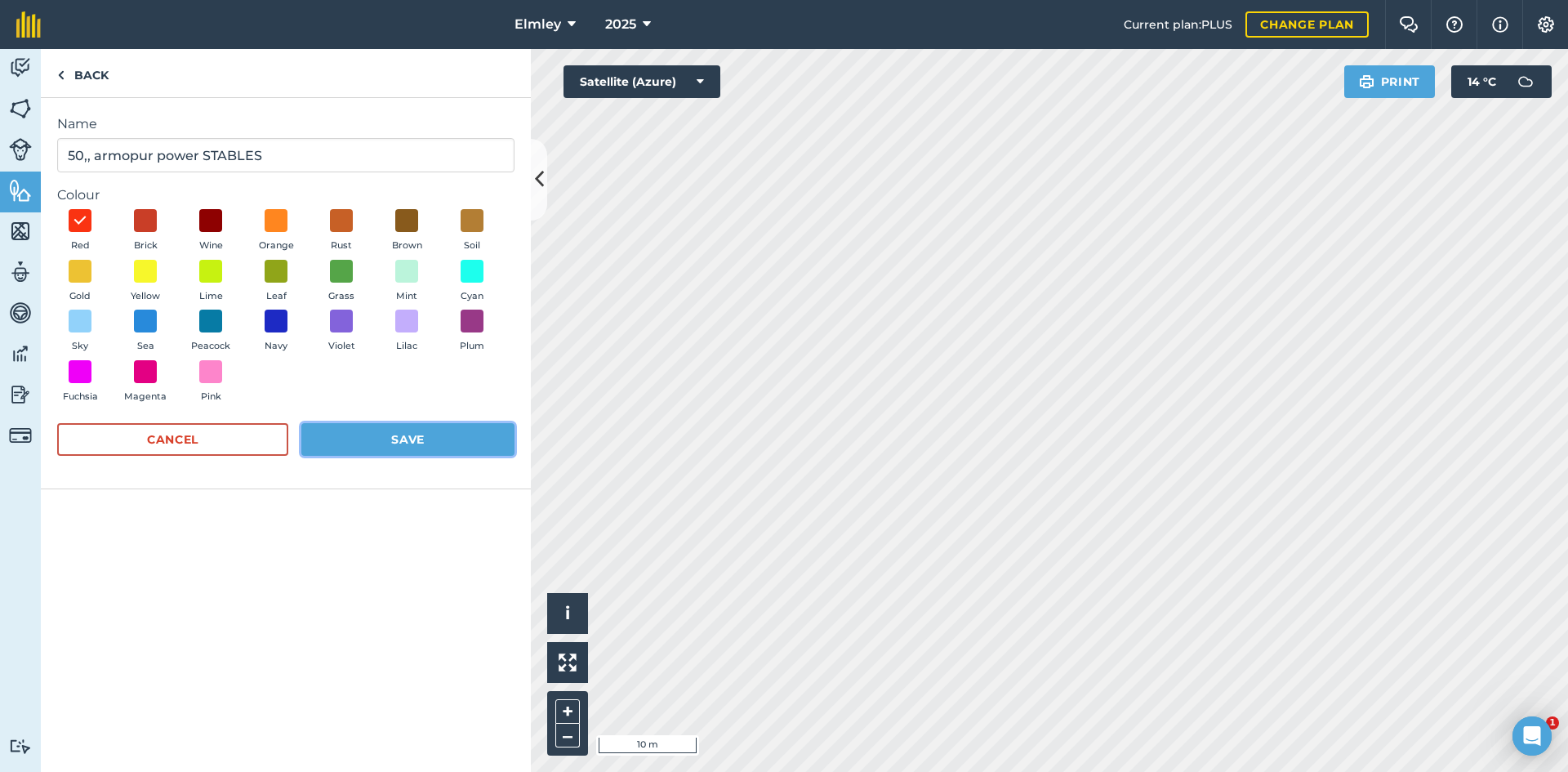
click at [400, 439] on button "Save" at bounding box center [408, 439] width 213 height 33
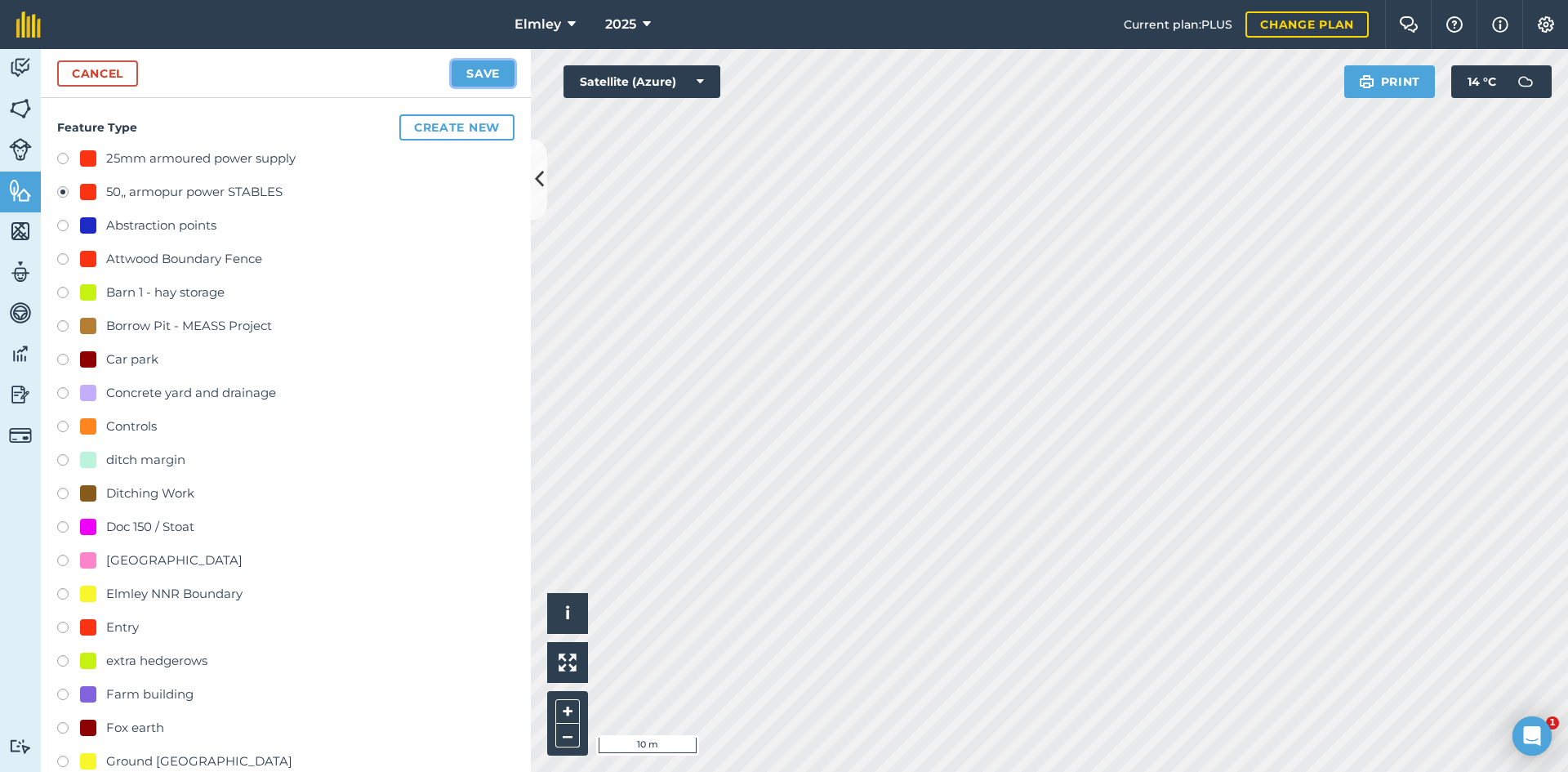
click at [485, 80] on button "Save" at bounding box center [483, 73] width 63 height 26
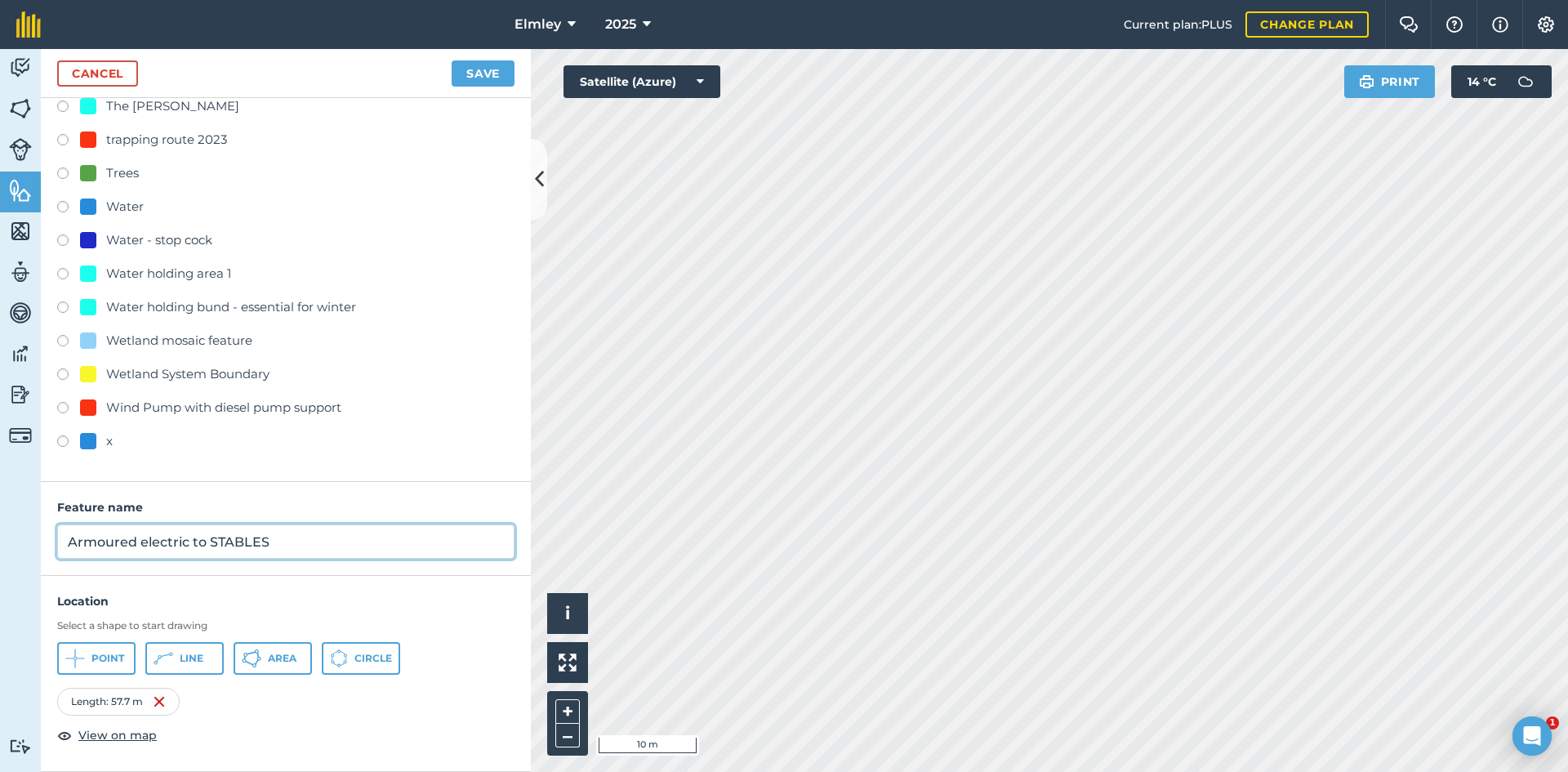
type input "Armoured electric to STABLES"
click at [485, 69] on button "Save" at bounding box center [483, 73] width 63 height 26
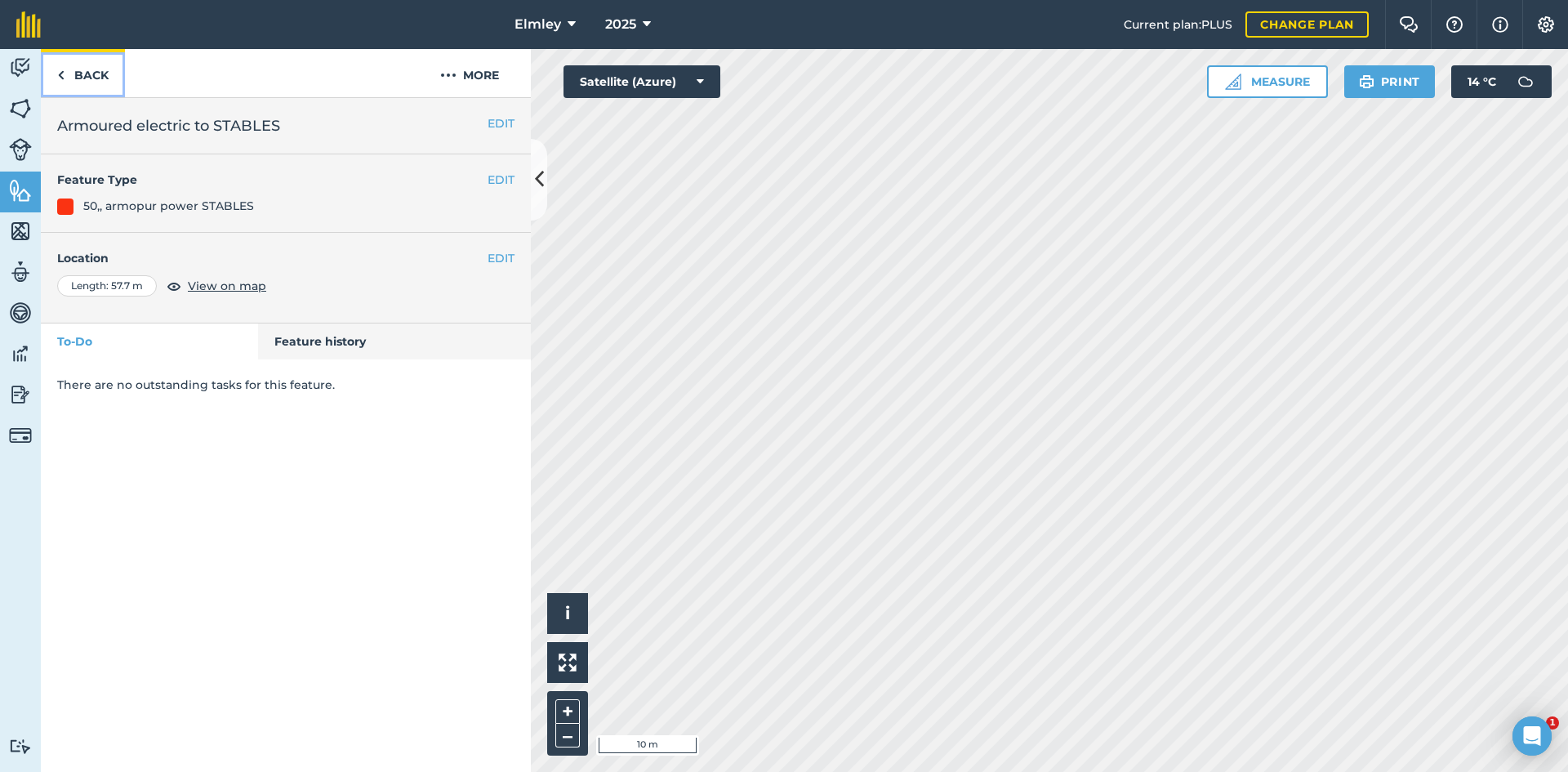
click at [102, 78] on link "Back" at bounding box center [82, 73] width 84 height 48
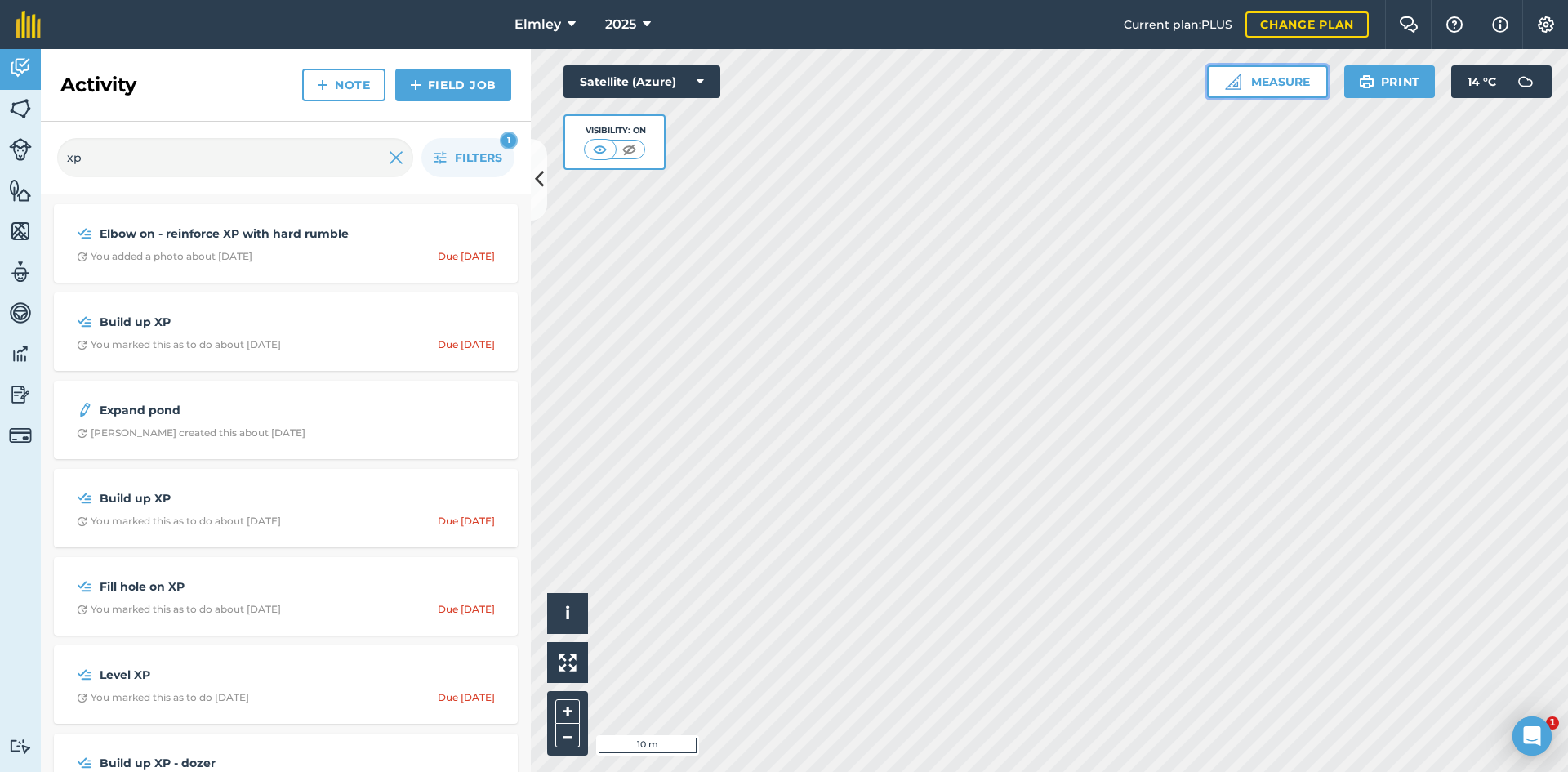
click at [1283, 92] on button "Measure" at bounding box center [1267, 81] width 121 height 33
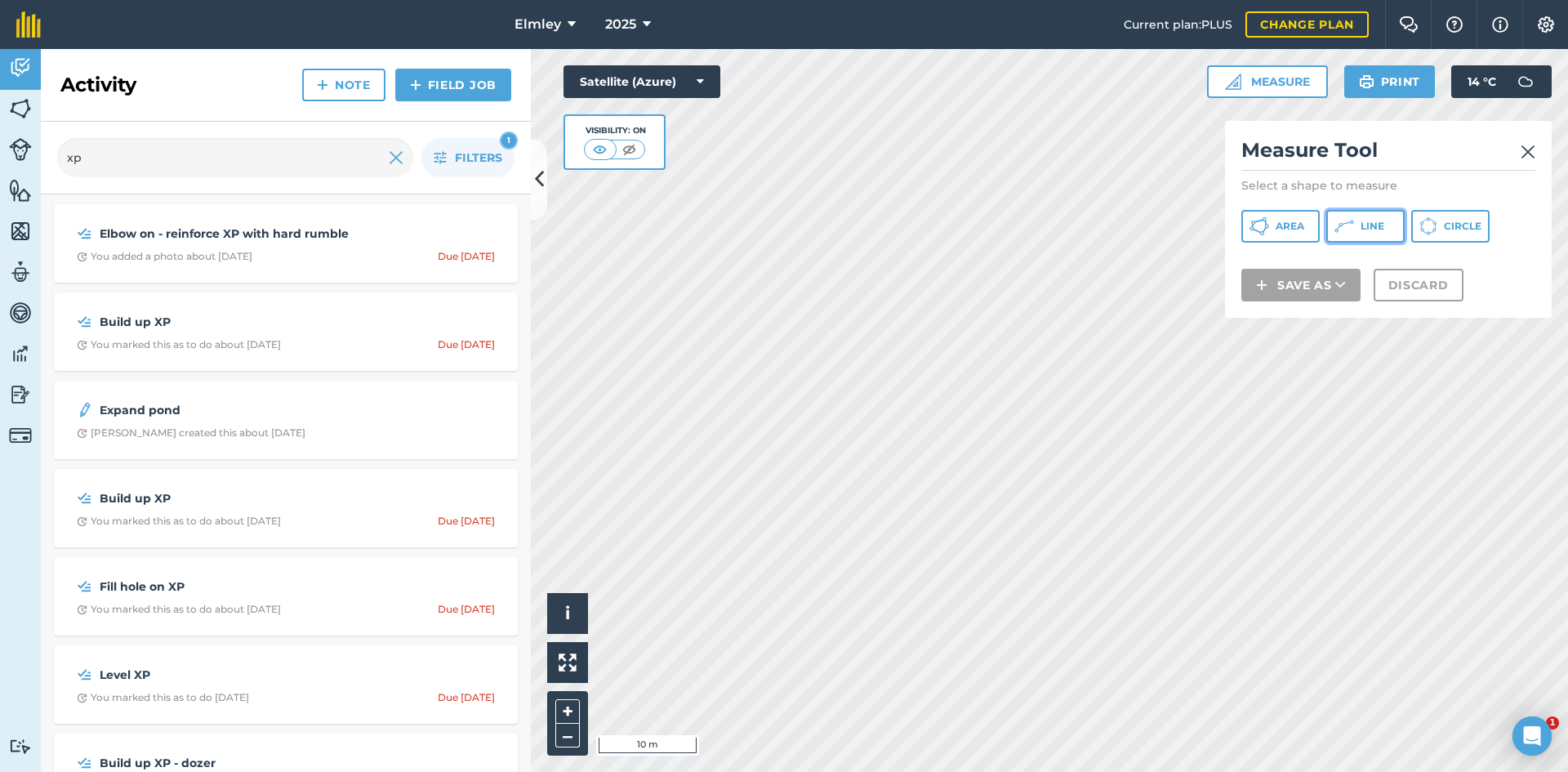
click at [1372, 227] on span "Line" at bounding box center [1372, 225] width 24 height 13
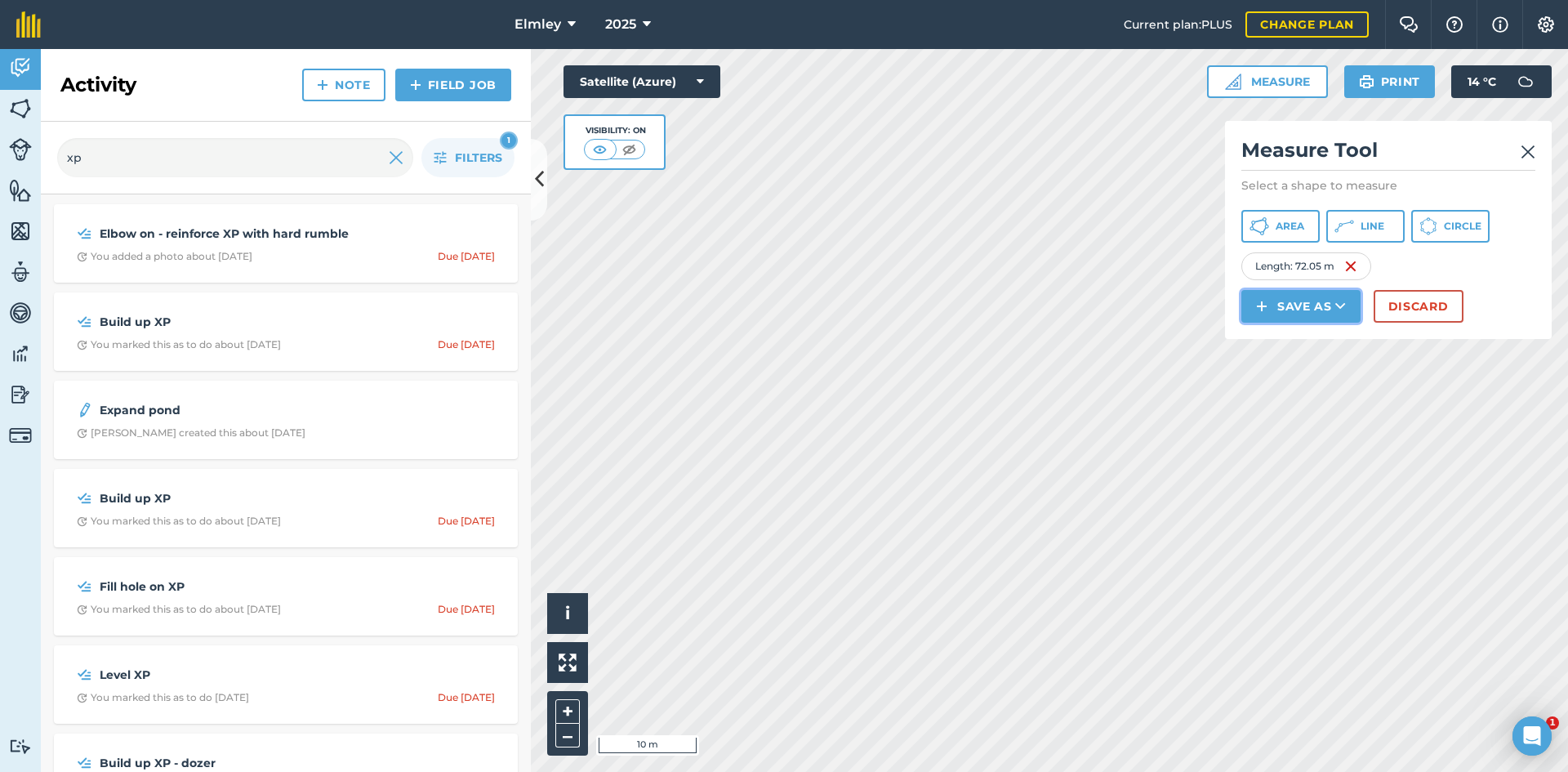
click at [1319, 308] on button "Save as" at bounding box center [1300, 306] width 119 height 33
click at [1302, 386] on link "Feature" at bounding box center [1300, 380] width 114 height 36
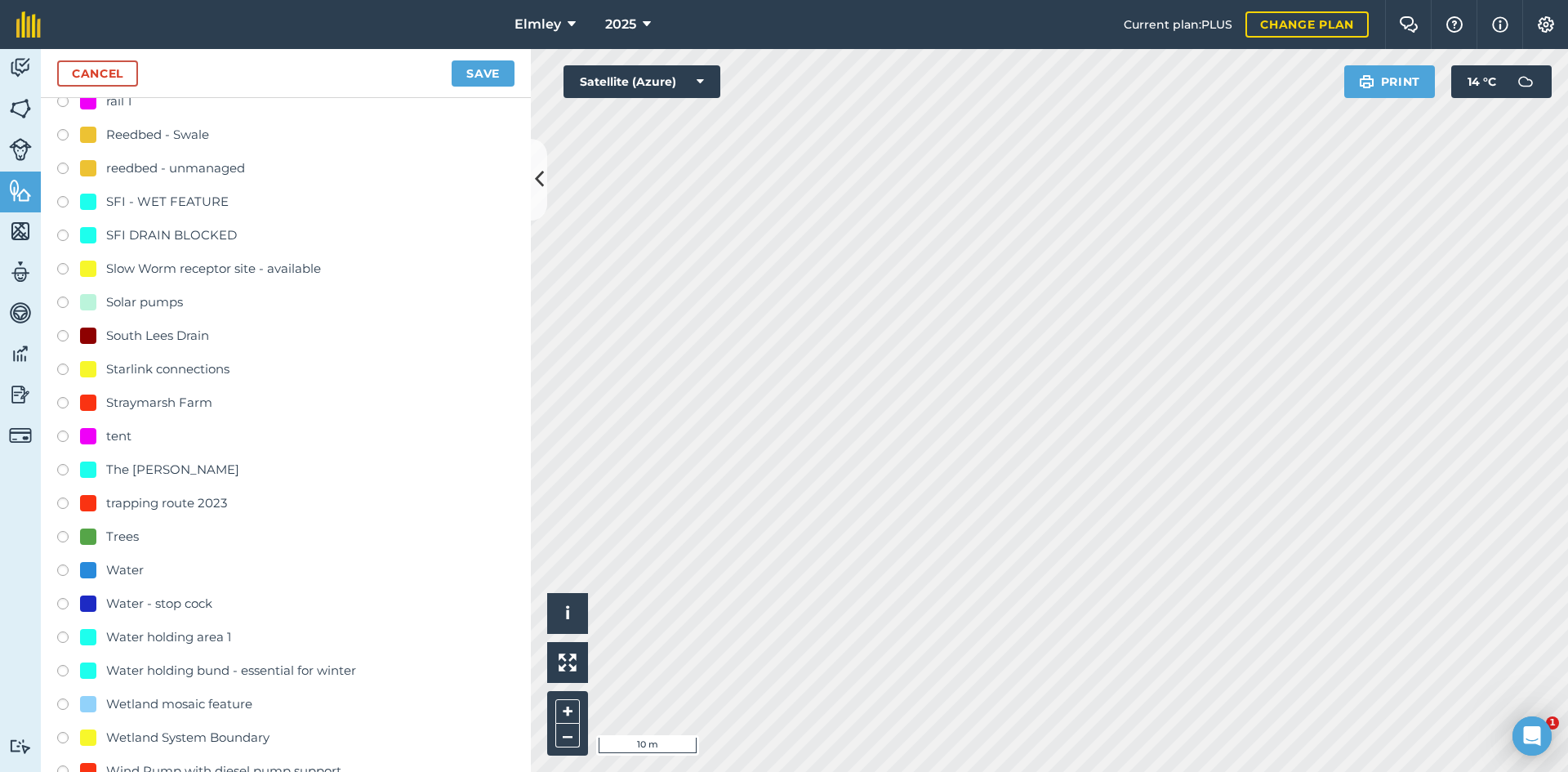
scroll to position [1144, 0]
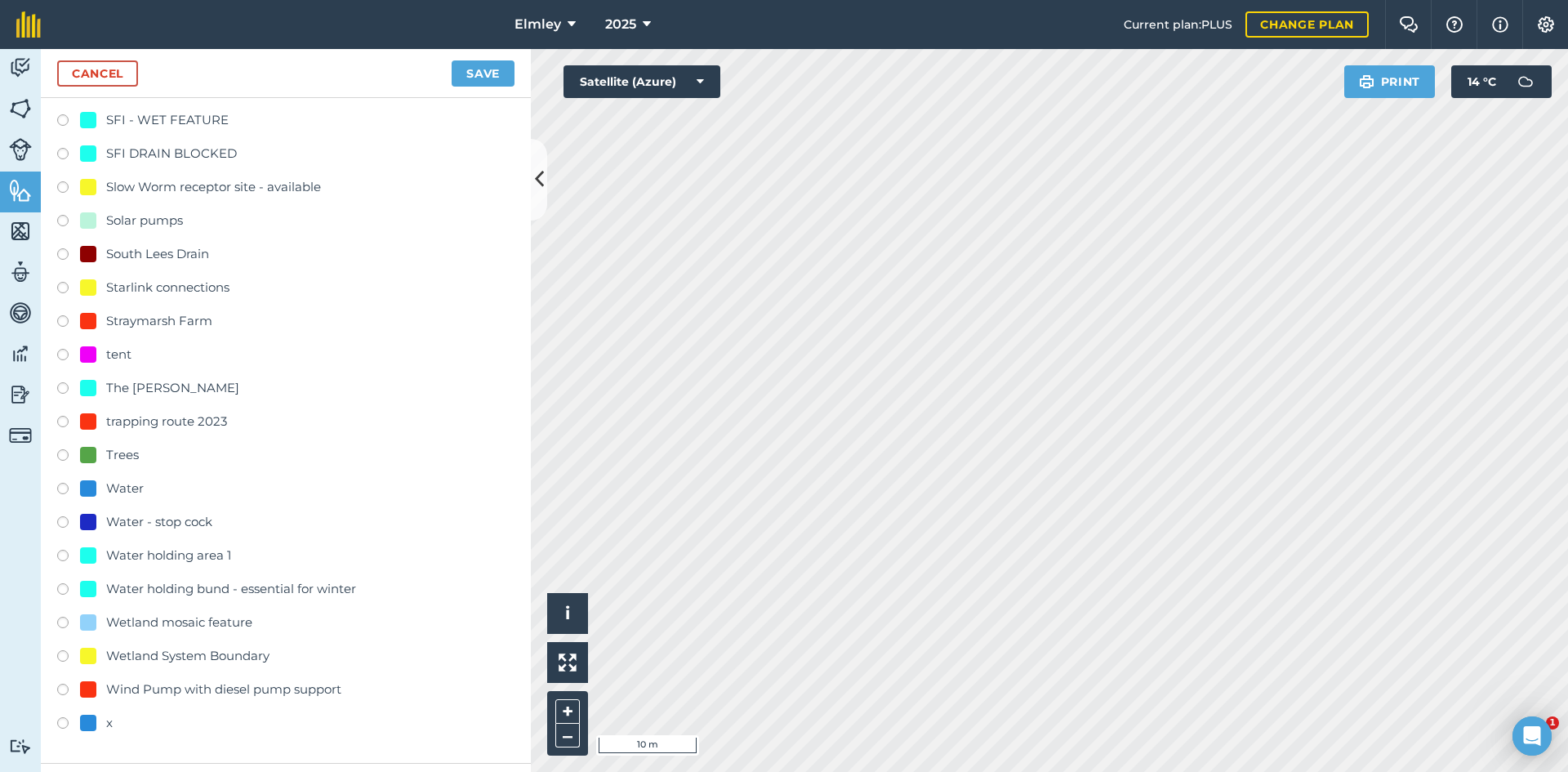
click at [104, 483] on div "Water" at bounding box center [111, 488] width 64 height 19
radio input "true"
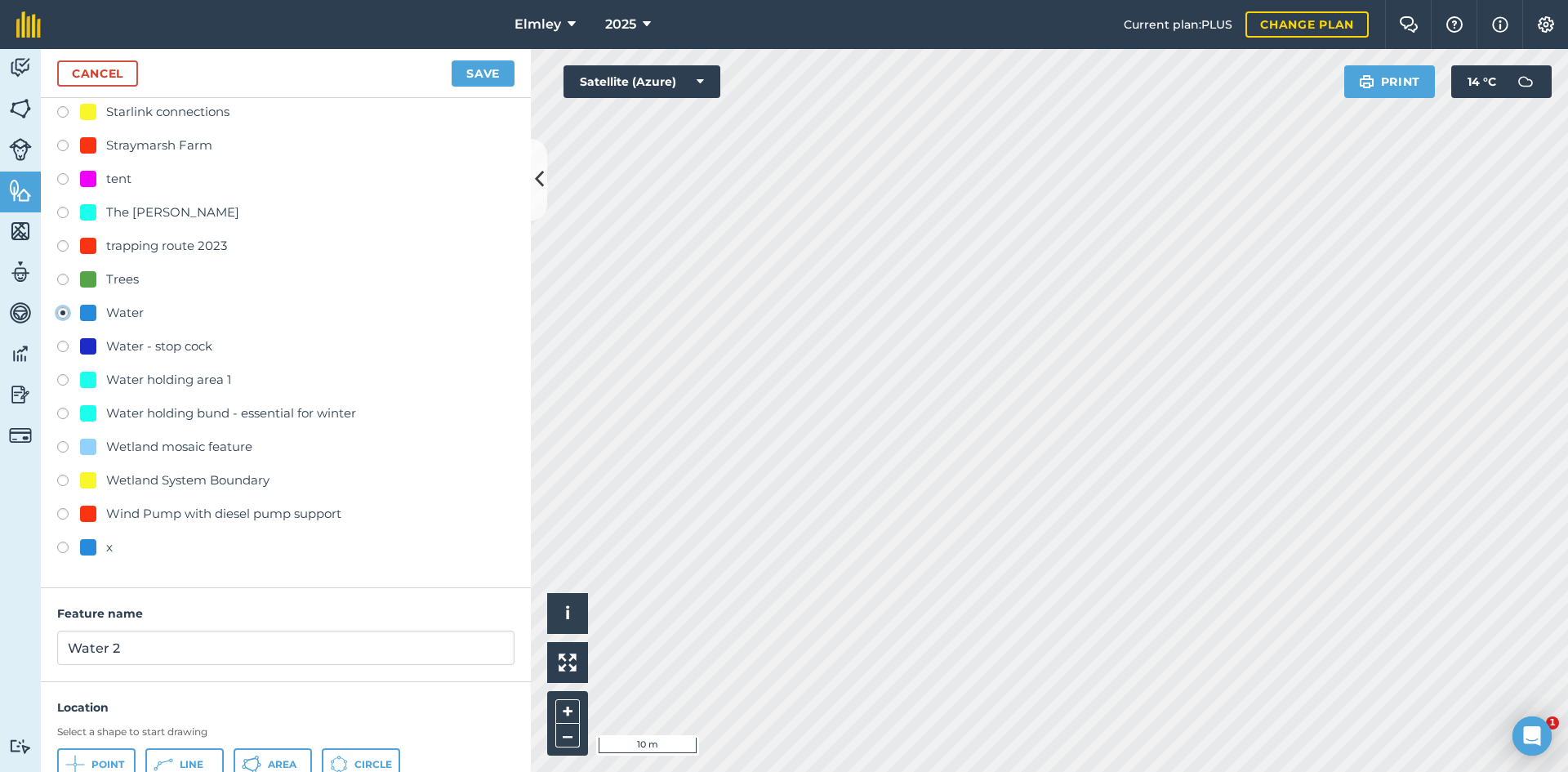
scroll to position [1425, 0]
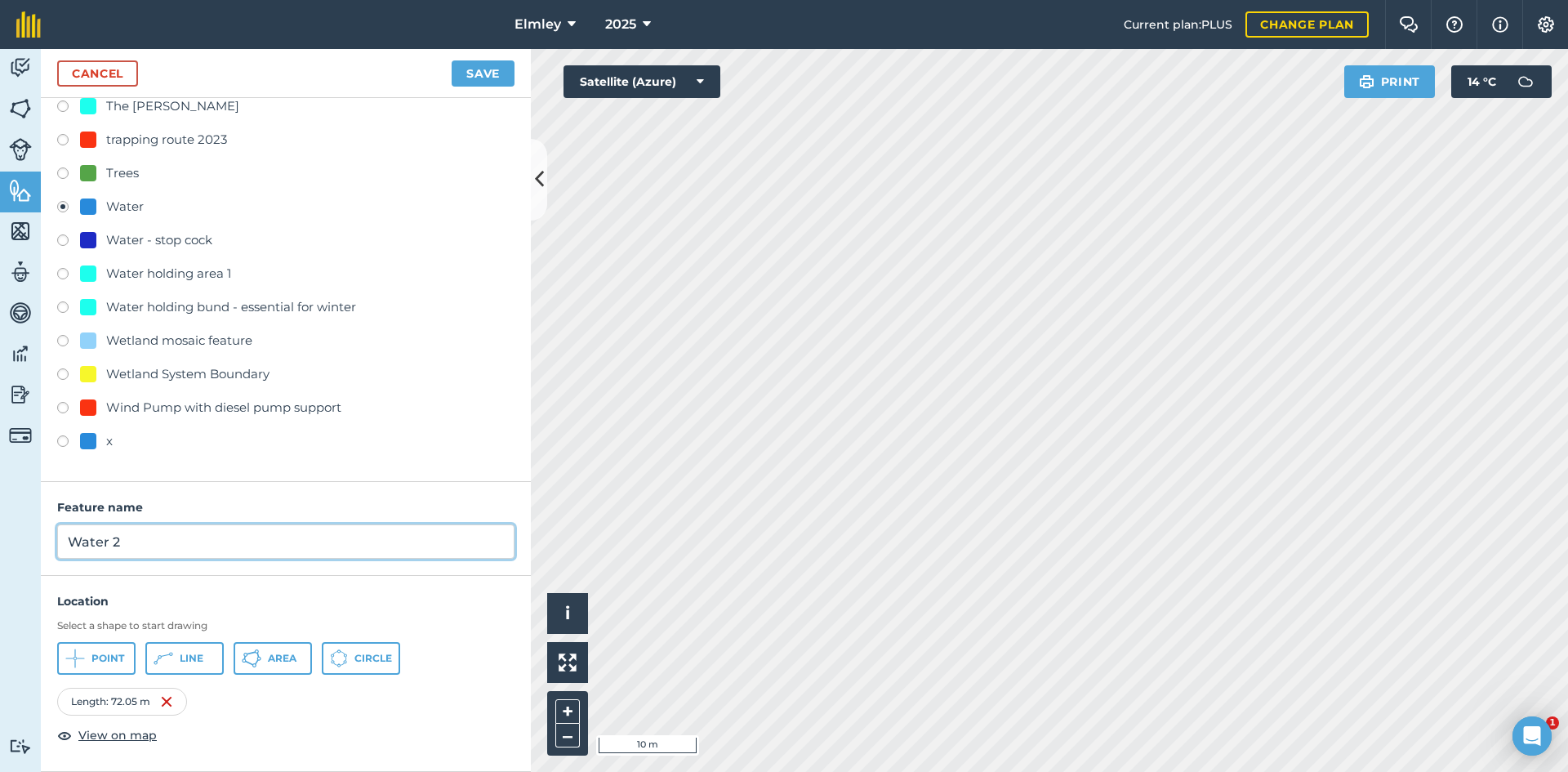
click at [130, 548] on input "Water 2" at bounding box center [285, 542] width 457 height 34
type input "Water pipe 32mm STABLES"
click at [487, 75] on button "Save" at bounding box center [483, 73] width 63 height 26
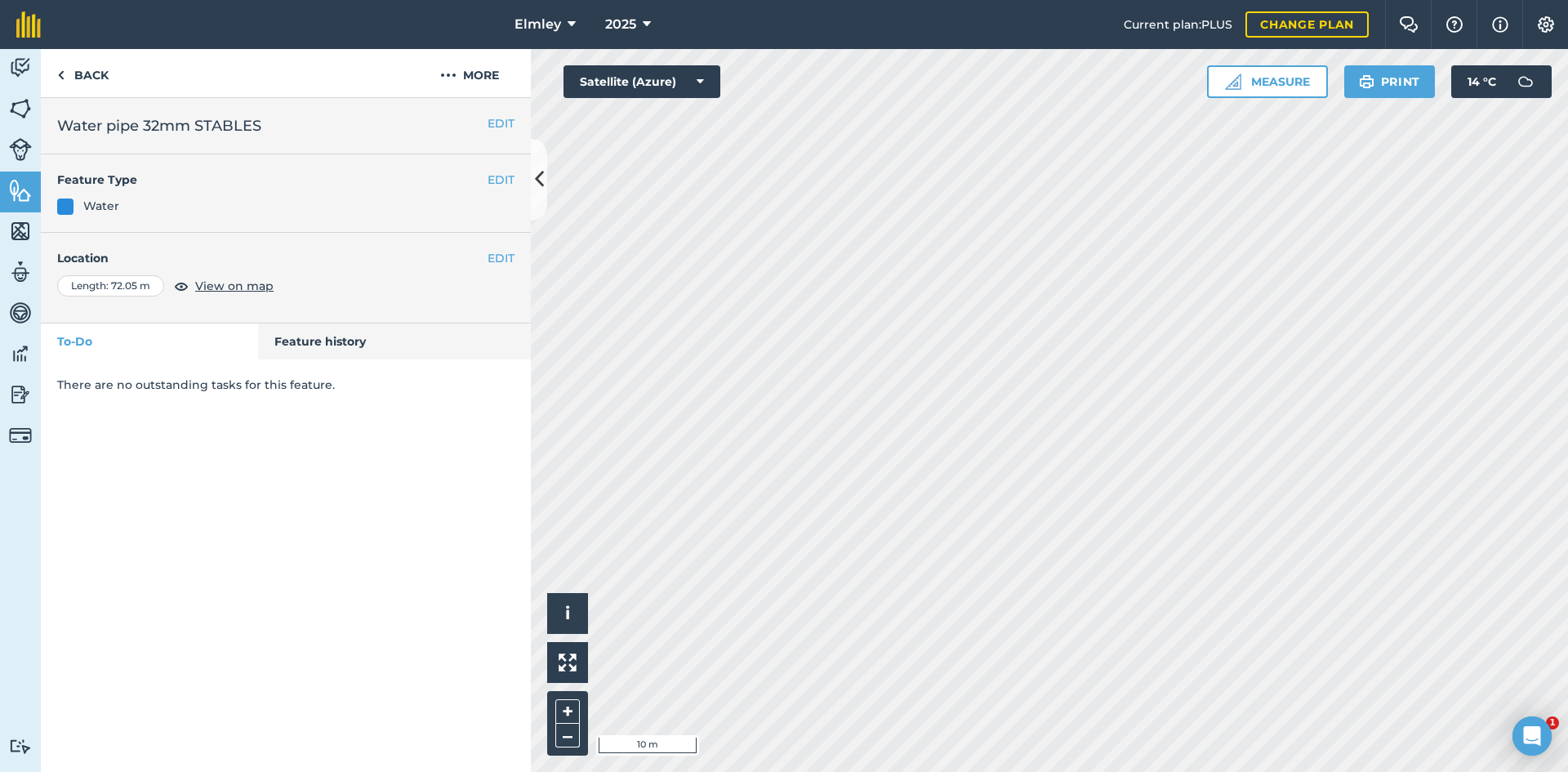
click at [1390, 771] on html "Elmley 2025 Current plan : PLUS Change plan Farm Chat Help Info Settings Elmley…" at bounding box center [784, 386] width 1568 height 772
click at [107, 69] on link "Back" at bounding box center [82, 73] width 84 height 48
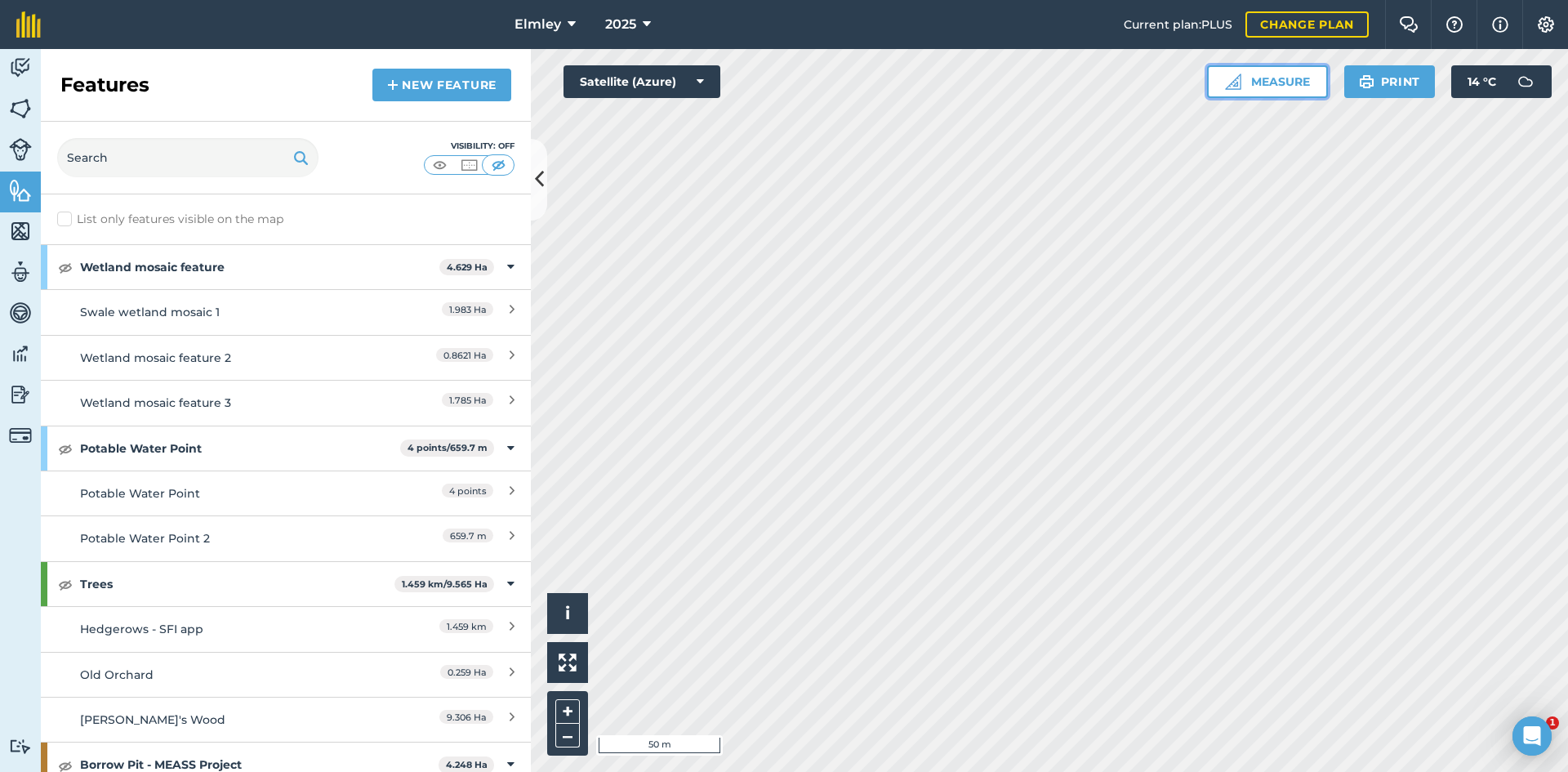
click at [1284, 85] on button "Measure" at bounding box center [1267, 81] width 121 height 33
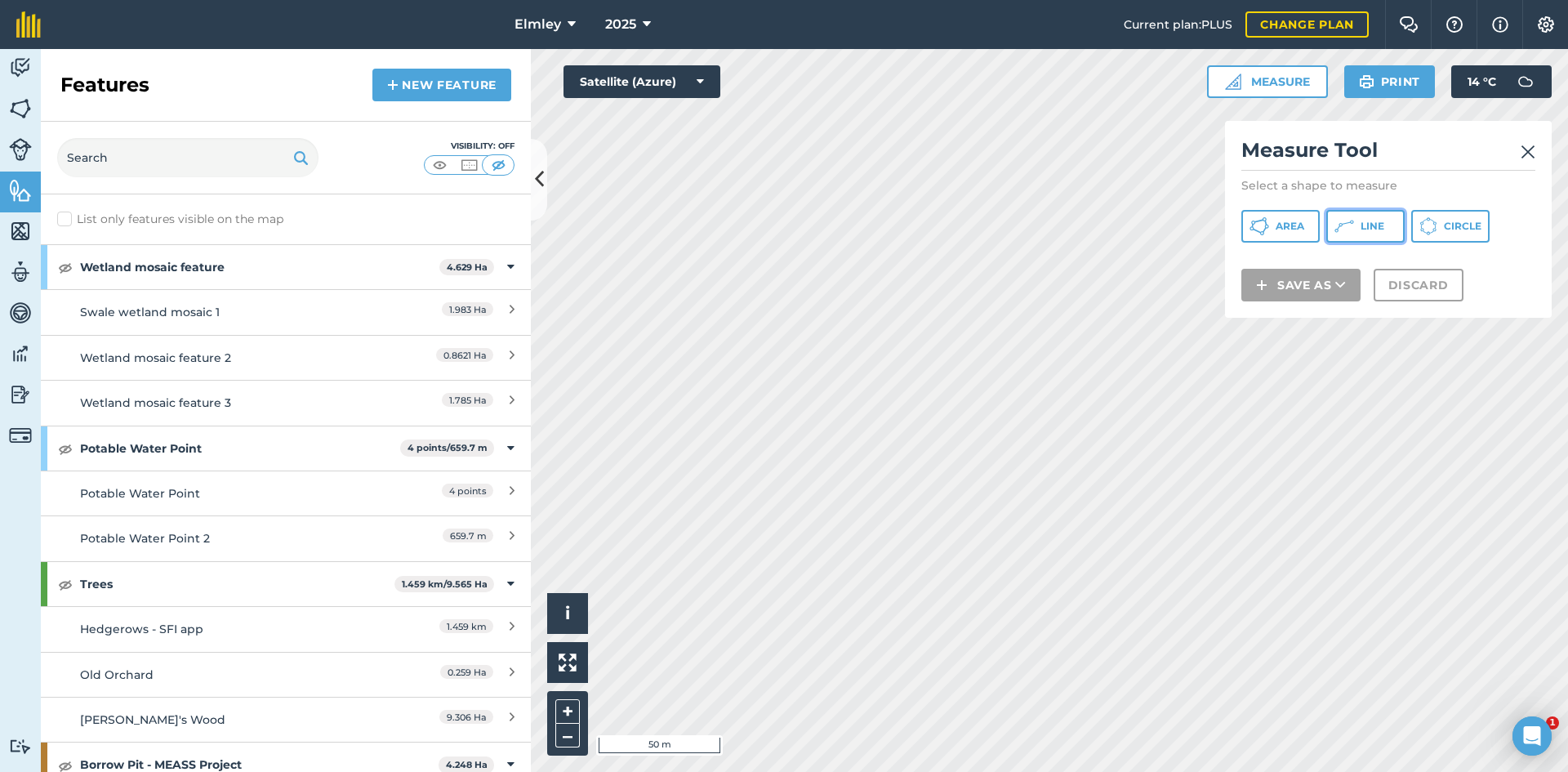
click at [1349, 221] on icon at bounding box center [1344, 225] width 19 height 19
click at [1527, 152] on img at bounding box center [1527, 152] width 14 height 19
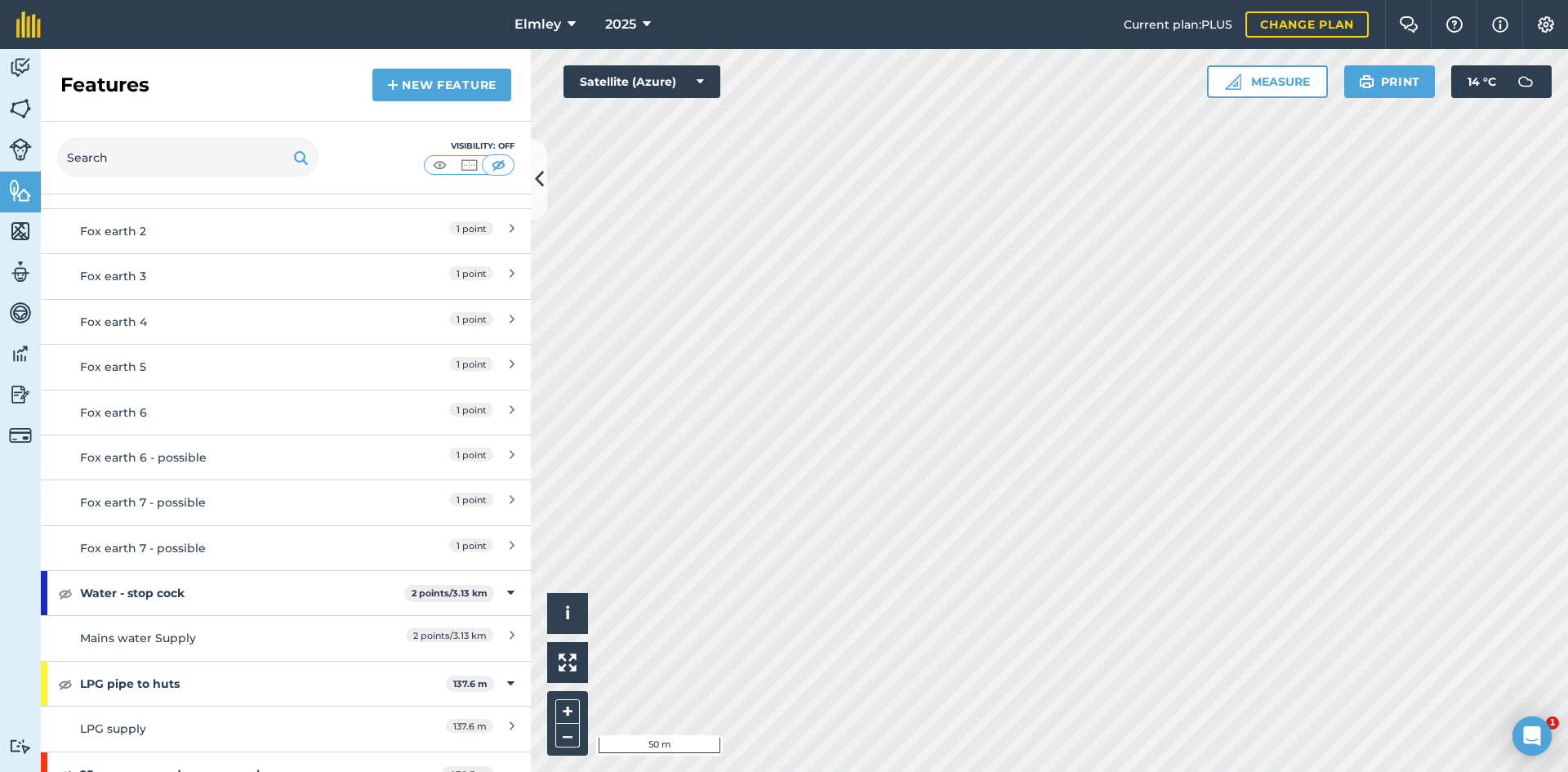
scroll to position [18629, 0]
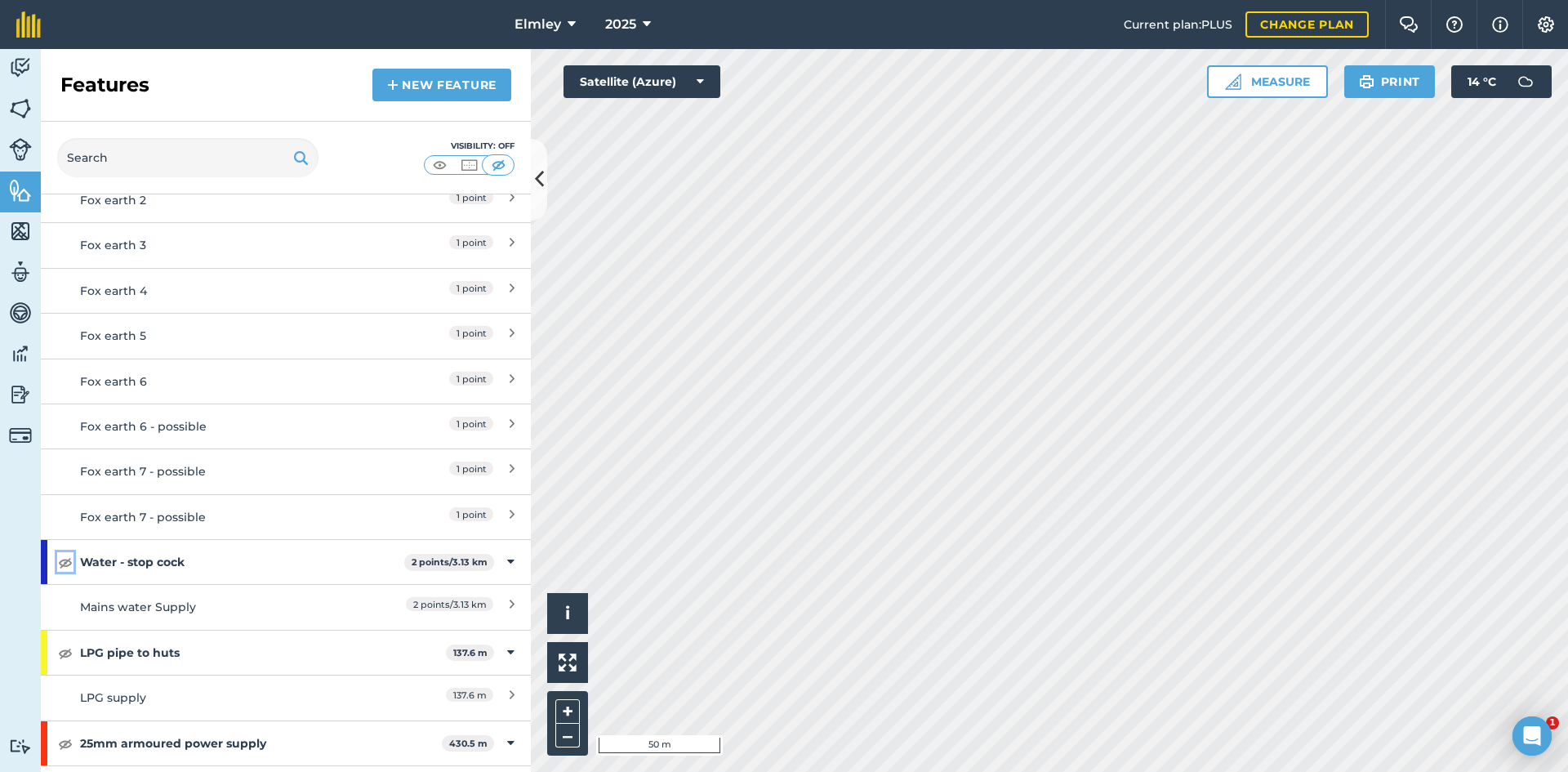
click at [61, 553] on img at bounding box center [64, 562] width 14 height 19
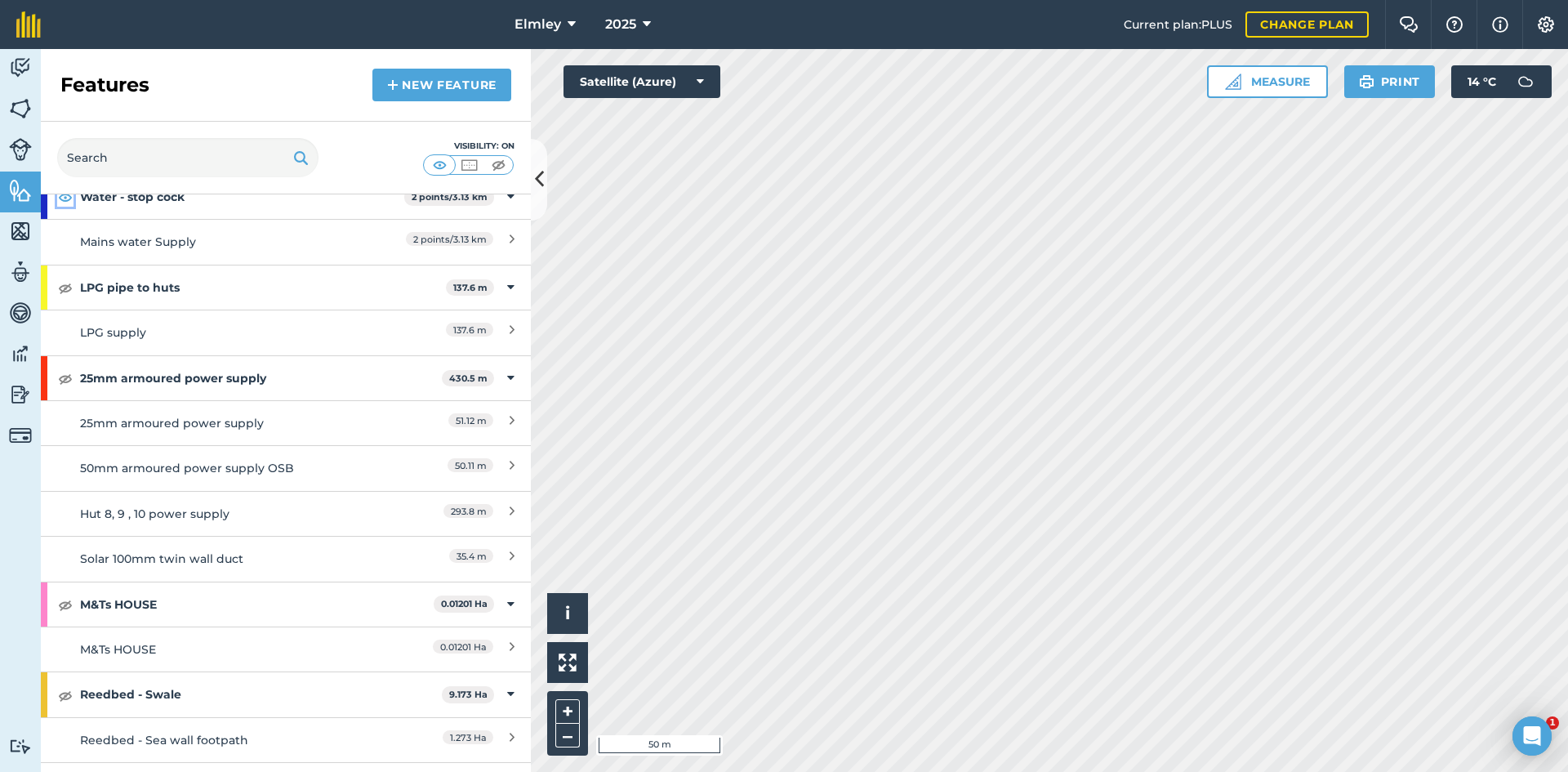
scroll to position [19037, 0]
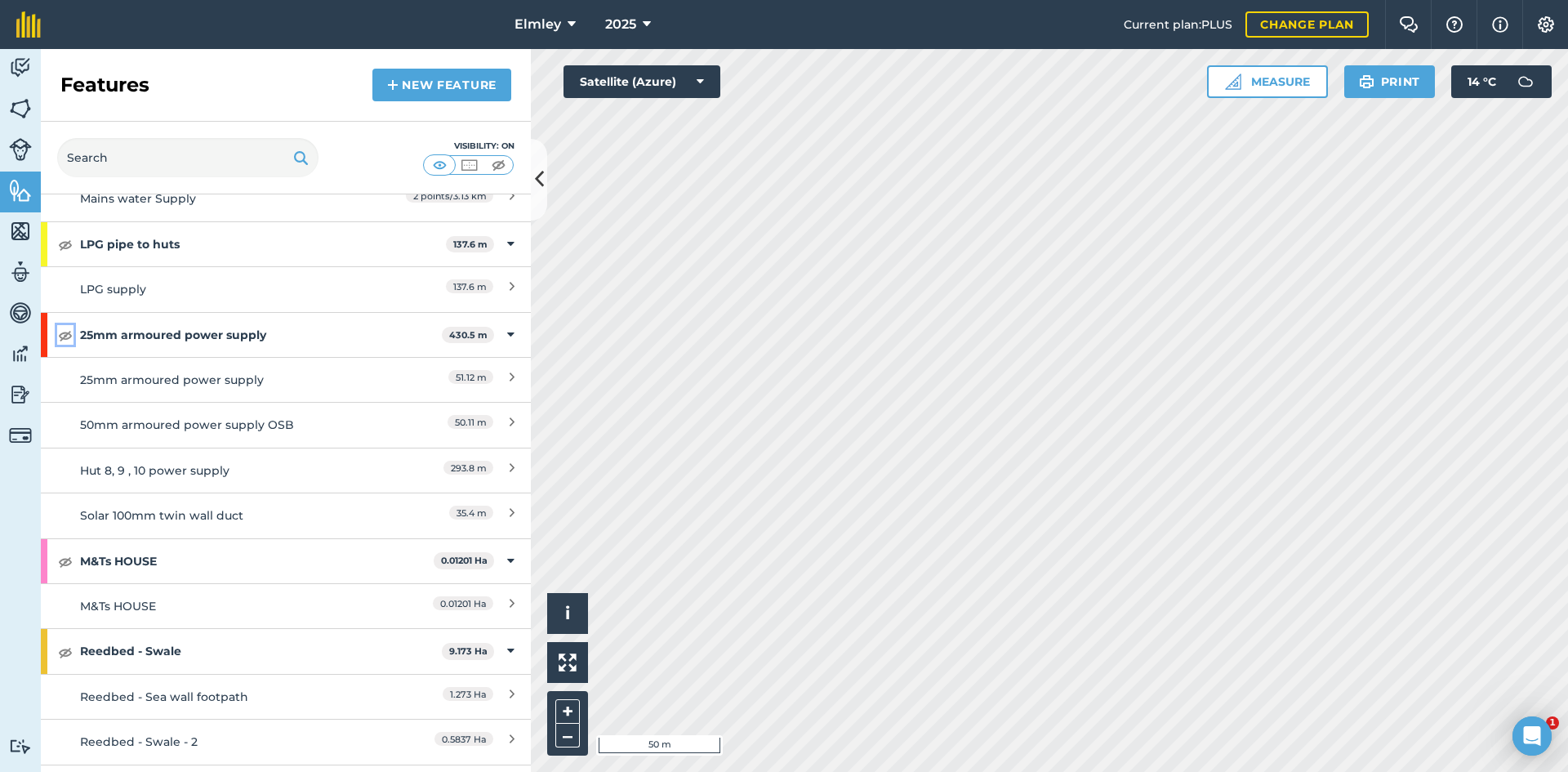
click at [68, 325] on img at bounding box center [64, 335] width 14 height 19
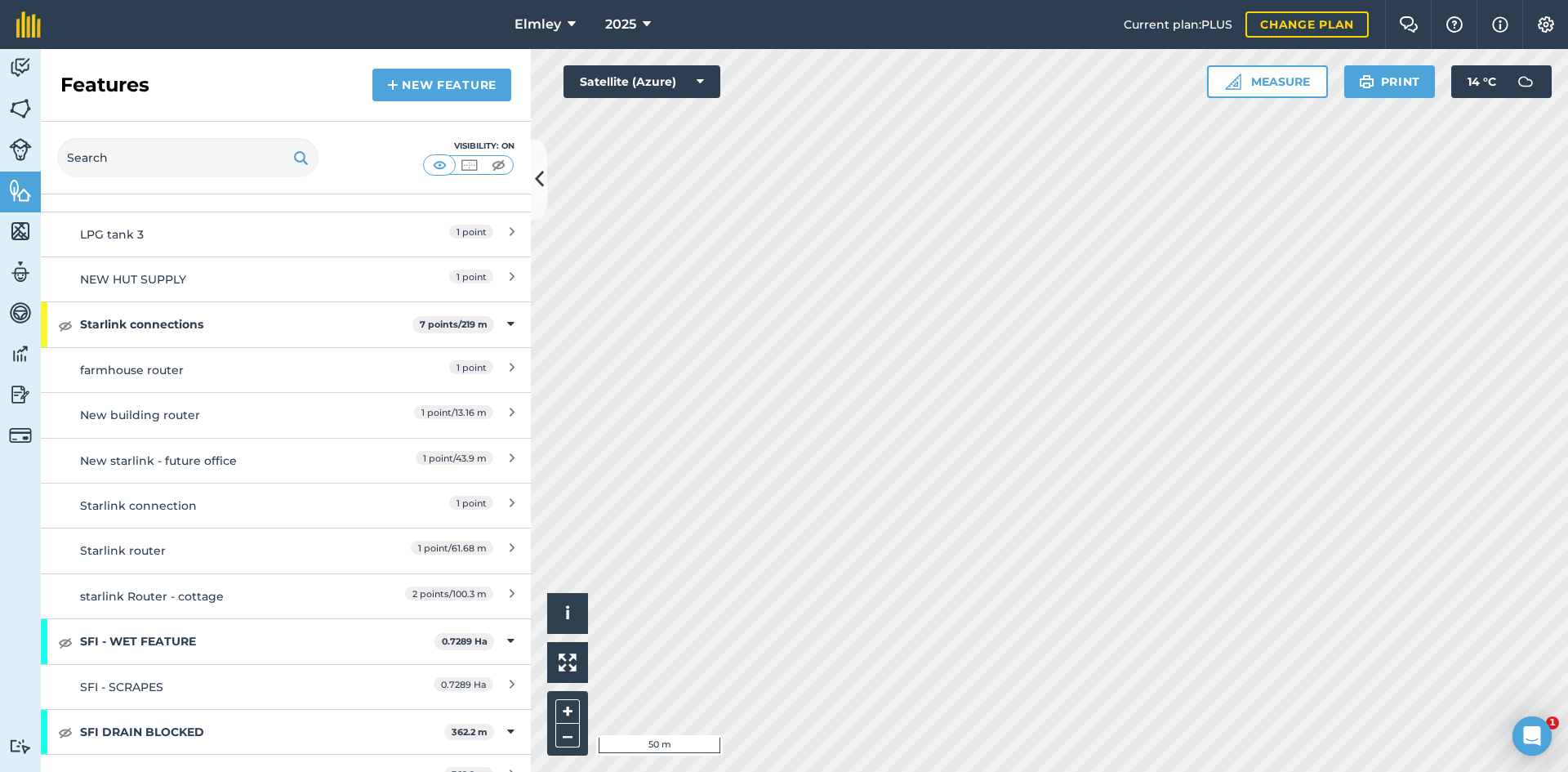
scroll to position [20034, 0]
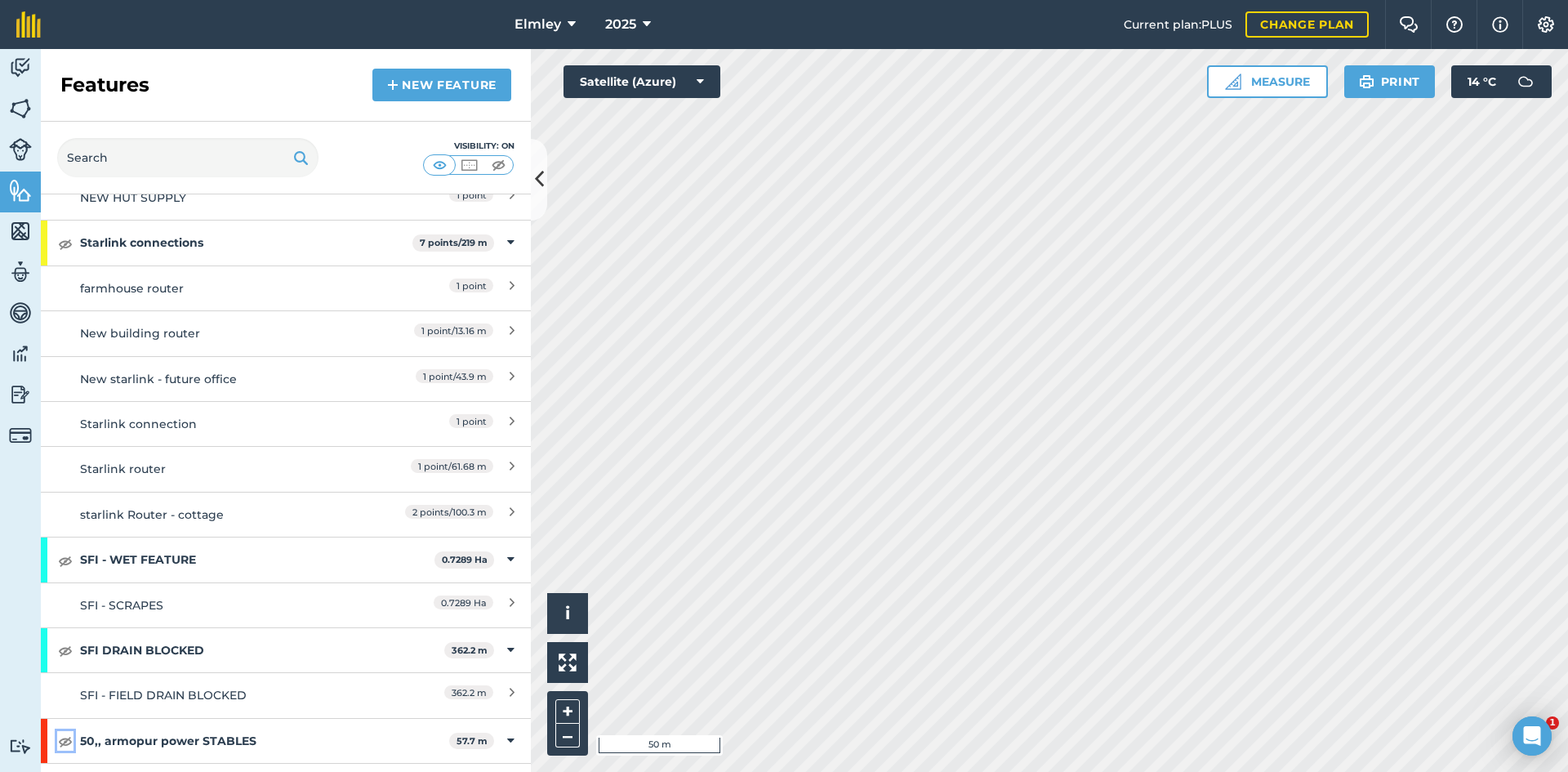
click at [67, 731] on img at bounding box center [64, 741] width 14 height 19
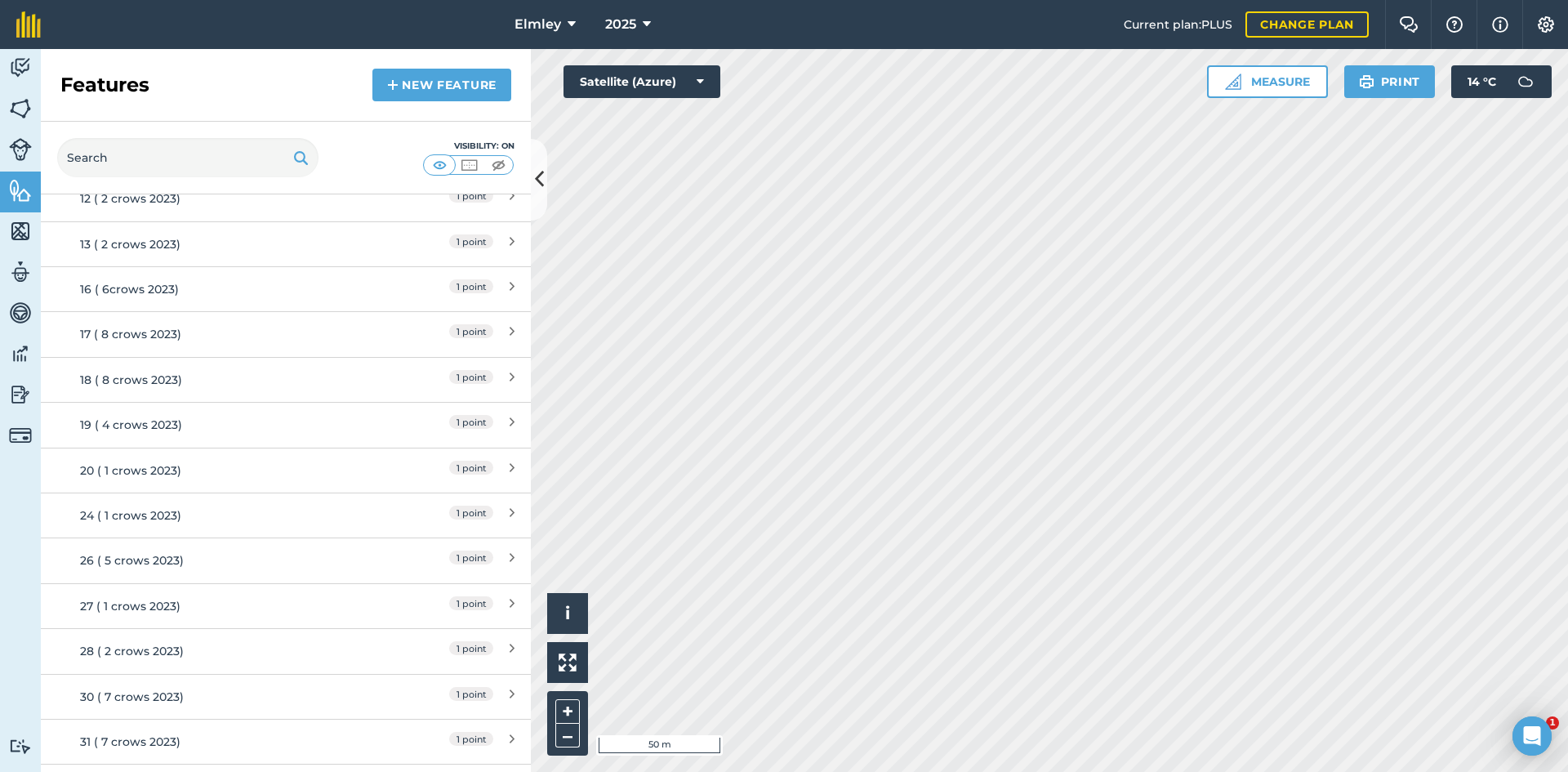
scroll to position [13580, 0]
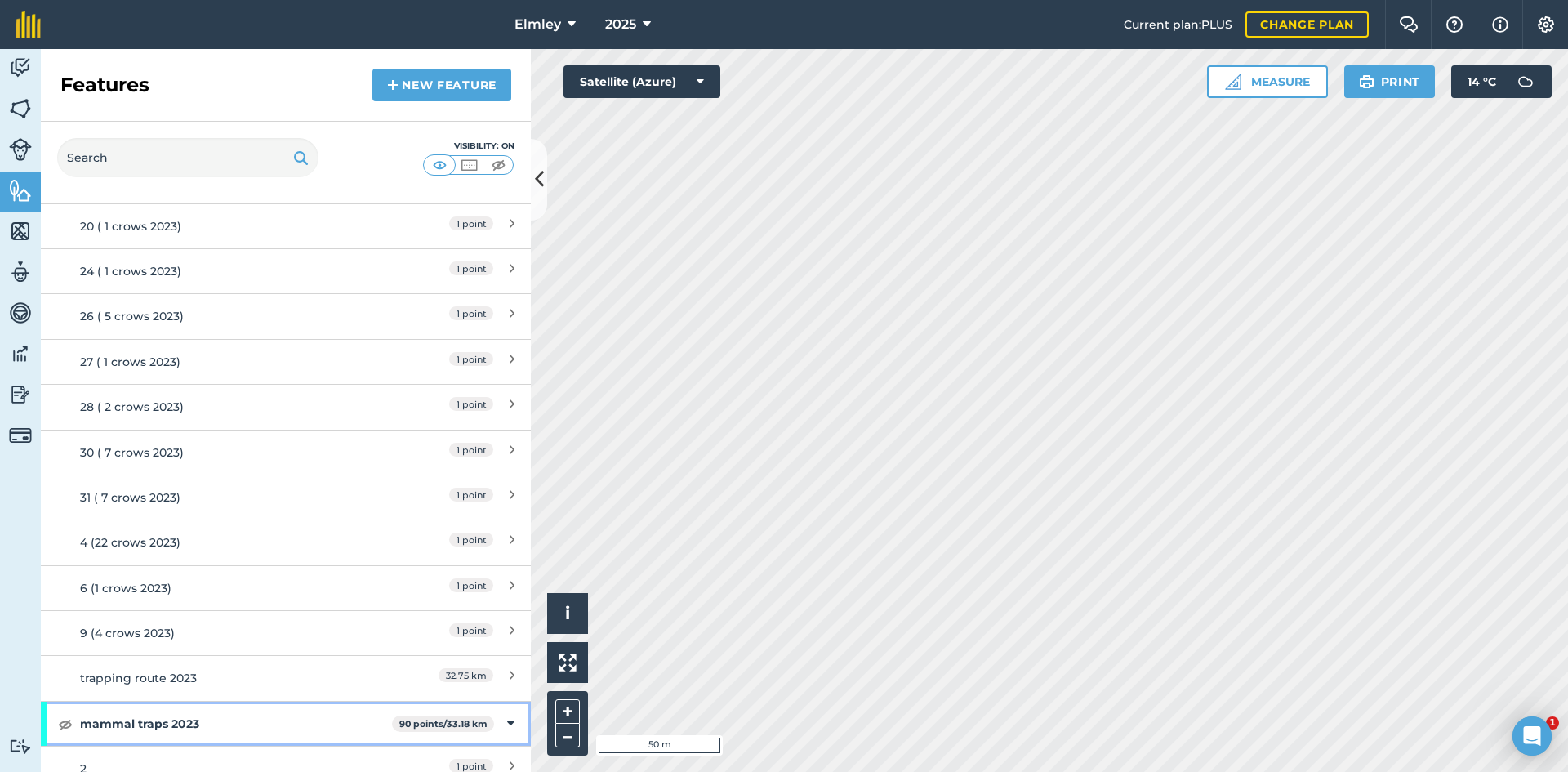
click at [507, 714] on icon at bounding box center [511, 723] width 8 height 18
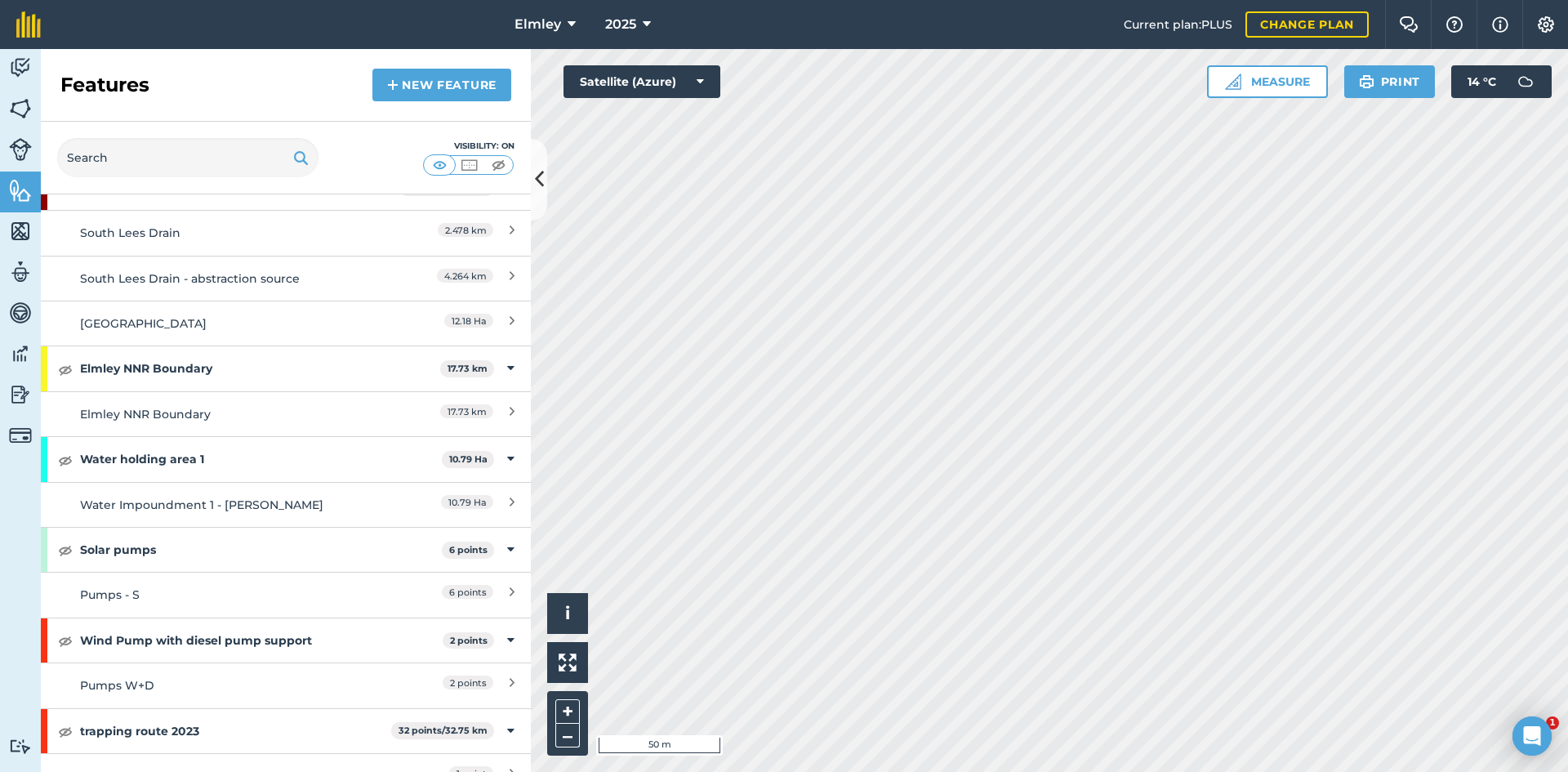
scroll to position [12028, 0]
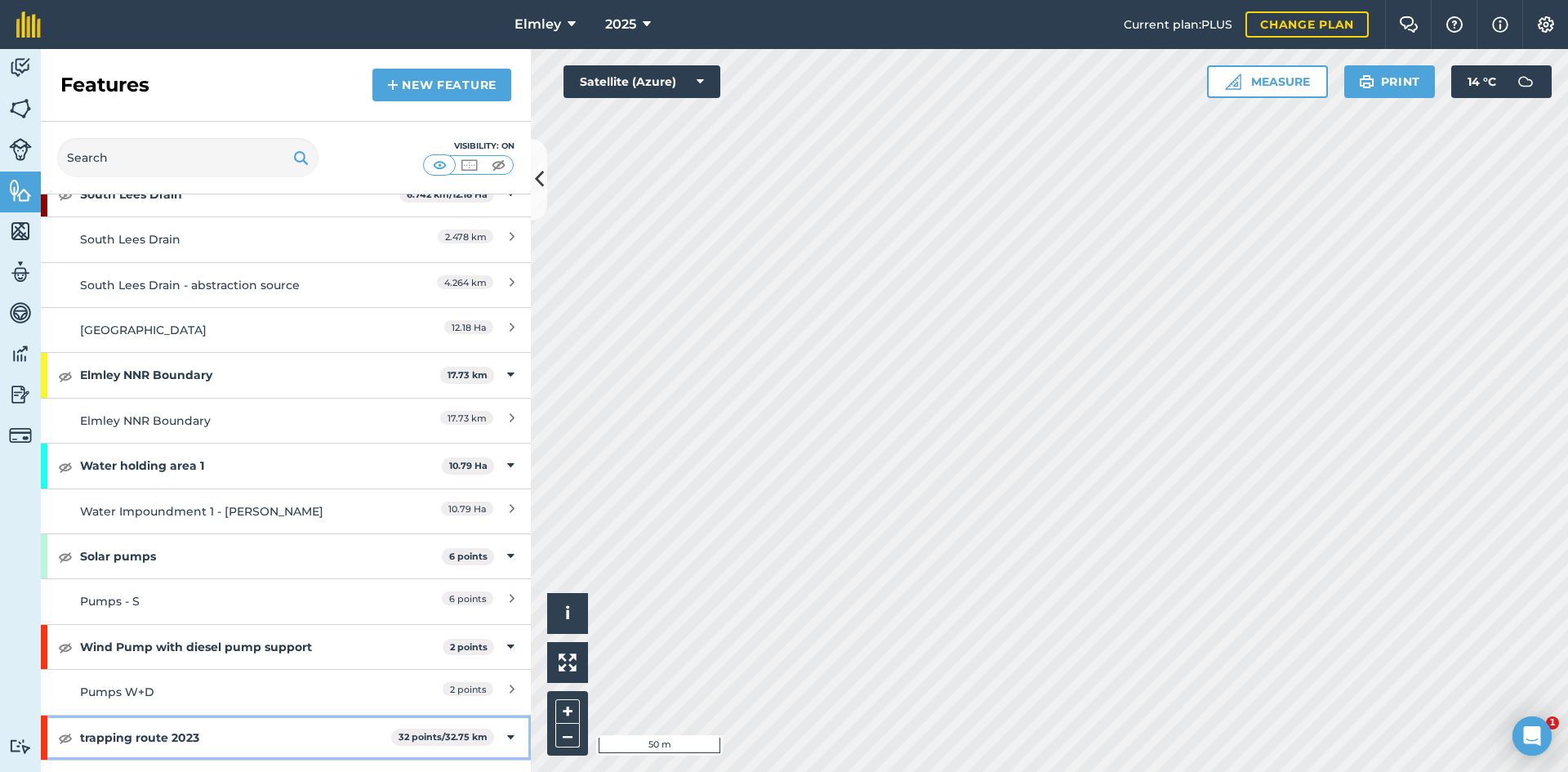
click at [507, 729] on icon at bounding box center [511, 737] width 8 height 18
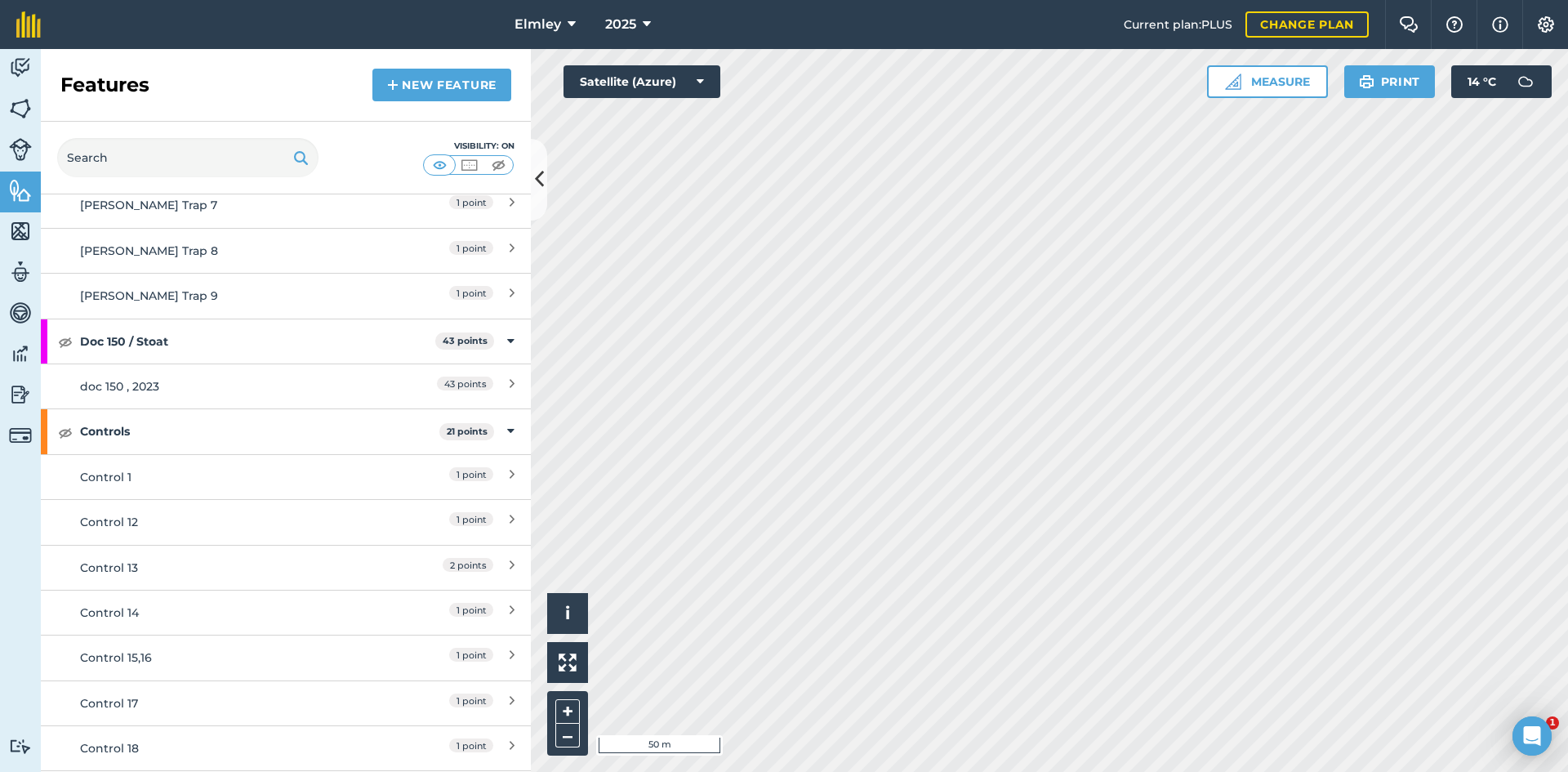
scroll to position [10557, 0]
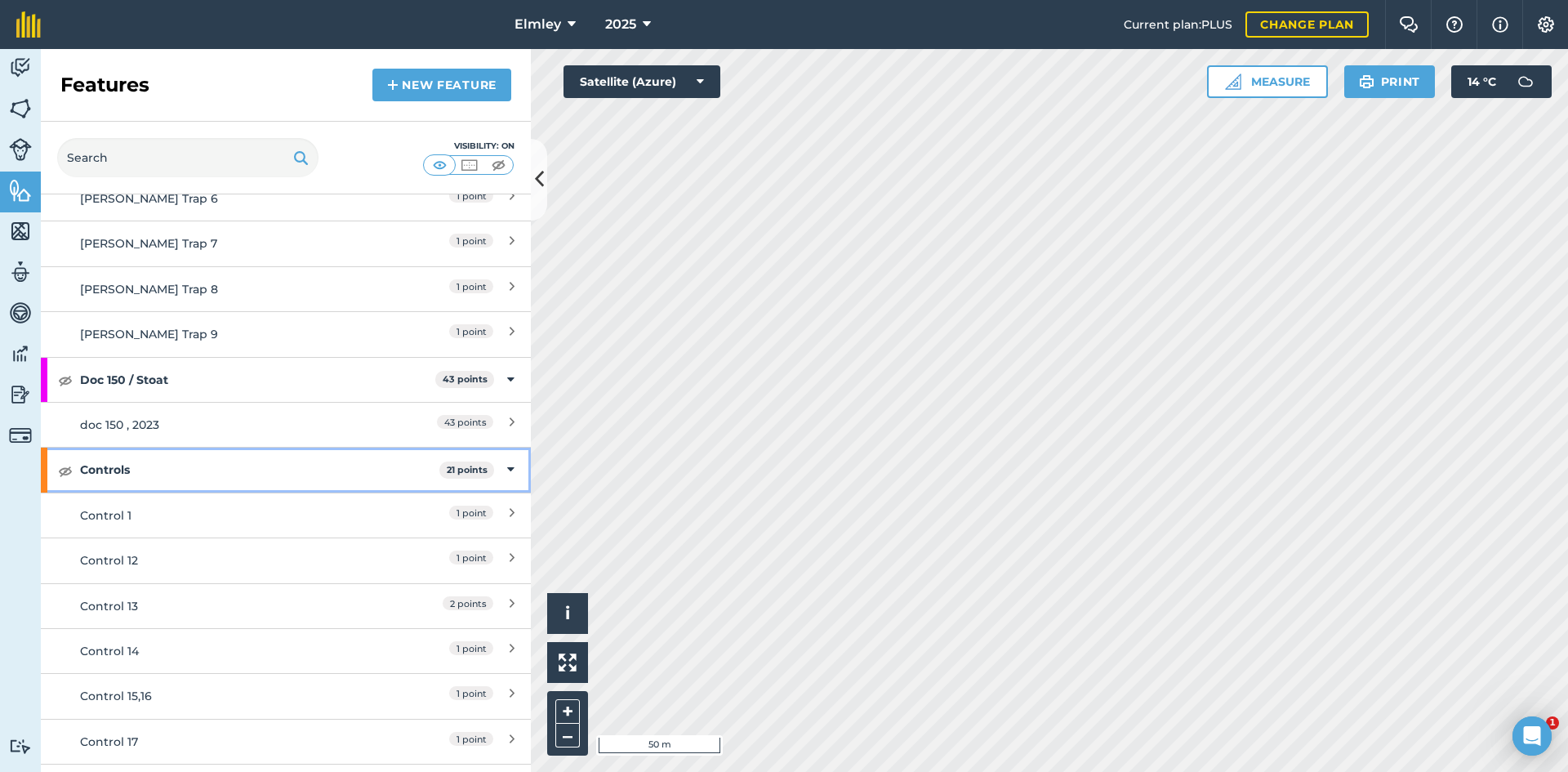
click at [507, 461] on icon at bounding box center [511, 469] width 8 height 18
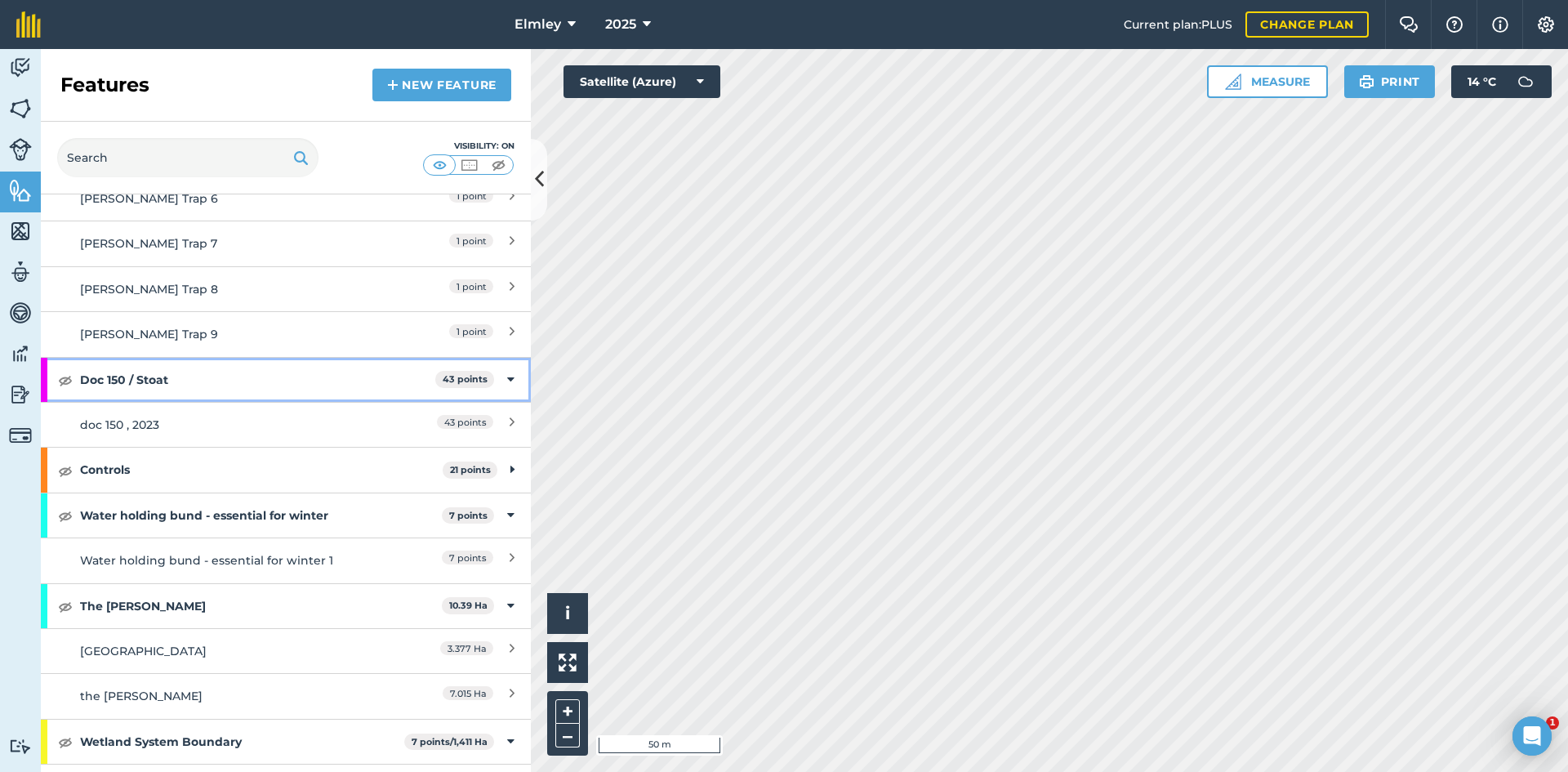
click at [507, 371] on icon at bounding box center [511, 380] width 8 height 18
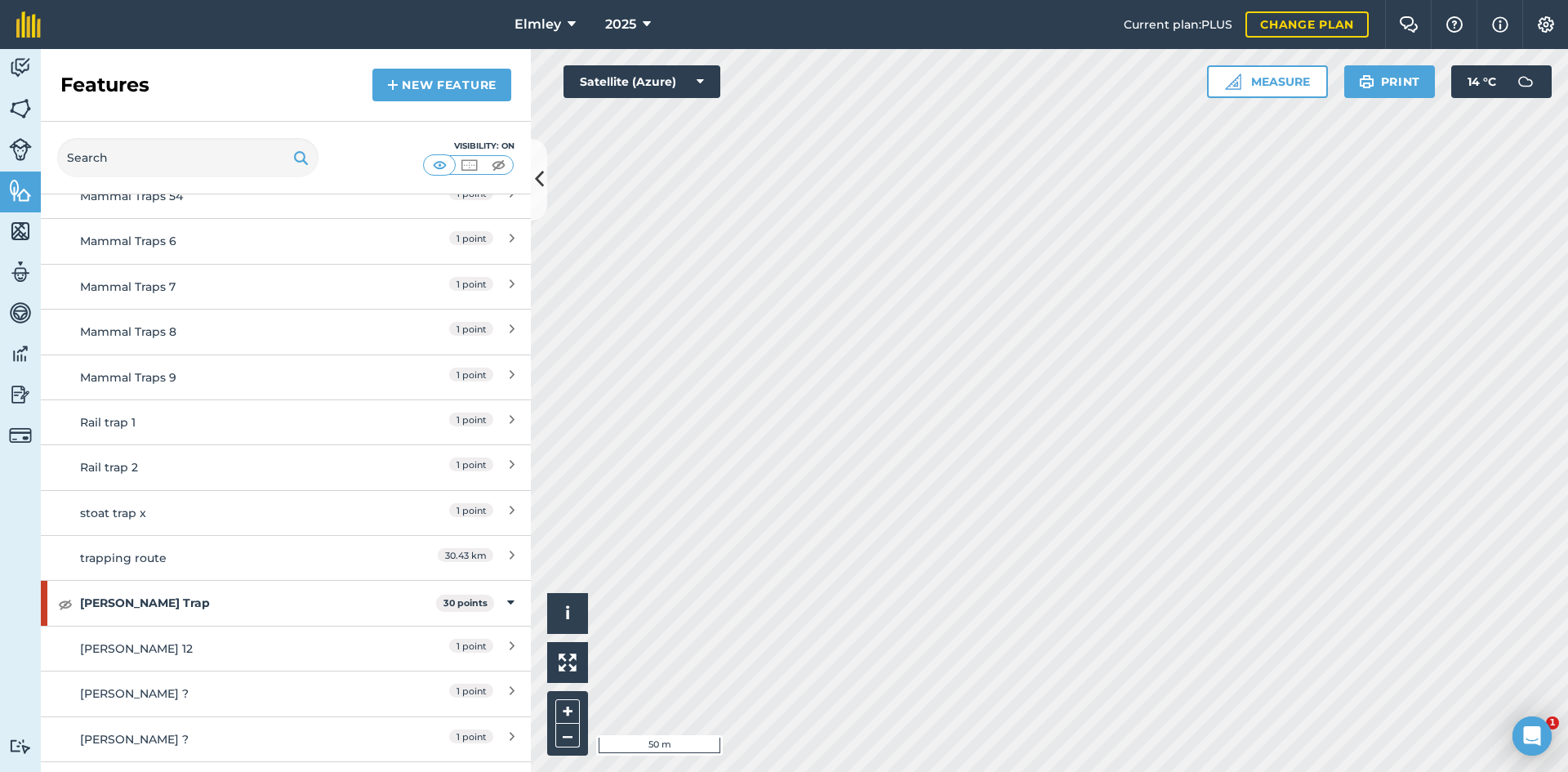
scroll to position [8923, 0]
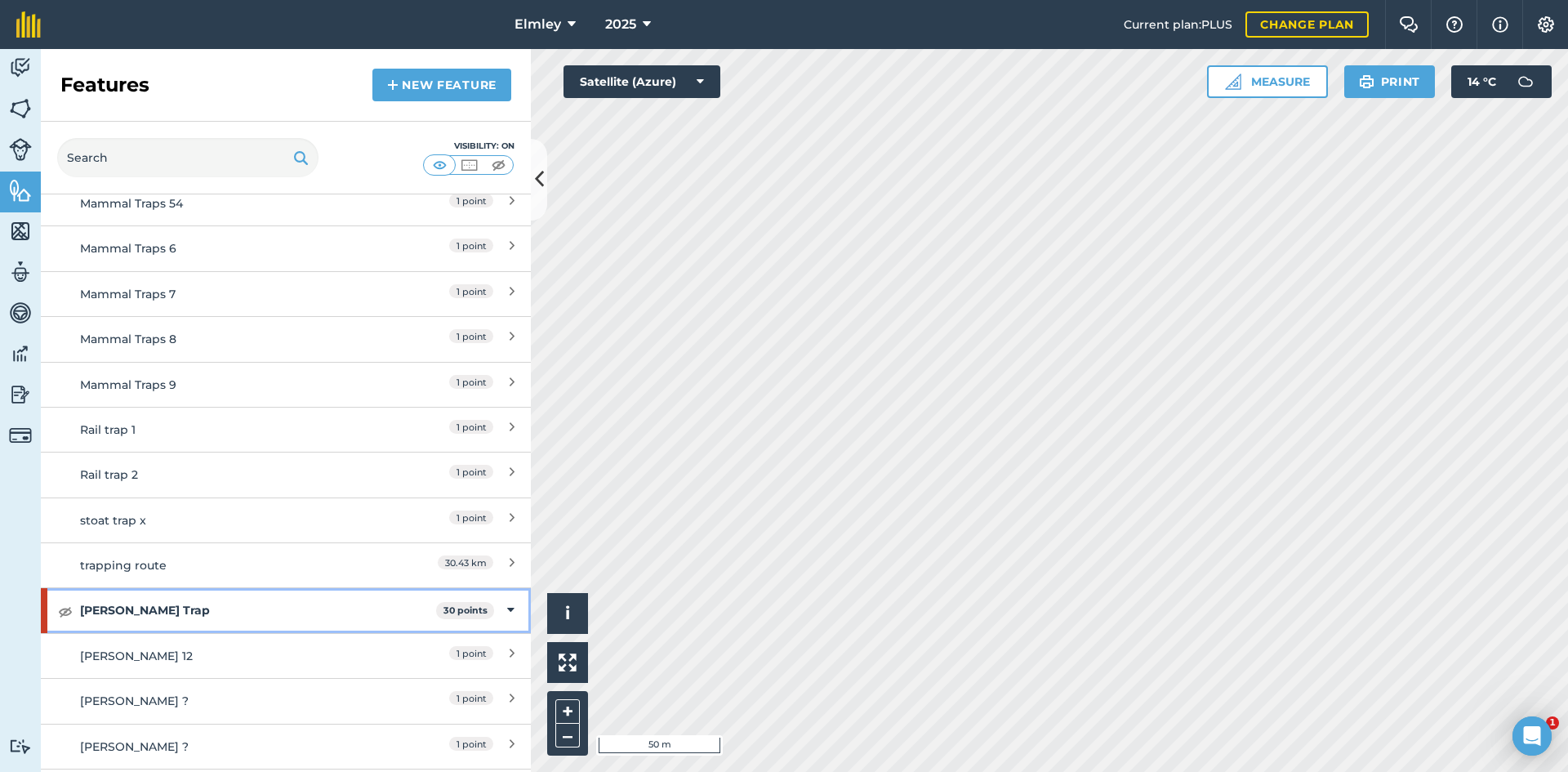
click at [507, 601] on icon at bounding box center [511, 609] width 8 height 18
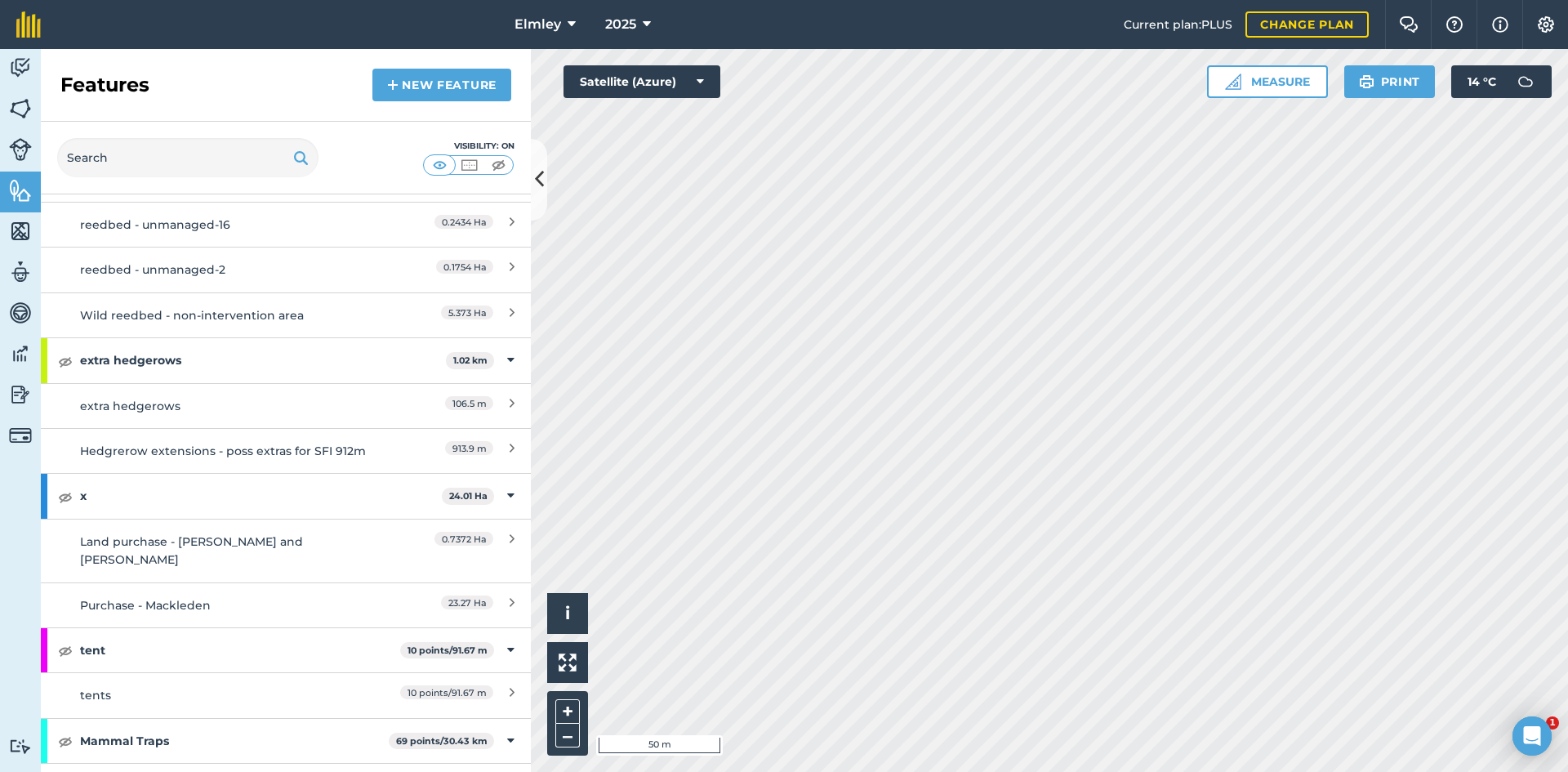
scroll to position [5574, 0]
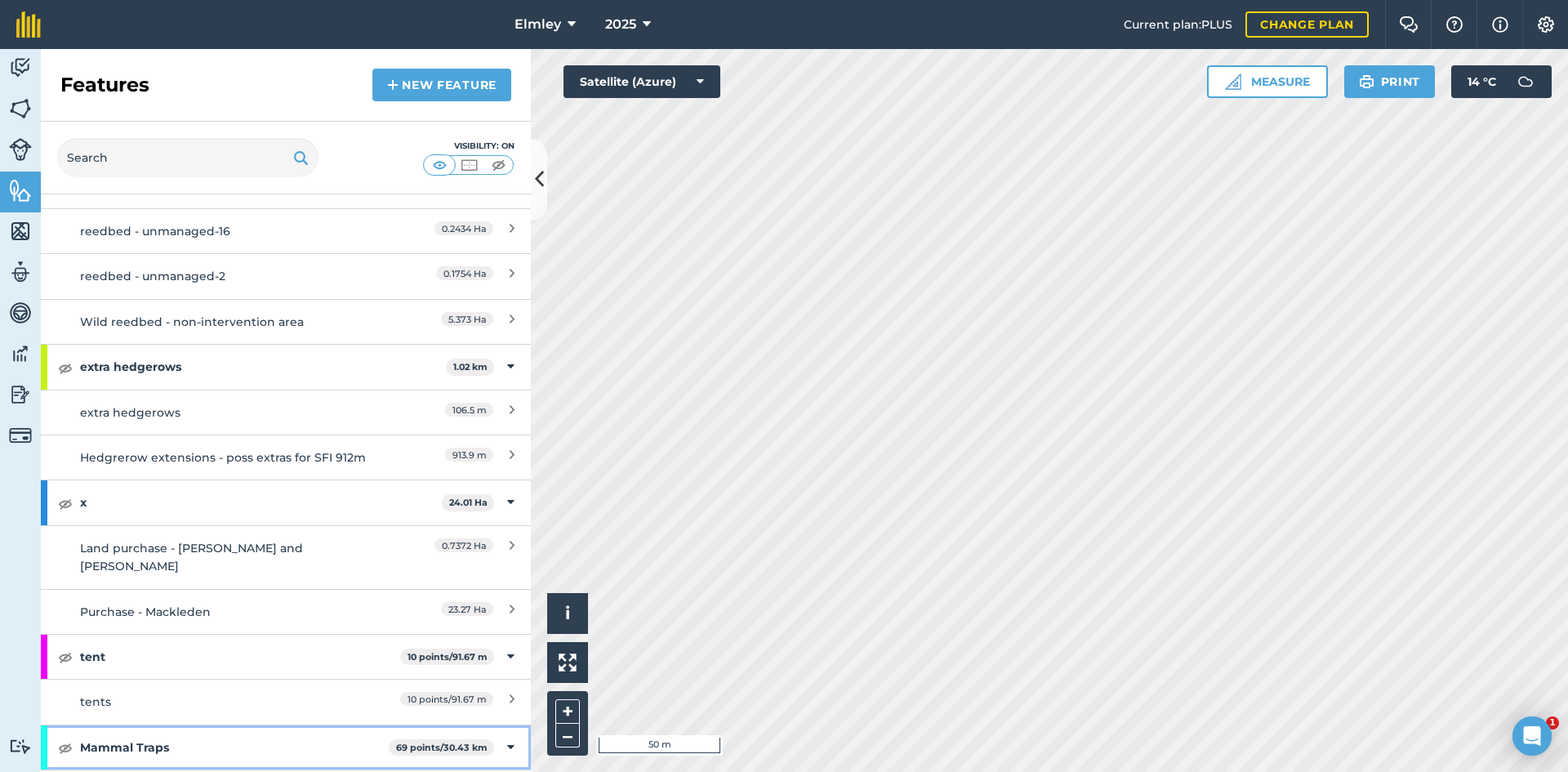
click at [507, 738] on icon at bounding box center [511, 747] width 8 height 18
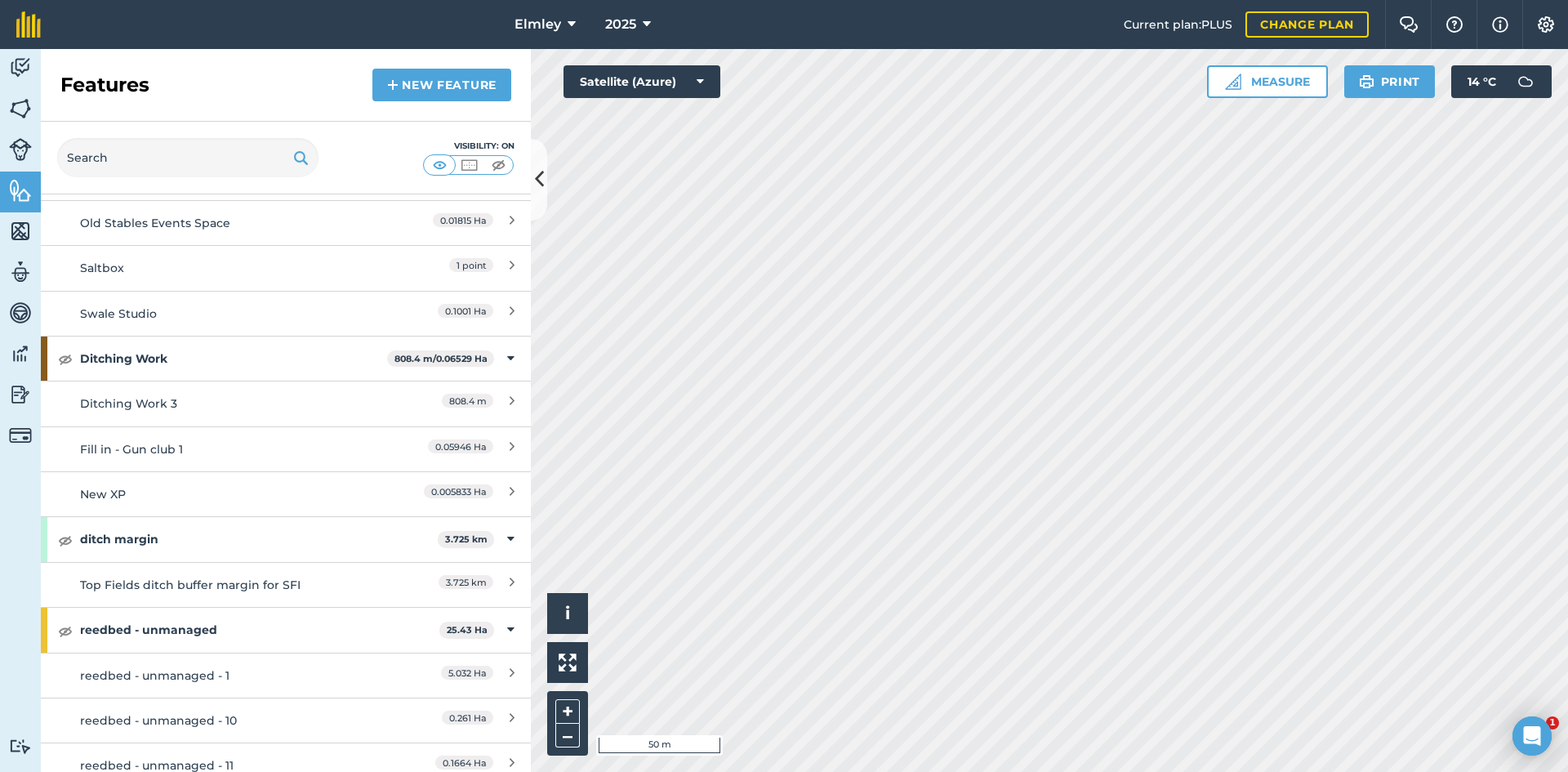
scroll to position [3206, 0]
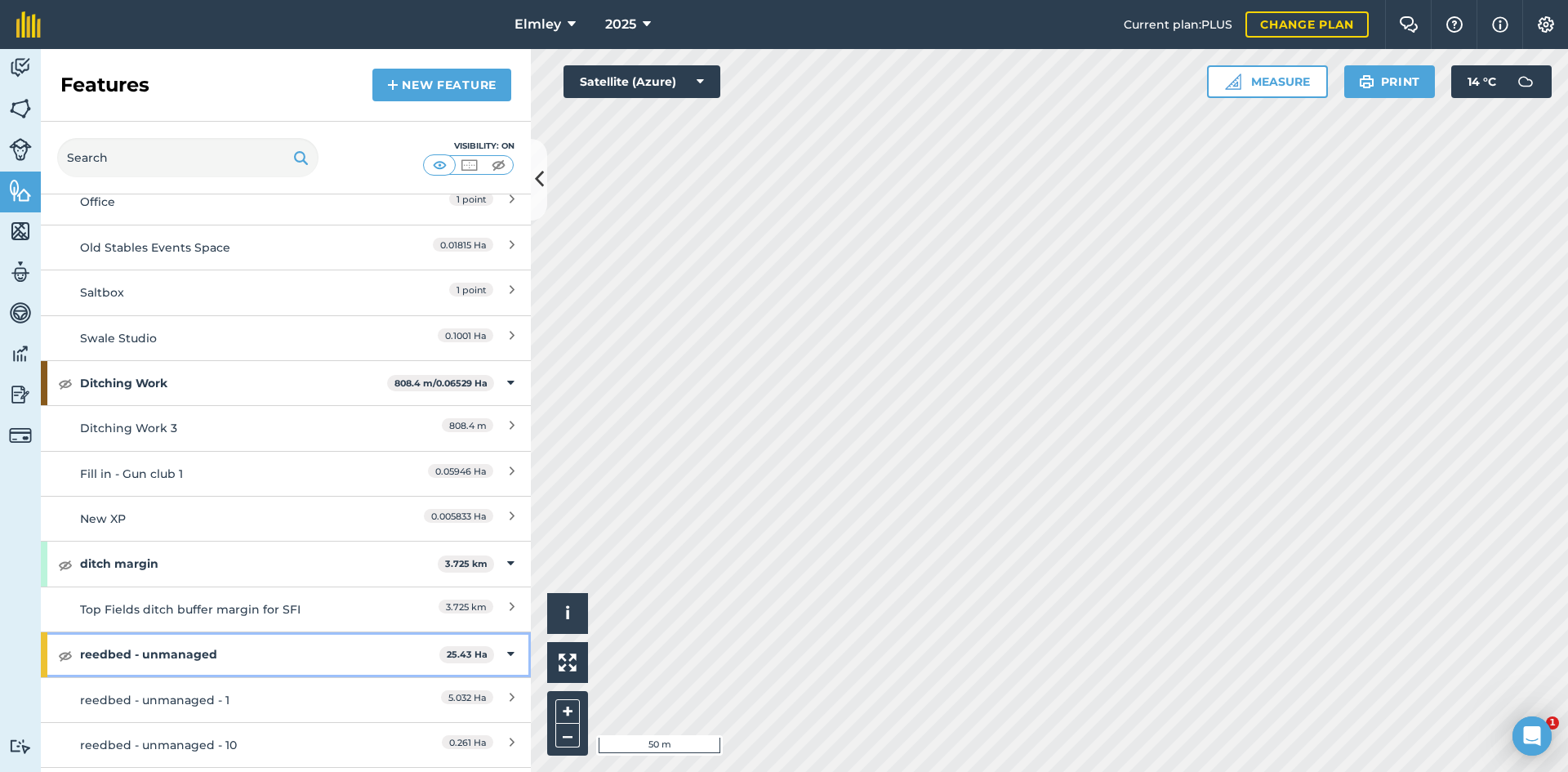
click at [507, 646] on icon at bounding box center [511, 654] width 8 height 18
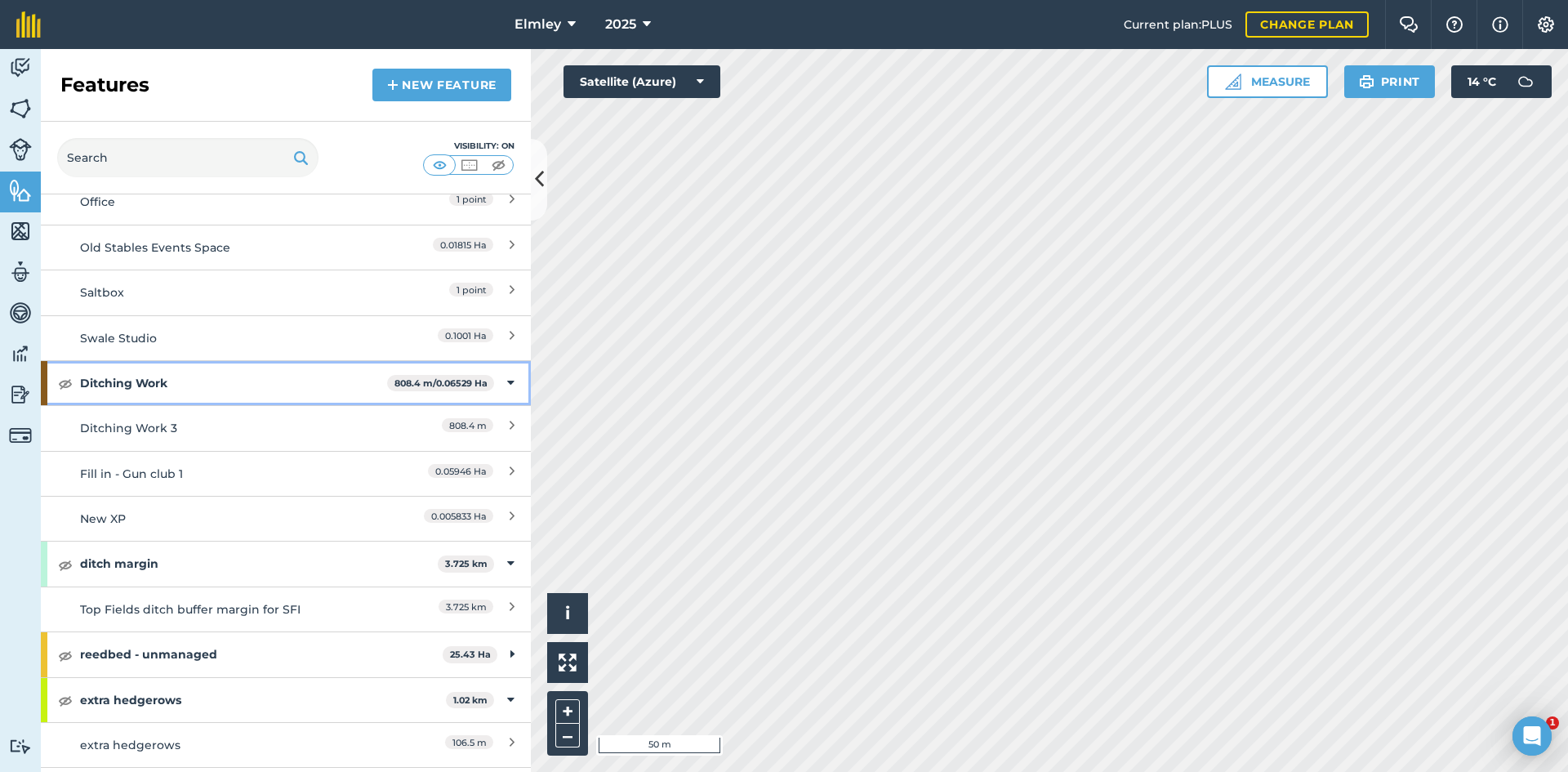
click at [507, 375] on icon at bounding box center [511, 383] width 8 height 18
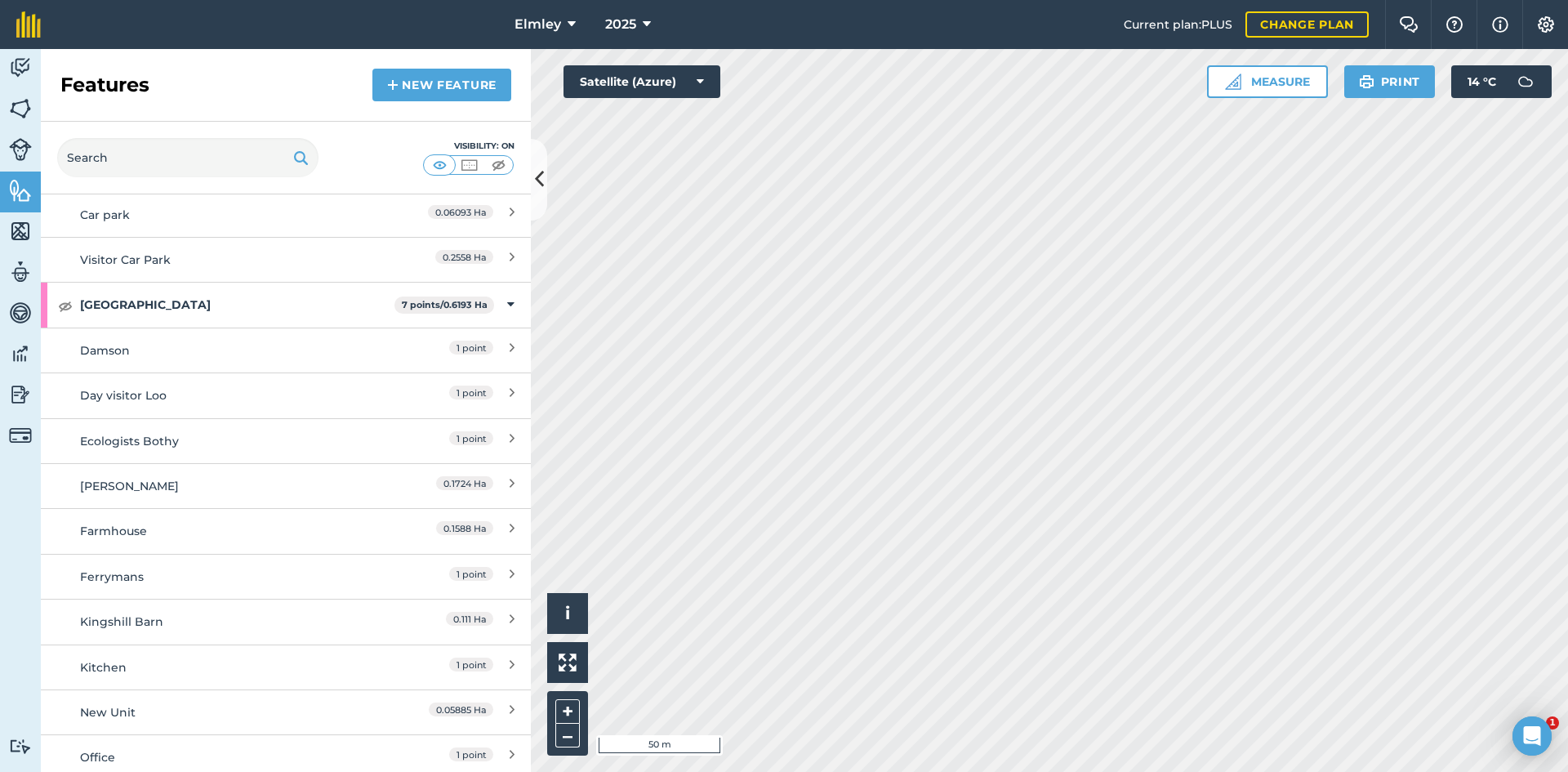
scroll to position [2634, 0]
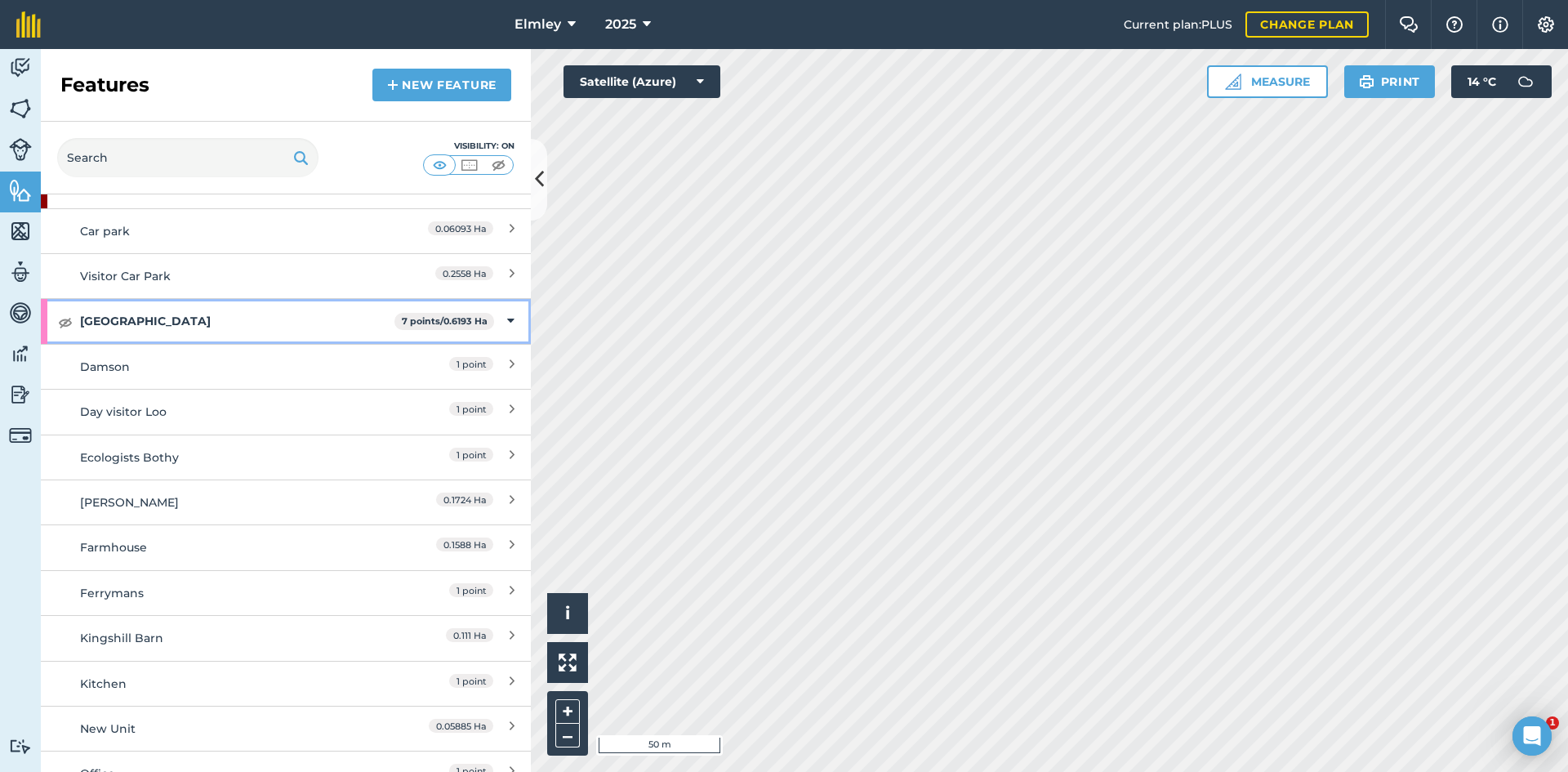
click at [507, 312] on icon at bounding box center [511, 320] width 8 height 18
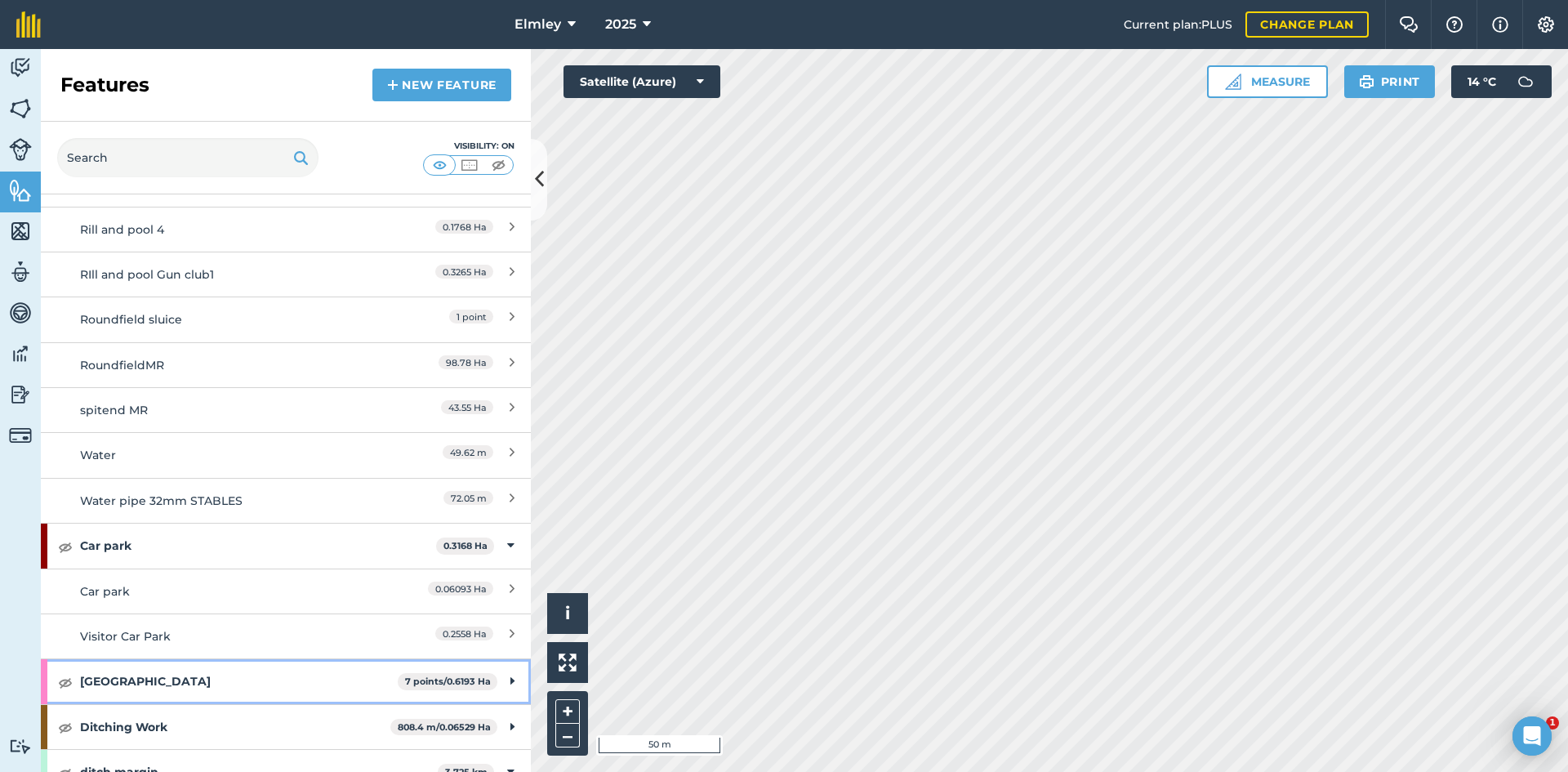
scroll to position [2225, 0]
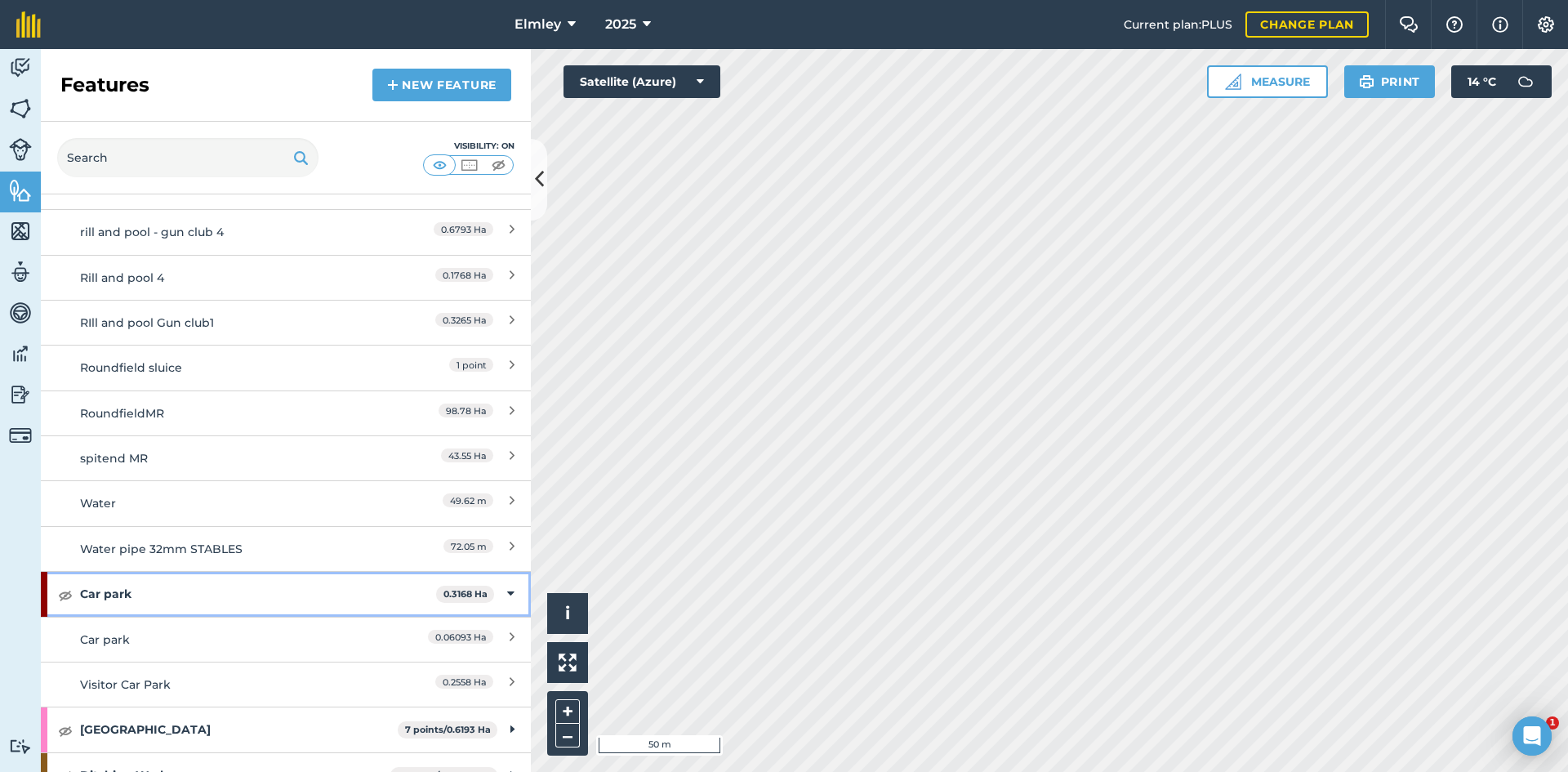
click at [507, 585] on icon at bounding box center [511, 593] width 8 height 18
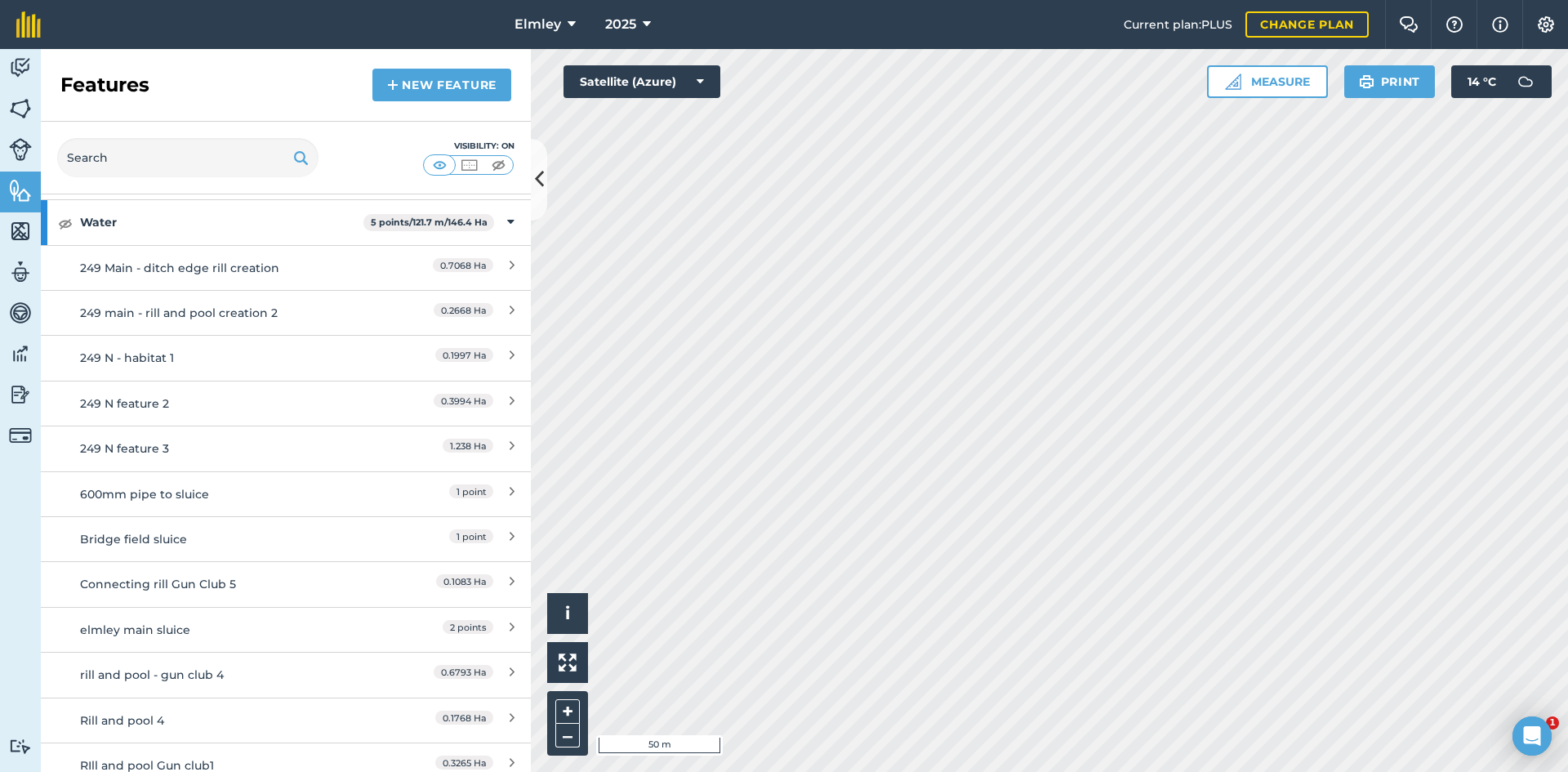
scroll to position [1735, 0]
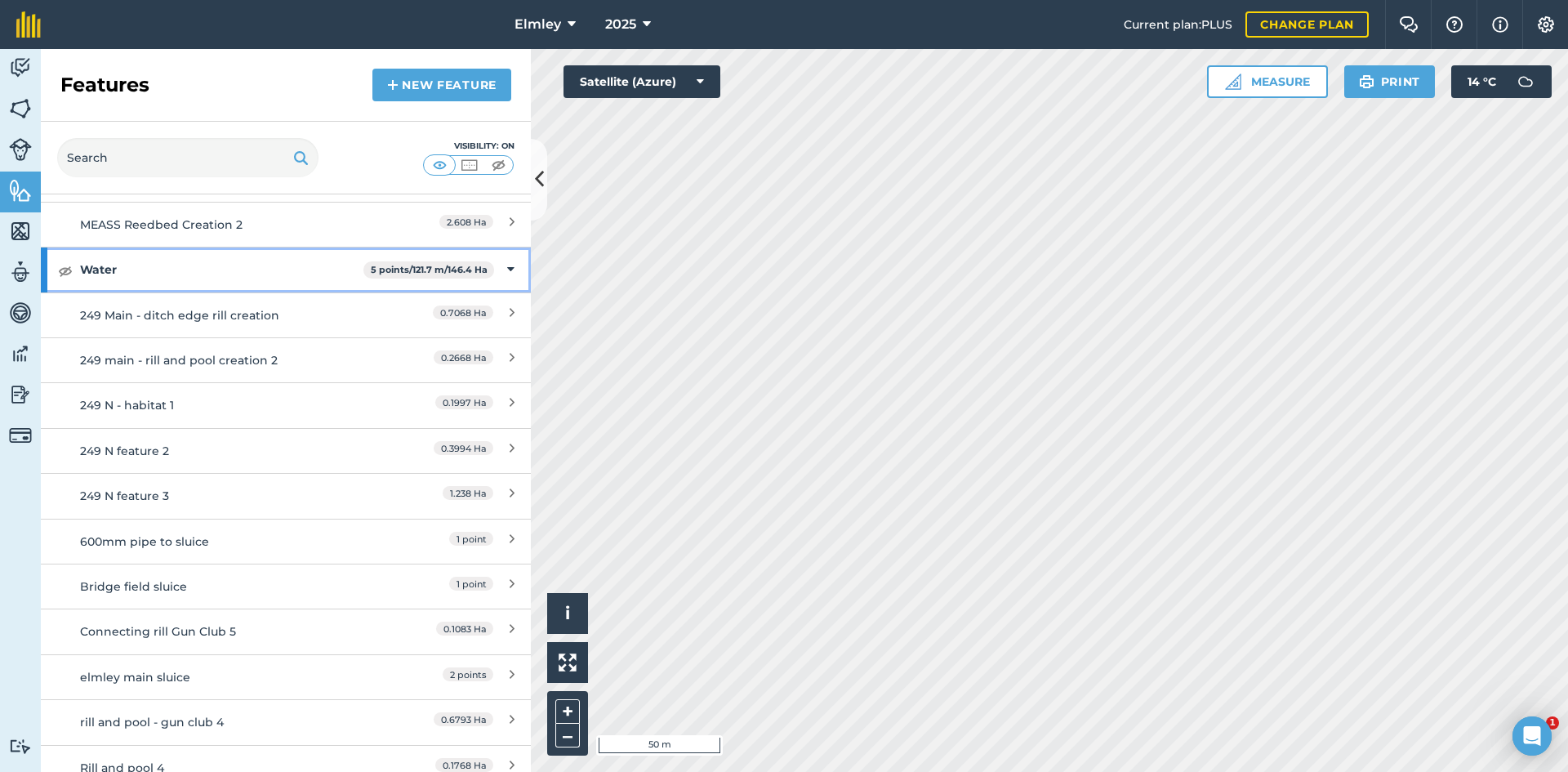
click at [54, 248] on div "Water 5 points / 121.7 m / 146.4 Ha" at bounding box center [285, 269] width 490 height 44
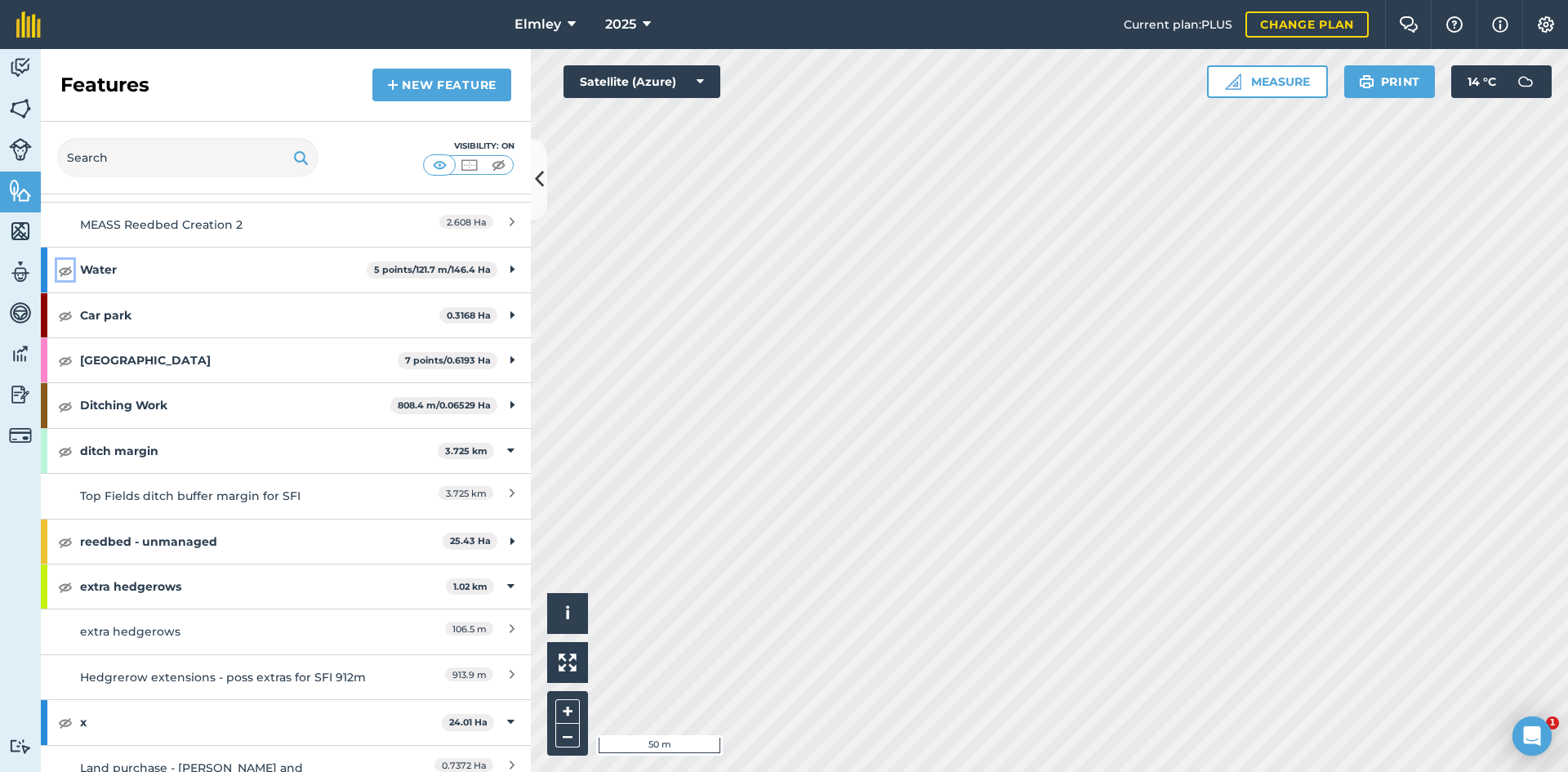
click at [66, 261] on img at bounding box center [64, 270] width 14 height 19
click at [504, 250] on div "Water 5 points / 121.7 m / 146.4 Ha" at bounding box center [285, 269] width 490 height 44
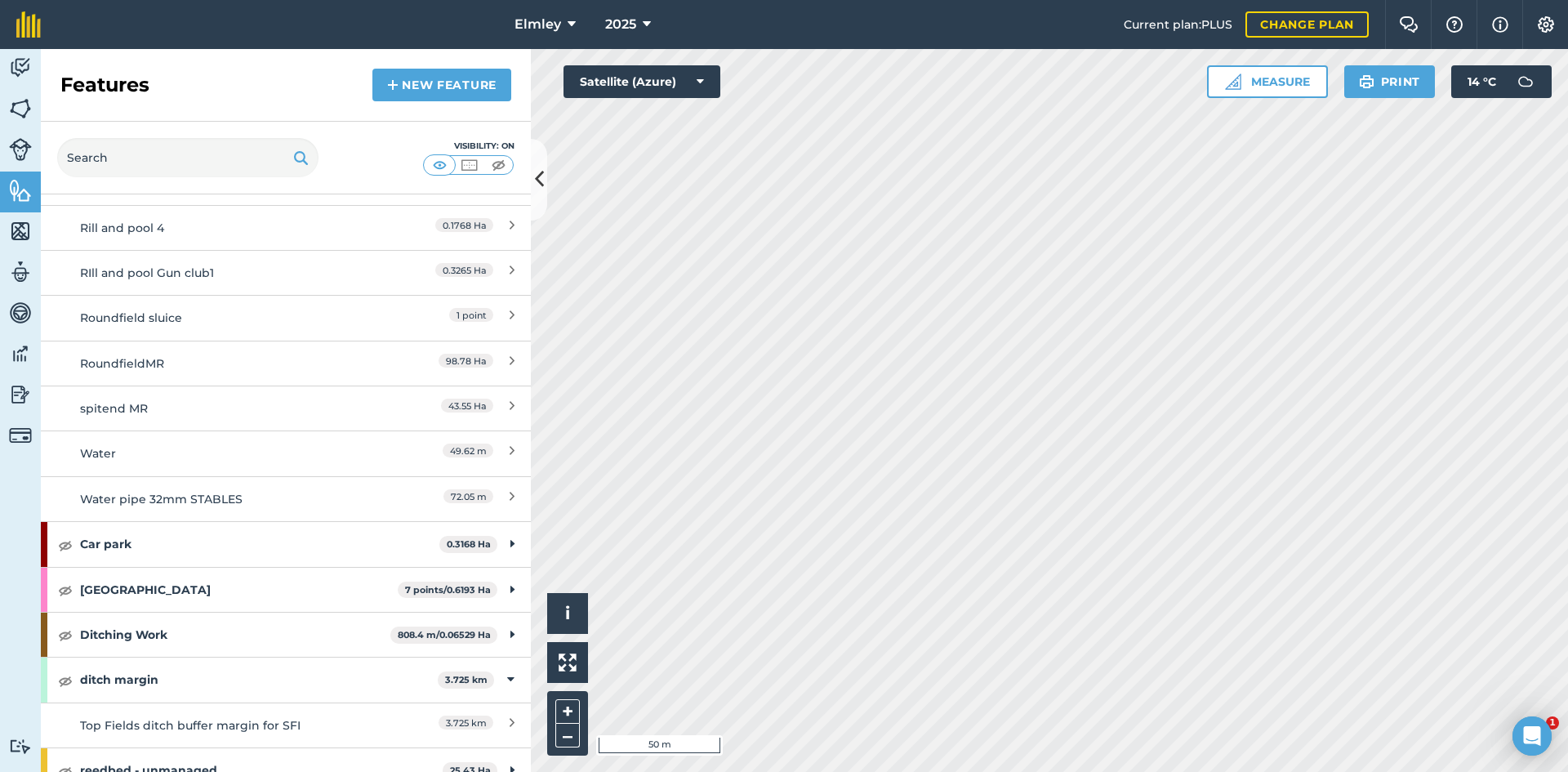
scroll to position [2307, 0]
